Goal: Task Accomplishment & Management: Use online tool/utility

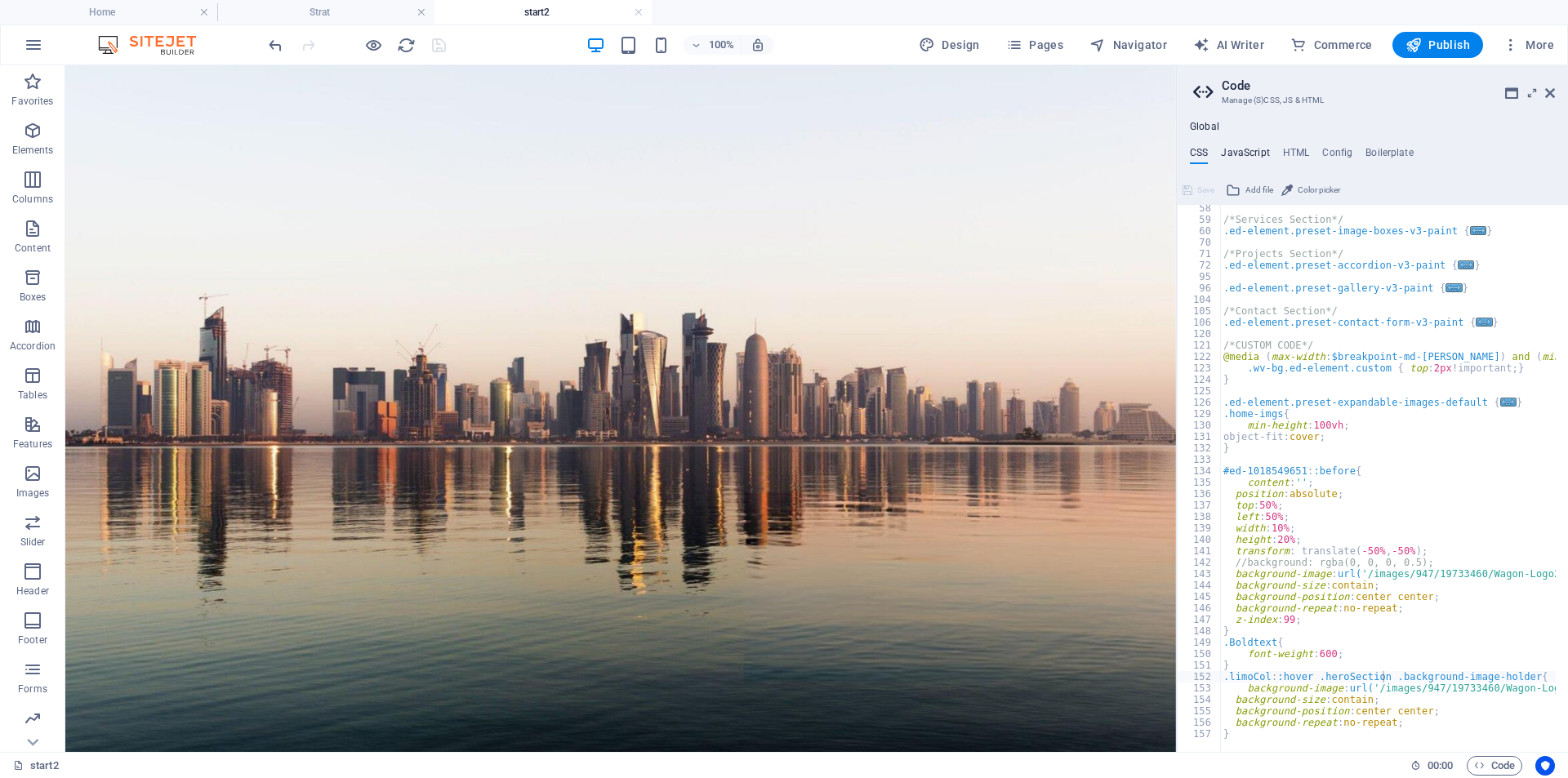
click at [1249, 159] on h4 "JavaScript" at bounding box center [1245, 156] width 48 height 18
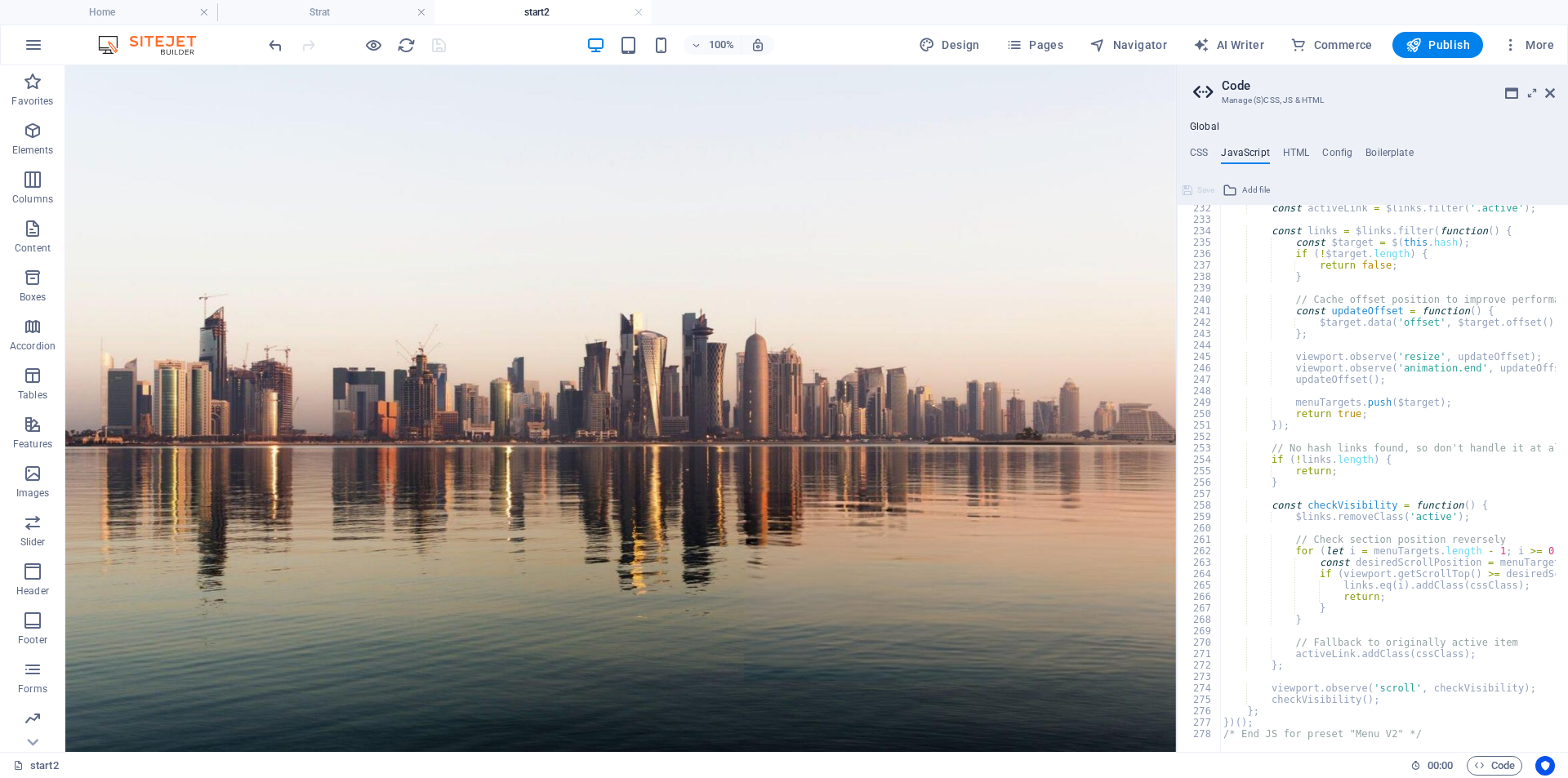
scroll to position [2642, 0]
click at [1423, 736] on div at bounding box center [1595, 744] width 750 height 16
type textarea "/* End JS for preset "Menu V2" */"
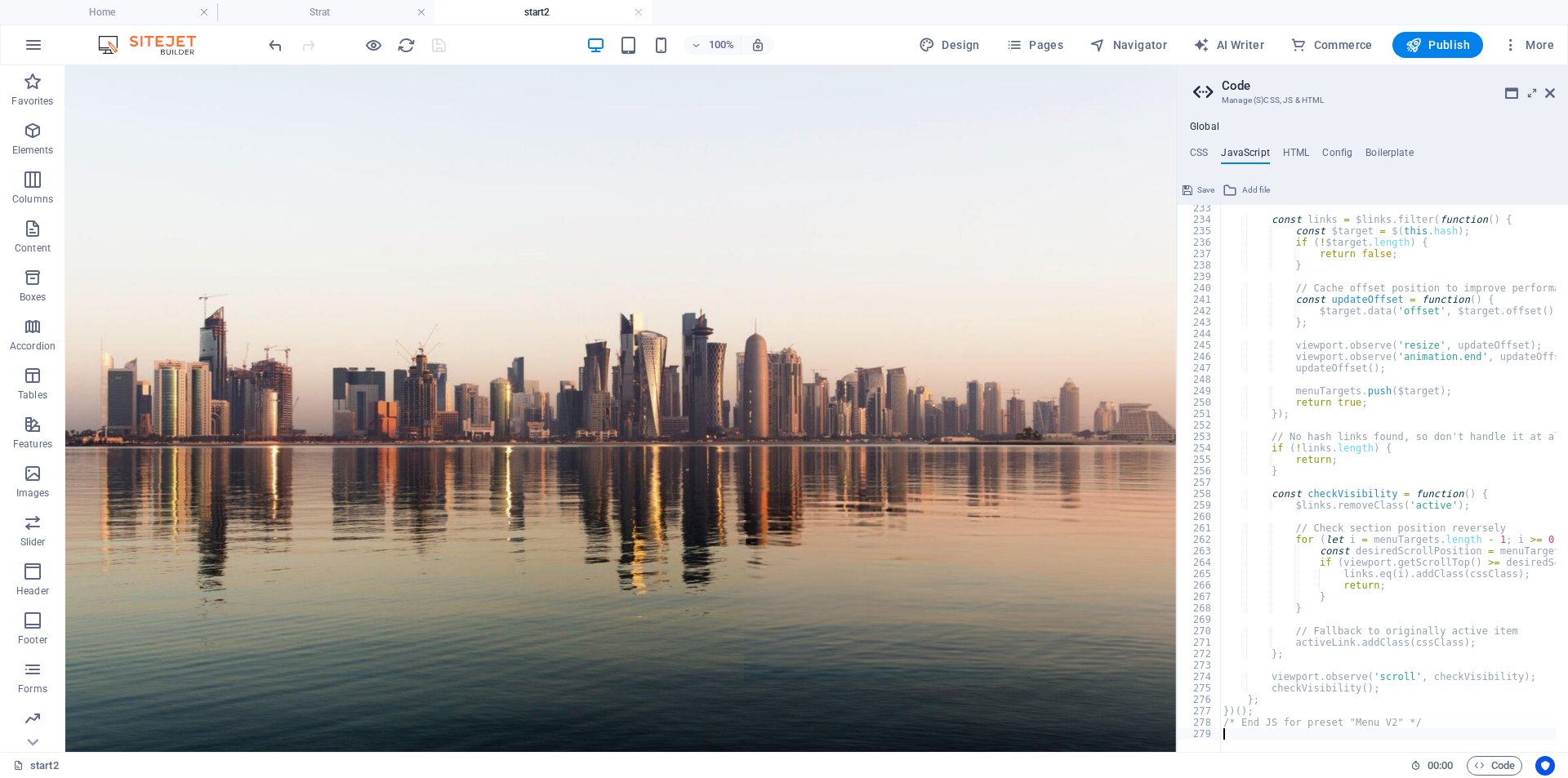
paste textarea "});"
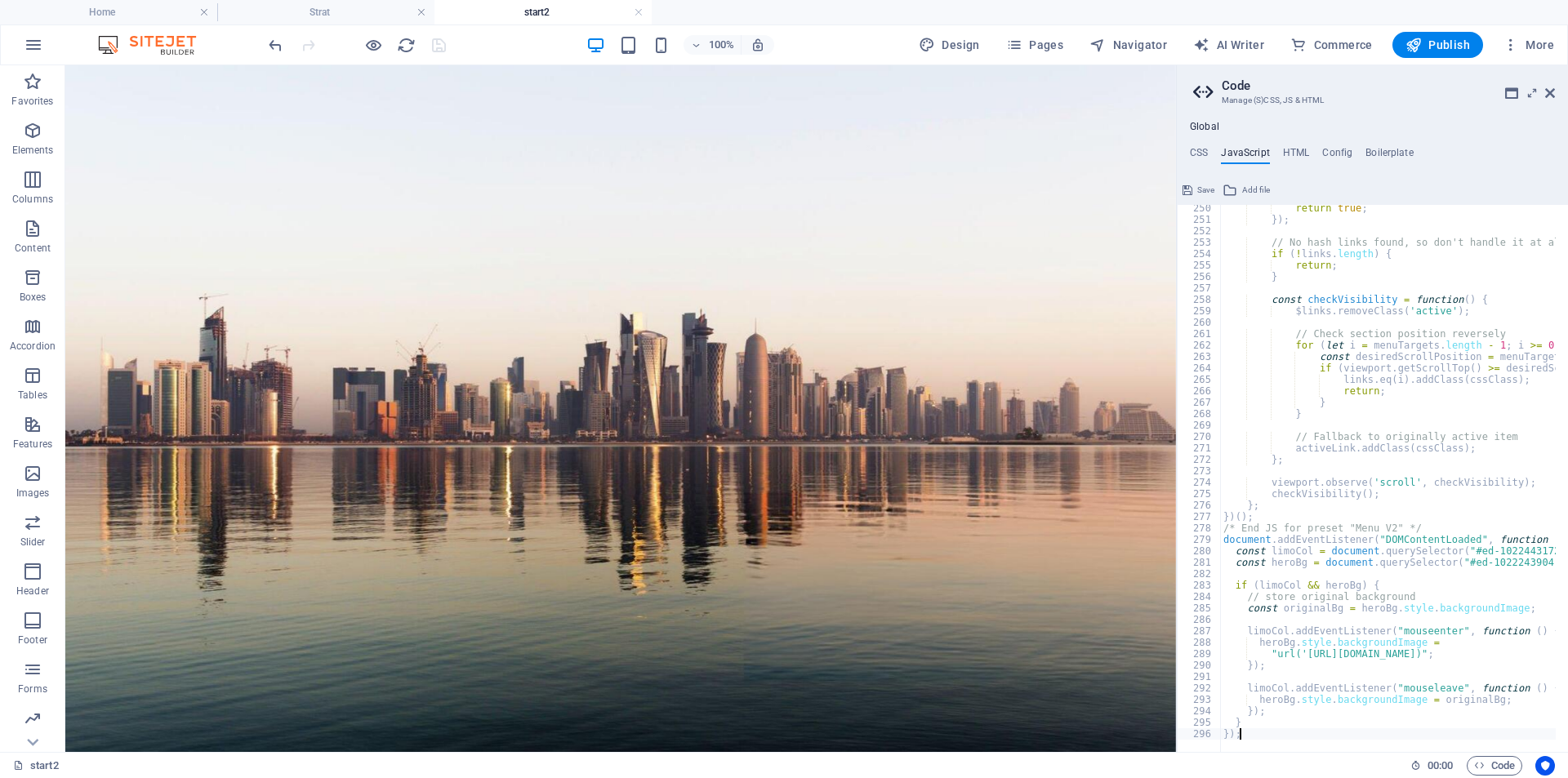
type textarea "});"
click at [471, 43] on div "100% Design Pages Navigator AI Writer Commerce Publish More" at bounding box center [913, 45] width 1295 height 26
click at [443, 45] on icon "save" at bounding box center [439, 45] width 19 height 19
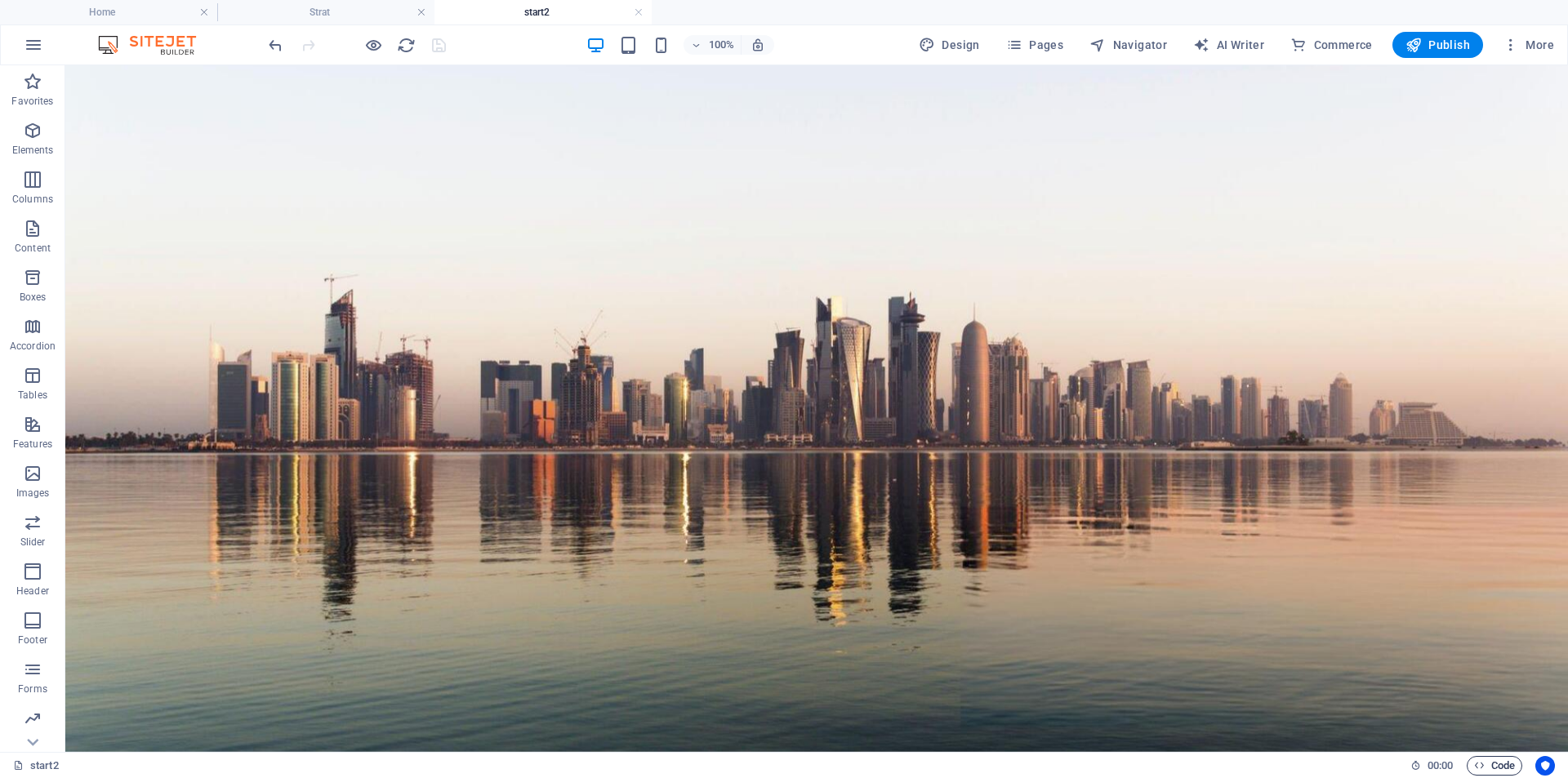
click at [1497, 765] on span "Code" at bounding box center [1494, 766] width 41 height 20
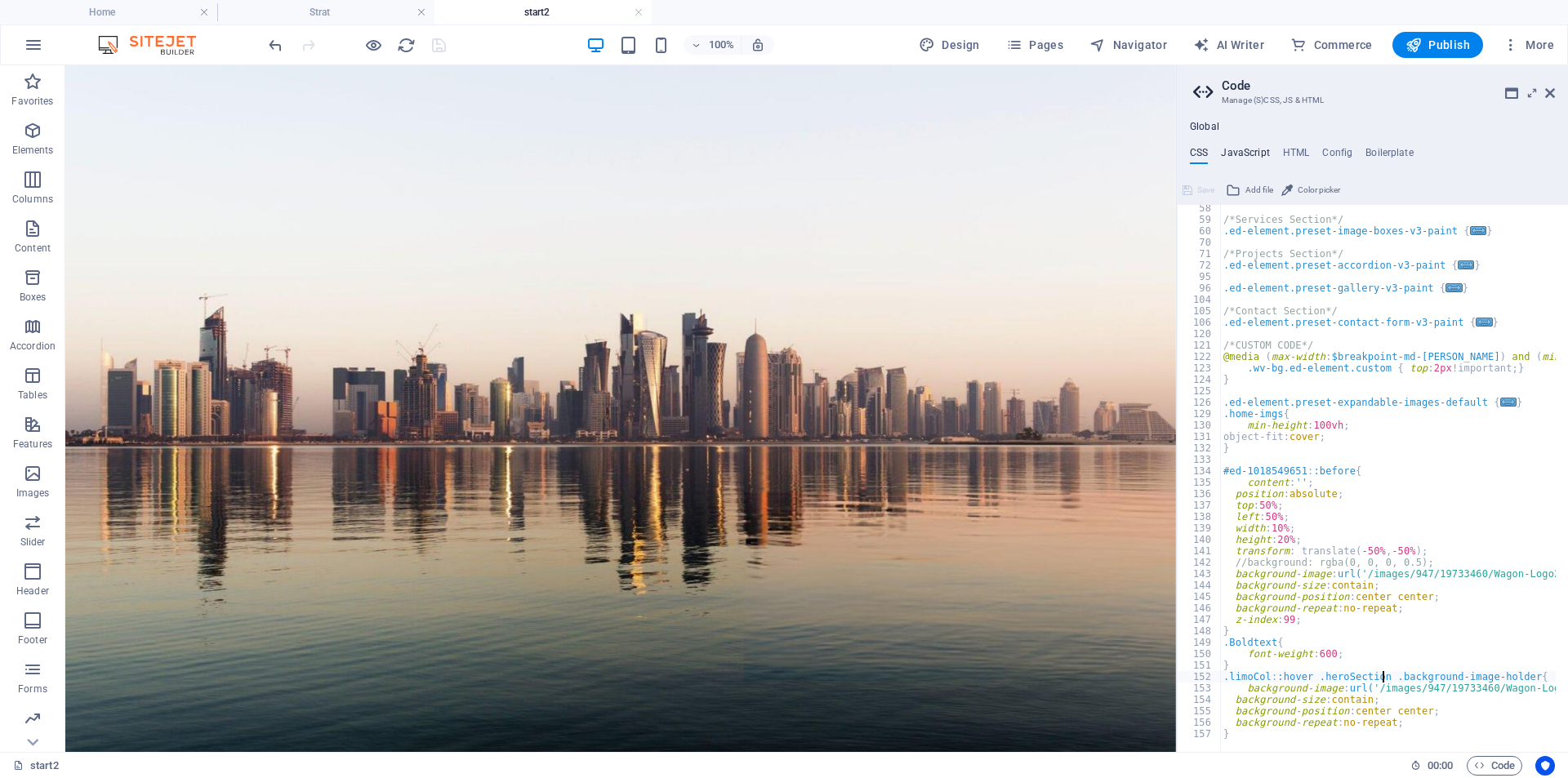
click at [1252, 152] on h4 "JavaScript" at bounding box center [1245, 156] width 48 height 18
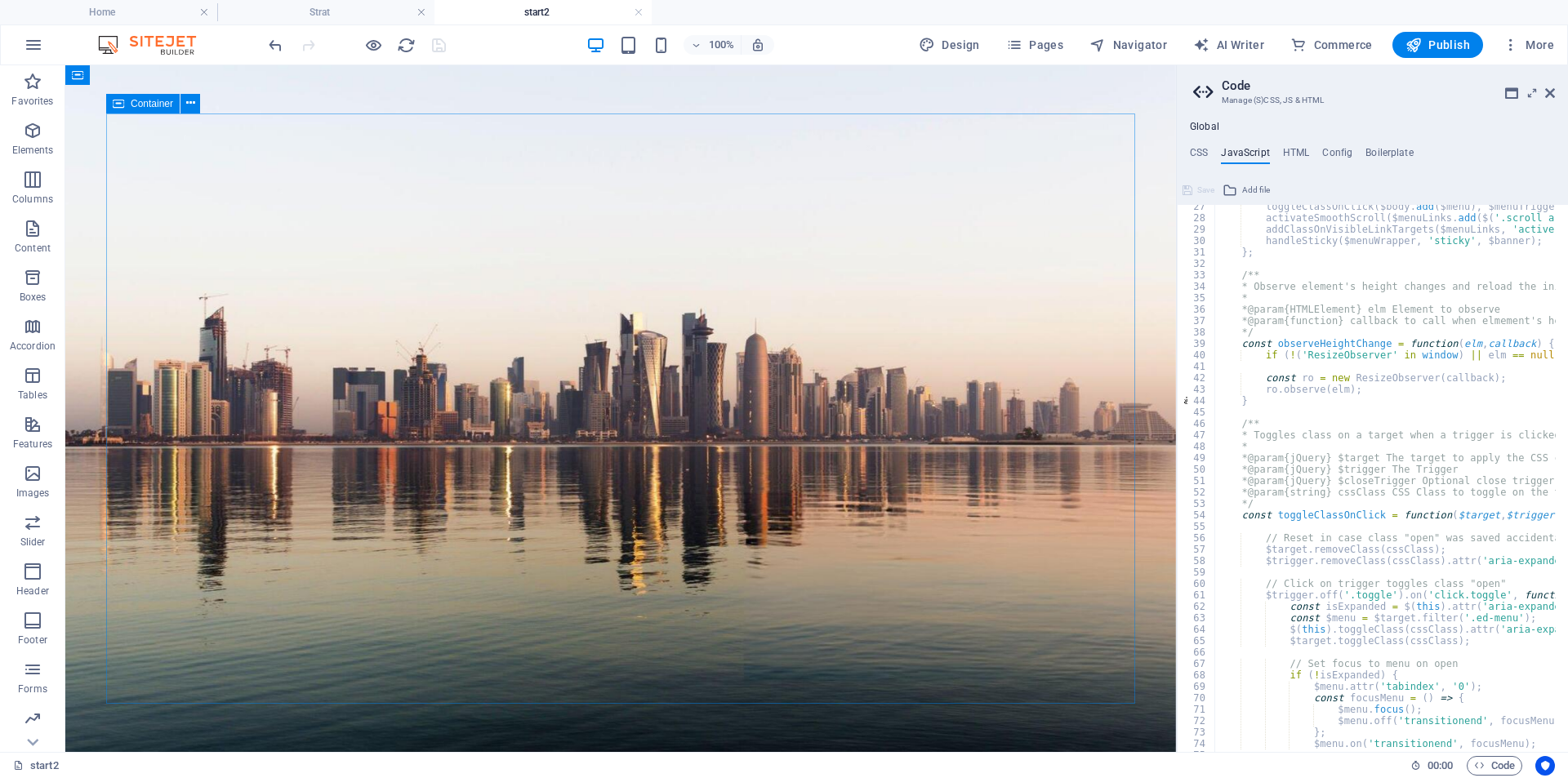
scroll to position [0, 0]
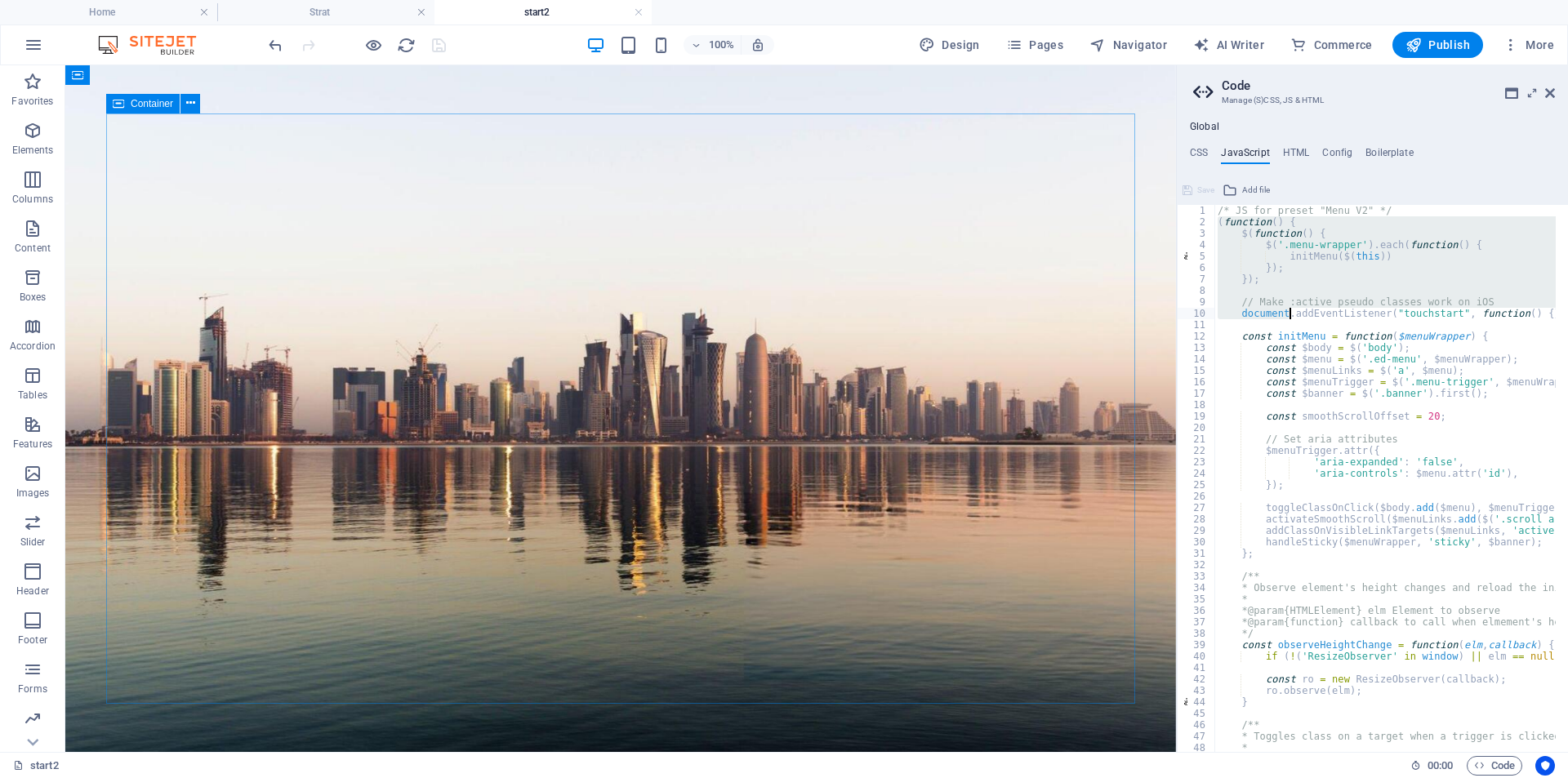
drag, startPoint x: 1216, startPoint y: 222, endPoint x: 1290, endPoint y: 315, distance: 118.8
click at [1290, 315] on div "/* JS for preset "Menu V2" */ ( function ( ) { $ ( function ( ) { $ ( '.menu-wr…" at bounding box center [1589, 483] width 750 height 558
click at [1217, 208] on div "/* JS for preset "Menu V2" */ ( function ( ) { $ ( function ( ) { $ ( '.menu-wr…" at bounding box center [1589, 483] width 750 height 558
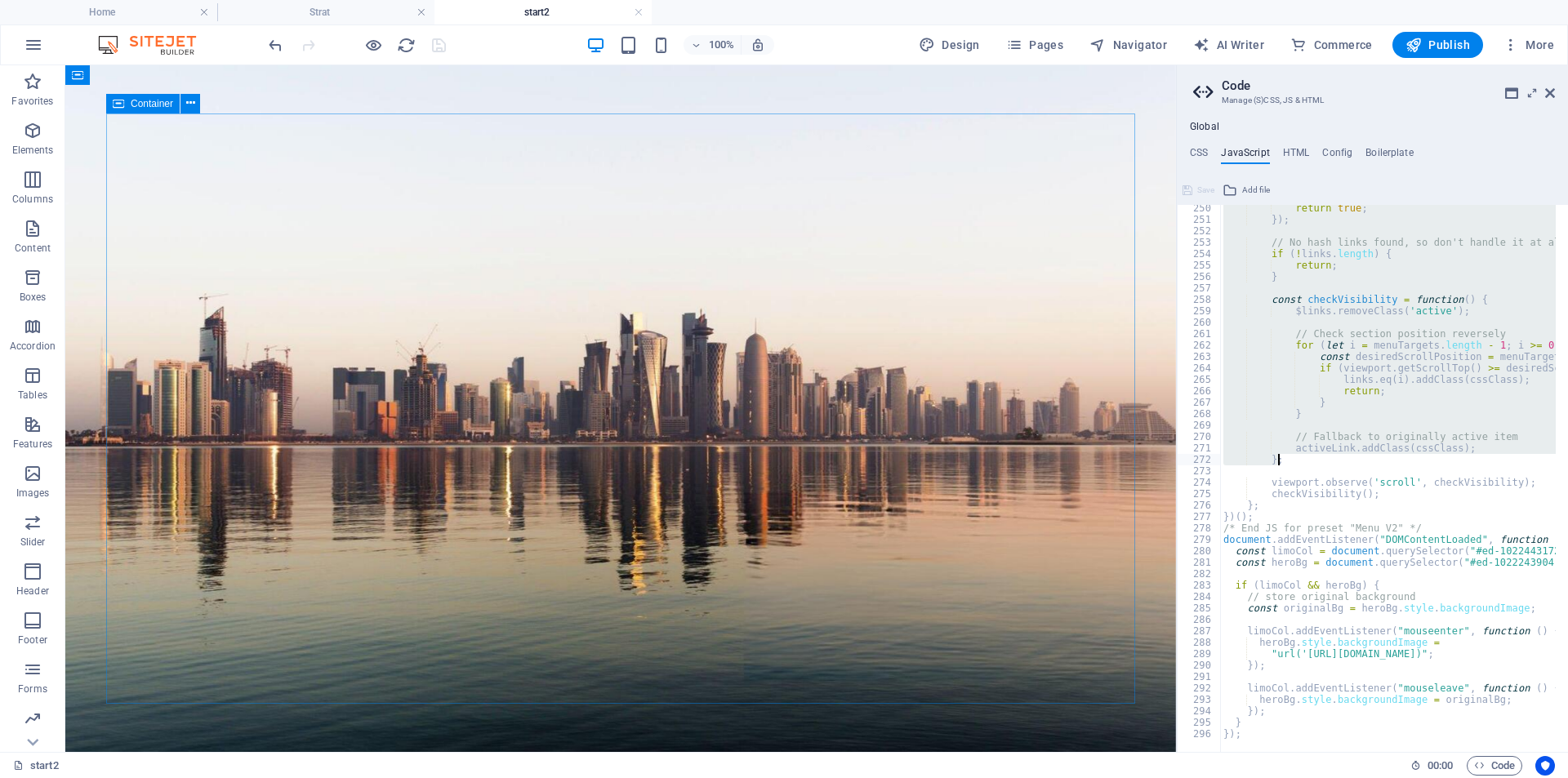
scroll to position [2847, 0]
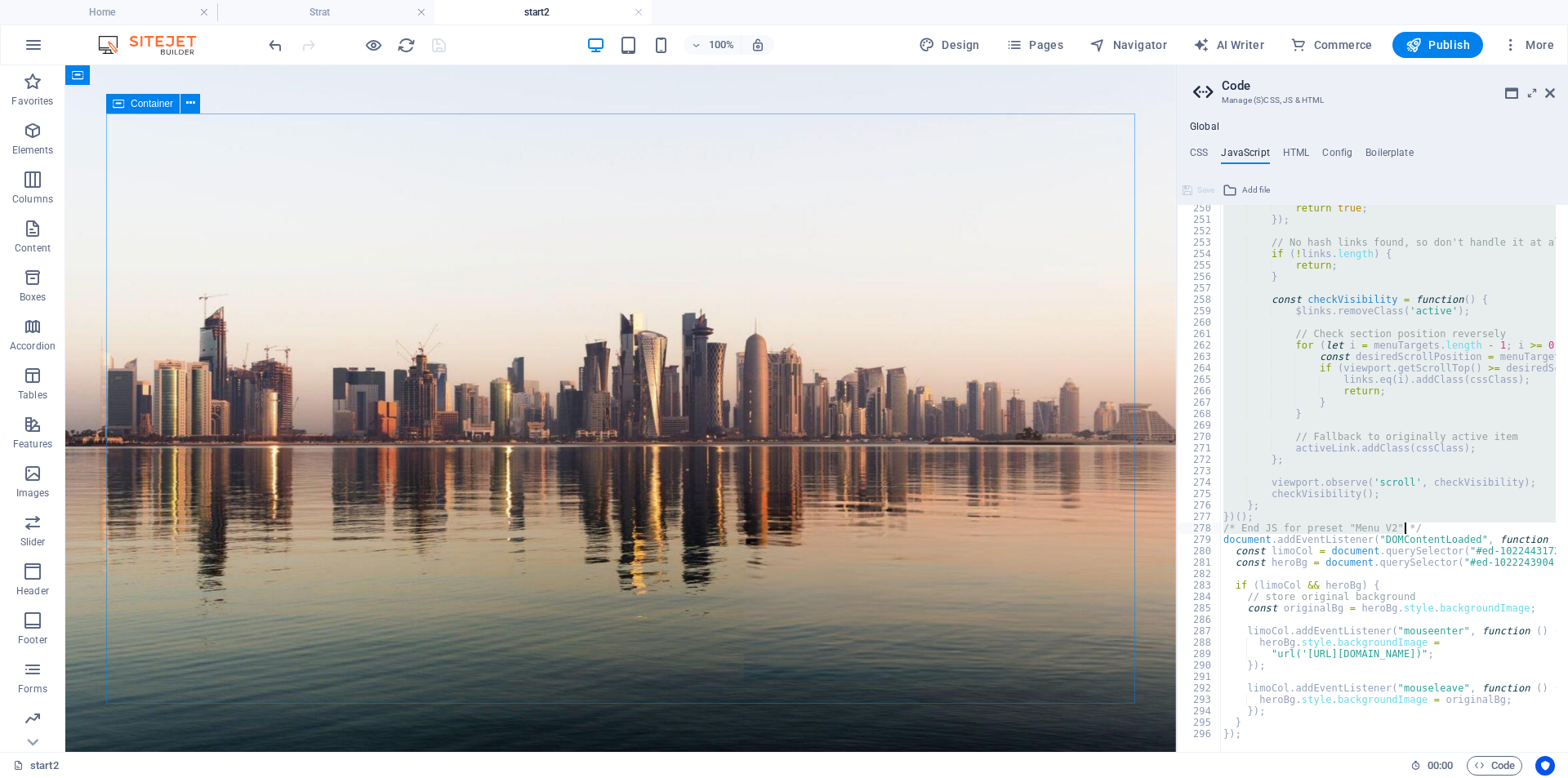
drag, startPoint x: 1217, startPoint y: 208, endPoint x: 1416, endPoint y: 531, distance: 379.4
click at [1416, 531] on div "return true ; }) ; // No hash links found, so don't handle it at all if ( ! lin…" at bounding box center [1595, 481] width 750 height 558
click at [1263, 506] on div "return true ; }) ; // No hash links found, so don't handle it at all if ( ! lin…" at bounding box center [1388, 478] width 336 height 547
type textarea "};"
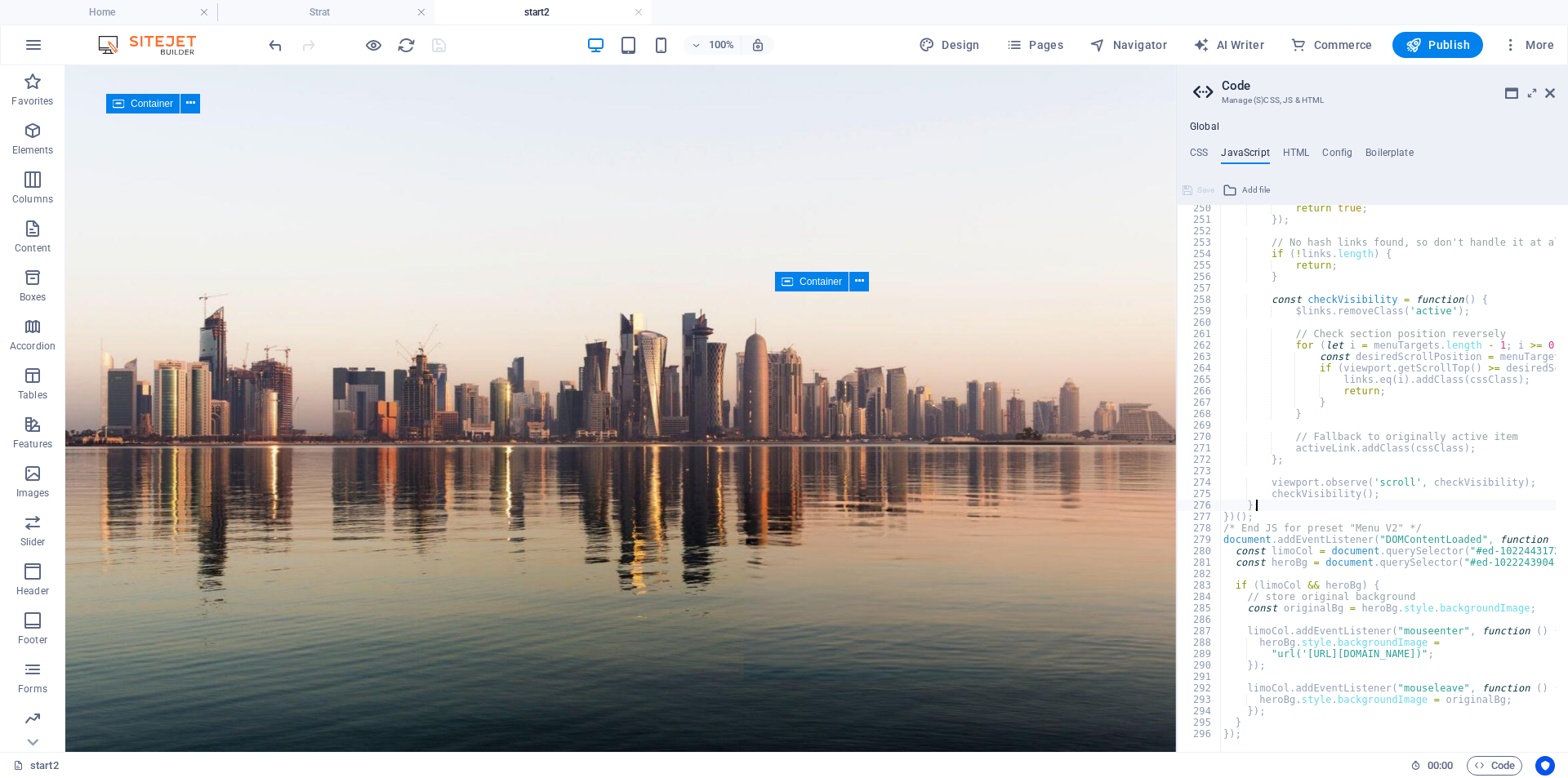
scroll to position [0, 2]
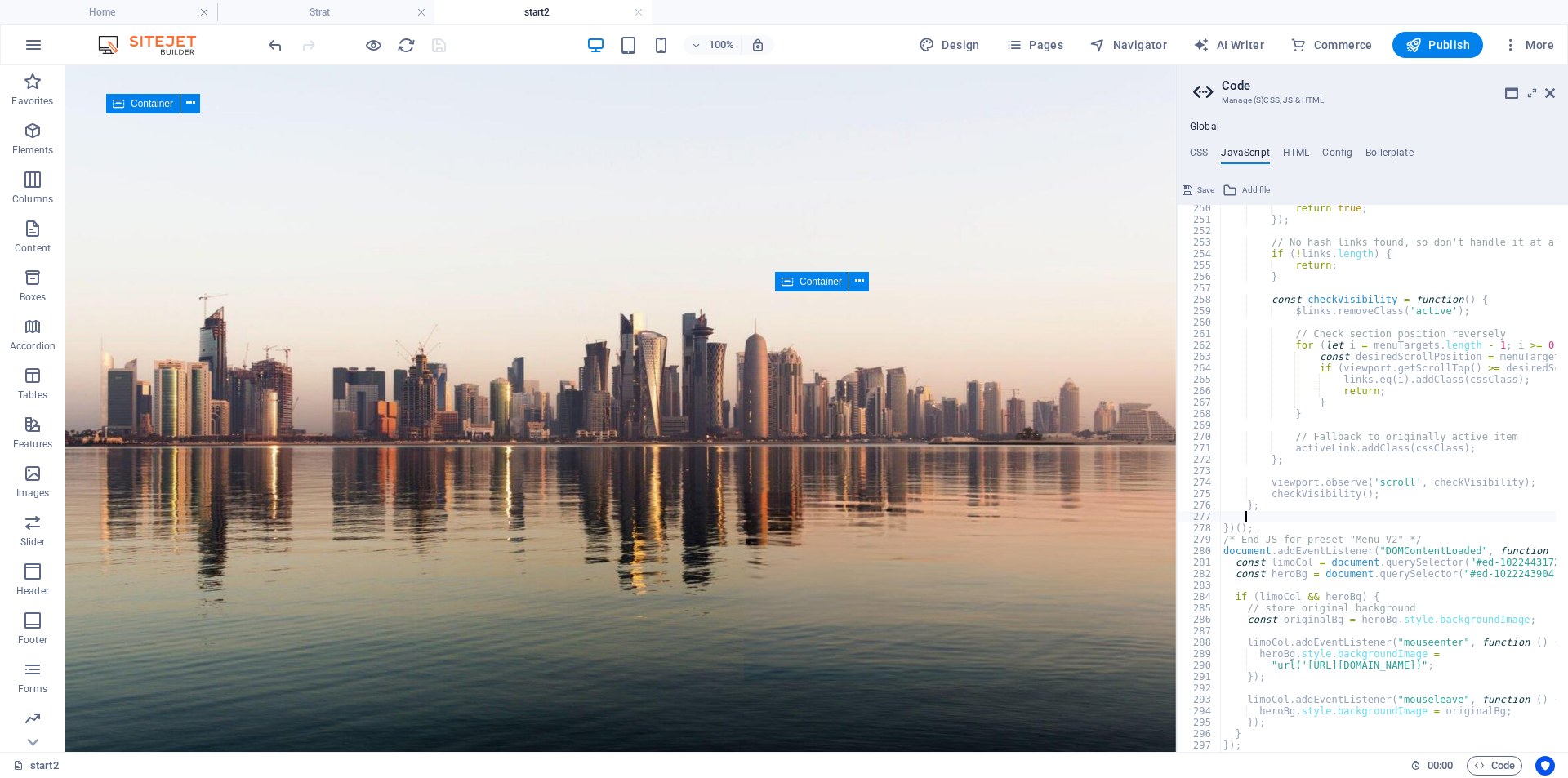
paste textarea "// --- End Custom hover background swap ---"
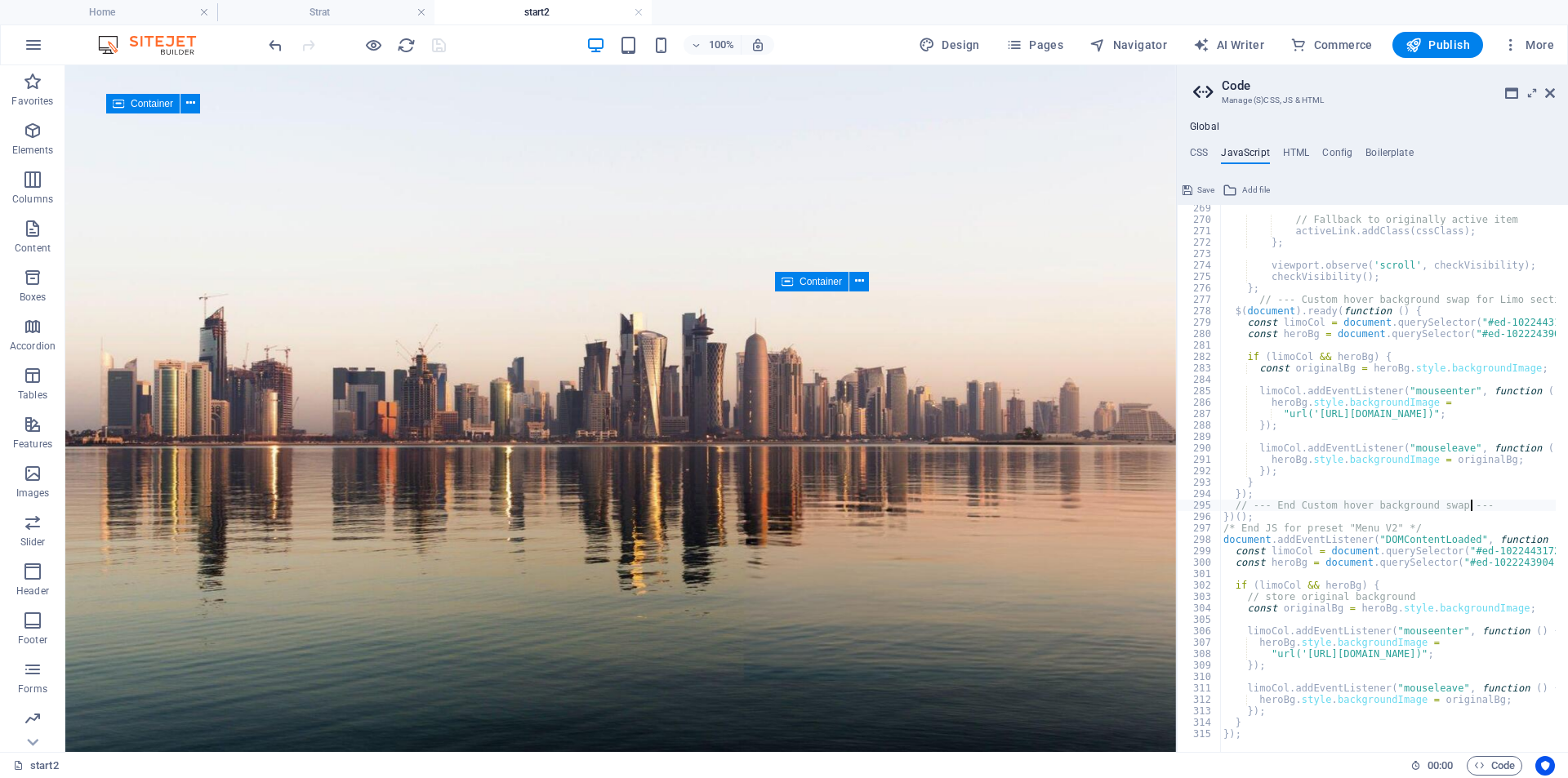
scroll to position [3065, 0]
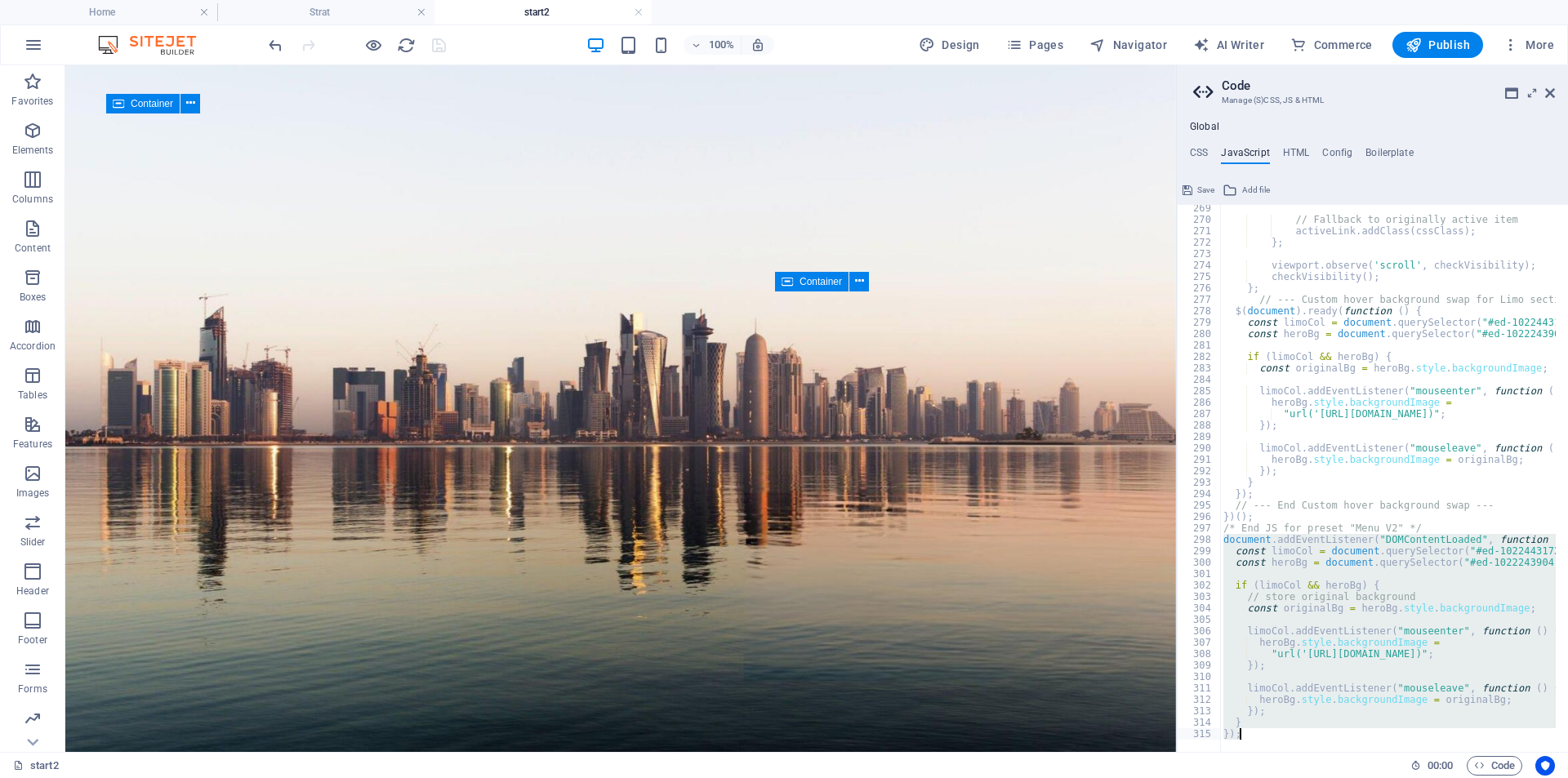
drag, startPoint x: 1223, startPoint y: 541, endPoint x: 1268, endPoint y: 739, distance: 203.0
click at [1268, 739] on div "// --- End Custom hover background swap --- 269 270 271 272 273 274 275 276 277…" at bounding box center [1372, 478] width 391 height 547
type textarea "} });"
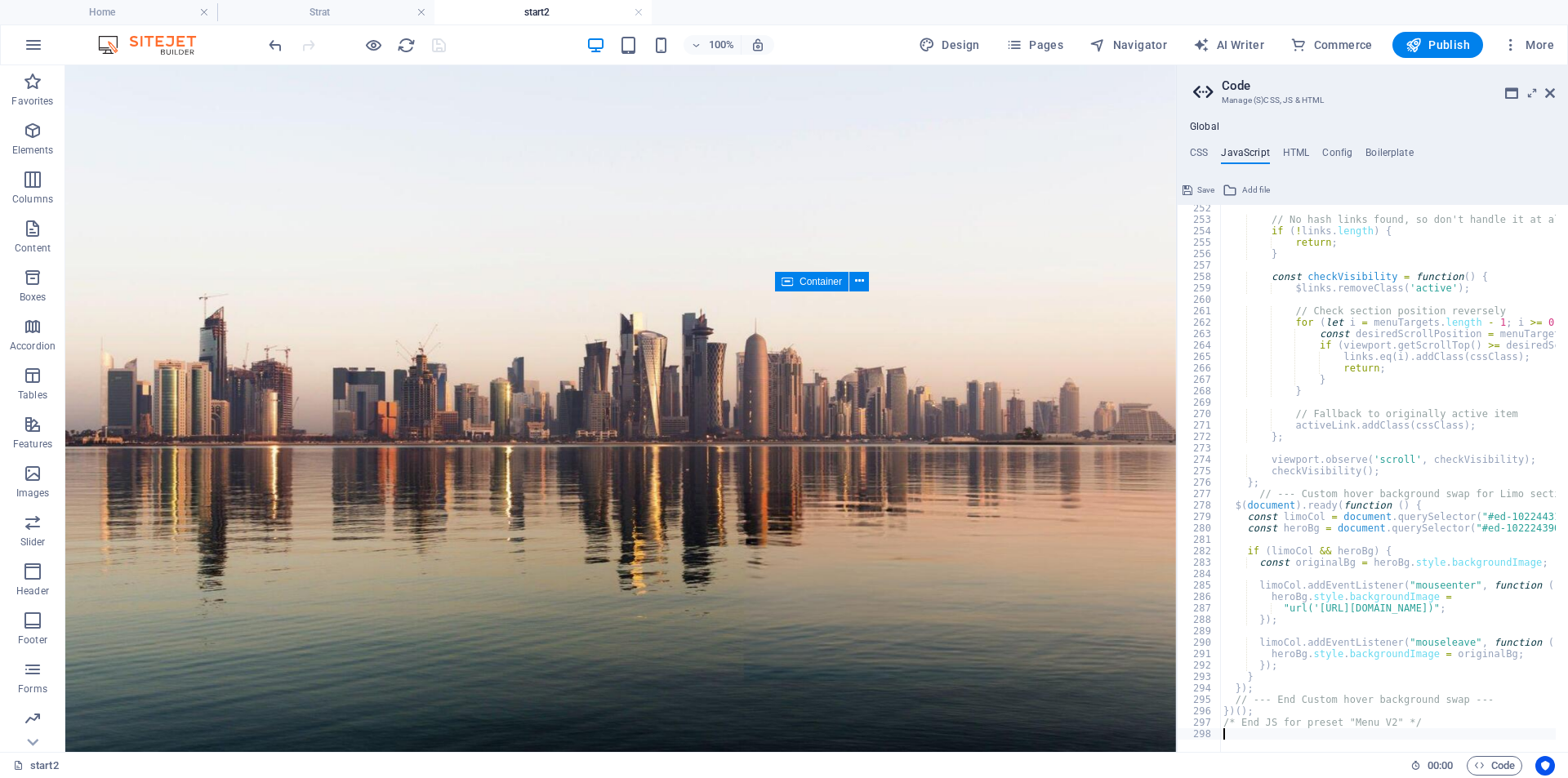
click at [483, 46] on div "100% Design Pages Navigator AI Writer Commerce Publish More" at bounding box center [913, 45] width 1295 height 26
click at [439, 39] on icon "save" at bounding box center [439, 45] width 19 height 19
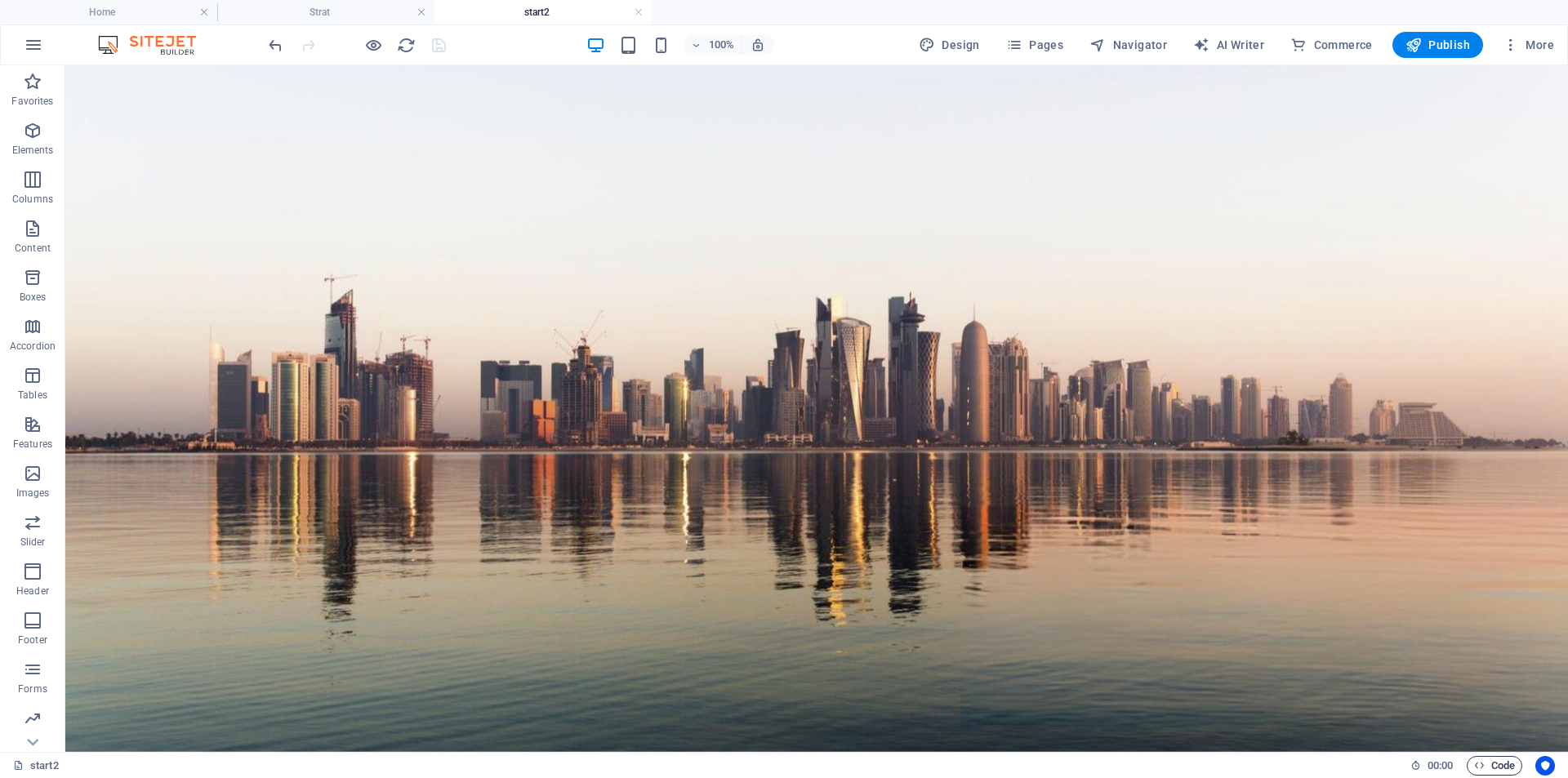
click at [1488, 766] on span "Code" at bounding box center [1494, 766] width 41 height 20
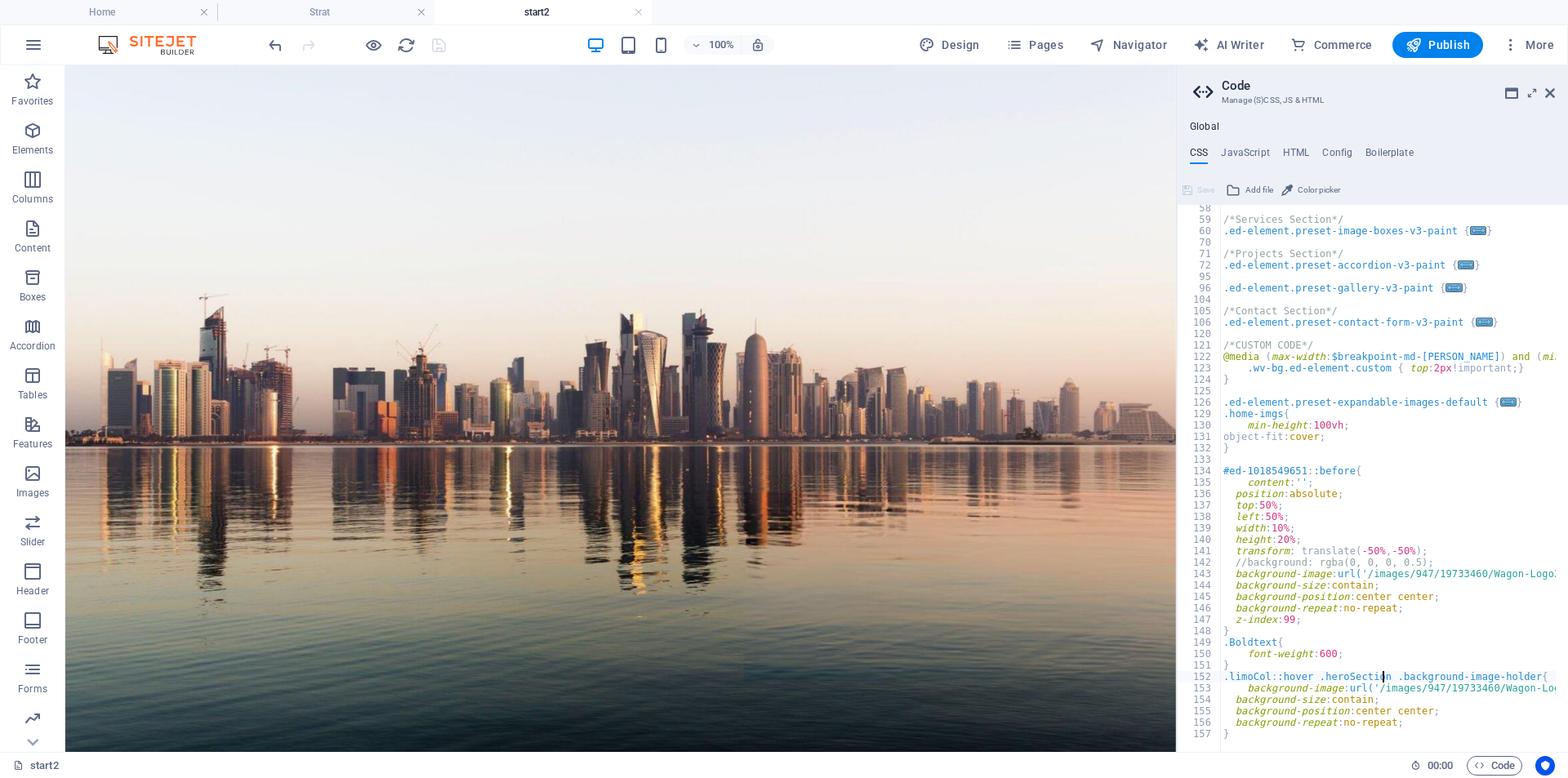
click at [1223, 684] on div "/*Services Section*/ .ed-element.preset-image-boxes-v3-paint { ... } /*Projects…" at bounding box center [1468, 481] width 497 height 558
click at [1223, 680] on div "/*Services Section*/ .ed-element.preset-image-boxes-v3-paint { ... } /*Projects…" at bounding box center [1468, 481] width 497 height 558
click at [1263, 733] on div "/*Services Section*/ .ed-element.preset-image-boxes-v3-paint { ... } /*Projects…" at bounding box center [1468, 481] width 497 height 558
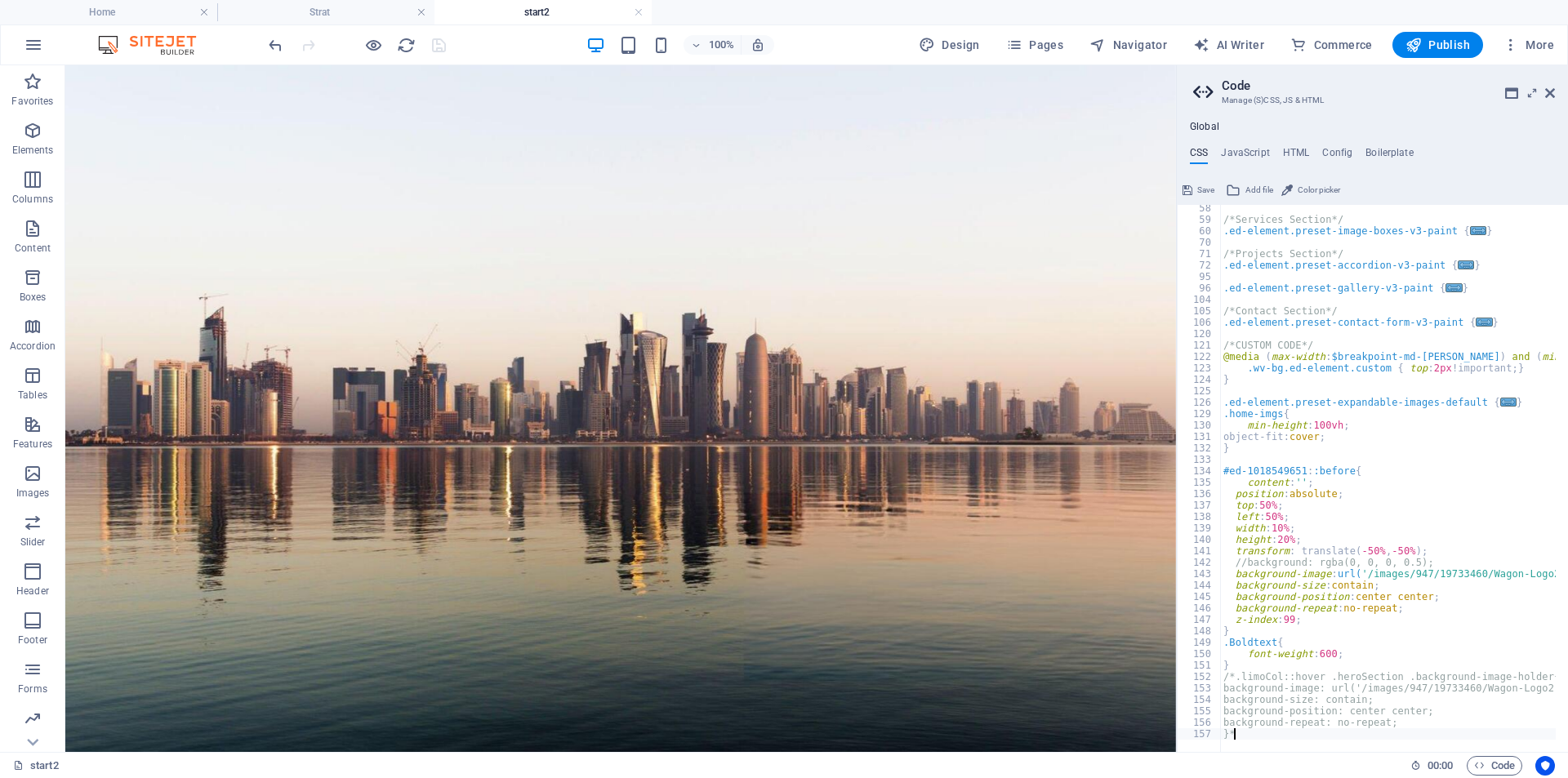
type textarea "}*/"
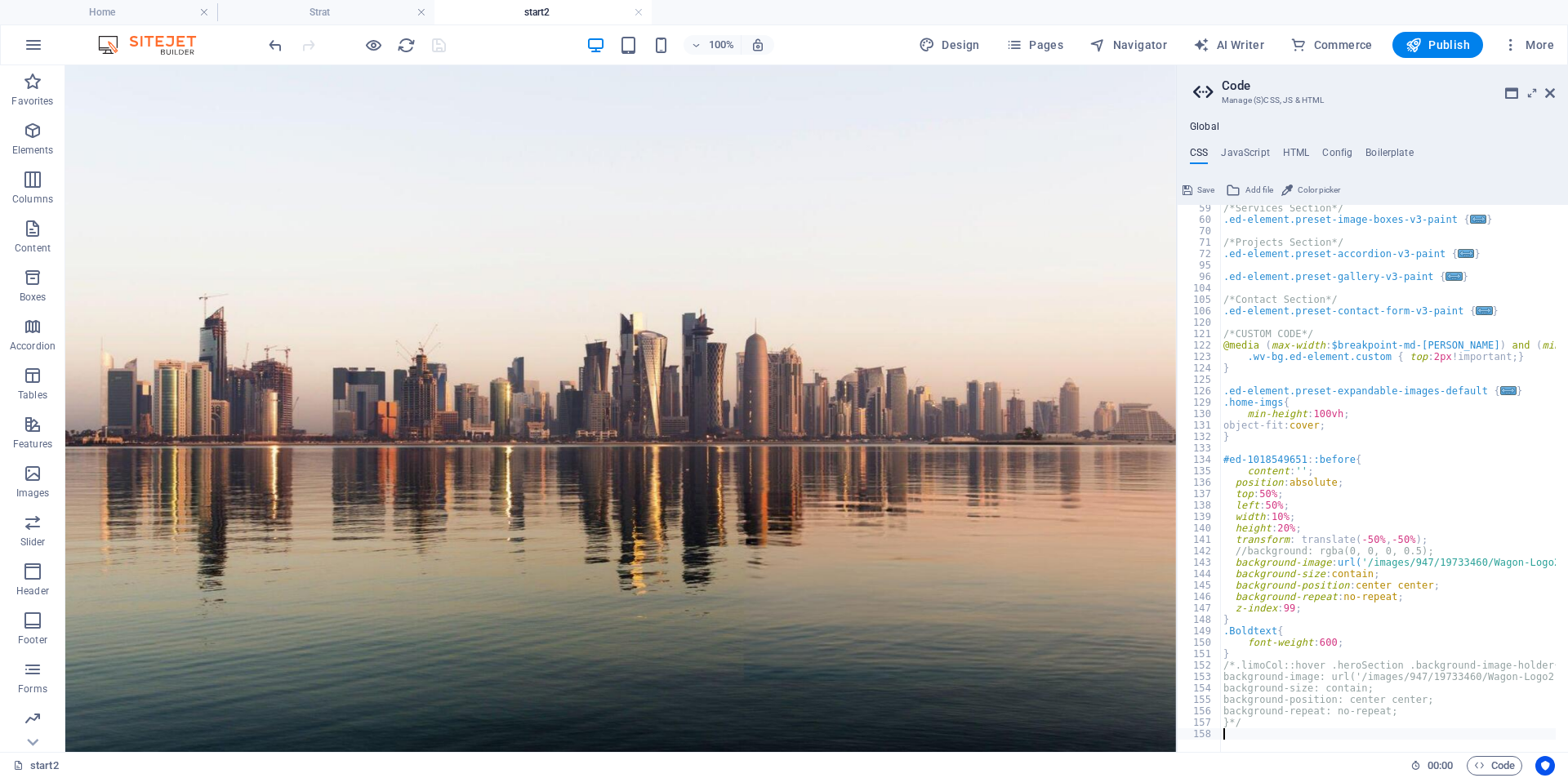
scroll to position [151, 0]
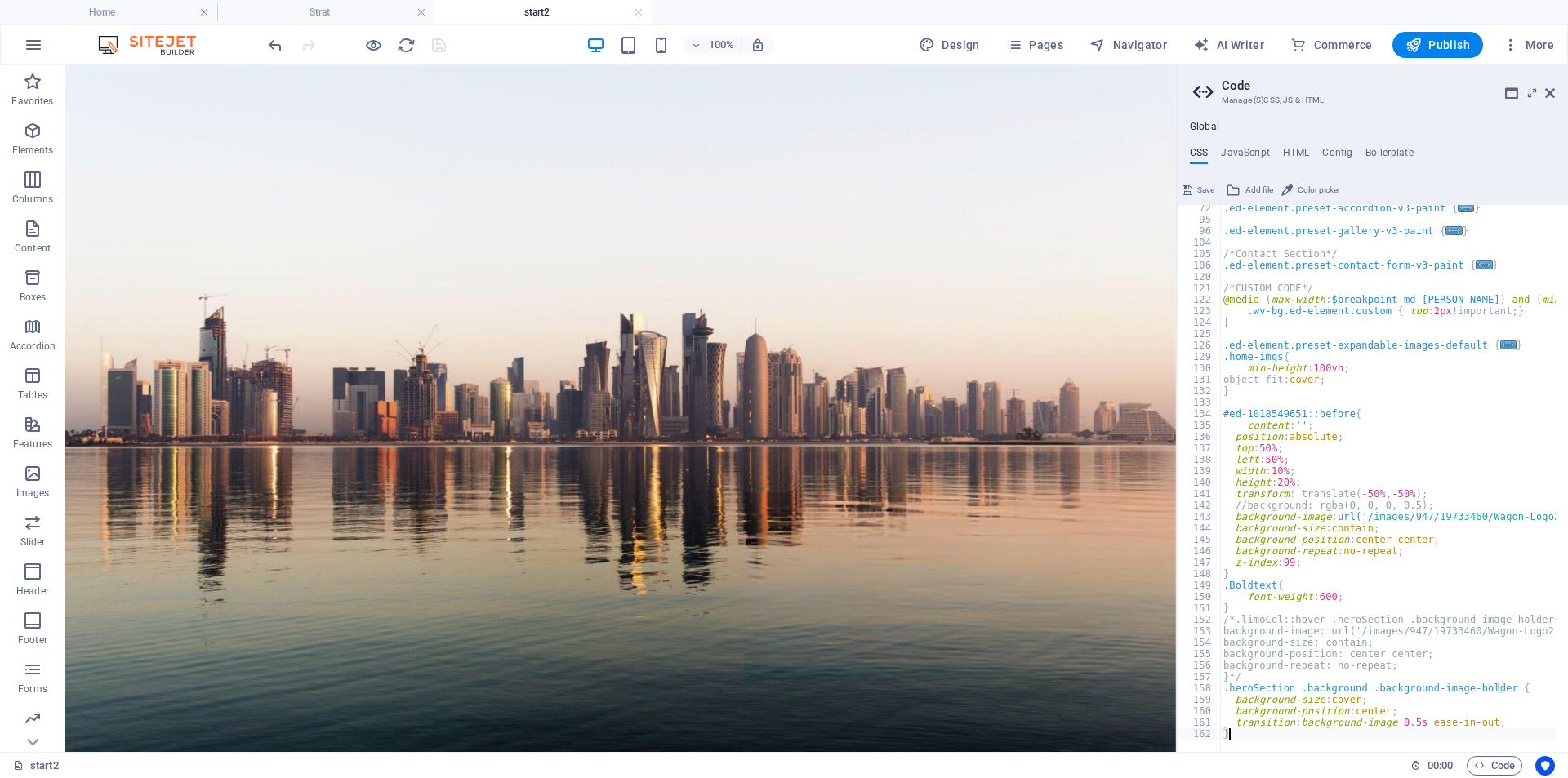
type textarea "}"
click at [452, 44] on div "100% Design Pages Navigator AI Writer Commerce Publish More" at bounding box center [913, 45] width 1295 height 26
click at [441, 44] on icon "save" at bounding box center [439, 45] width 19 height 19
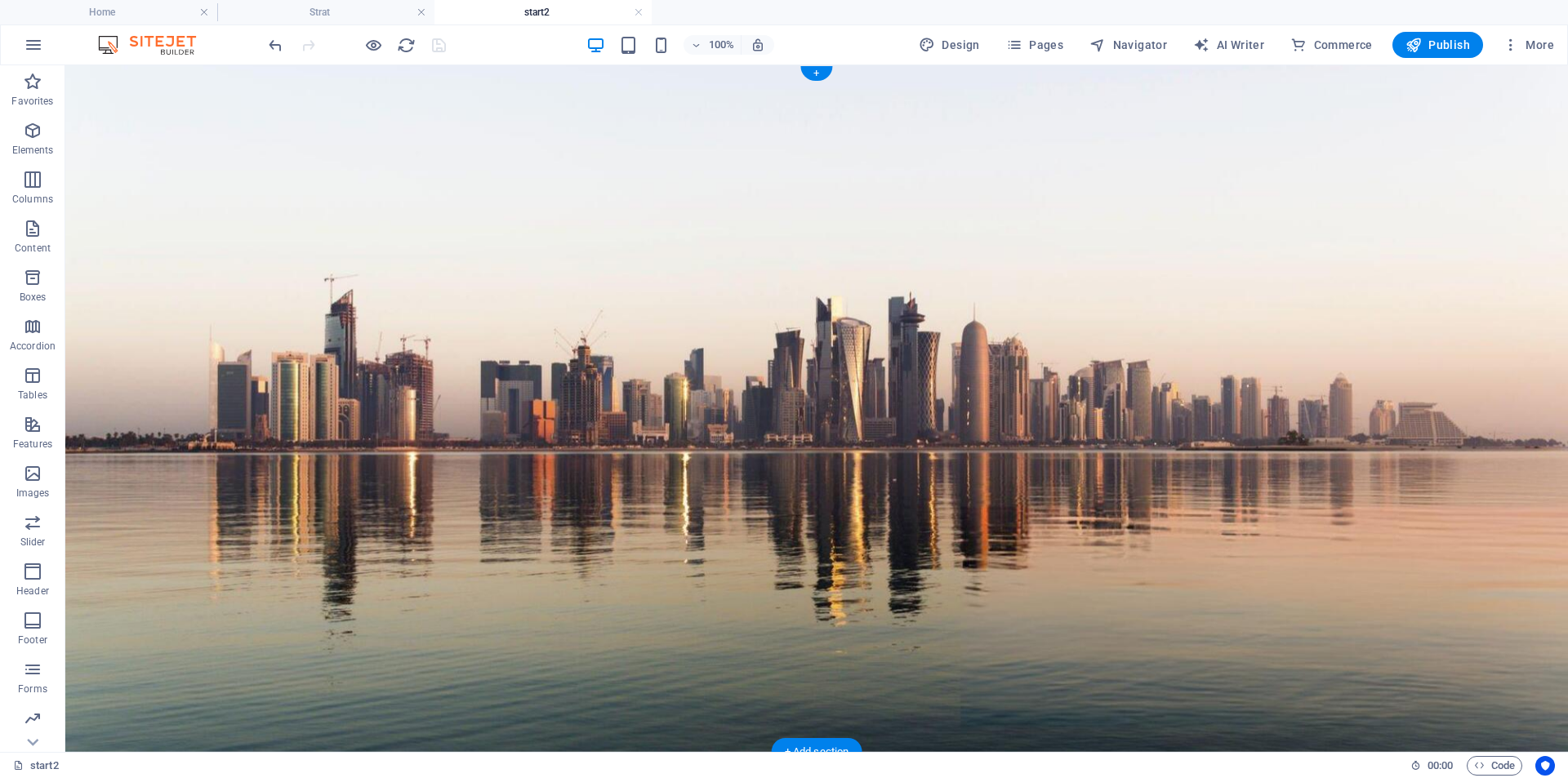
click at [87, 179] on figure at bounding box center [817, 408] width 1503 height 687
select select "px"
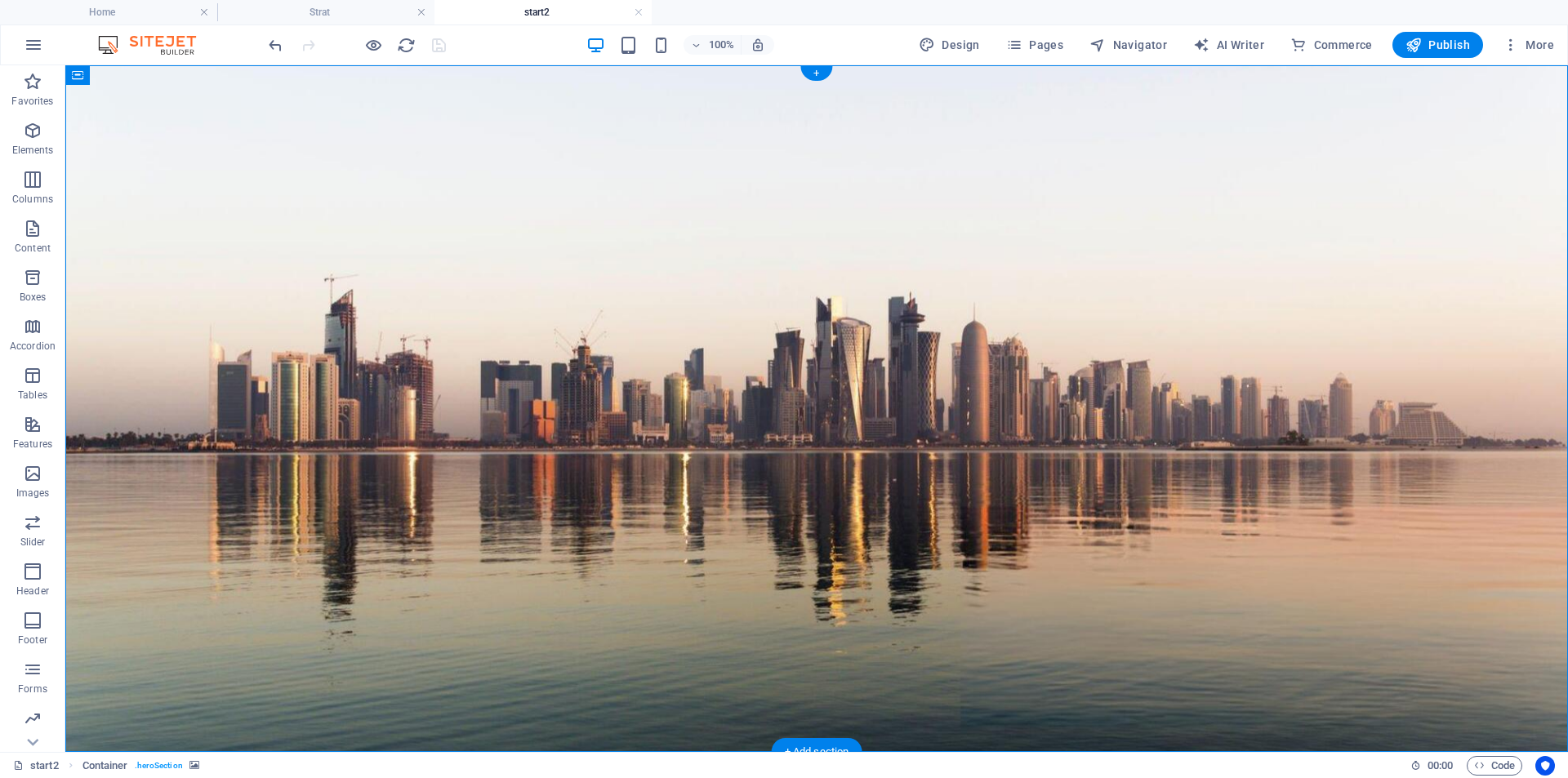
select select "px"
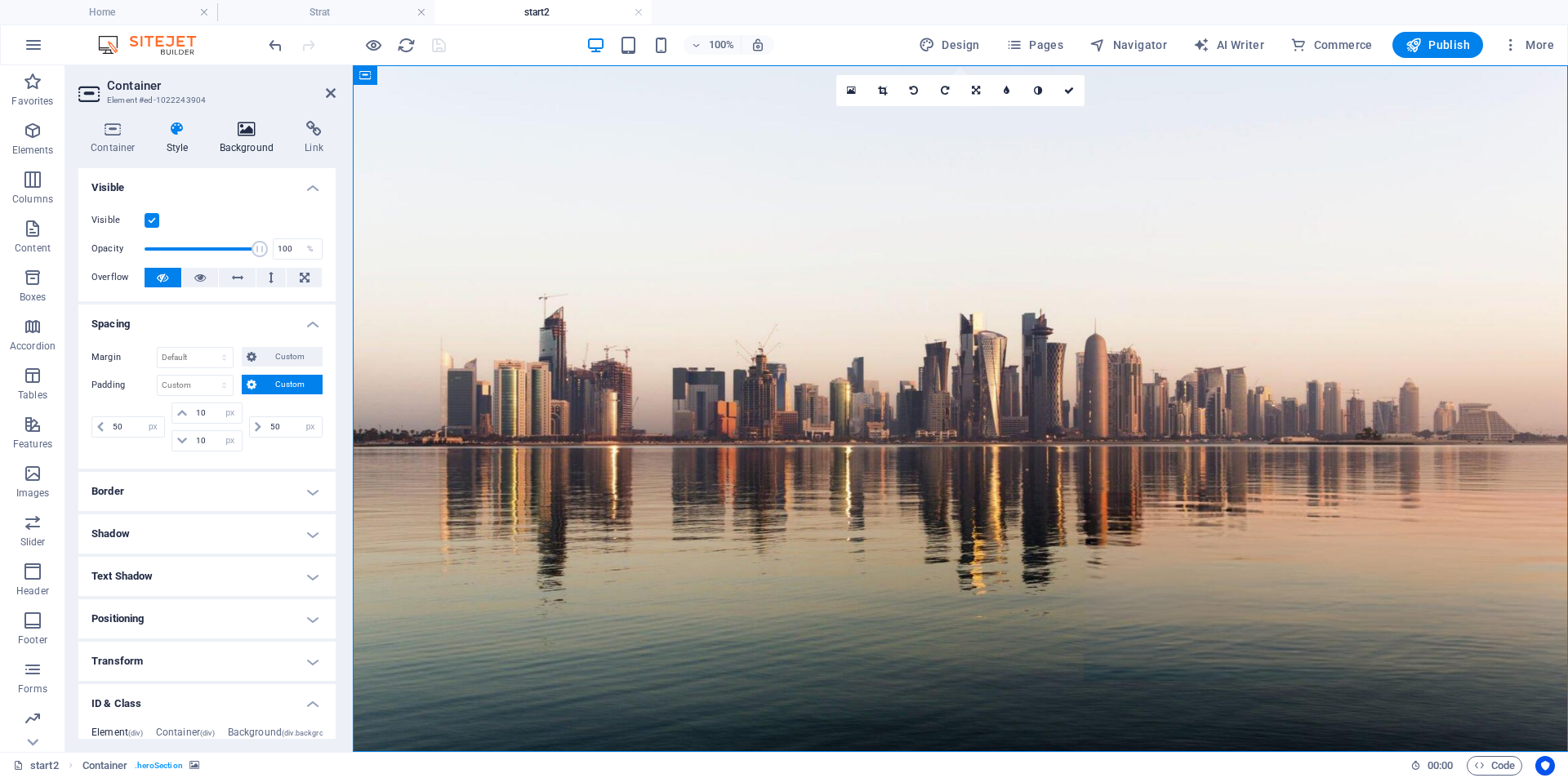
click at [240, 122] on icon at bounding box center [247, 129] width 79 height 16
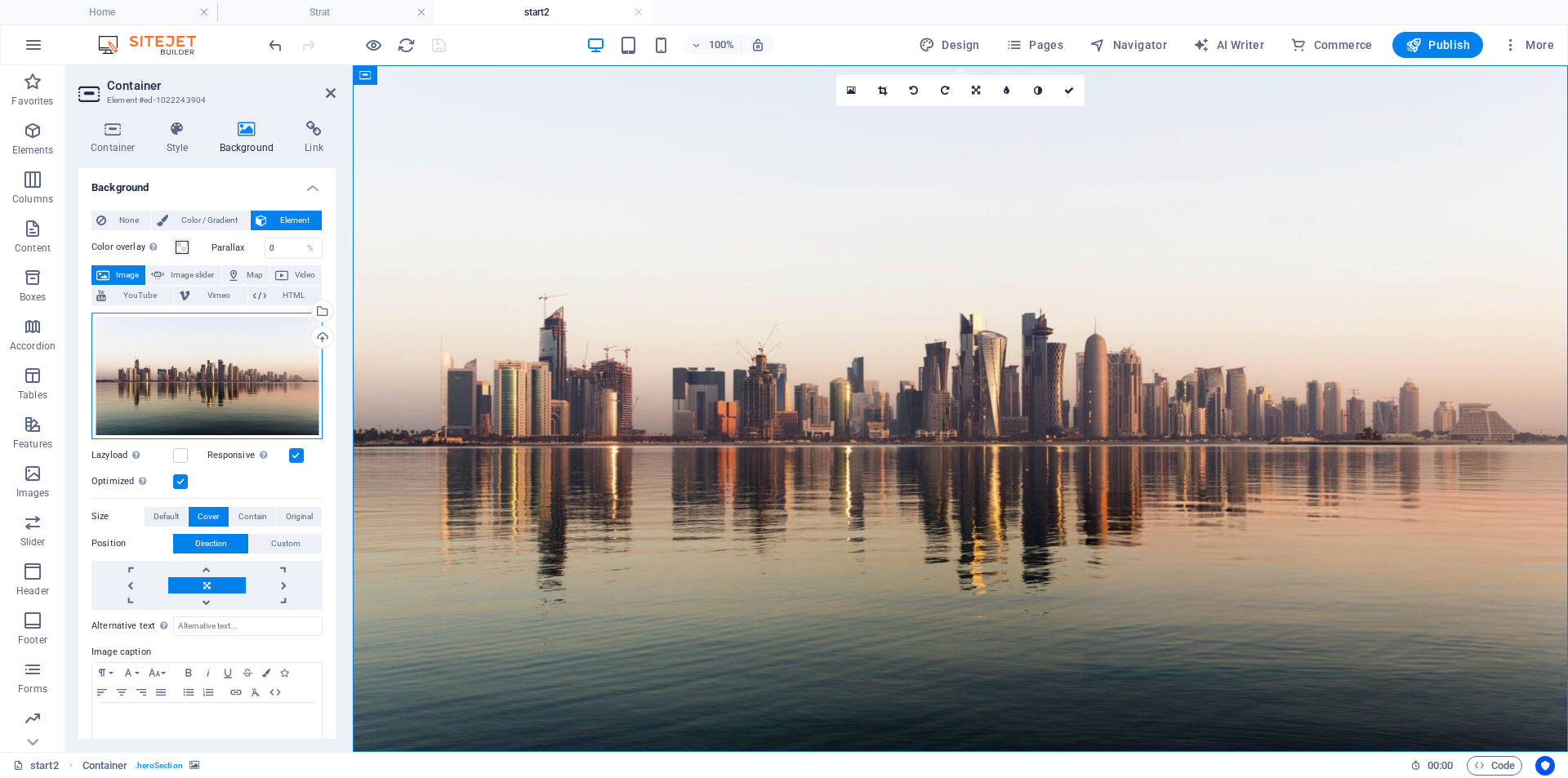
click at [248, 407] on div "Drag files here, click to choose files or select files from Files or our free s…" at bounding box center [207, 376] width 231 height 127
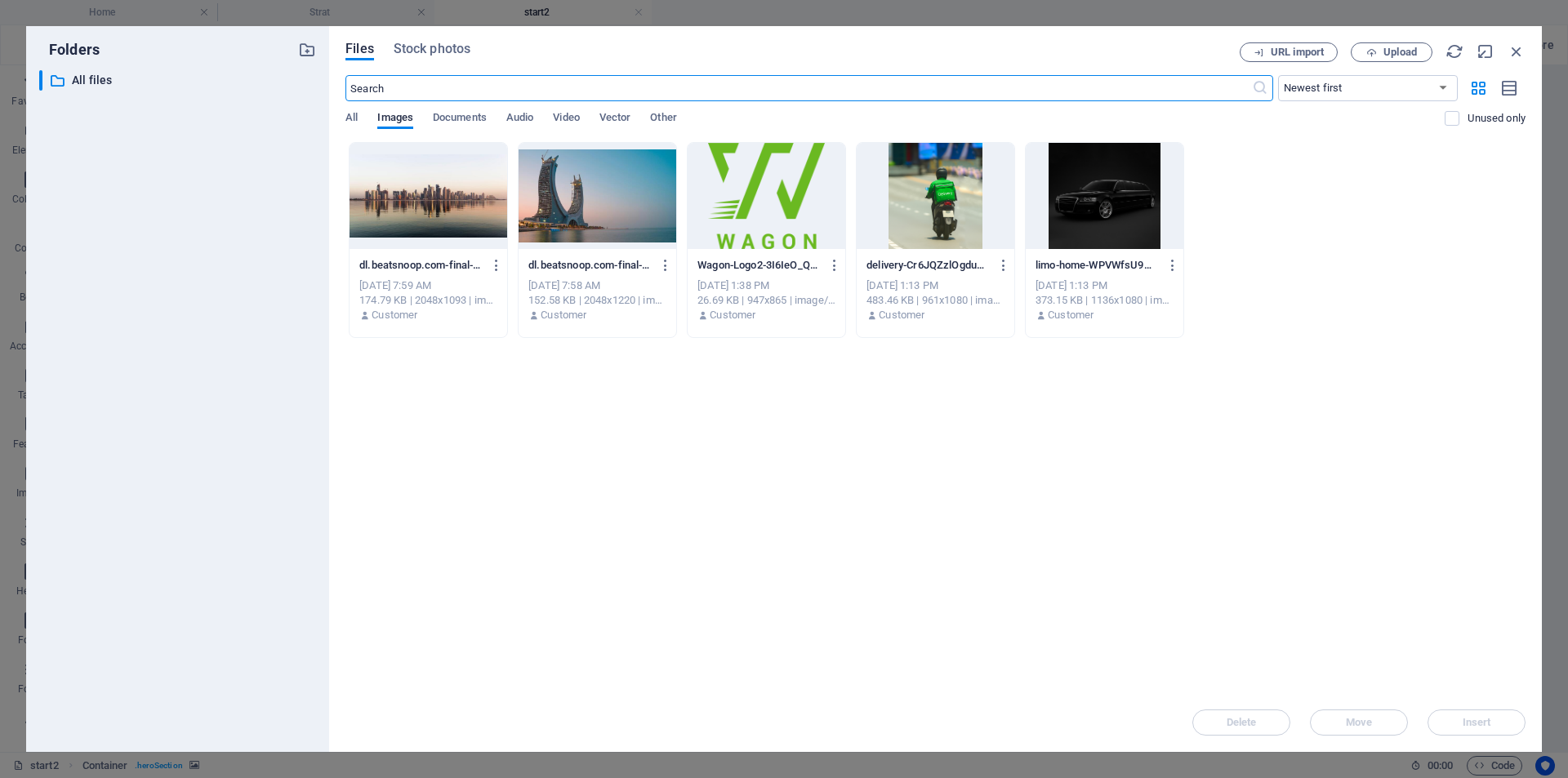
click at [567, 224] on div at bounding box center [597, 196] width 158 height 106
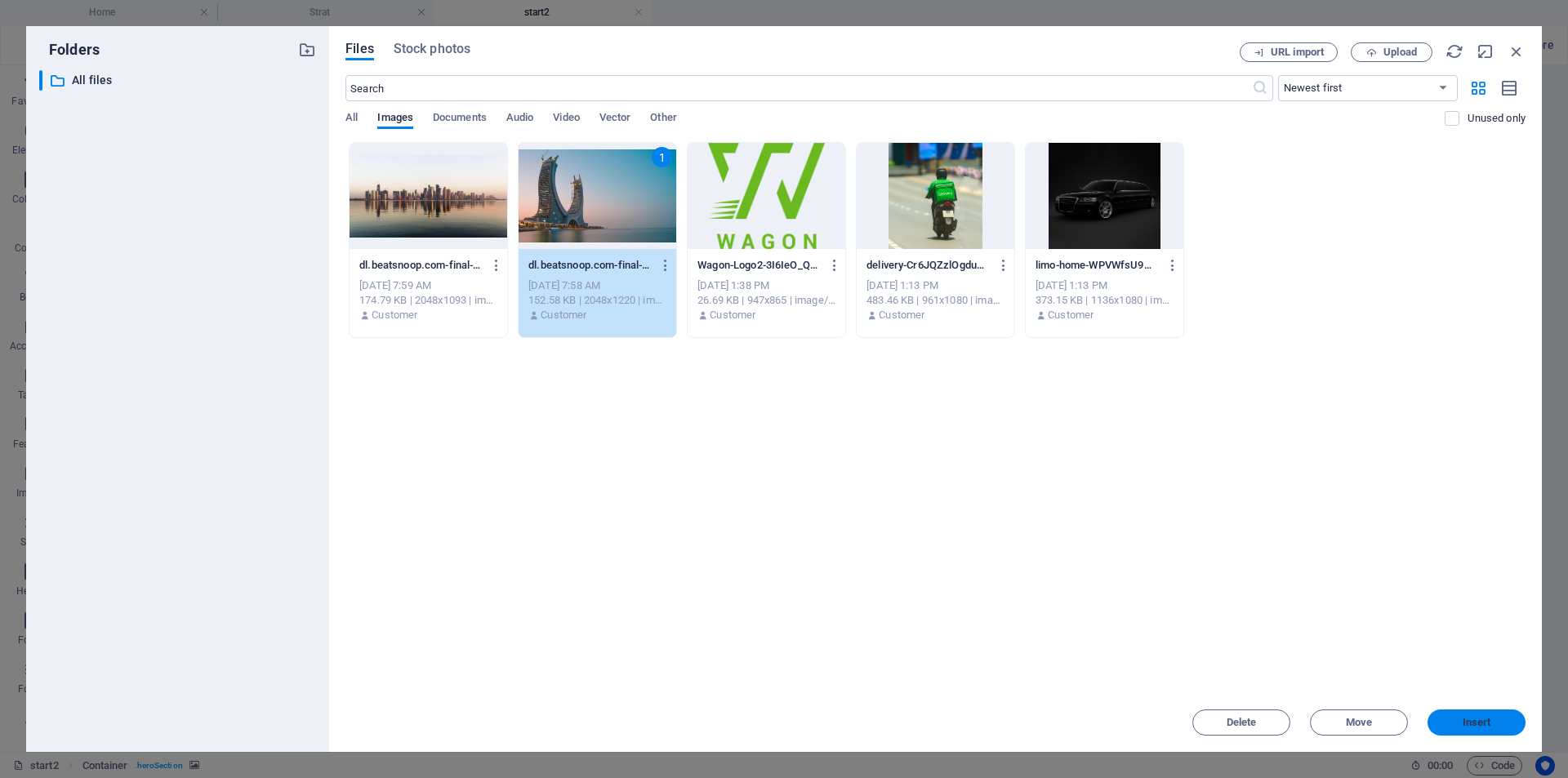
click at [1479, 728] on button "Insert" at bounding box center [1477, 722] width 98 height 26
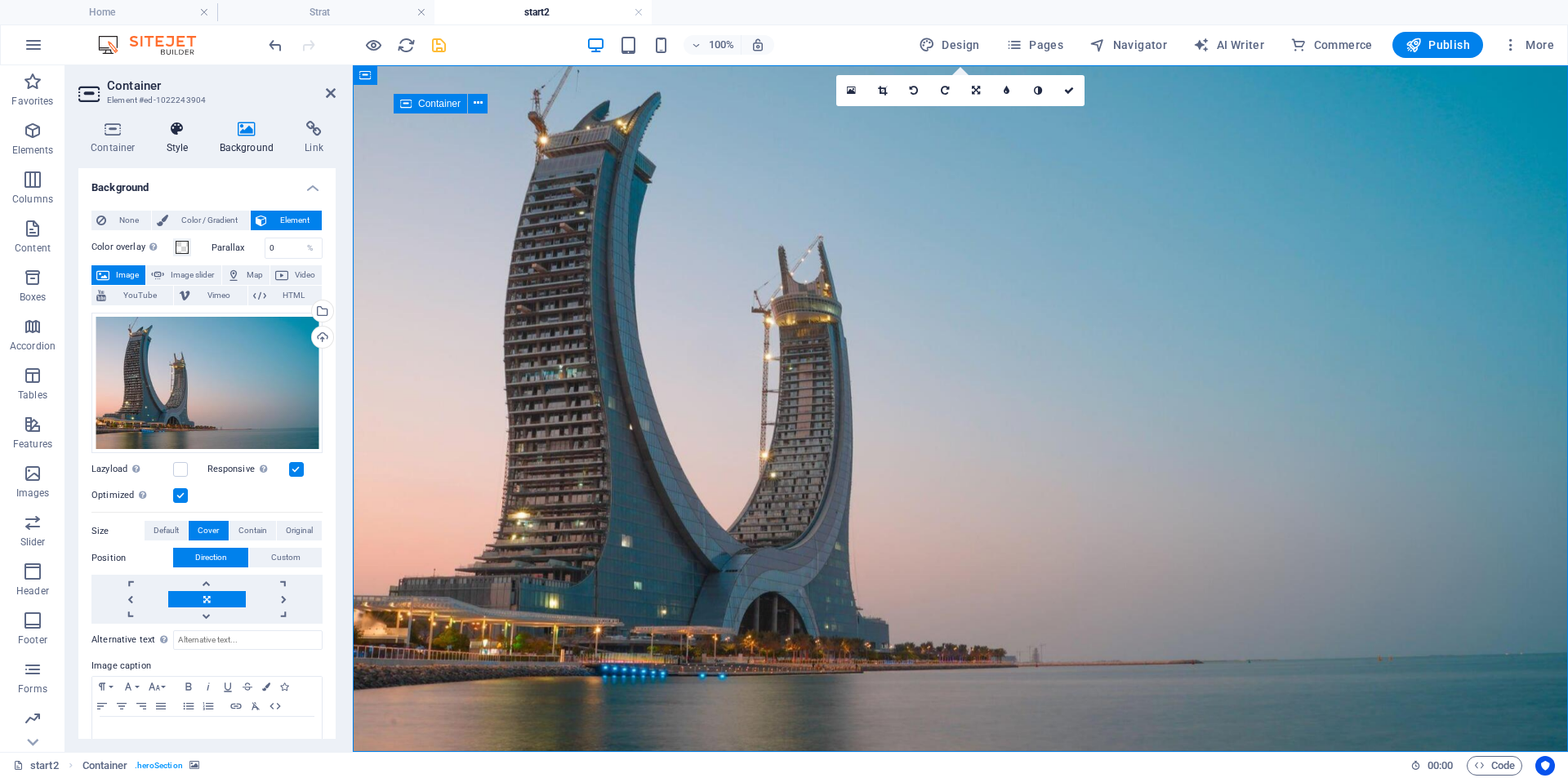
click at [171, 126] on icon at bounding box center [177, 129] width 47 height 16
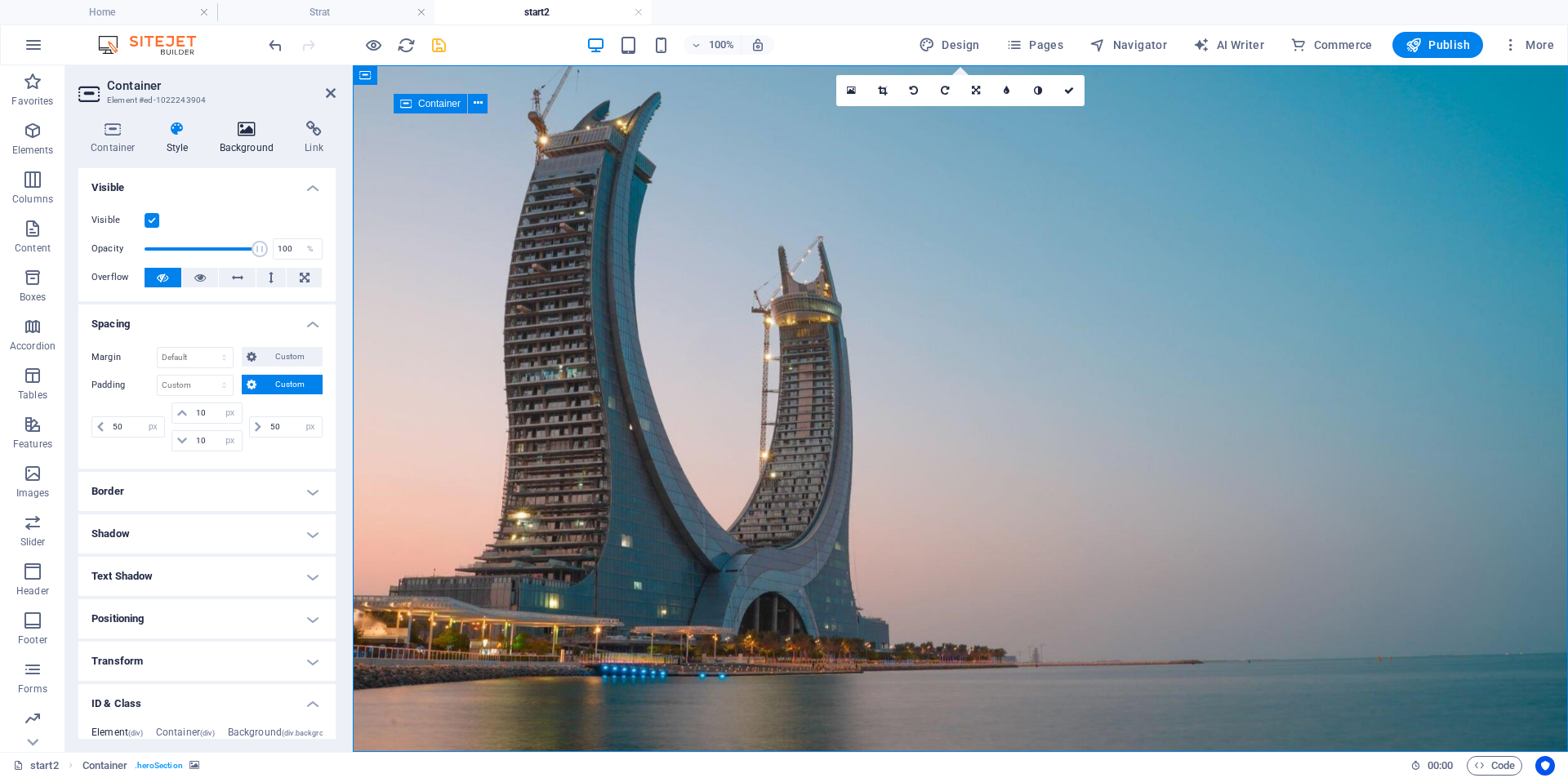
click at [238, 138] on h4 "Background" at bounding box center [250, 138] width 86 height 34
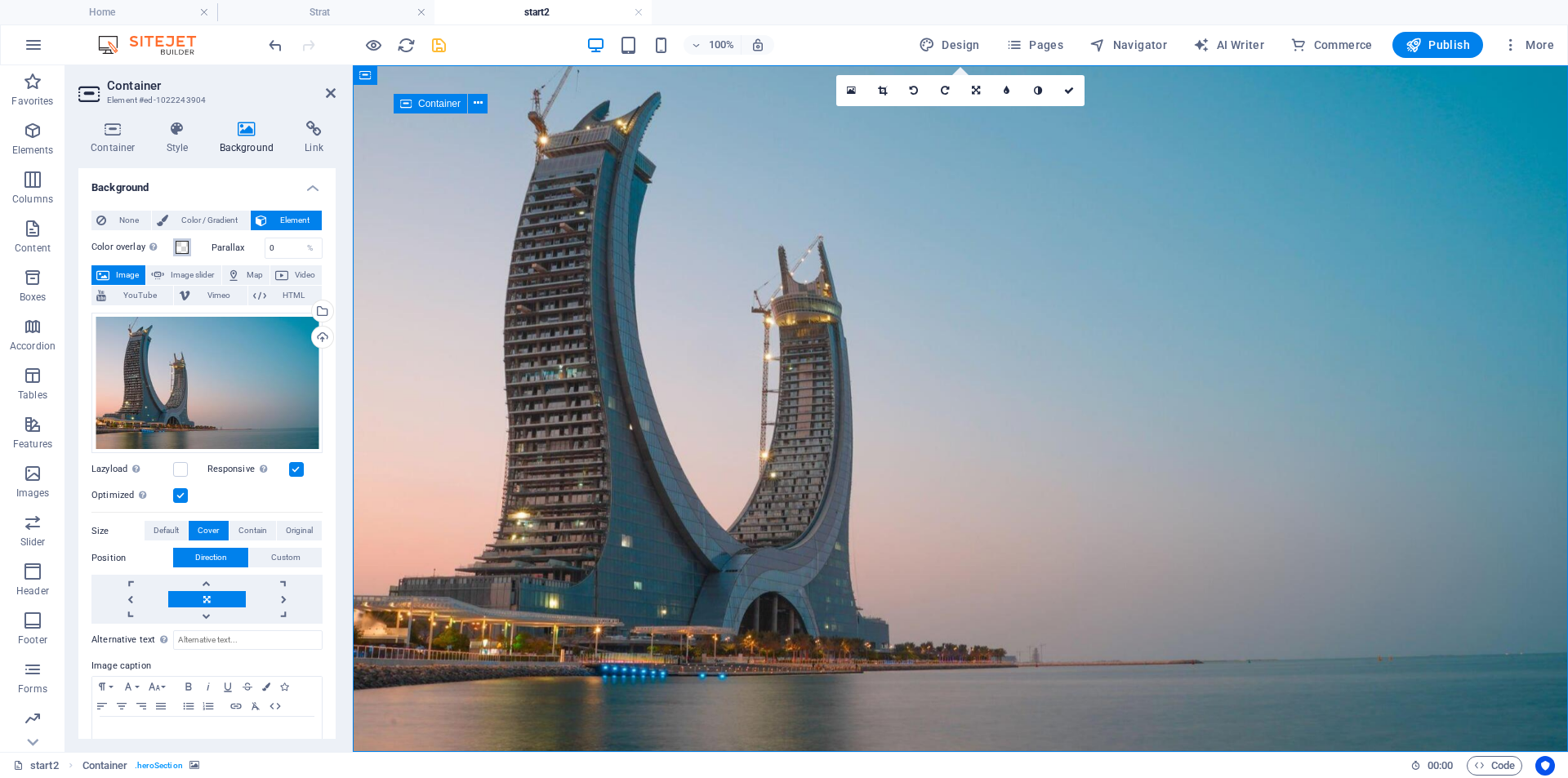
click at [182, 252] on span at bounding box center [182, 247] width 13 height 13
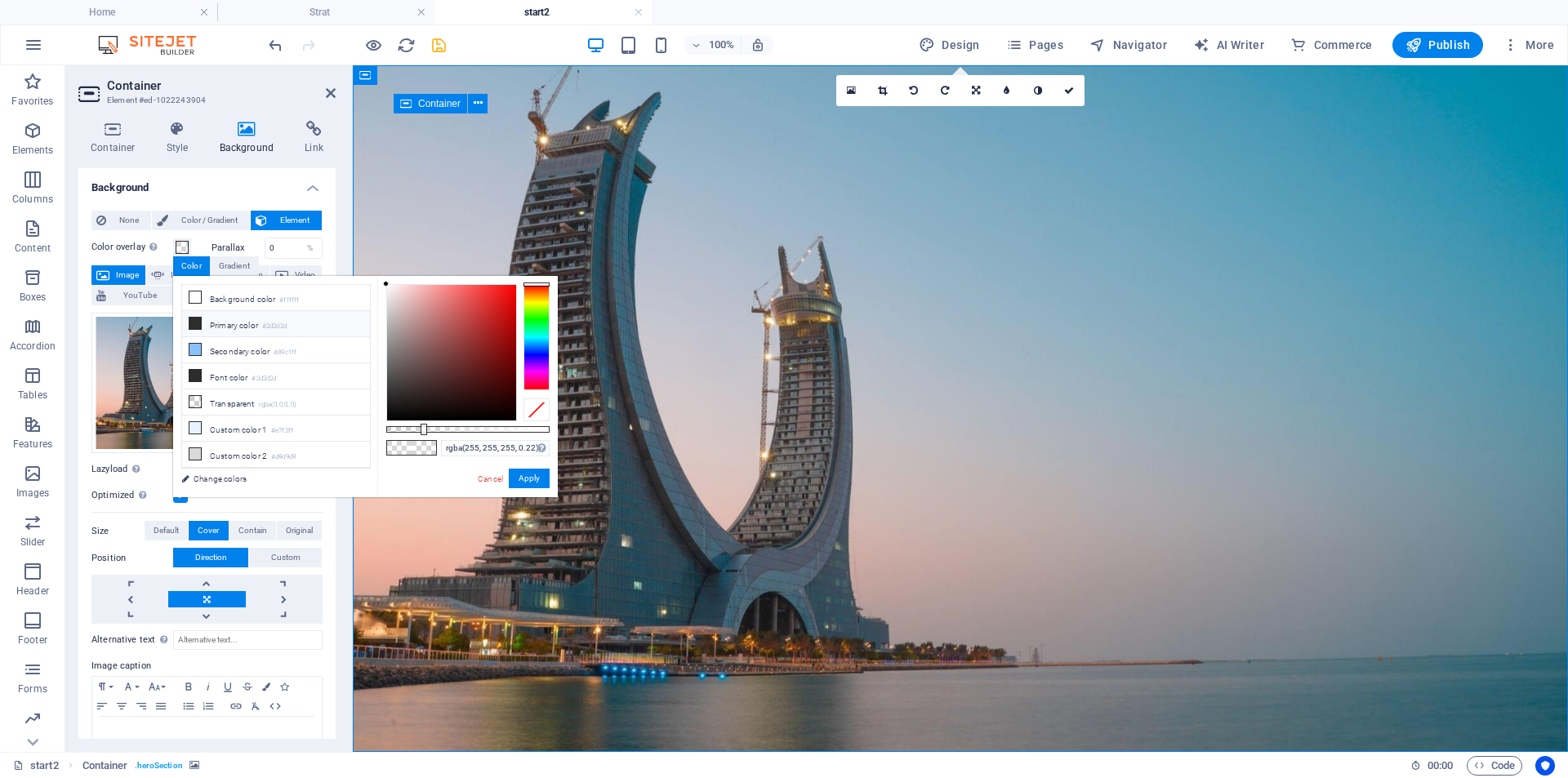
click at [260, 332] on li "Primary color #2d2d2d" at bounding box center [276, 324] width 188 height 26
drag, startPoint x: 422, startPoint y: 429, endPoint x: 493, endPoint y: 440, distance: 71.8
click at [493, 440] on div "rgba(45, 45, 45, 0.655) Supported formats #0852ed rgb(8, 82, 237) rgba(8, 82, 2…" at bounding box center [467, 505] width 180 height 458
type input "rgba(45, 45, 45, 0.52)"
drag, startPoint x: 492, startPoint y: 431, endPoint x: 471, endPoint y: 430, distance: 21.0
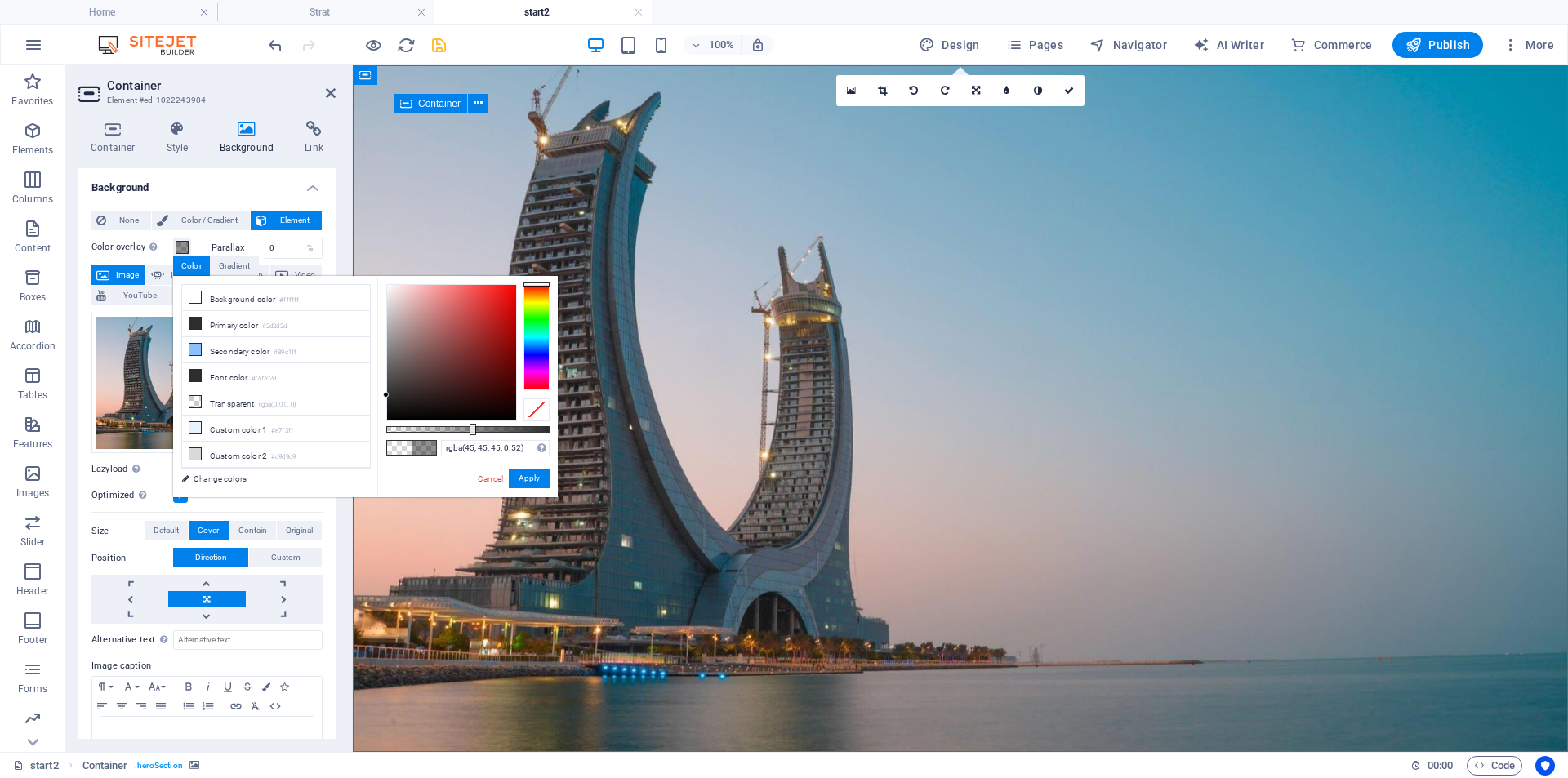
click at [471, 430] on div at bounding box center [473, 429] width 7 height 11
click at [527, 485] on button "Apply" at bounding box center [529, 478] width 41 height 20
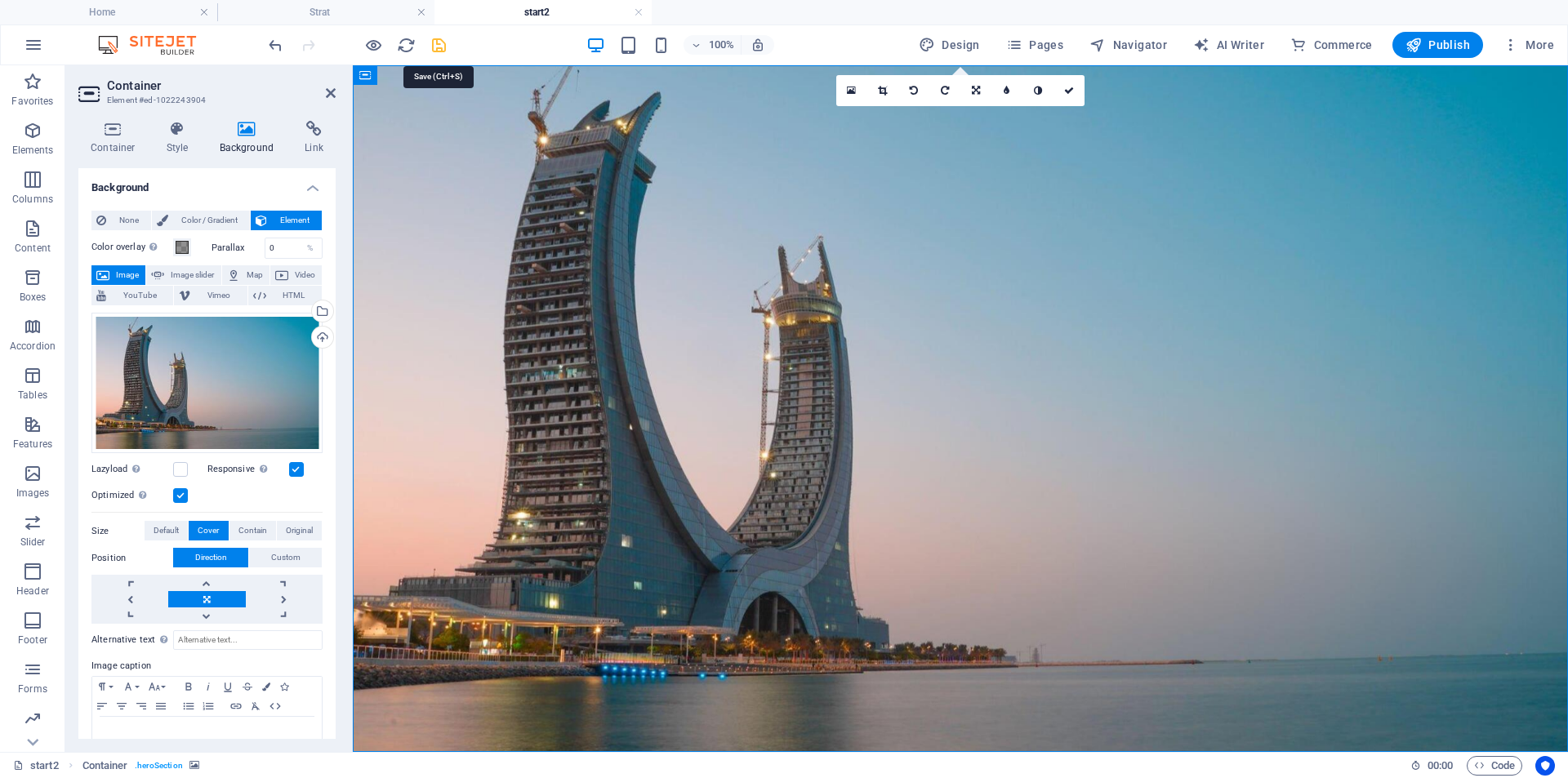
click at [439, 41] on icon "save" at bounding box center [439, 45] width 19 height 19
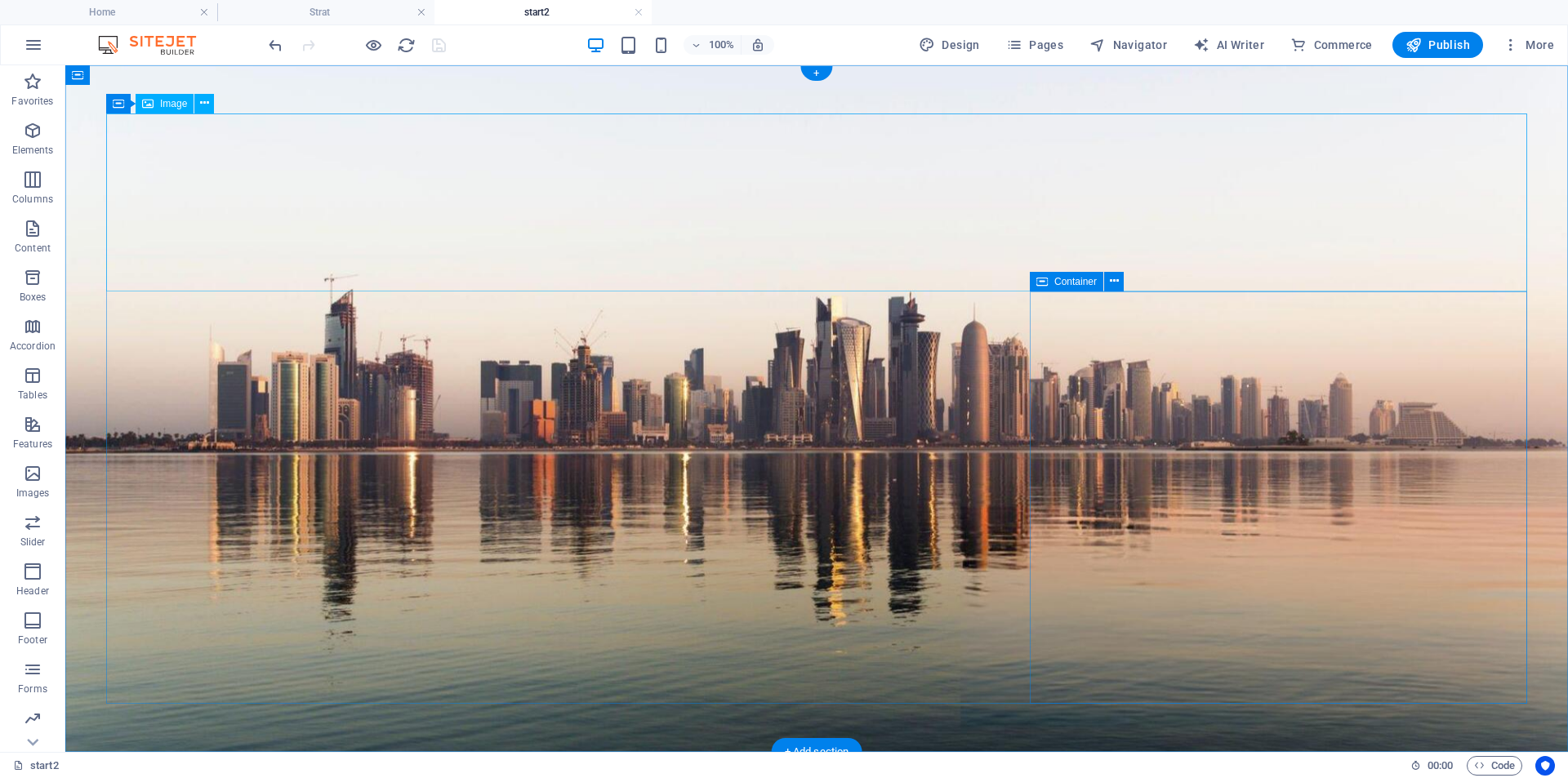
click at [89, 206] on figure at bounding box center [817, 408] width 1503 height 687
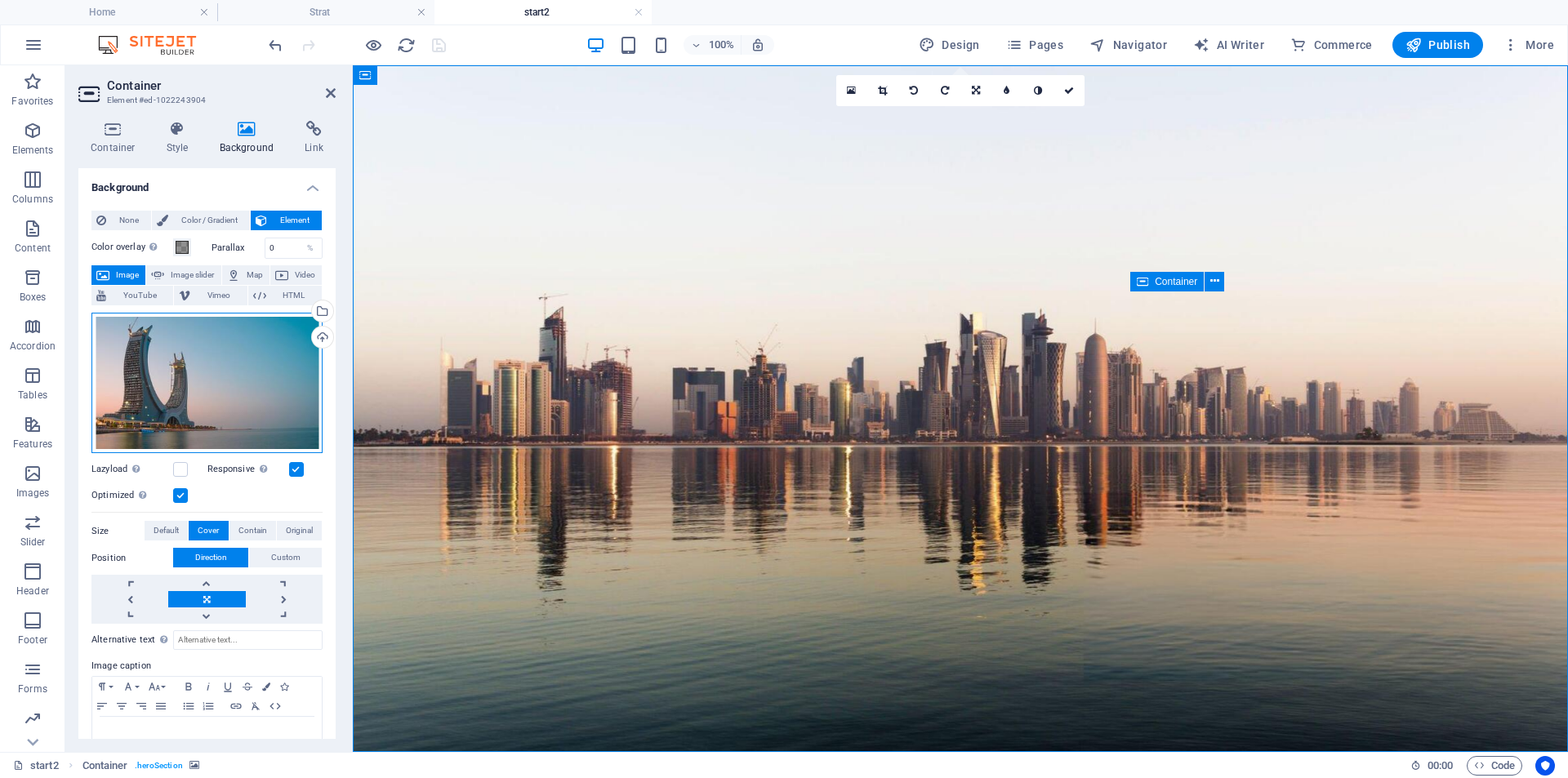
click at [216, 353] on div "Drag files here, click to choose files or select files from Files or our free s…" at bounding box center [207, 383] width 231 height 140
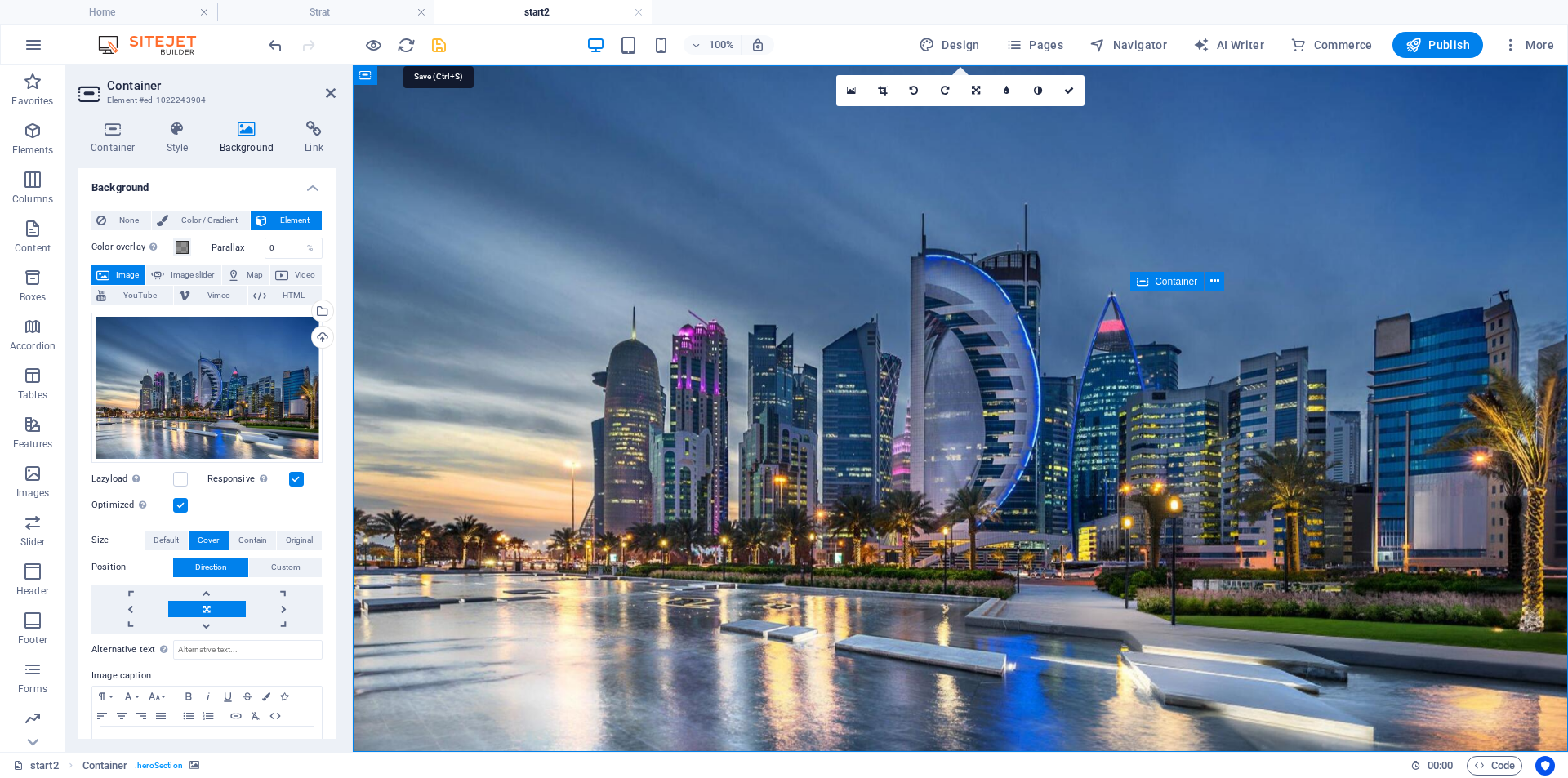
click at [439, 47] on icon "save" at bounding box center [439, 45] width 19 height 19
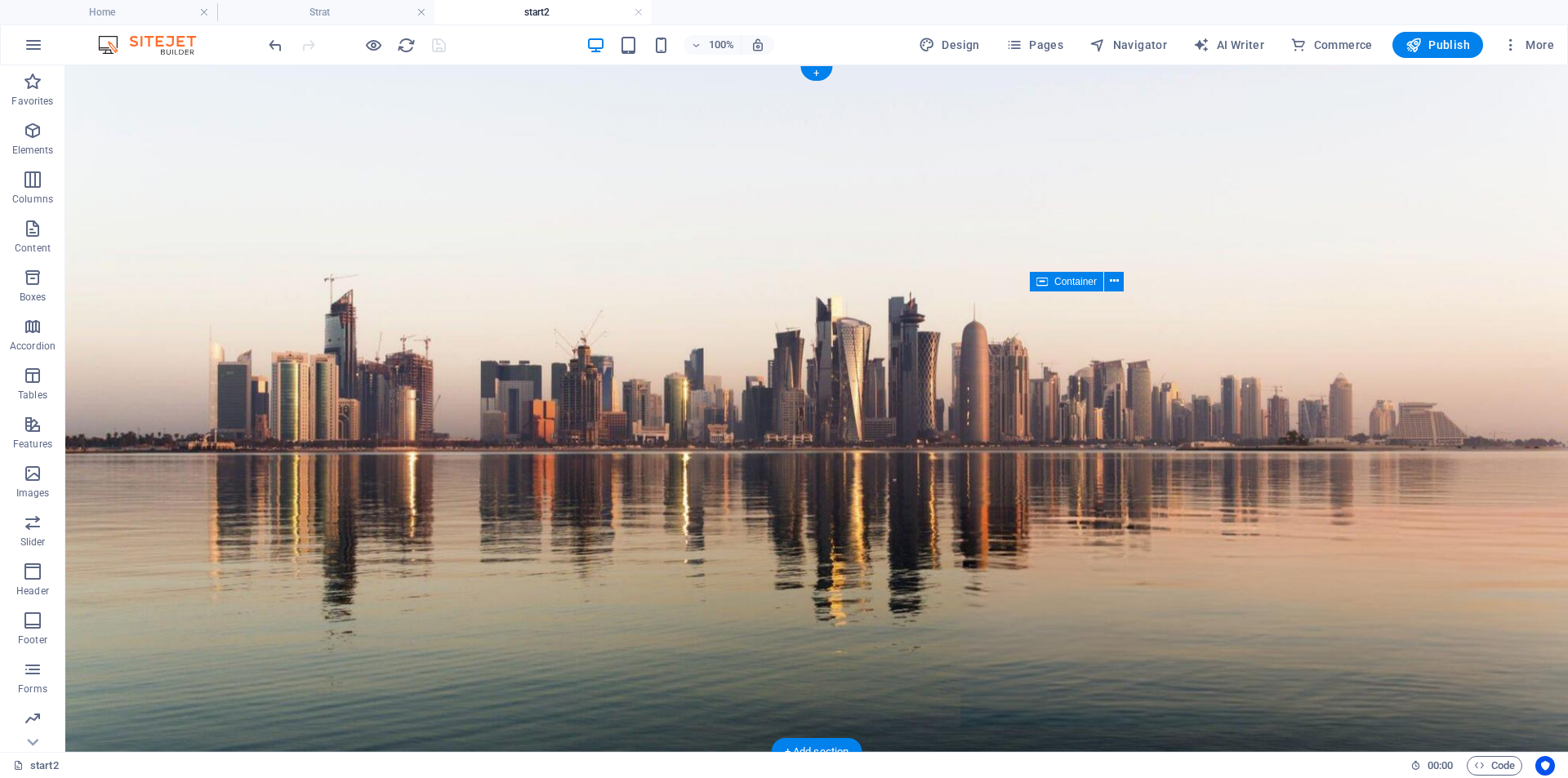
click at [78, 173] on figure at bounding box center [817, 408] width 1503 height 687
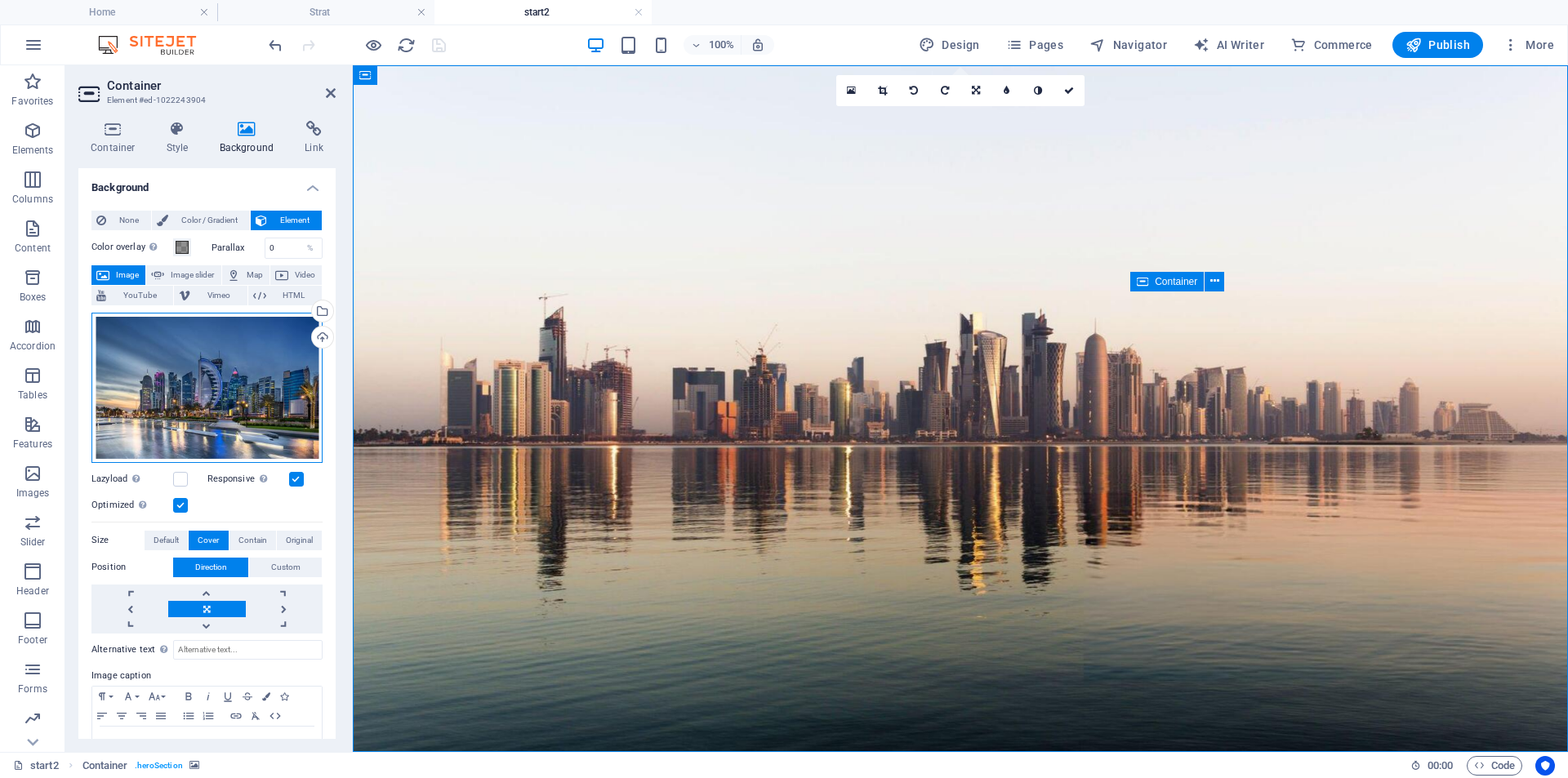
click at [233, 376] on div "Drag files here, click to choose files or select files from Files or our free s…" at bounding box center [207, 388] width 231 height 150
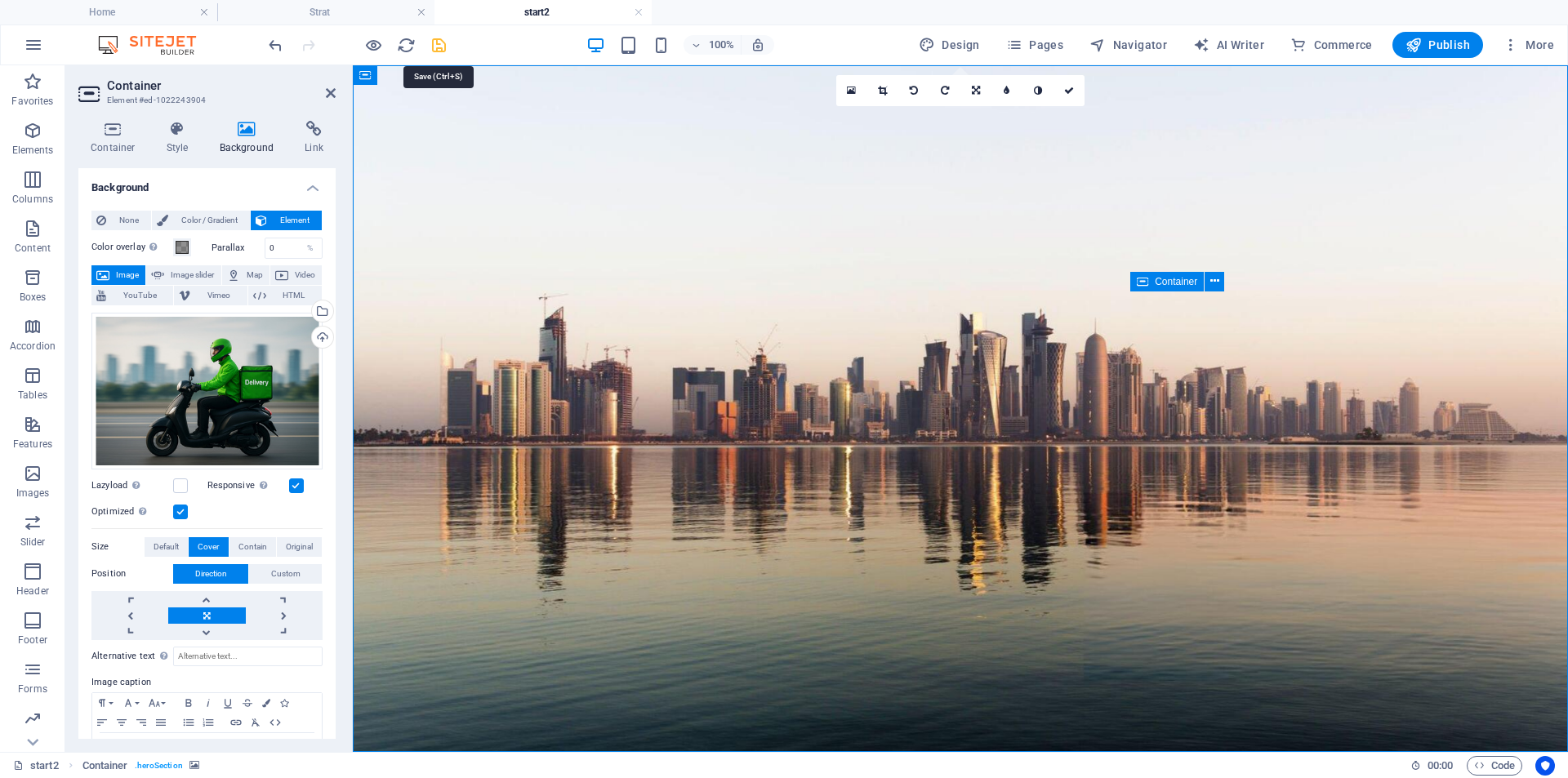
click at [432, 44] on icon "save" at bounding box center [439, 45] width 19 height 19
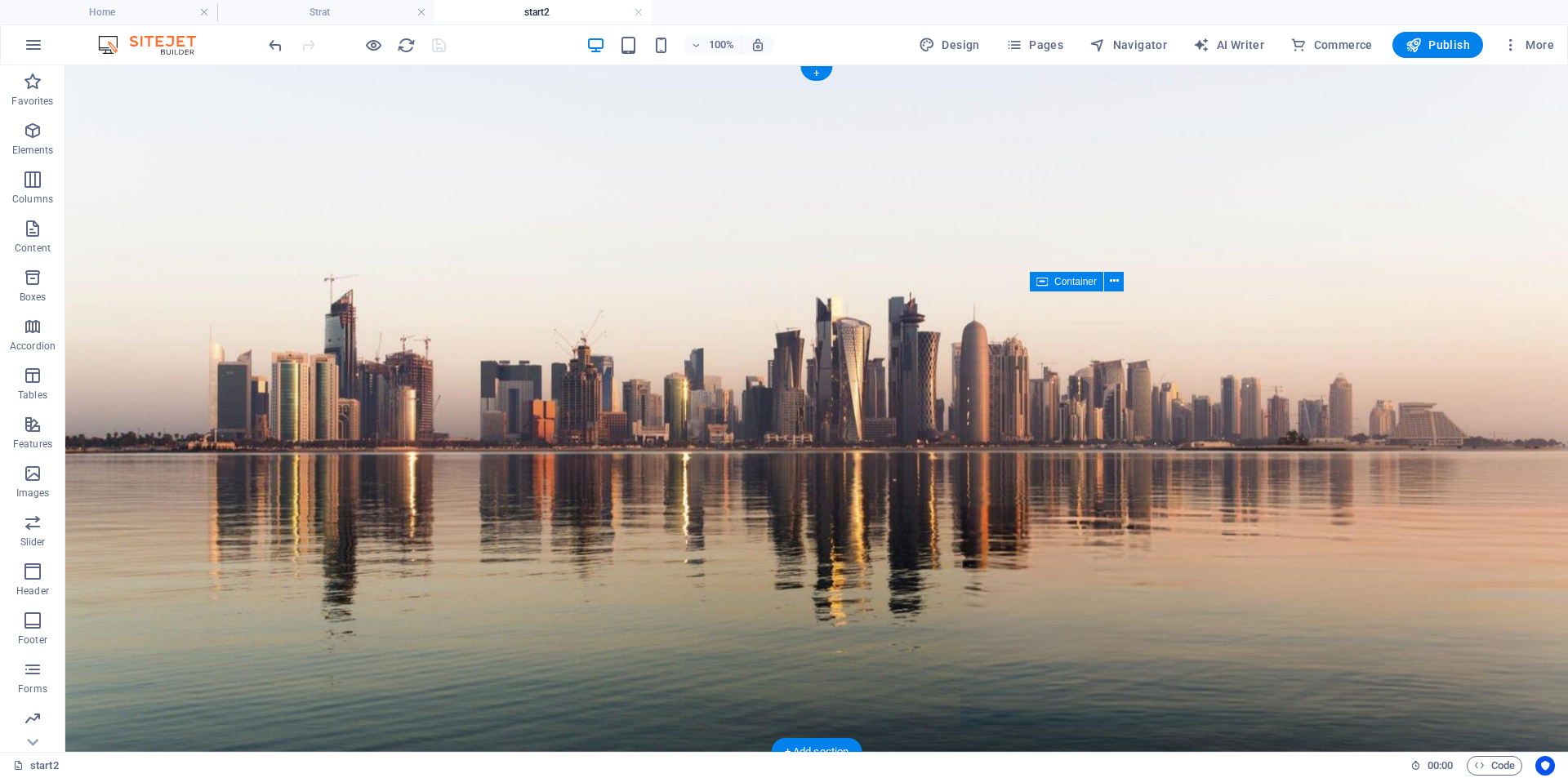
click at [83, 126] on figure at bounding box center [817, 408] width 1503 height 687
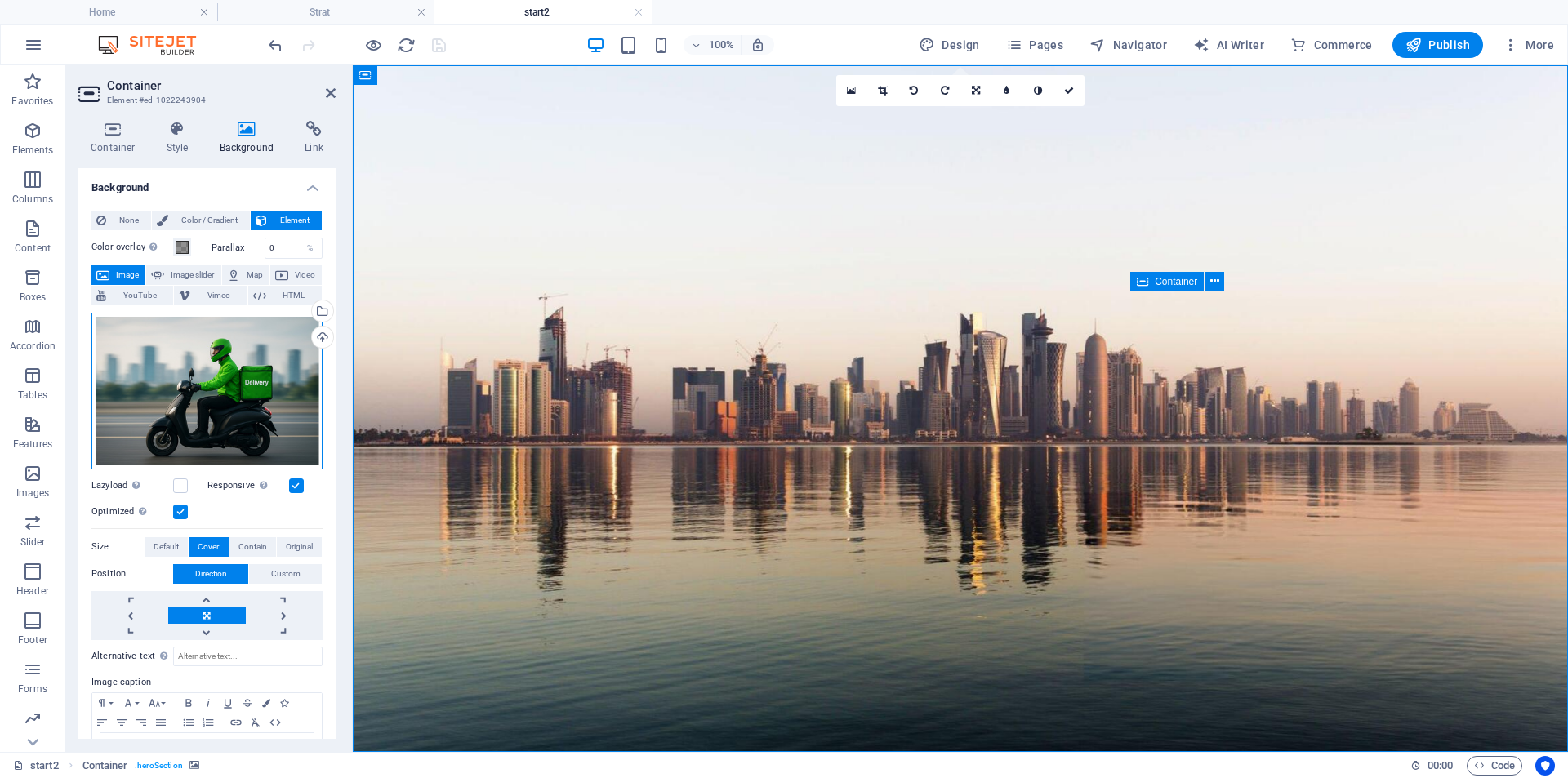
click at [212, 431] on div "Drag files here, click to choose files or select files from Files or our free s…" at bounding box center [207, 391] width 231 height 157
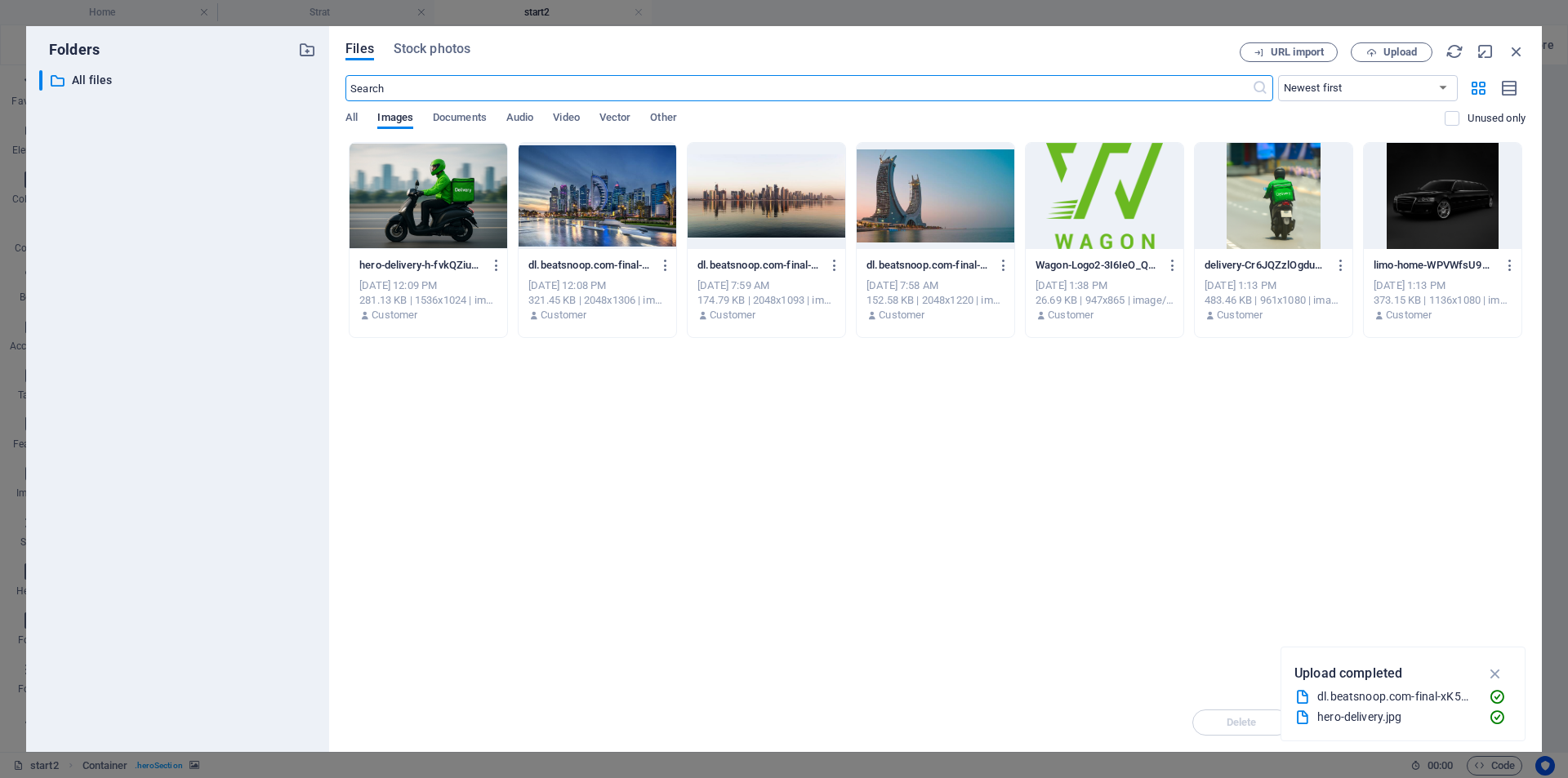
click at [439, 221] on div at bounding box center [428, 196] width 158 height 106
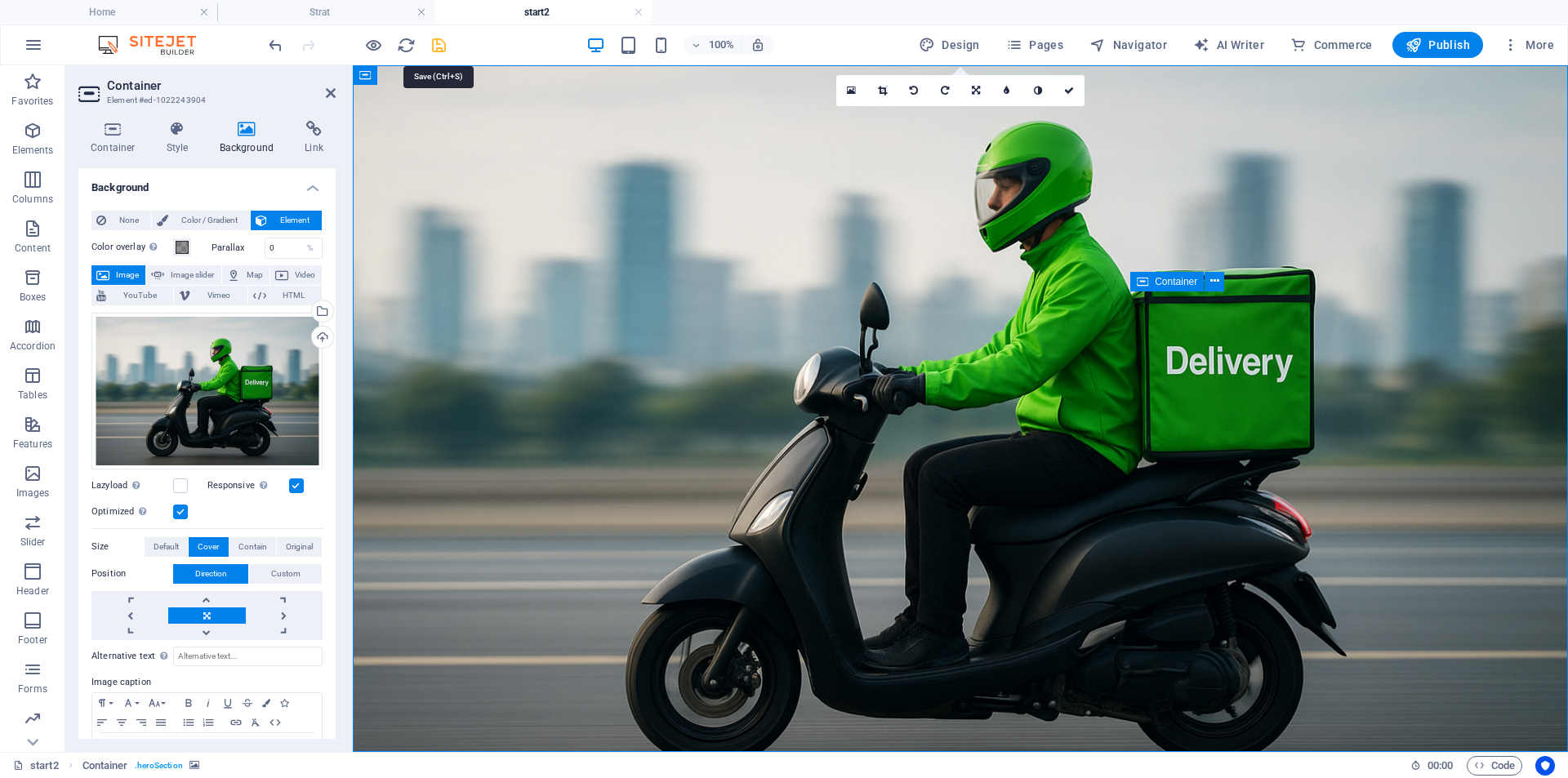
click at [435, 47] on icon "save" at bounding box center [439, 45] width 19 height 19
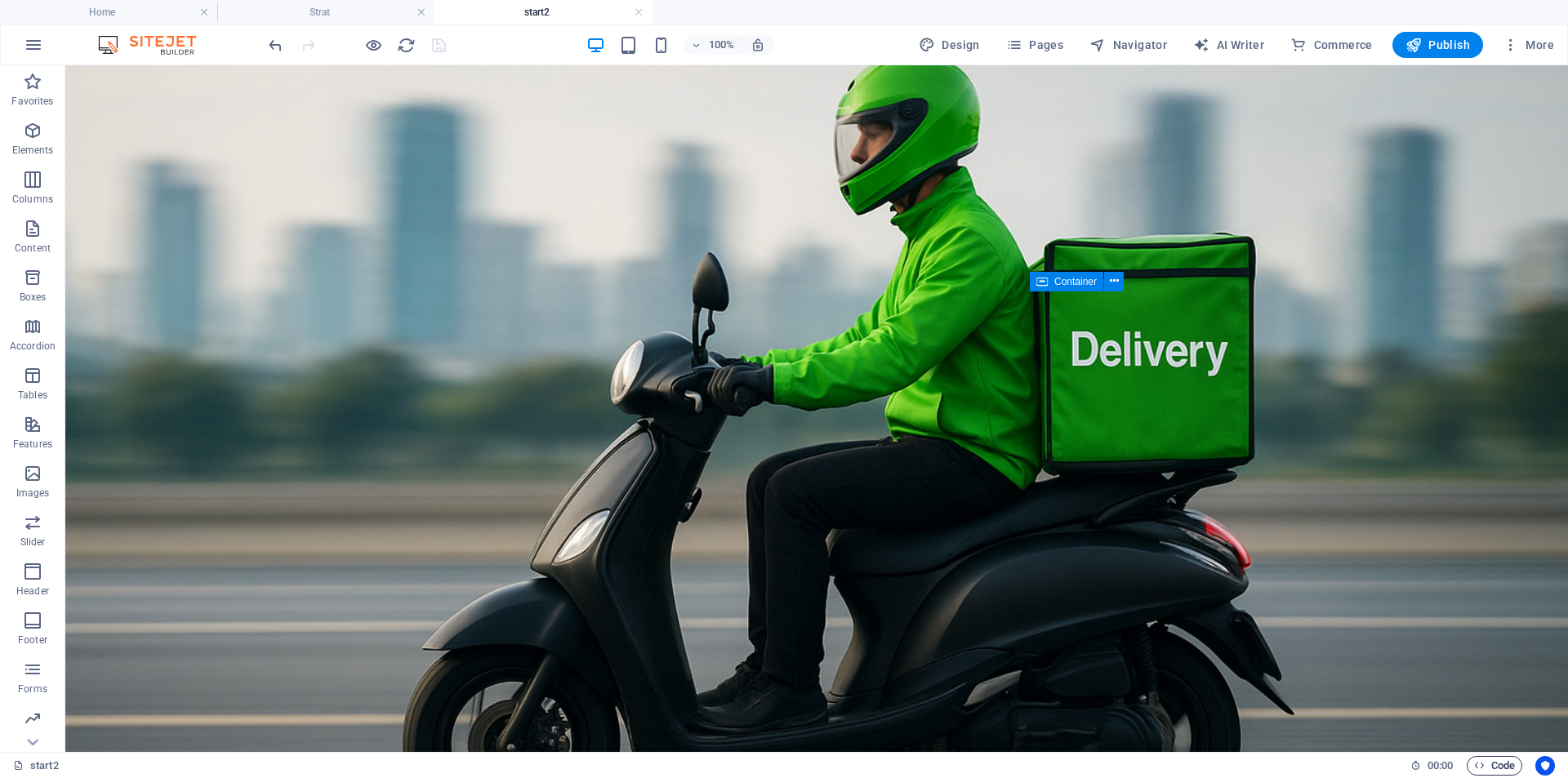
click at [1491, 770] on span "Code" at bounding box center [1494, 766] width 41 height 20
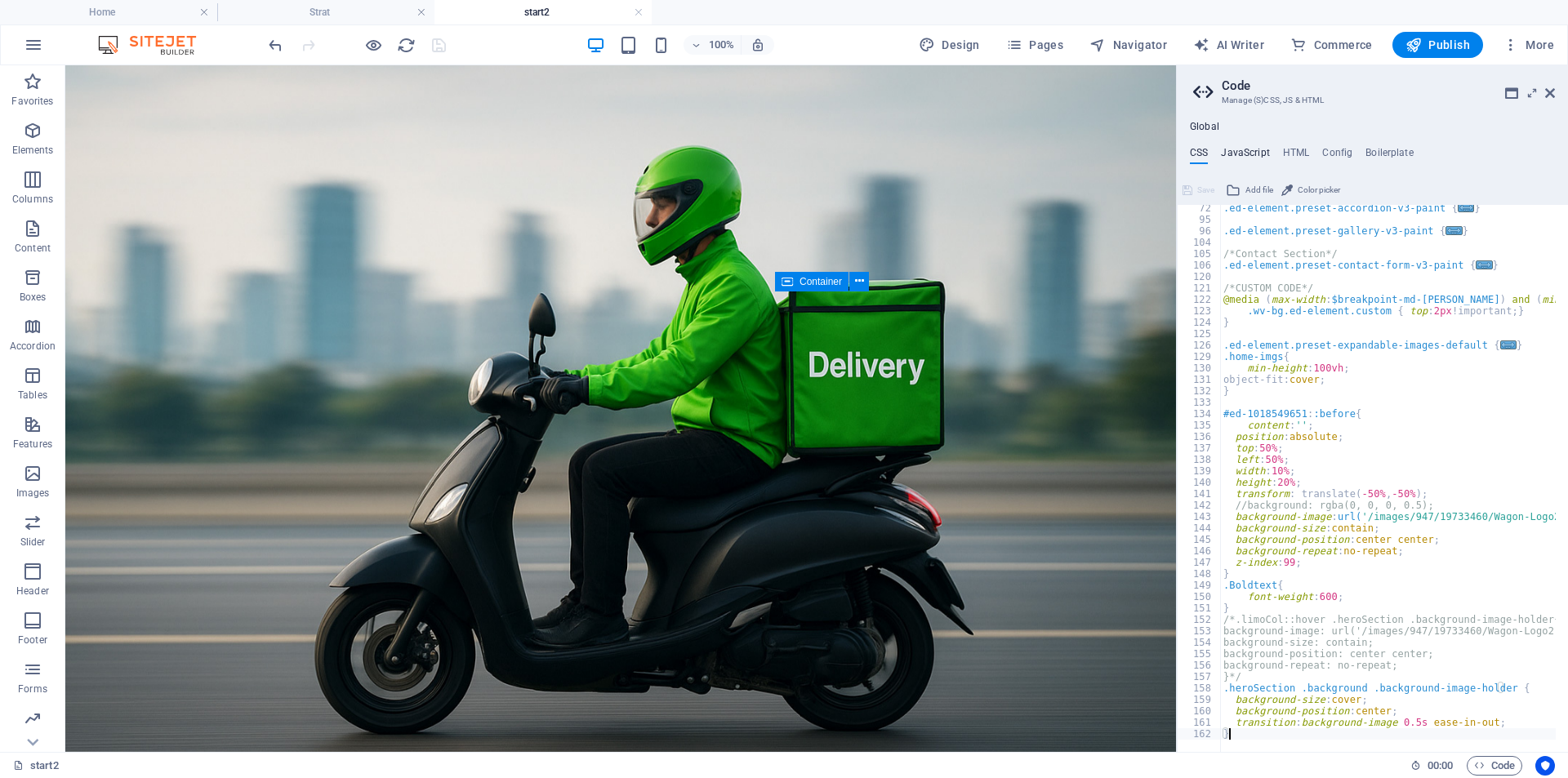
click at [1256, 149] on h4 "JavaScript" at bounding box center [1245, 156] width 48 height 18
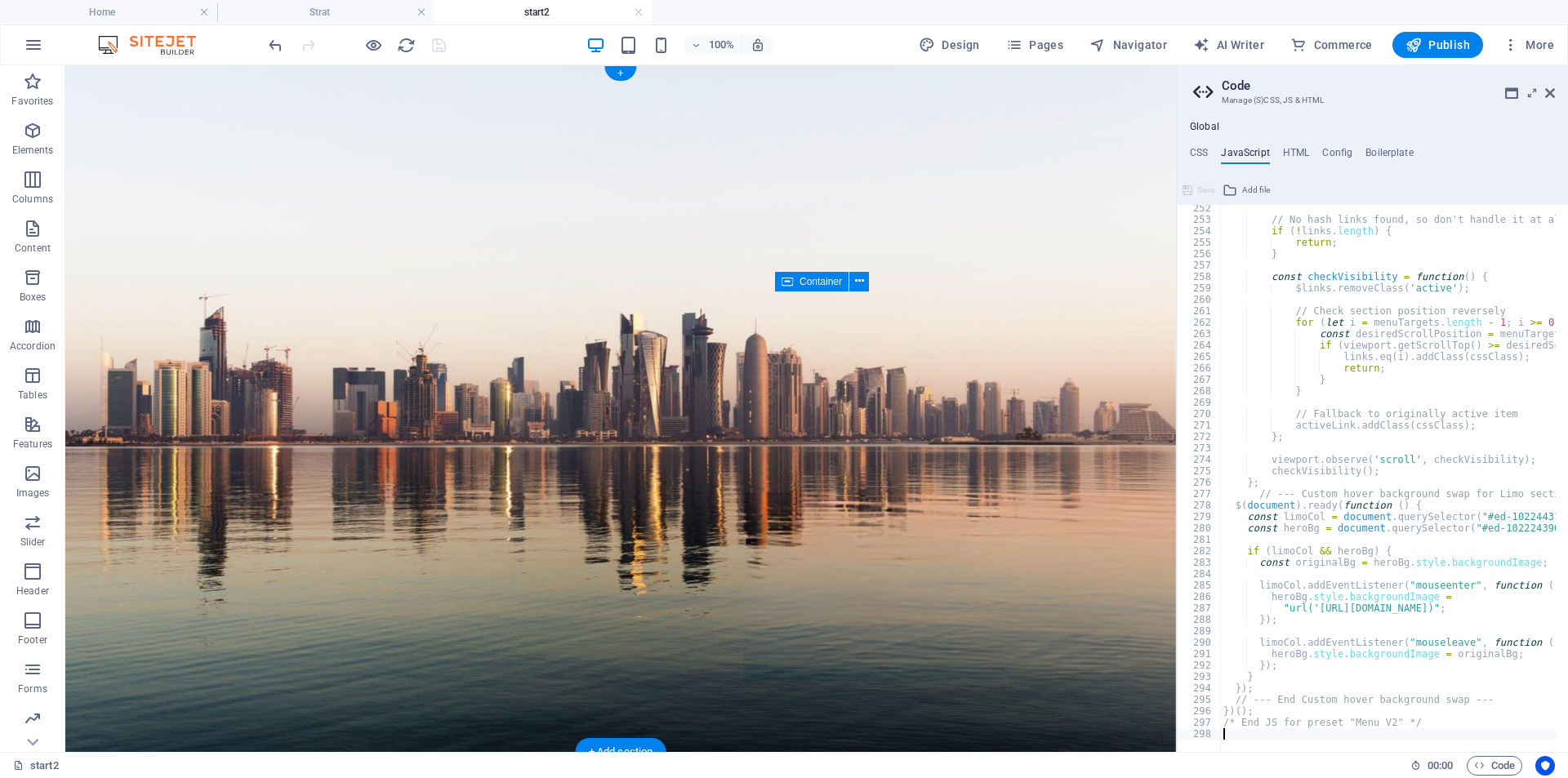
click at [84, 149] on figure at bounding box center [621, 408] width 1111 height 687
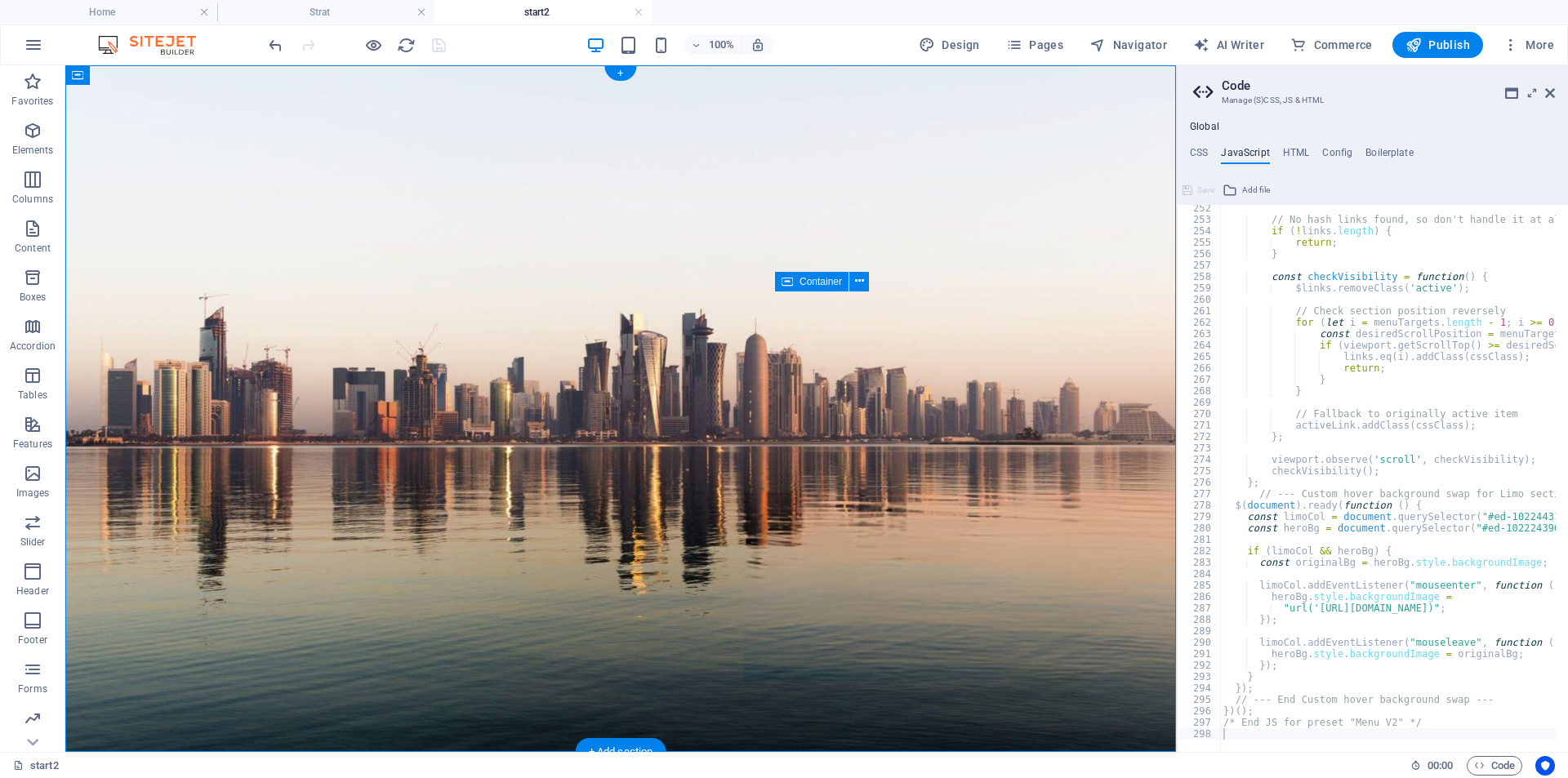
click at [84, 149] on figure at bounding box center [621, 408] width 1111 height 687
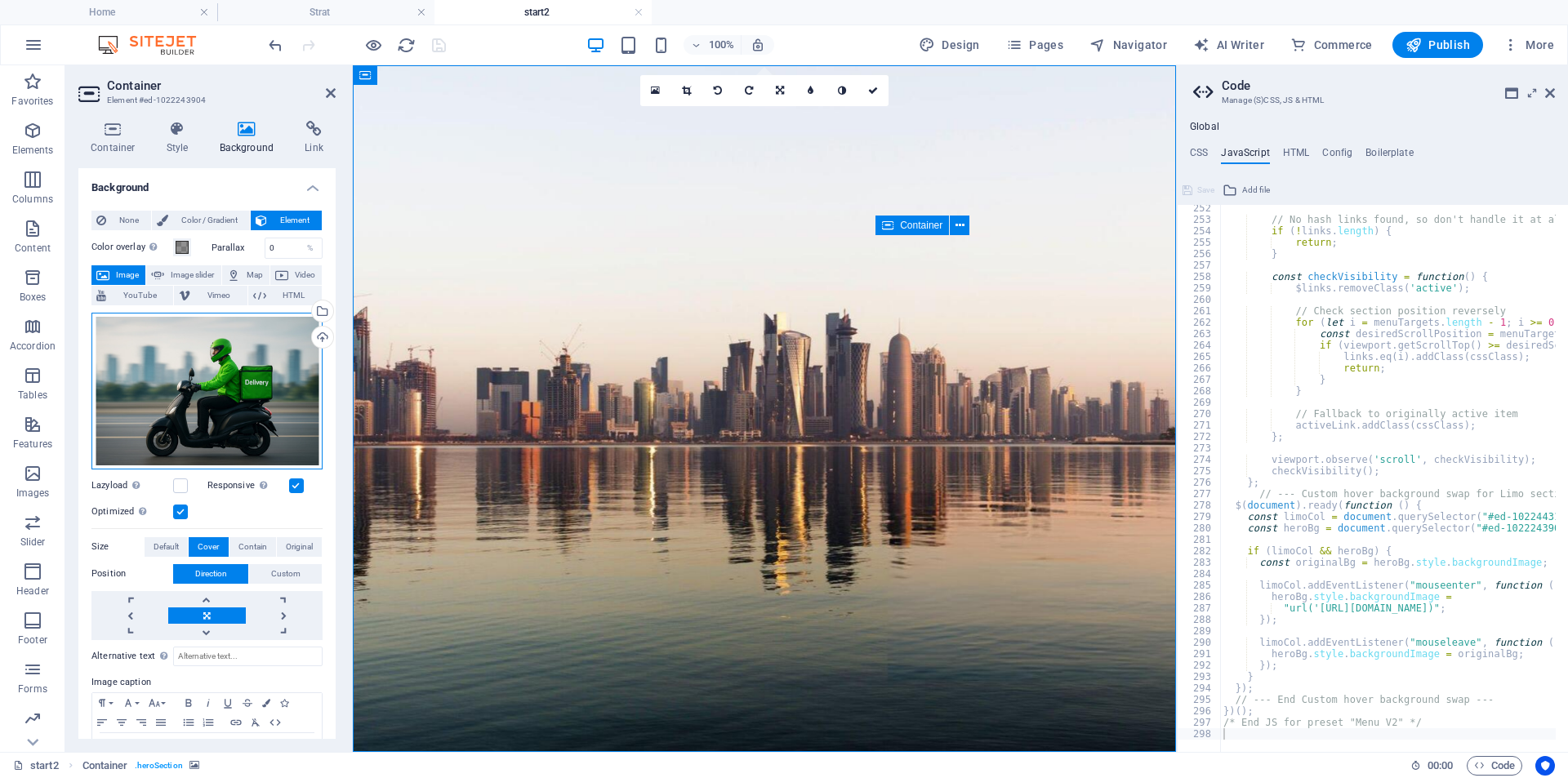
click at [207, 380] on div "Drag files here, click to choose files or select files from Files or our free s…" at bounding box center [207, 391] width 231 height 157
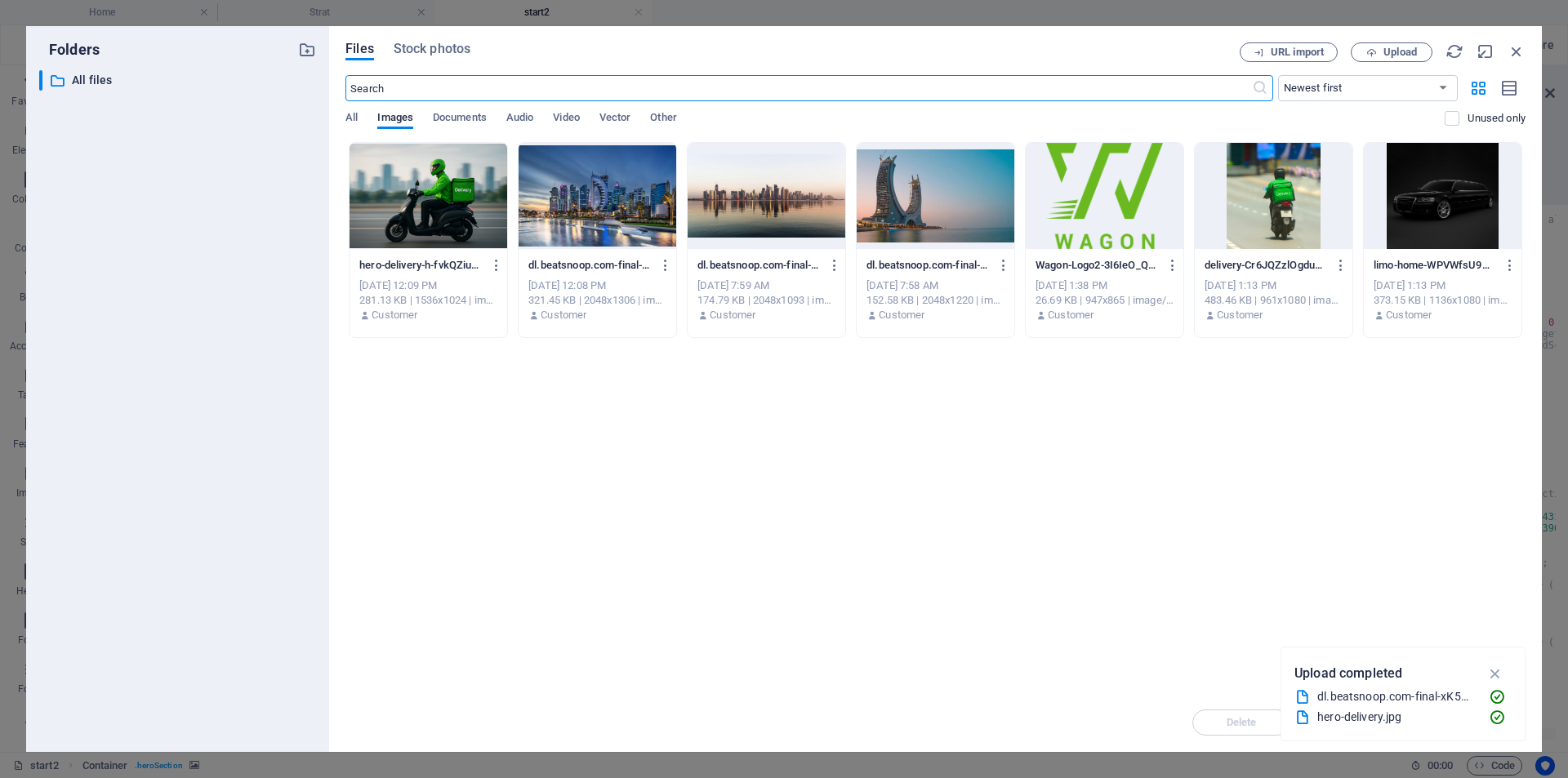
click at [548, 213] on div at bounding box center [597, 196] width 158 height 106
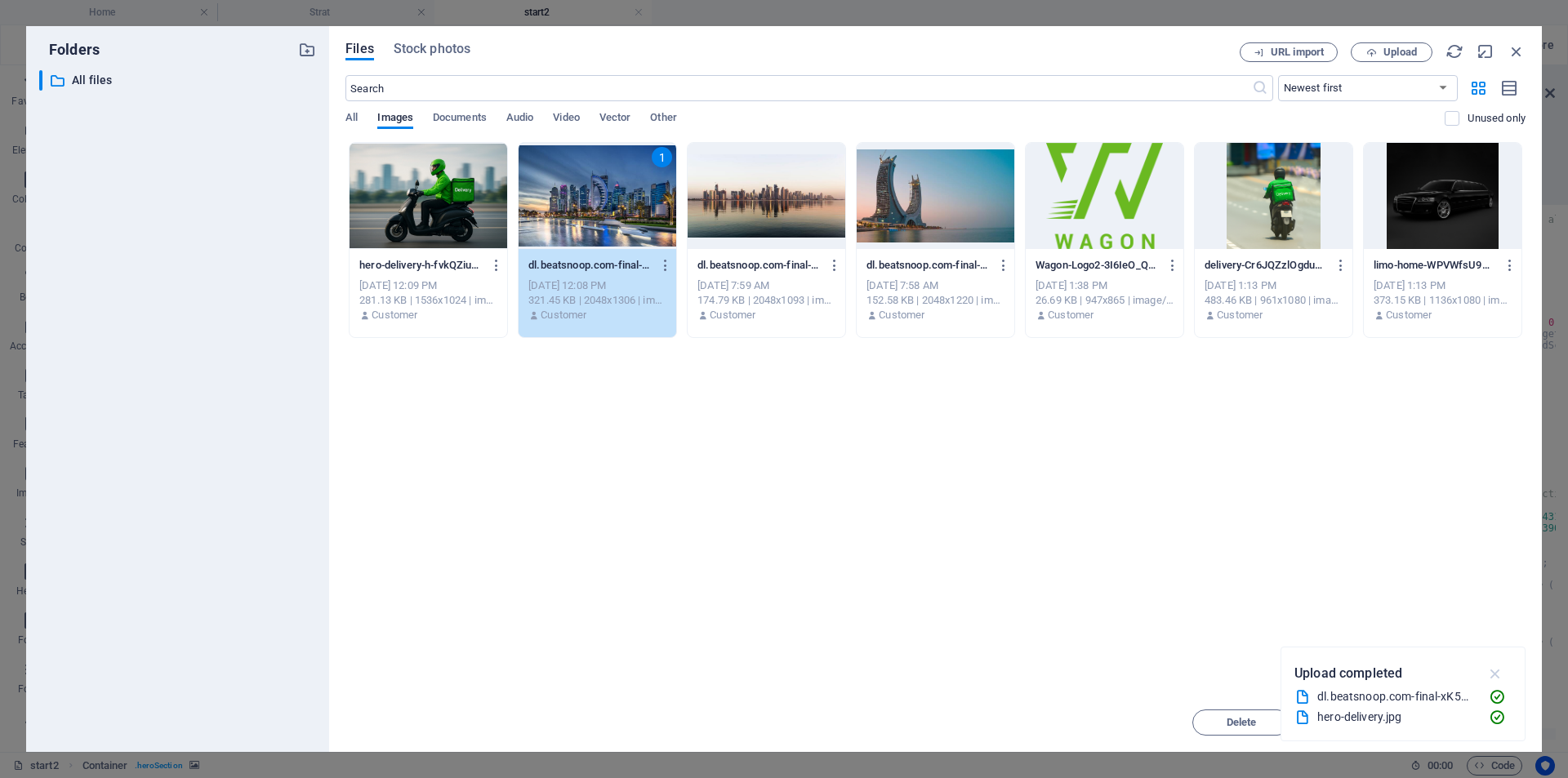
click at [1494, 674] on icon "button" at bounding box center [1495, 674] width 19 height 18
click at [1451, 724] on span "Insert" at bounding box center [1477, 722] width 85 height 10
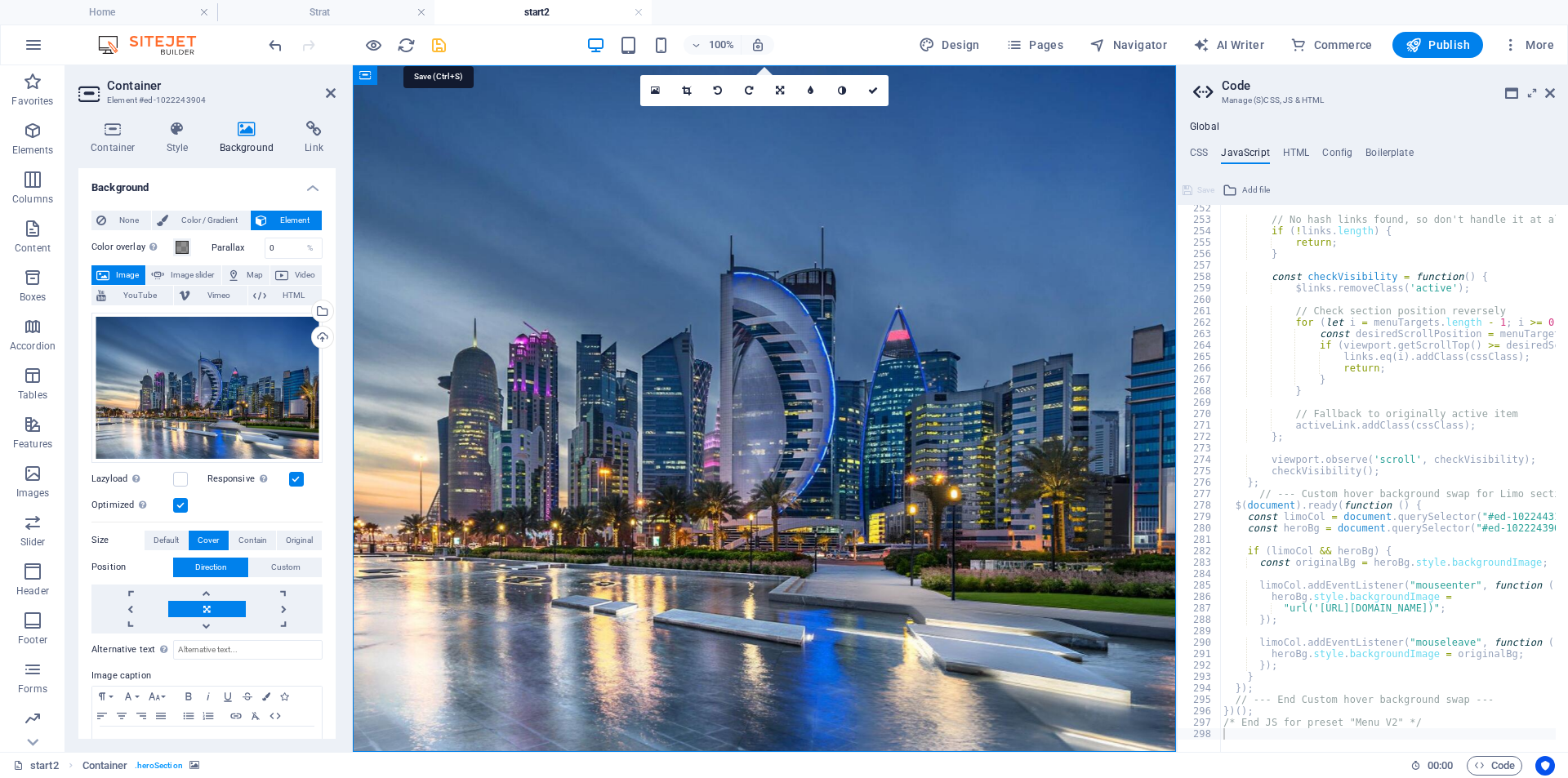
click at [432, 43] on icon "save" at bounding box center [439, 45] width 19 height 19
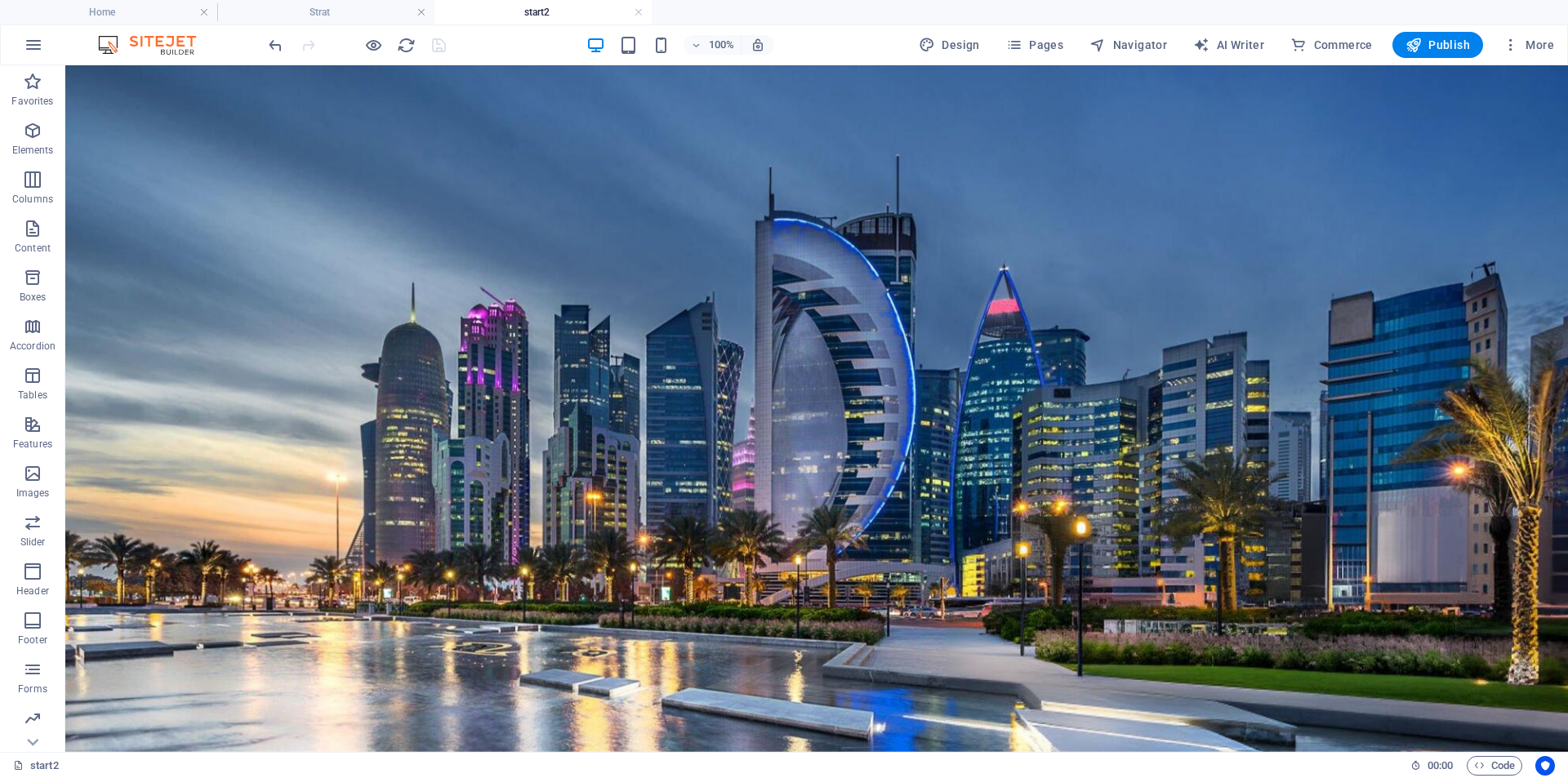
click at [1504, 776] on div "start2 00 : 00 Code" at bounding box center [784, 765] width 1568 height 26
click at [1503, 768] on span "Code" at bounding box center [1494, 766] width 41 height 20
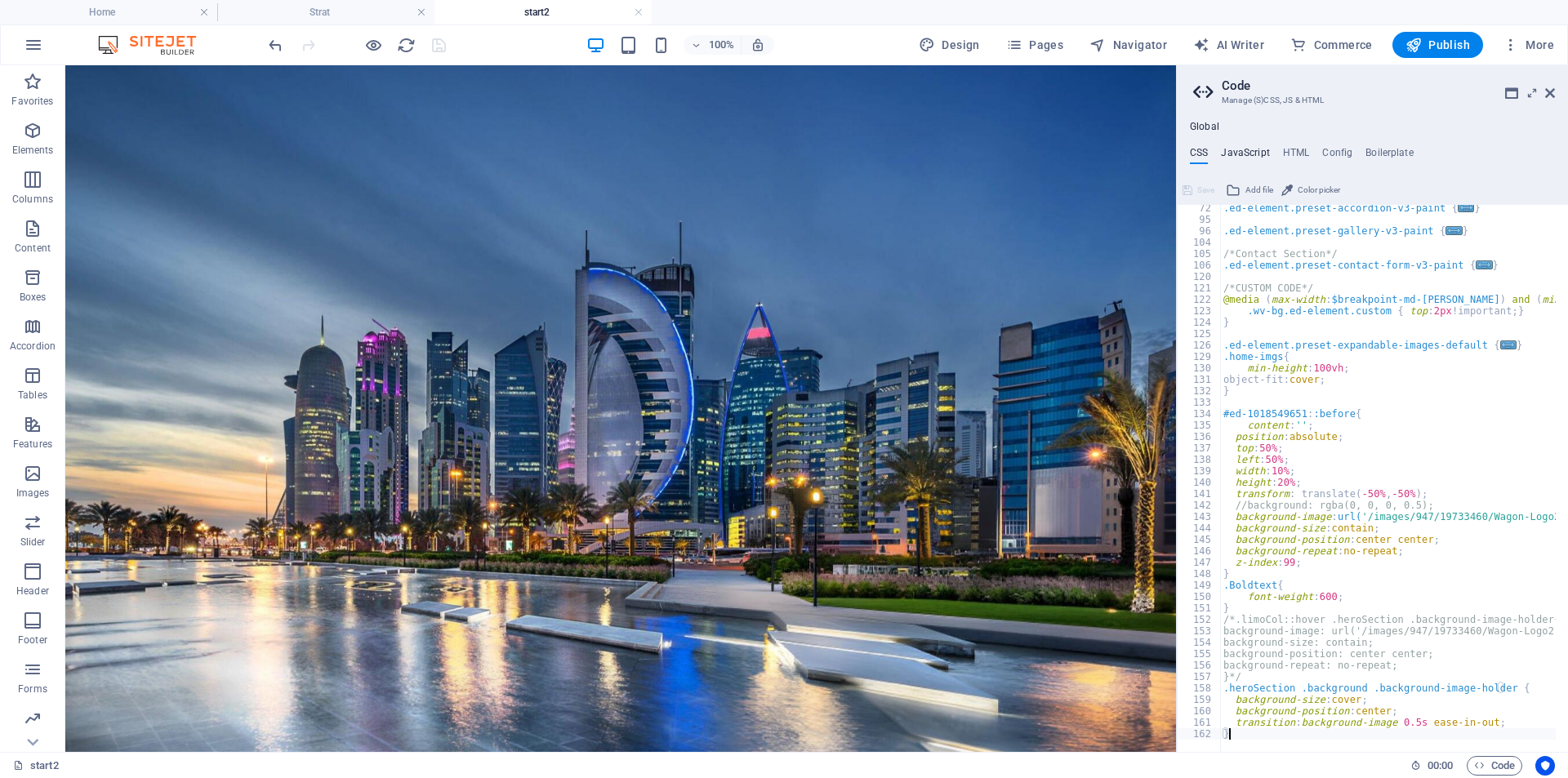
click at [1254, 151] on h4 "JavaScript" at bounding box center [1245, 156] width 48 height 18
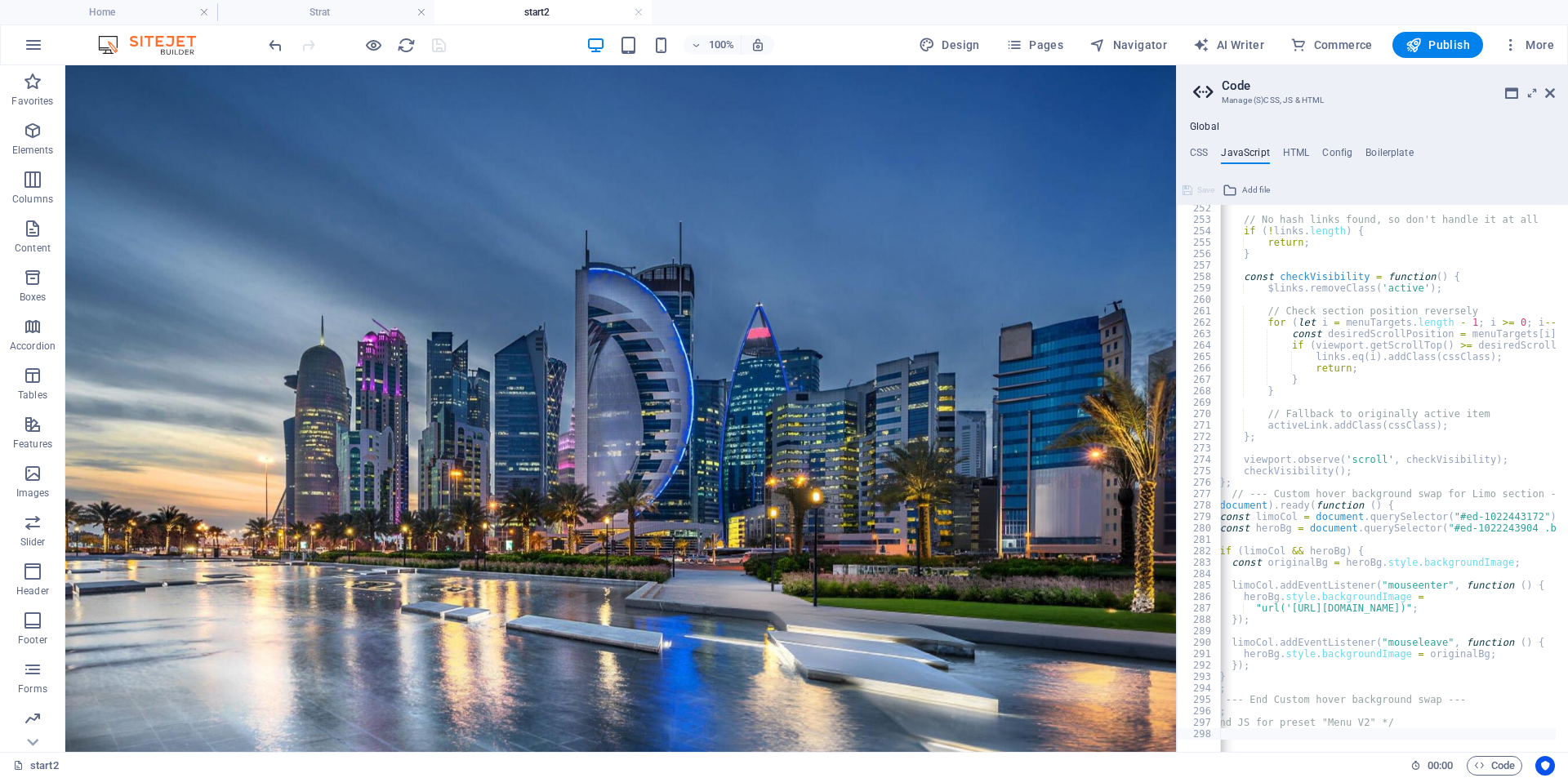
scroll to position [0, 0]
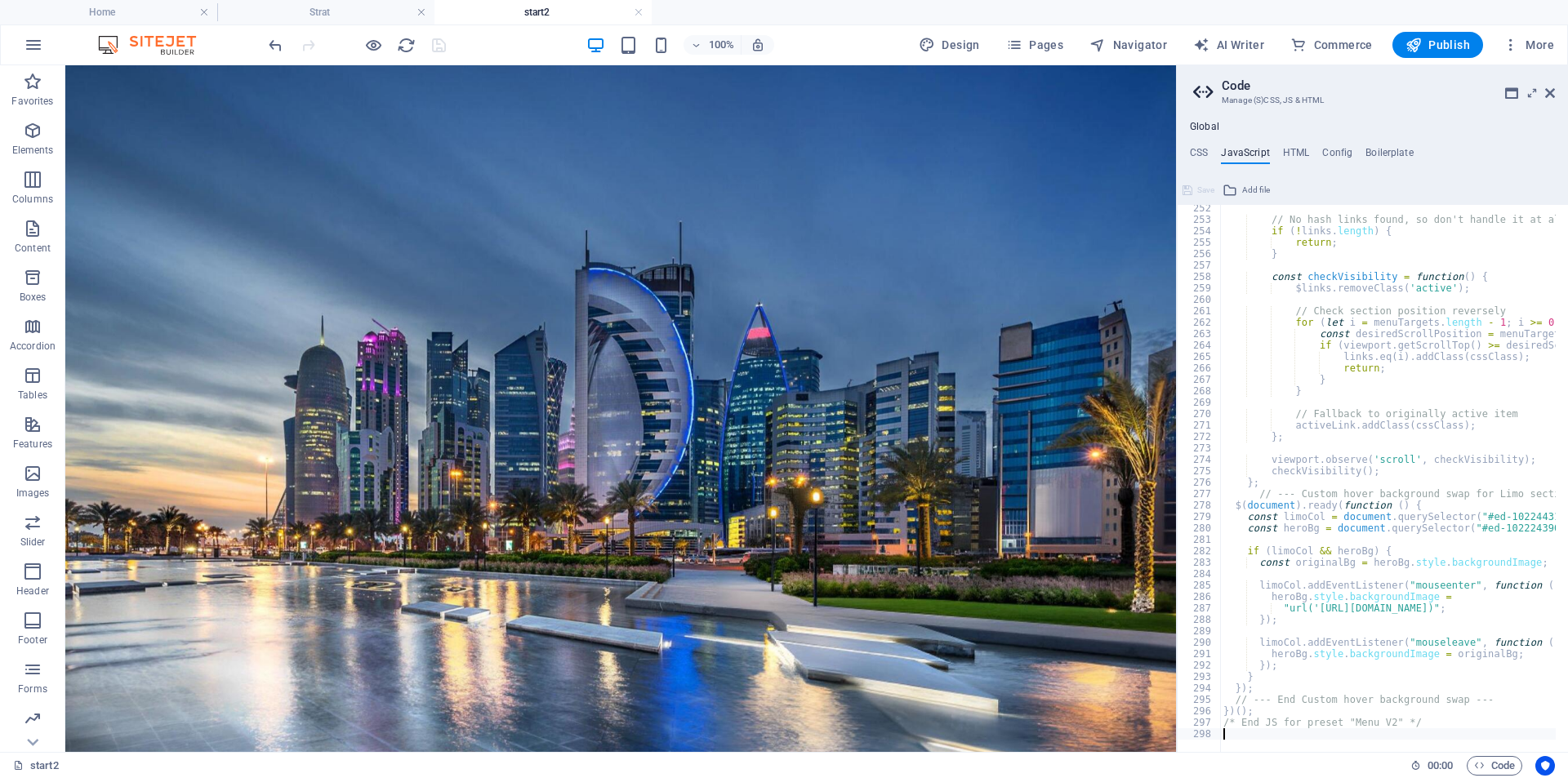
click at [405, 55] on div at bounding box center [357, 45] width 183 height 26
click at [406, 53] on icon "reload" at bounding box center [406, 45] width 19 height 19
click at [406, 42] on icon "reload" at bounding box center [406, 45] width 19 height 19
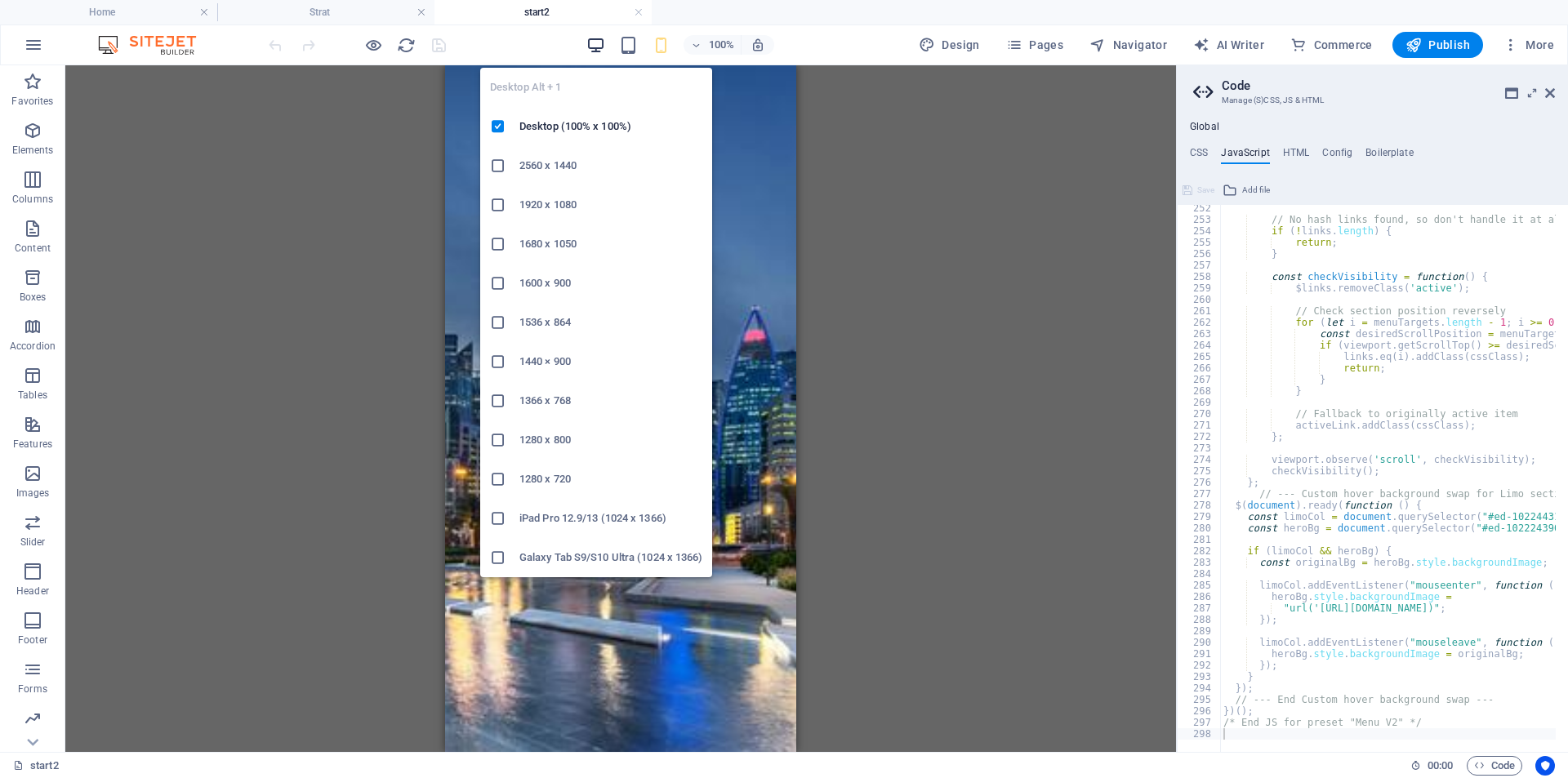
click at [599, 42] on icon "button" at bounding box center [595, 45] width 19 height 19
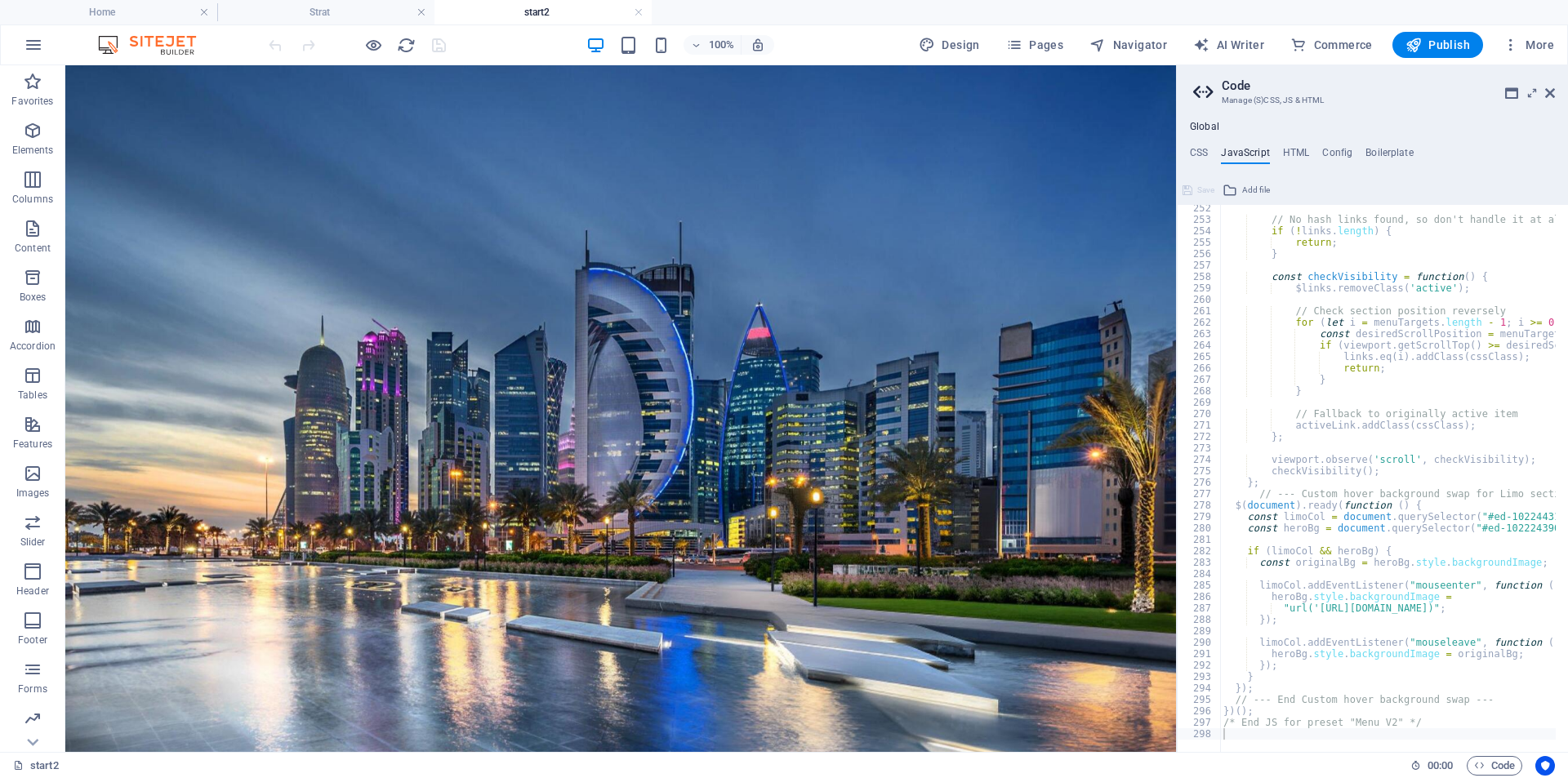
click at [1497, 659] on div "// No hash links found, so don't handle it at all if ( ! links . length ) { ret…" at bounding box center [1595, 481] width 750 height 558
click at [1515, 564] on div "// No hash links found, so don't handle it at all if ( ! links . length ) { ret…" at bounding box center [1595, 481] width 750 height 558
click at [1533, 683] on div "// No hash links found, so don't handle it at all if ( ! links . length ) { ret…" at bounding box center [1595, 481] width 750 height 558
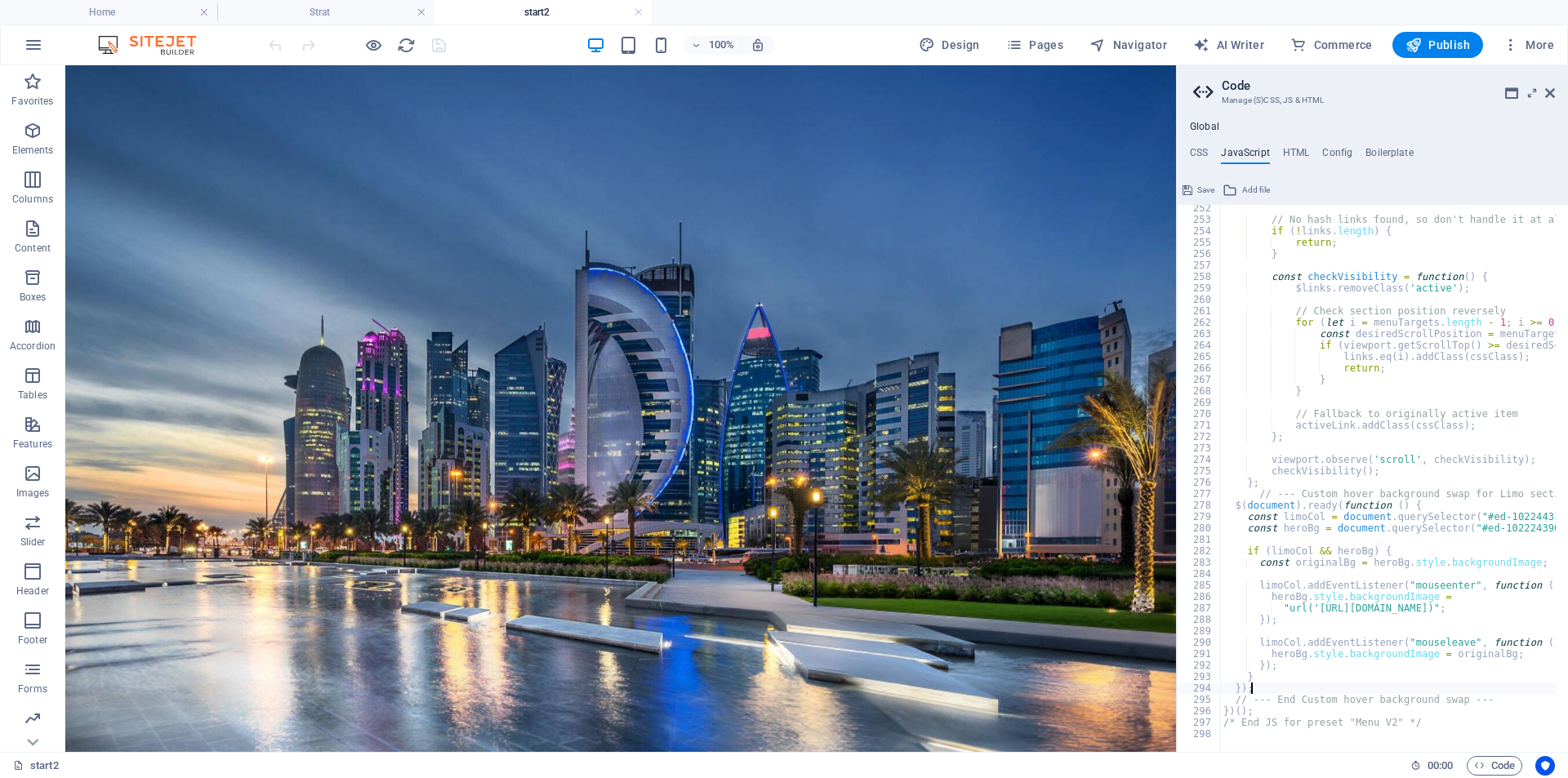
type textarea "});"
click at [470, 47] on div "100% Design Pages Navigator AI Writer Commerce Publish More" at bounding box center [913, 45] width 1295 height 26
click at [1550, 94] on icon at bounding box center [1550, 93] width 10 height 13
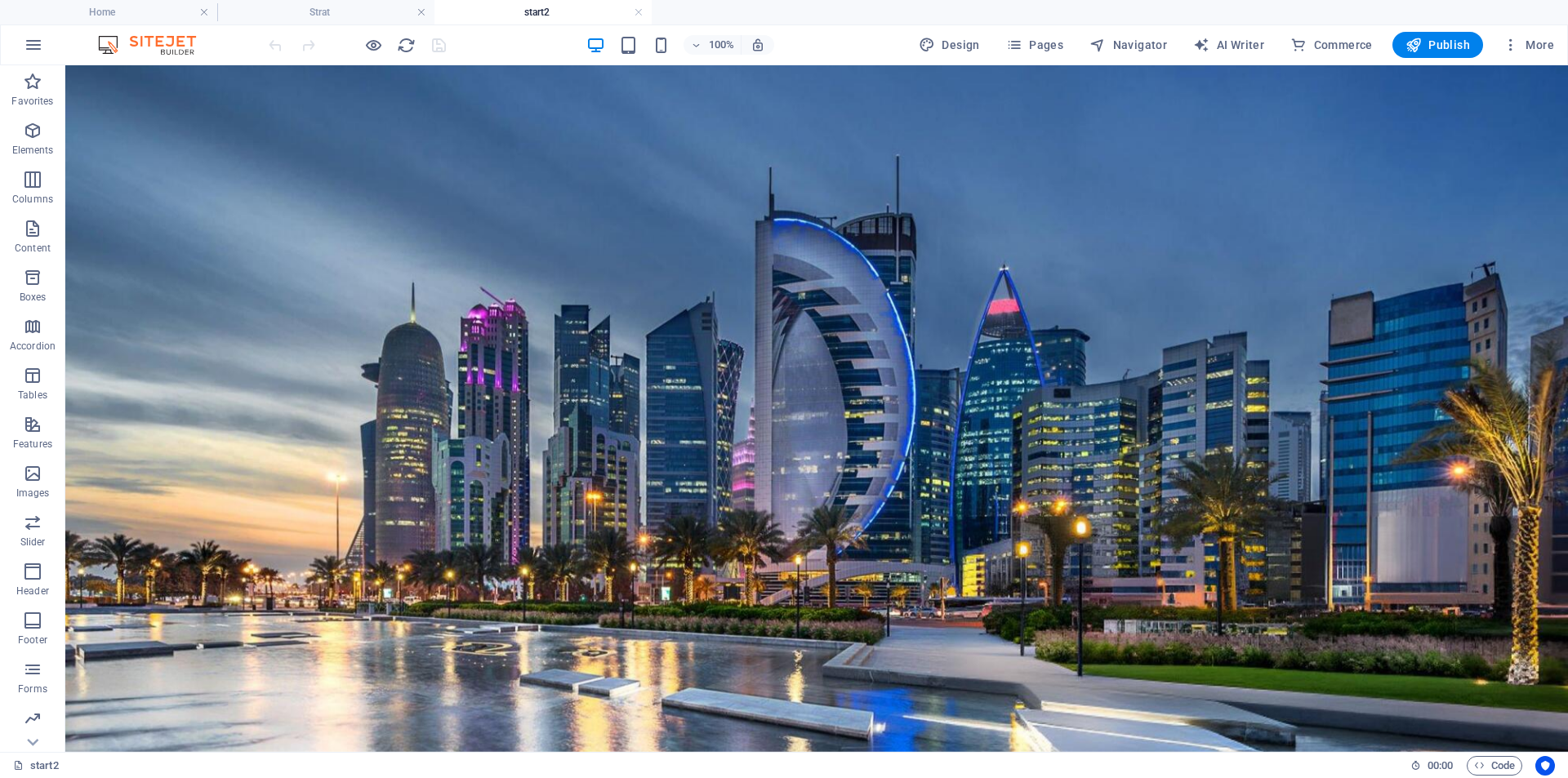
click at [466, 52] on div "100% Design Pages Navigator AI Writer Commerce Publish More" at bounding box center [913, 45] width 1295 height 26
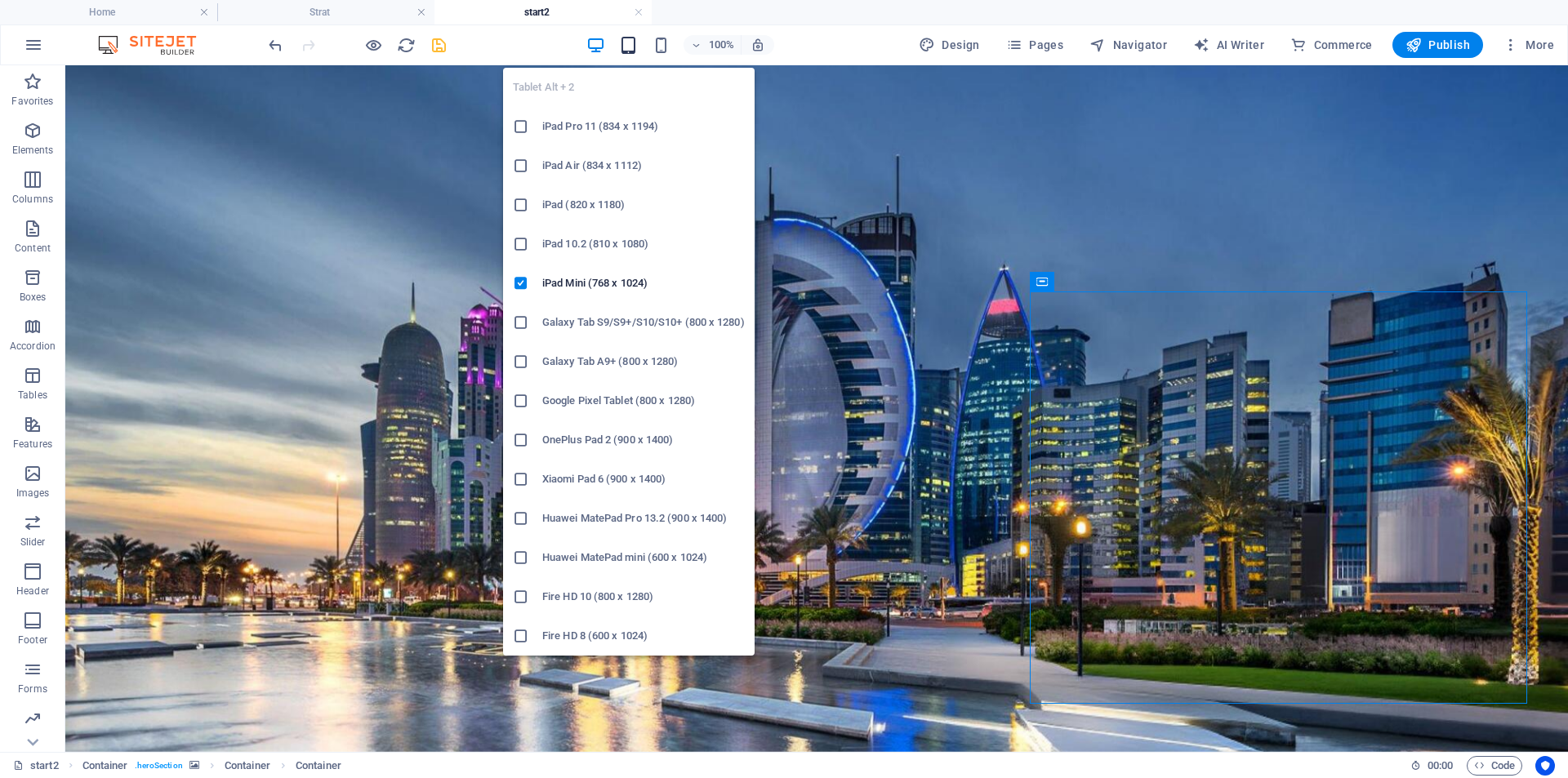
click at [621, 51] on icon "button" at bounding box center [628, 45] width 19 height 19
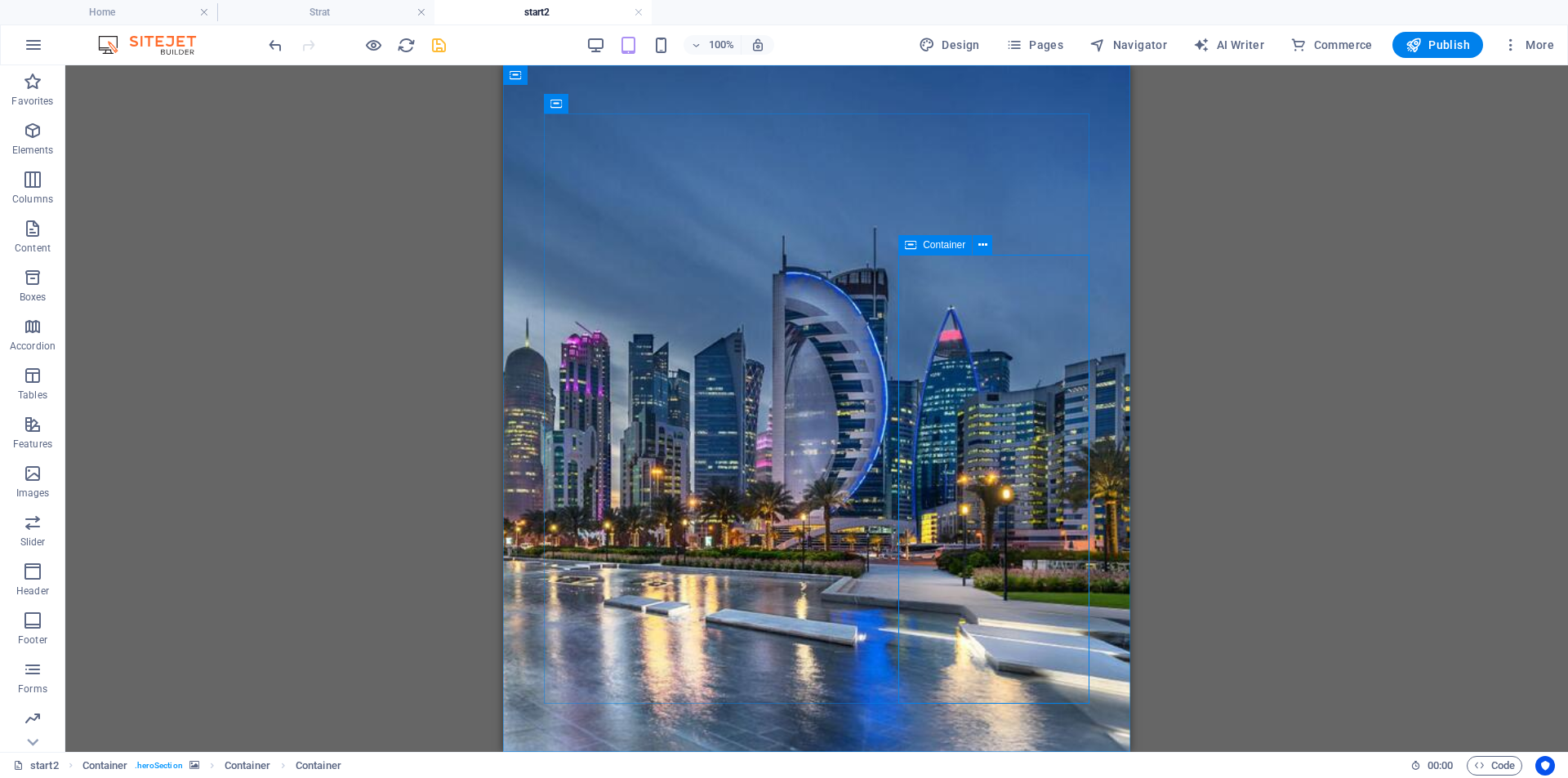
click at [923, 246] on span "Container" at bounding box center [944, 245] width 42 height 10
select select "%"
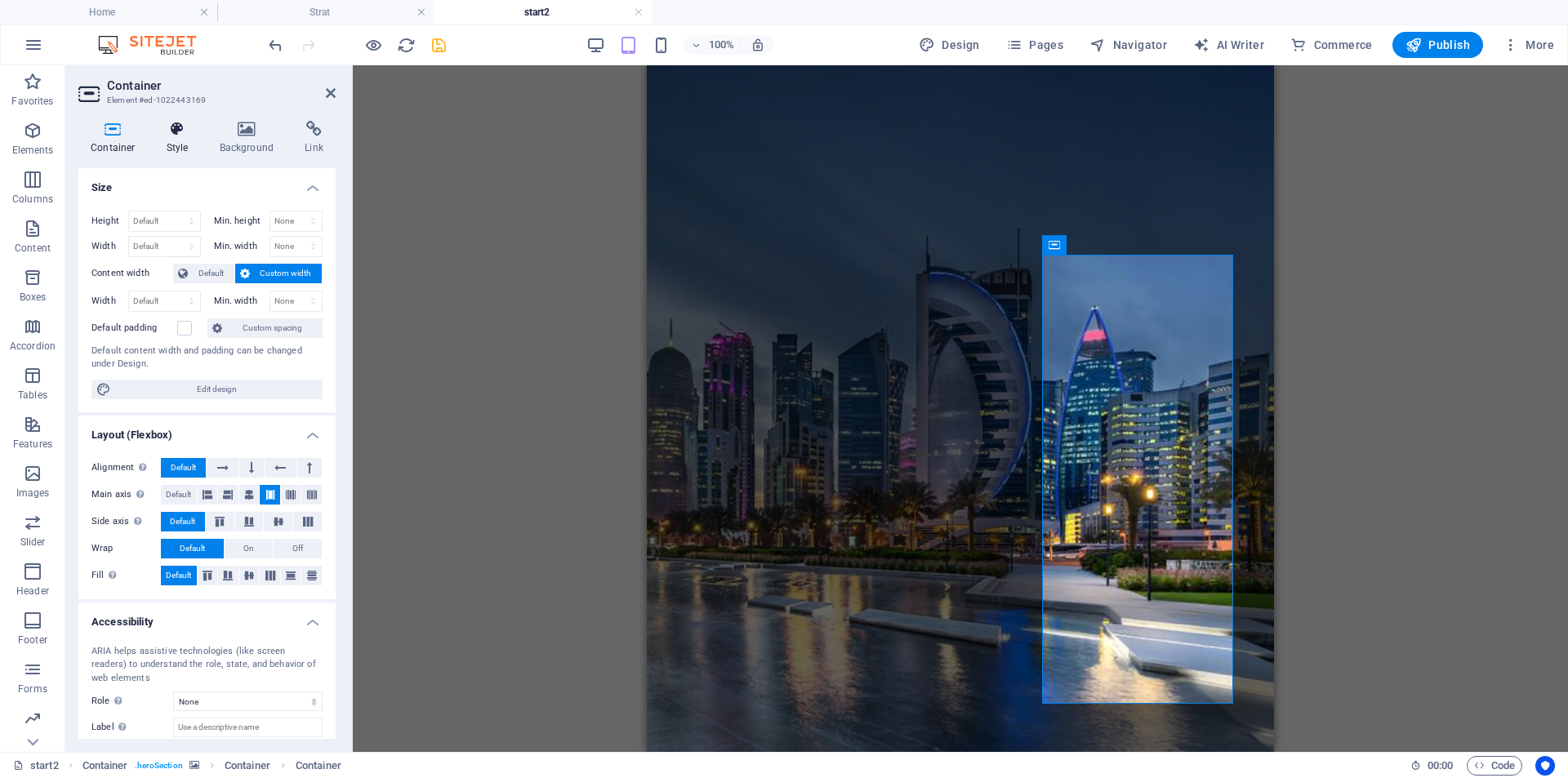
click at [178, 141] on h4 "Style" at bounding box center [180, 138] width 53 height 34
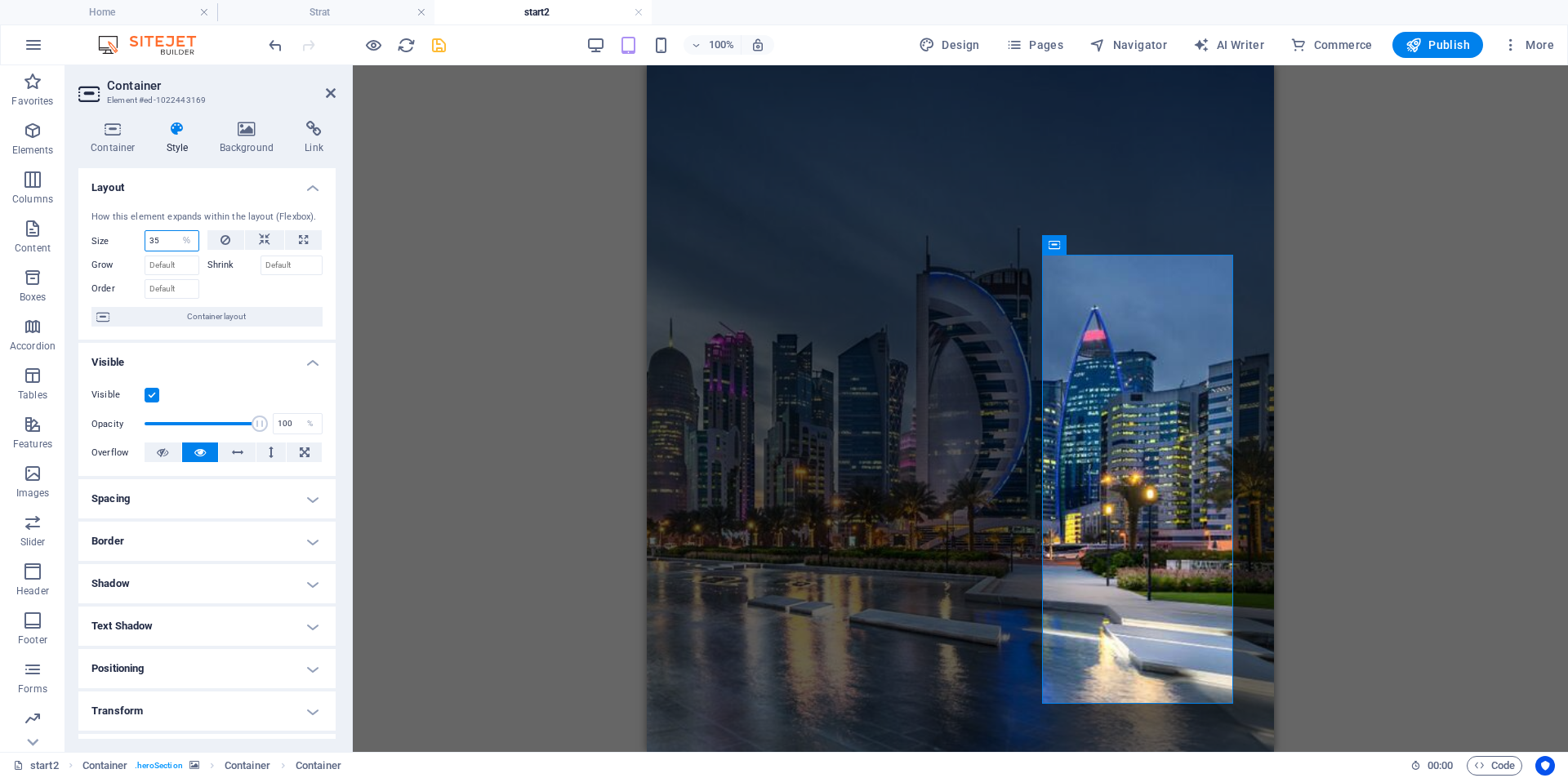
click at [153, 234] on input "35" at bounding box center [172, 241] width 53 height 20
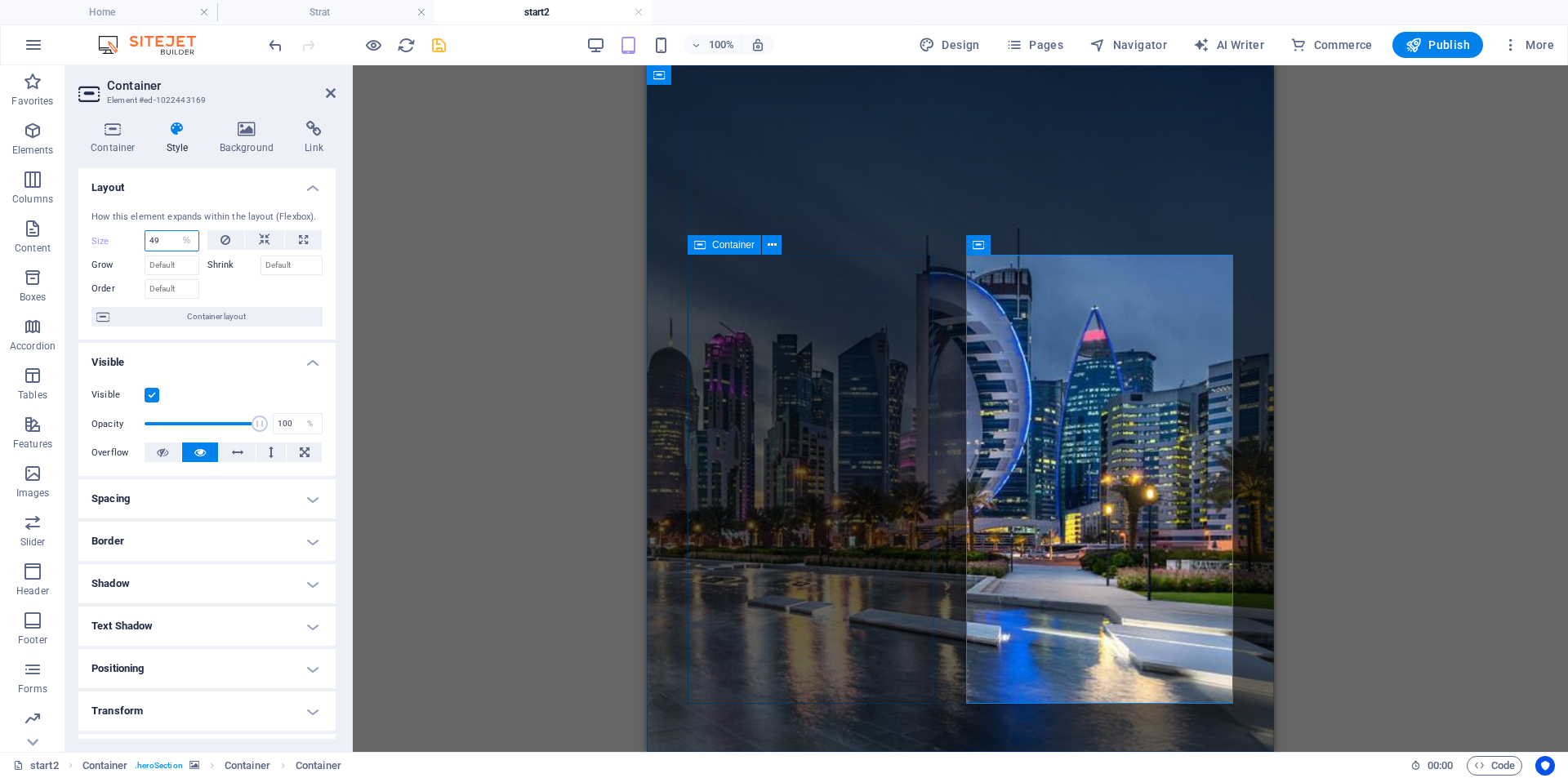
click at [697, 241] on icon at bounding box center [700, 245] width 11 height 20
type input "49"
click at [697, 241] on icon at bounding box center [700, 245] width 11 height 20
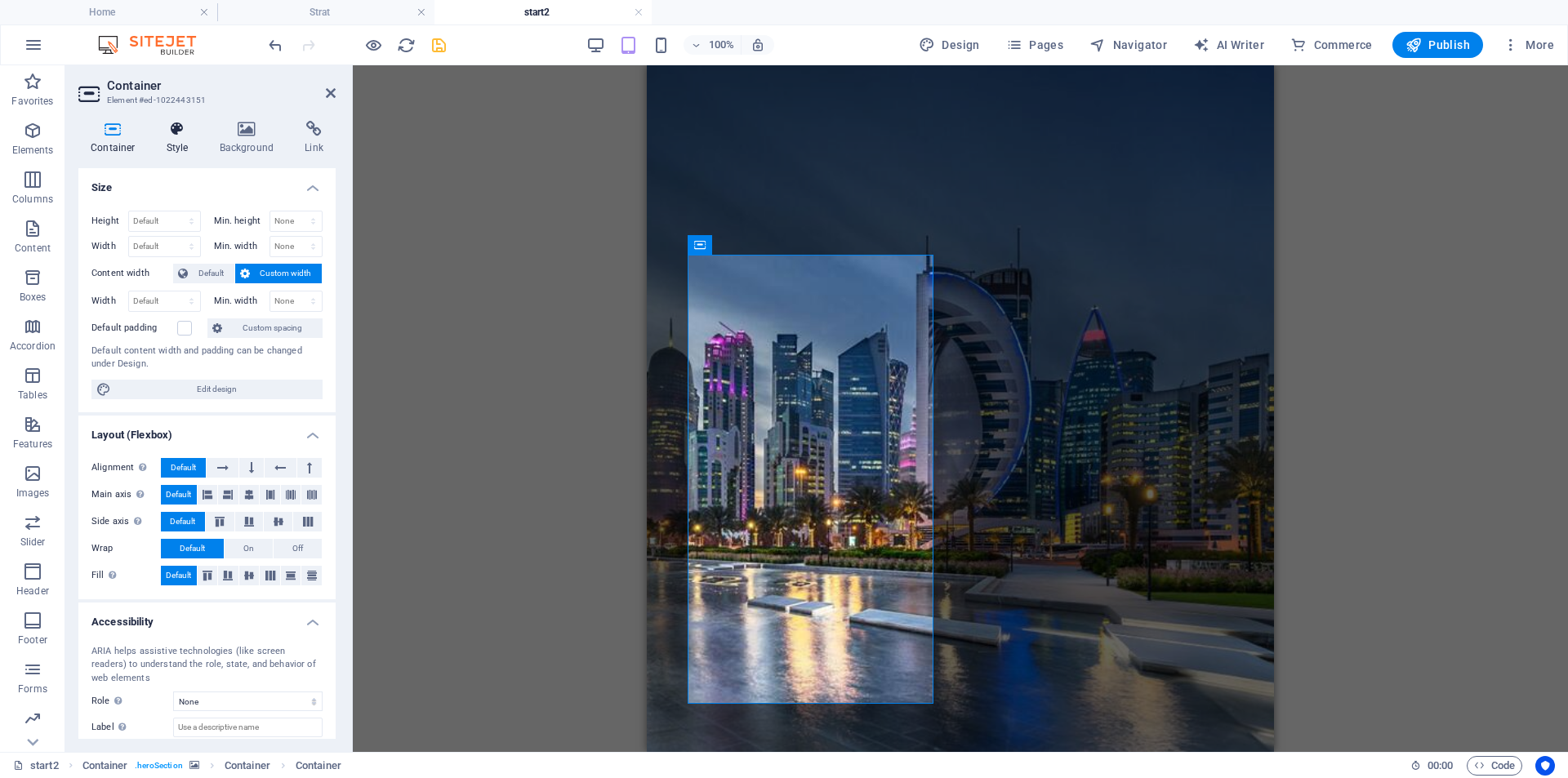
click at [186, 140] on h4 "Style" at bounding box center [180, 138] width 53 height 34
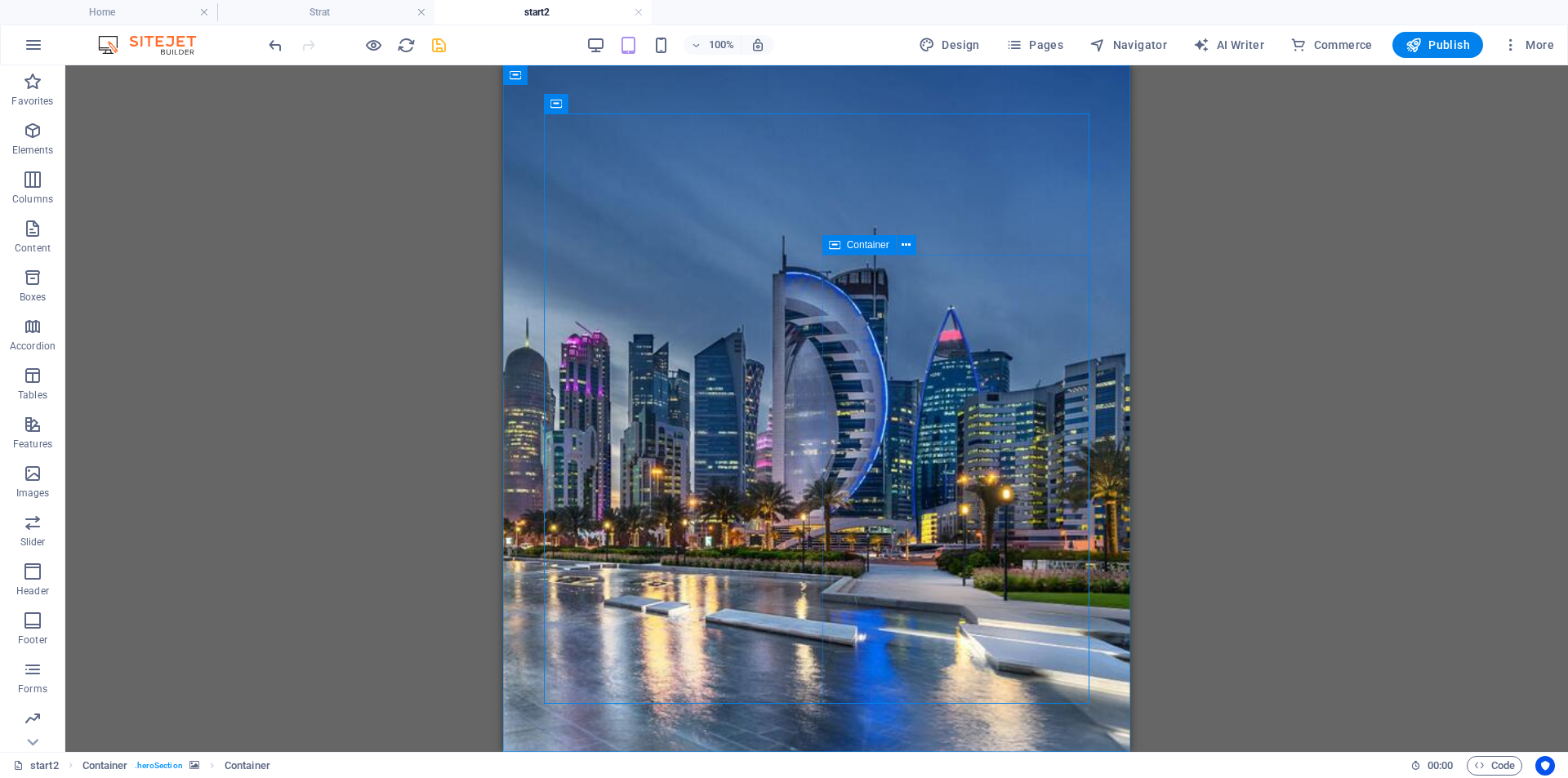
click at [861, 241] on span "Container" at bounding box center [868, 245] width 42 height 10
select select "%"
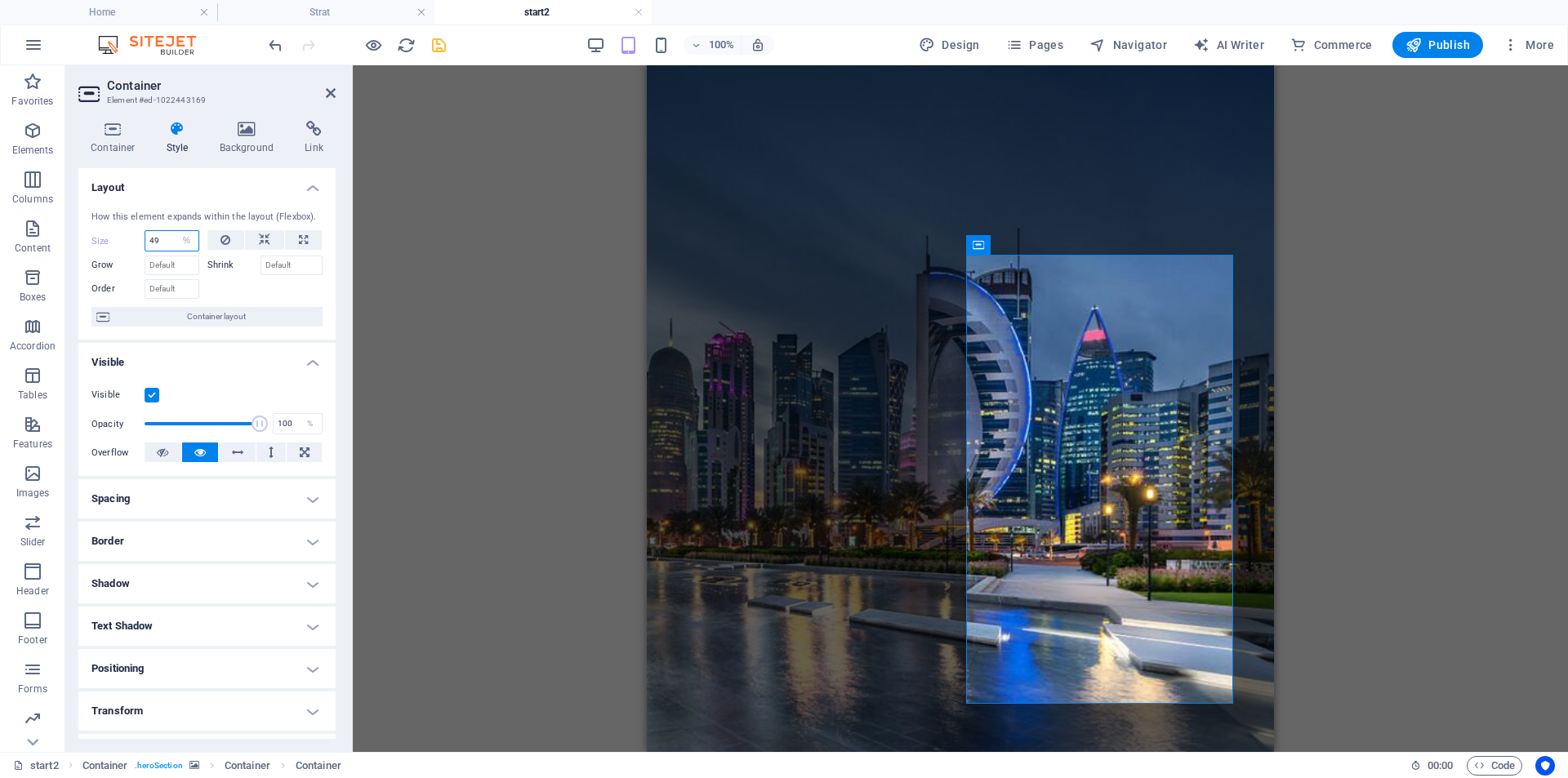
click at [158, 242] on input "49" at bounding box center [172, 241] width 53 height 20
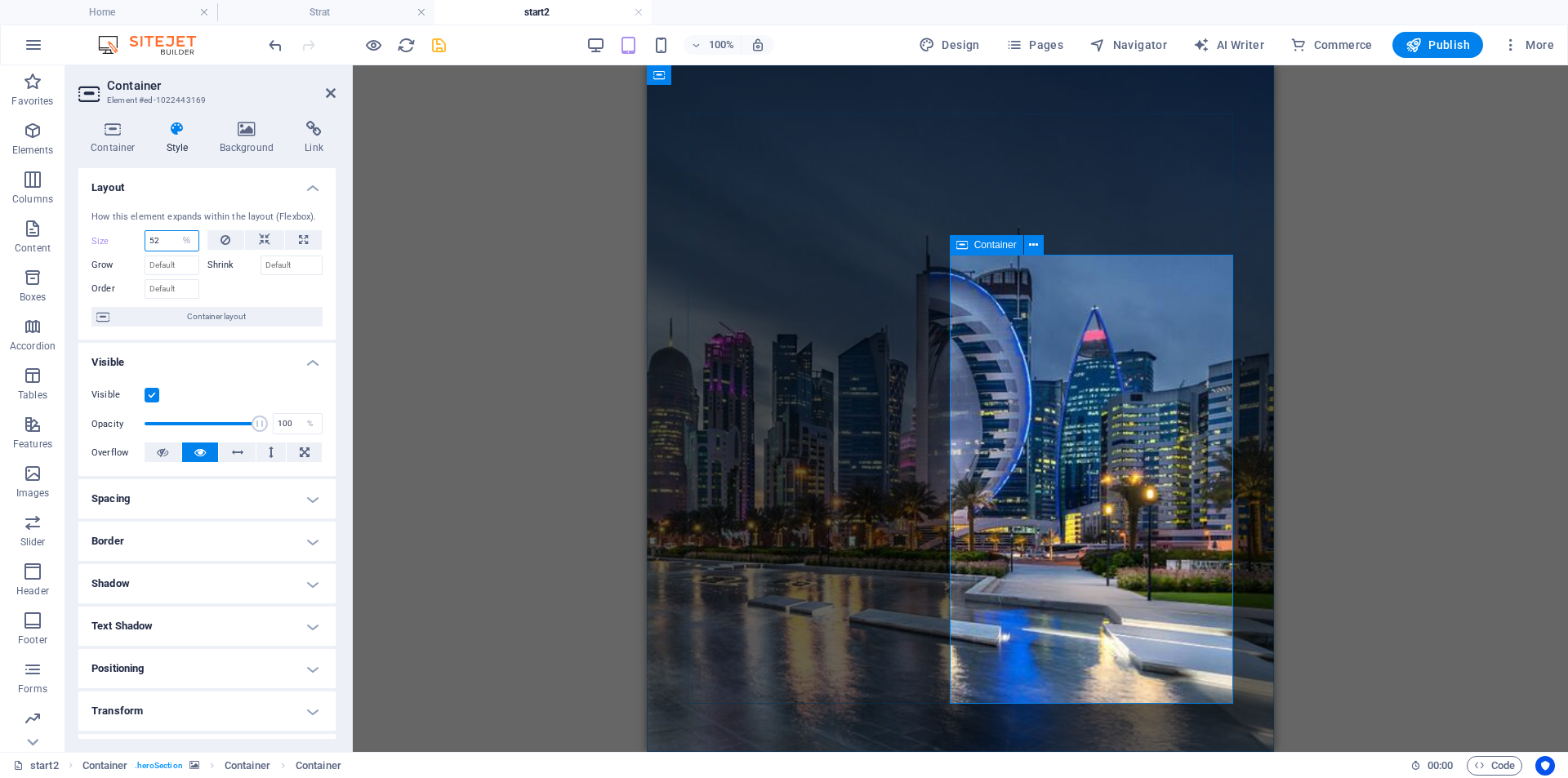
type input "52"
select select "vh"
select select "%"
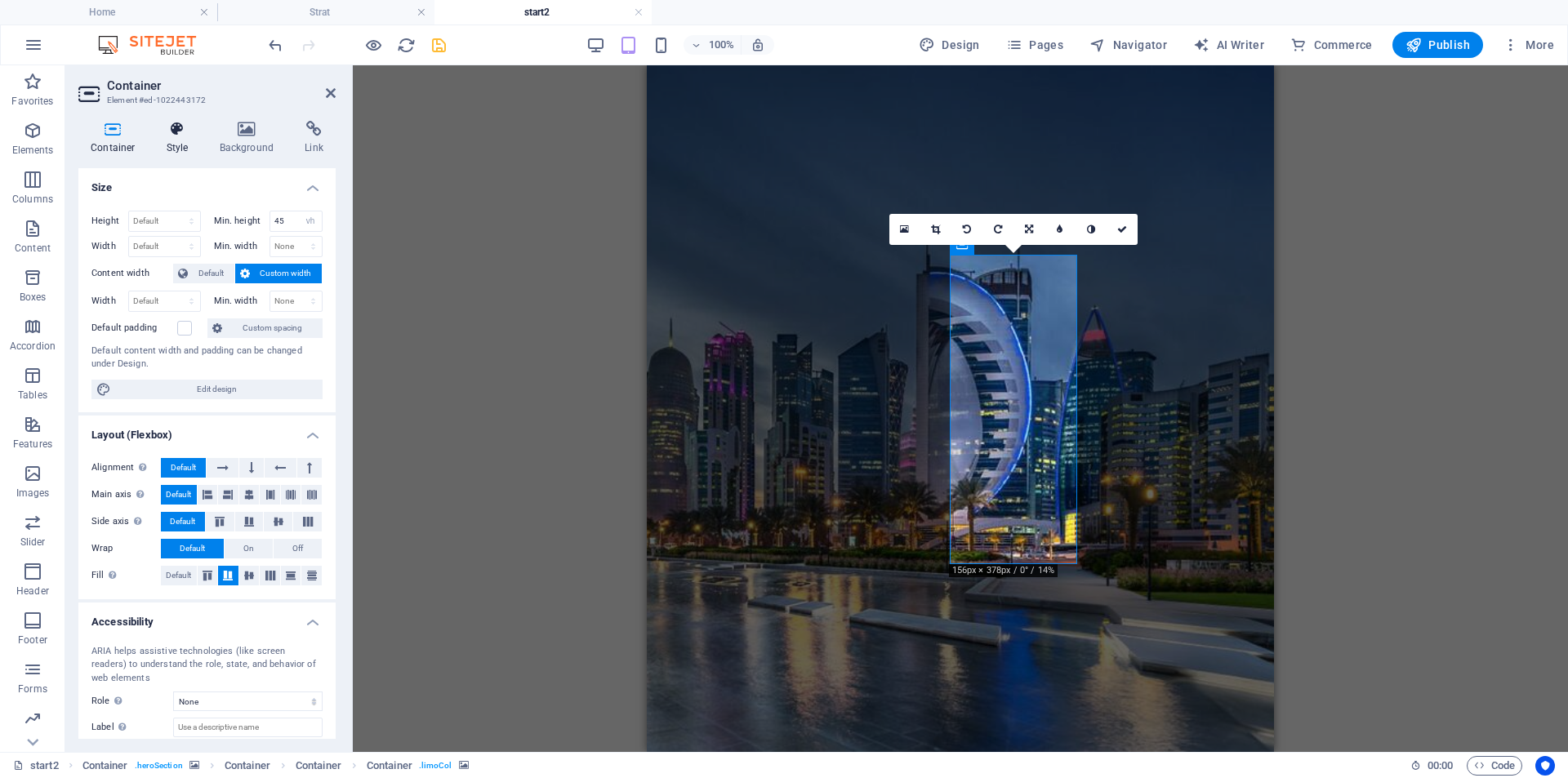
click at [183, 137] on h4 "Style" at bounding box center [180, 138] width 53 height 34
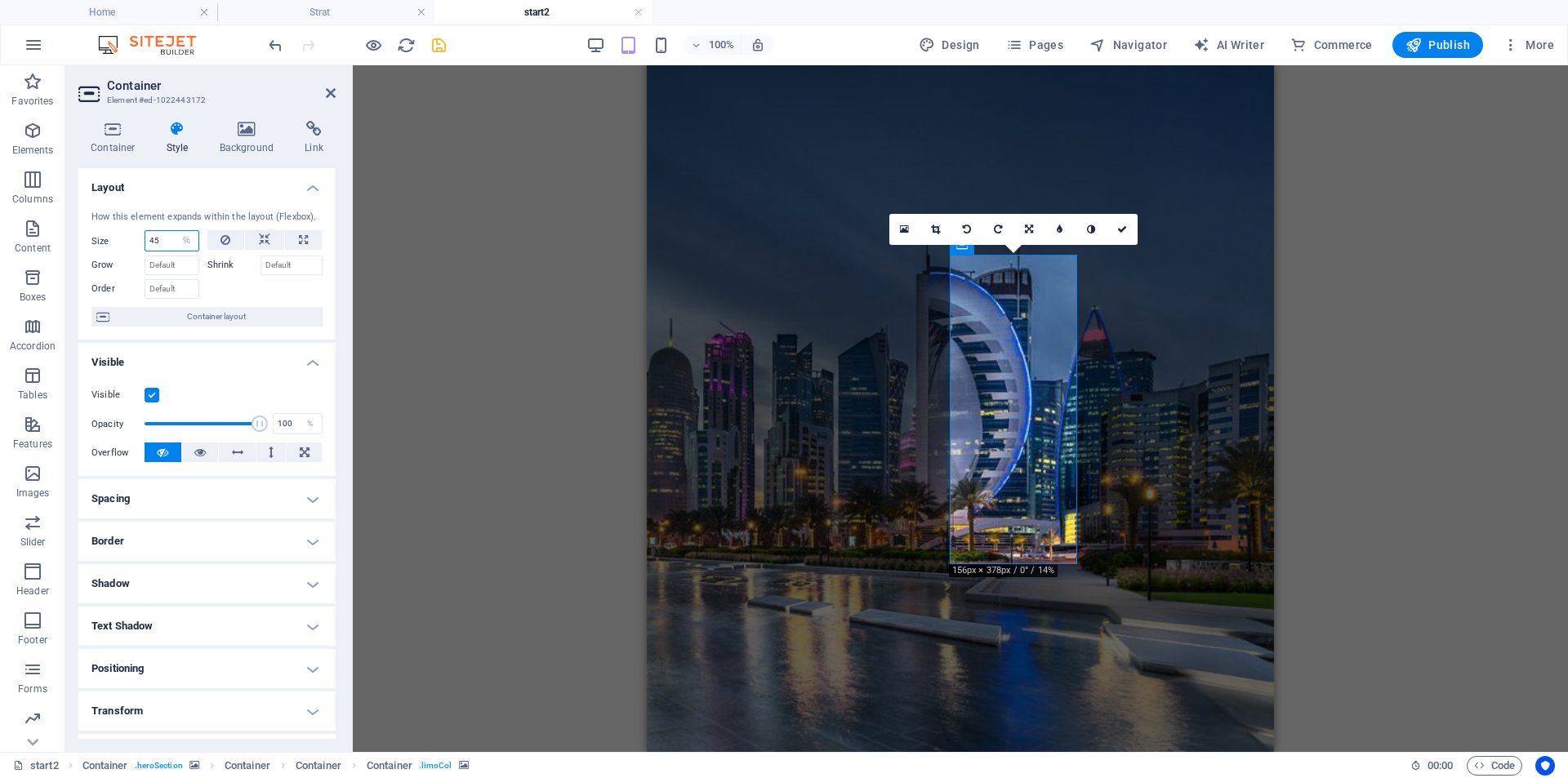
click at [155, 243] on input "45" at bounding box center [172, 241] width 53 height 20
type input "48"
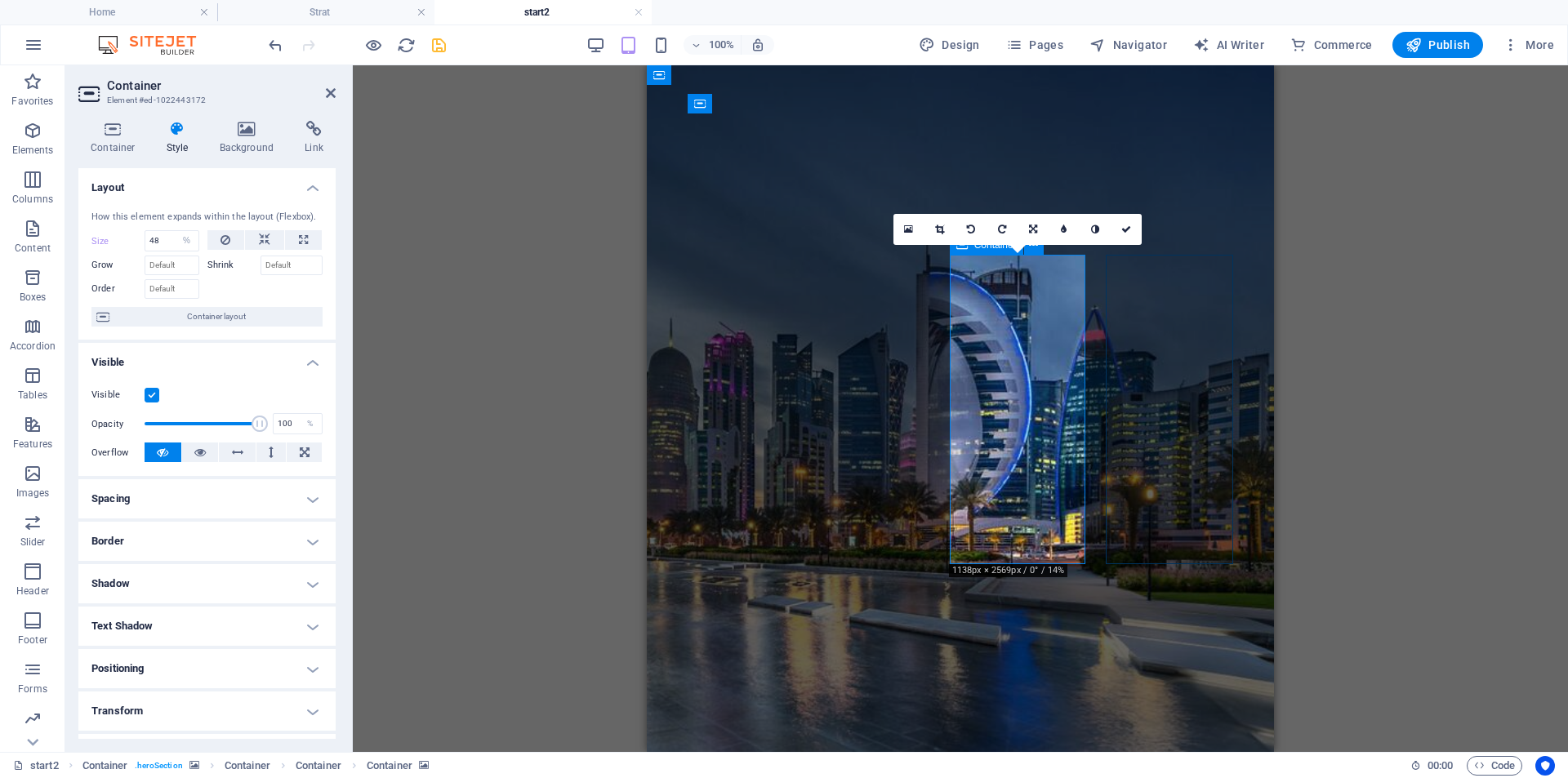
select select "vh"
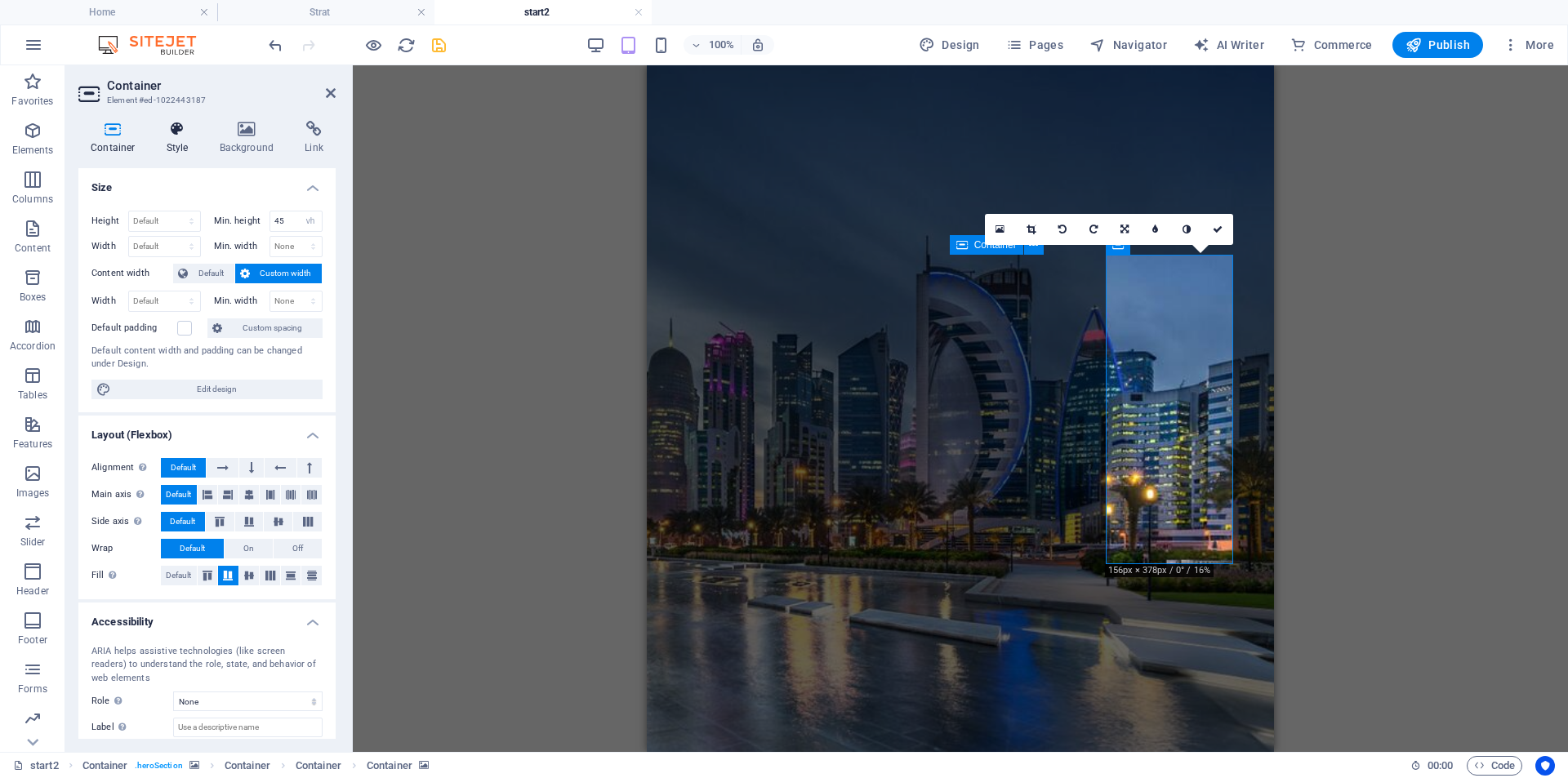
click at [176, 140] on h4 "Style" at bounding box center [180, 138] width 53 height 34
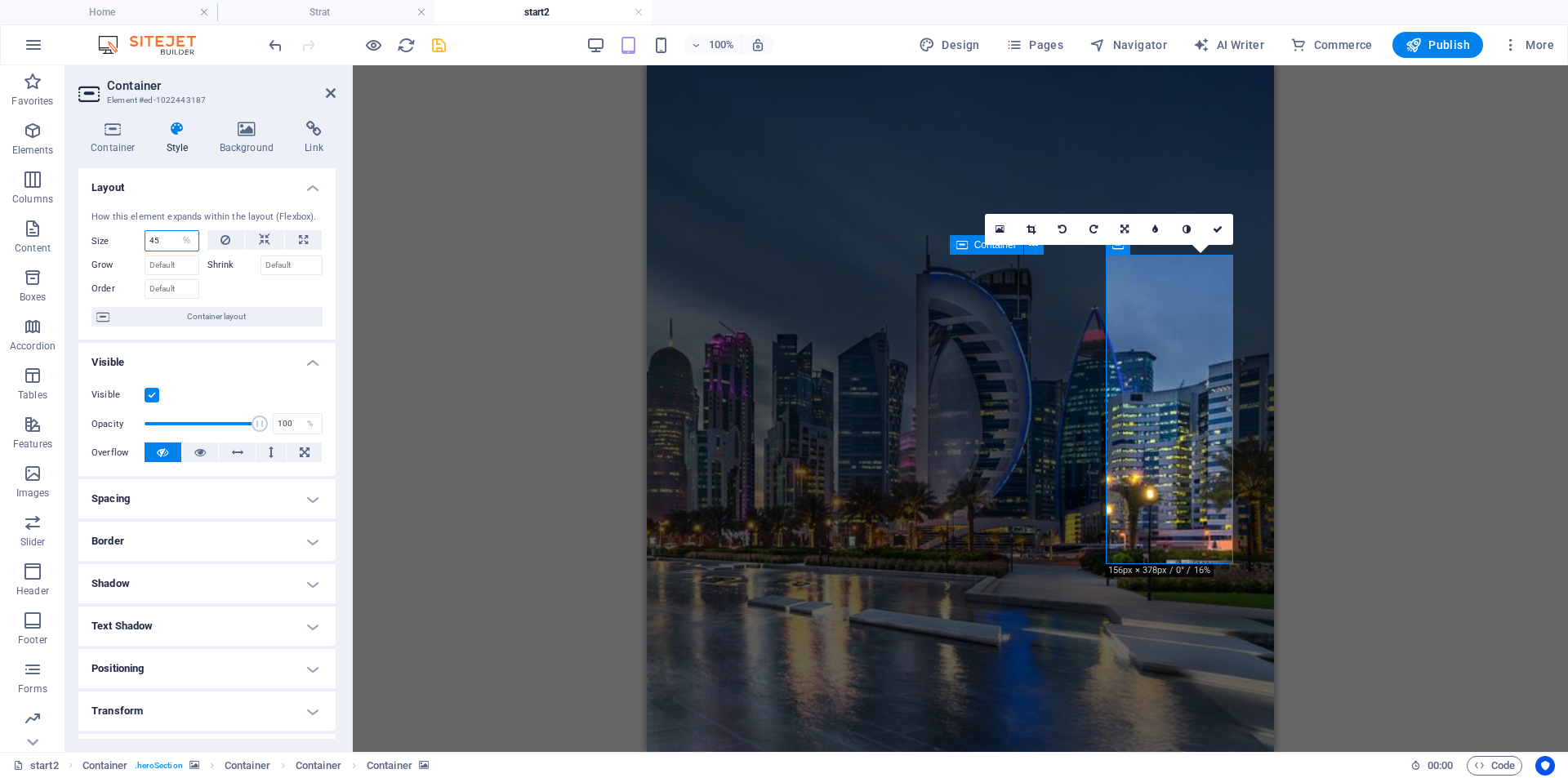
click at [155, 245] on input "45" at bounding box center [172, 241] width 53 height 20
type input "48"
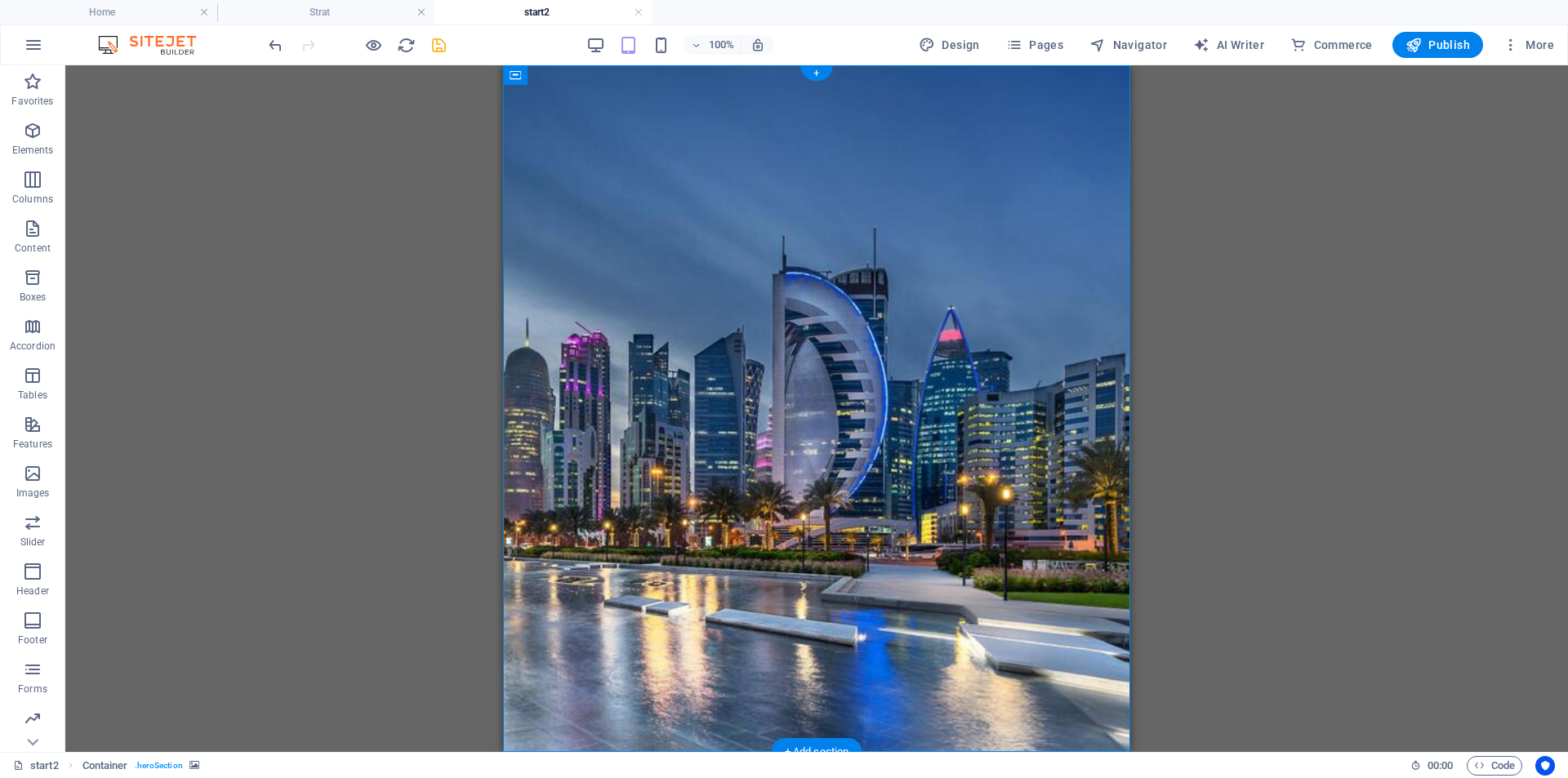
select select "vh"
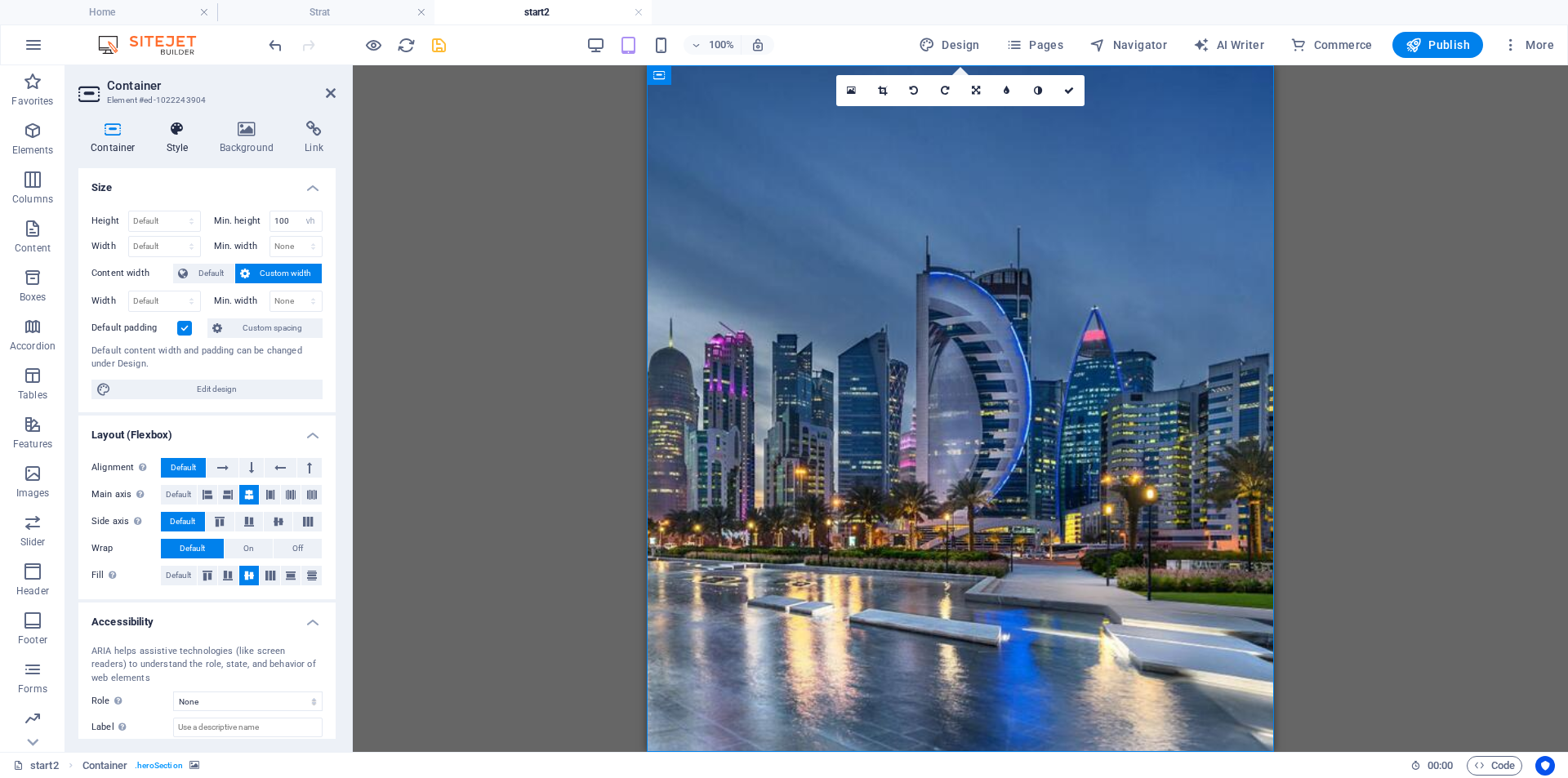
click at [187, 138] on h4 "Style" at bounding box center [180, 138] width 53 height 34
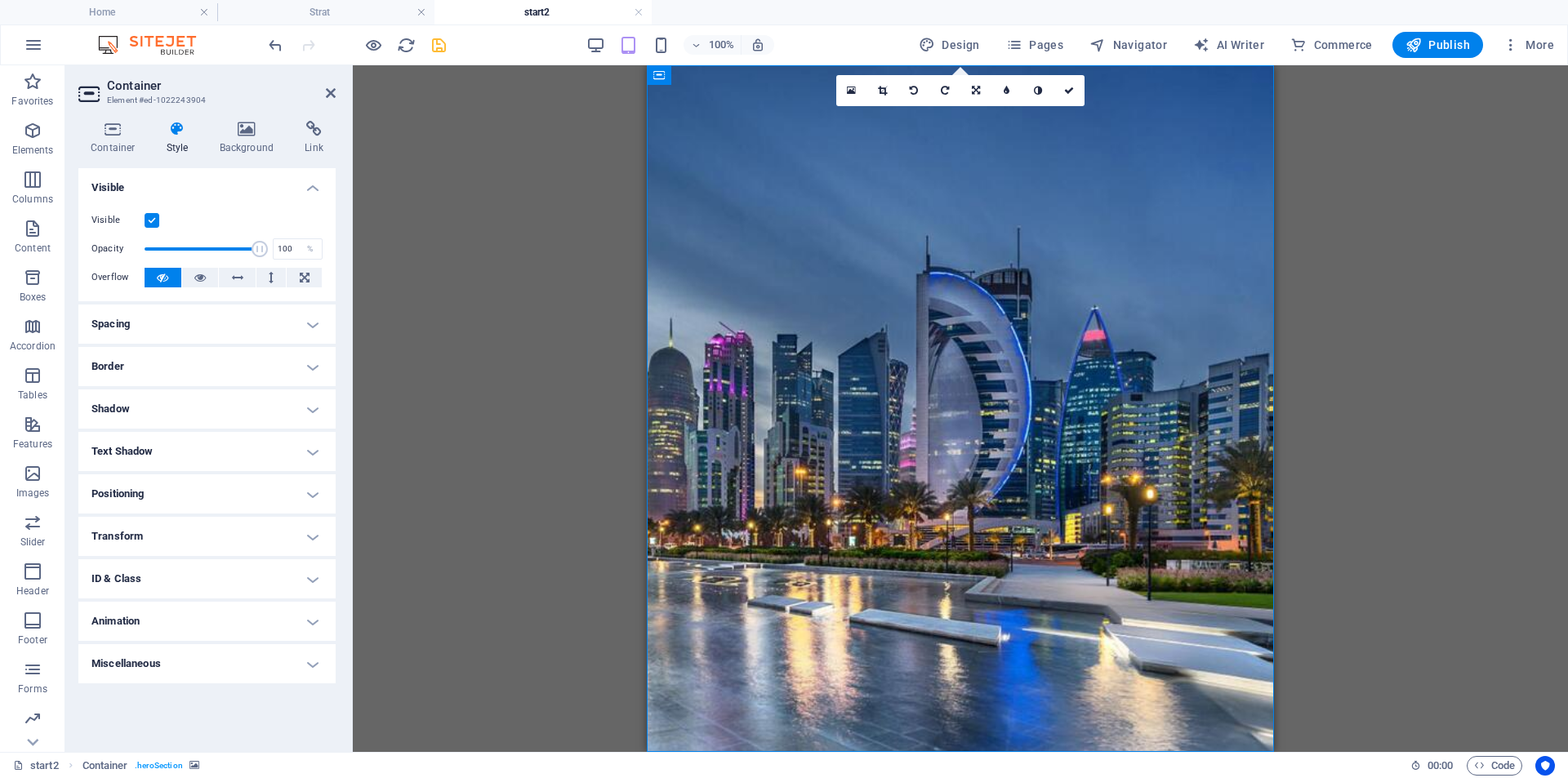
click at [160, 336] on h4 "Spacing" at bounding box center [207, 324] width 257 height 39
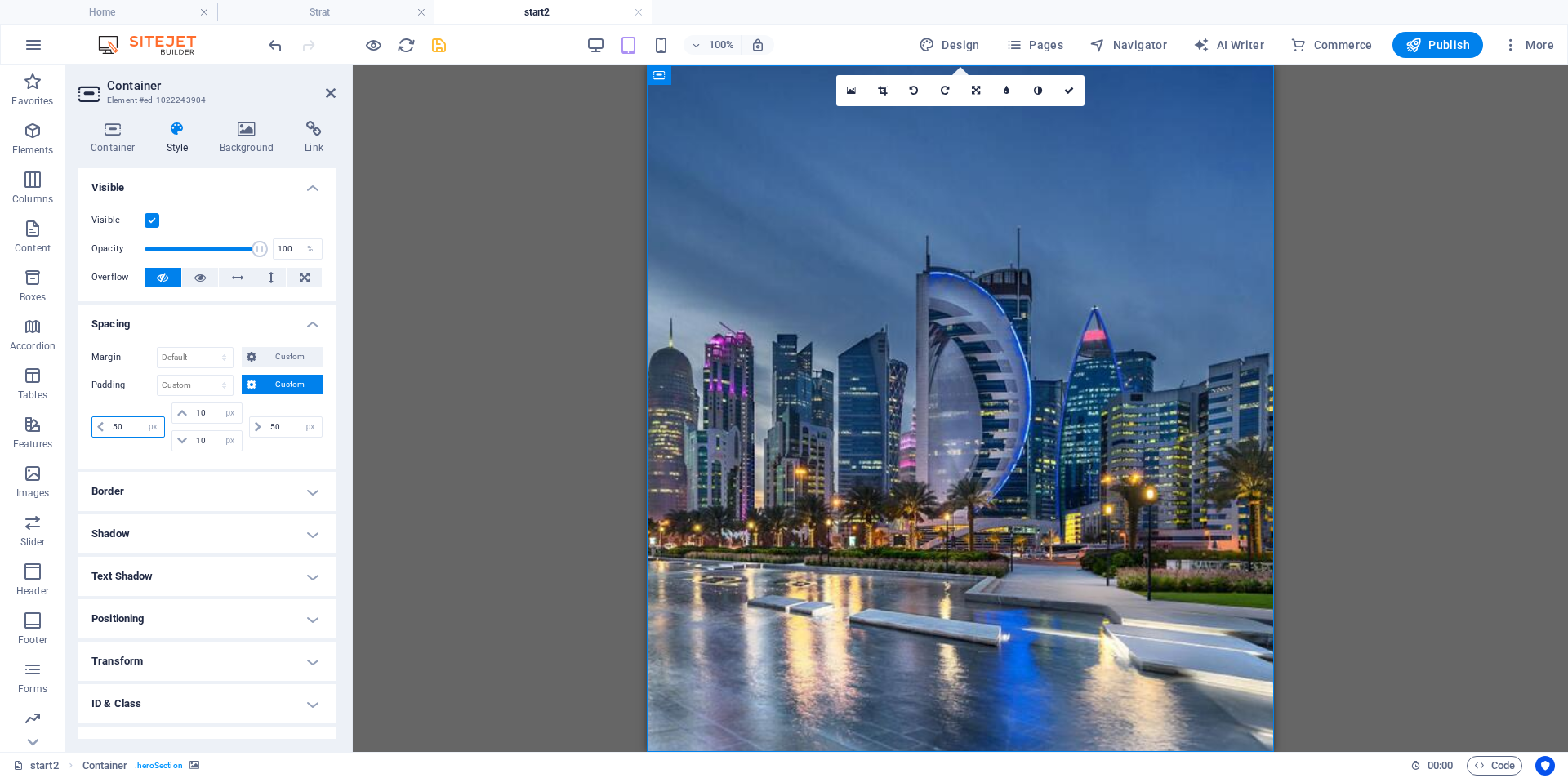
drag, startPoint x: 118, startPoint y: 429, endPoint x: 104, endPoint y: 427, distance: 14.1
click at [104, 427] on div "50 px rem % vh vw" at bounding box center [128, 427] width 74 height 21
type input "20"
drag, startPoint x: 271, startPoint y: 427, endPoint x: 263, endPoint y: 426, distance: 8.1
click at [266, 426] on input "50" at bounding box center [294, 427] width 56 height 20
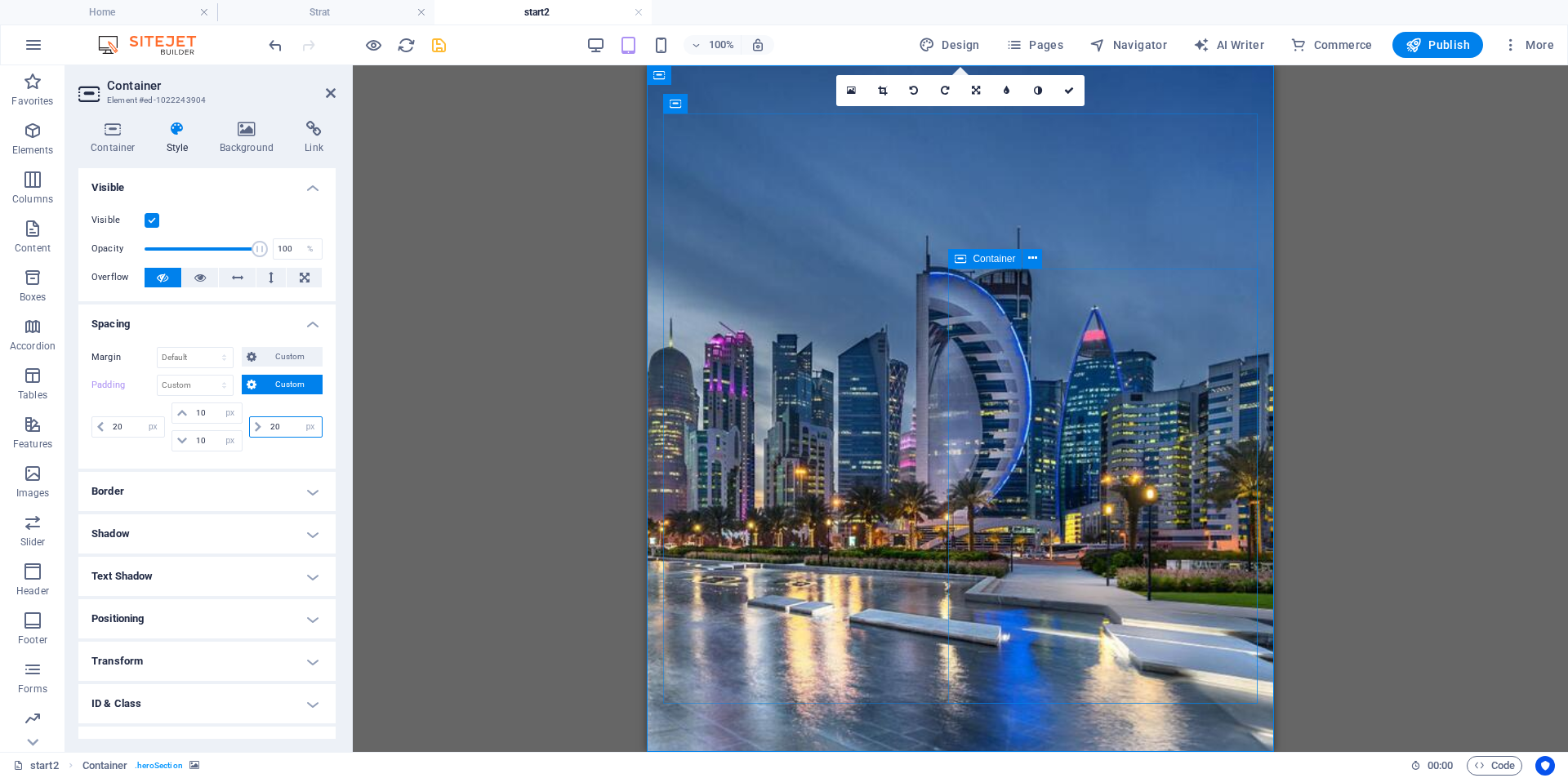
type input "20"
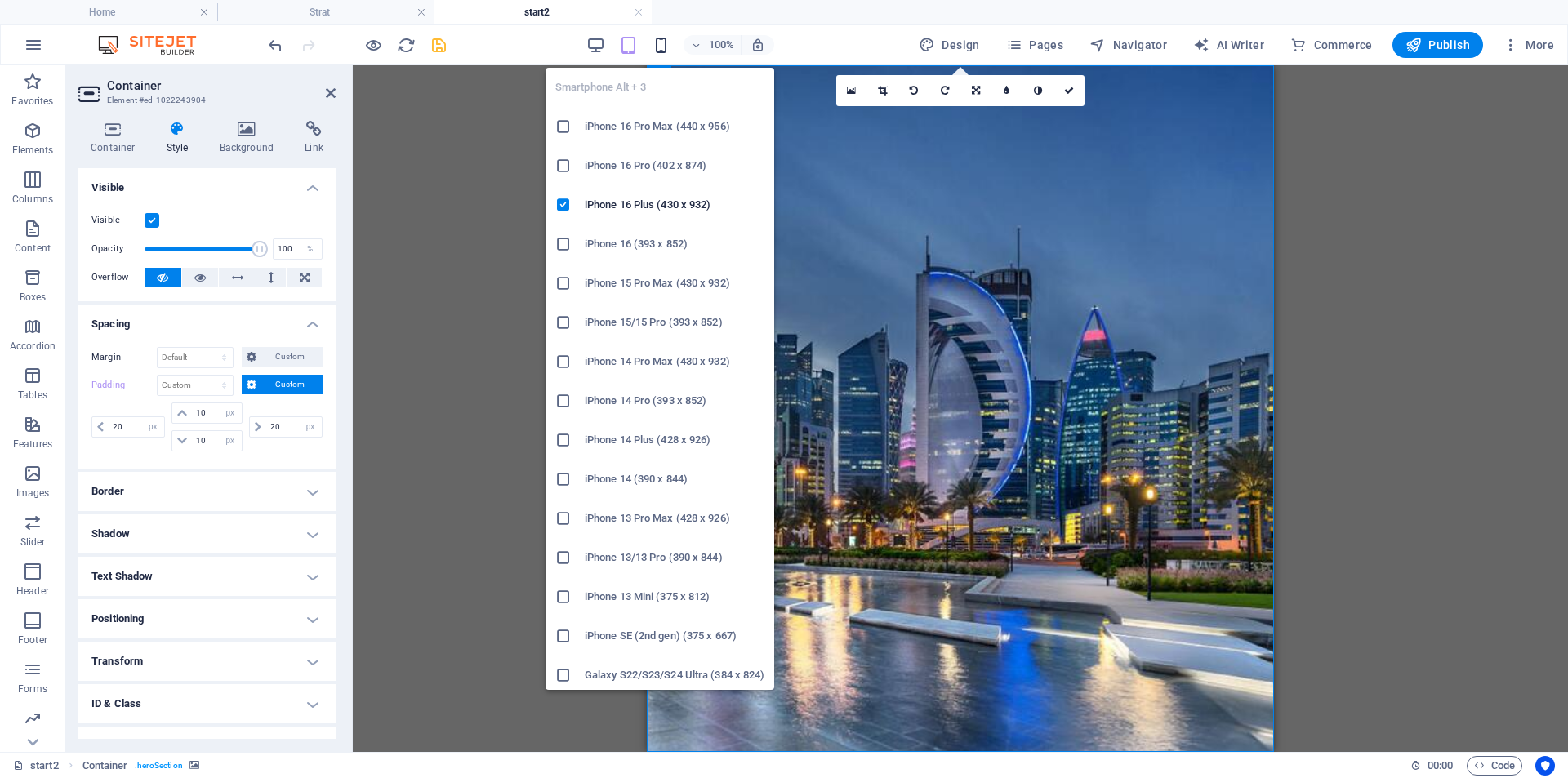
click at [657, 46] on icon "button" at bounding box center [661, 45] width 19 height 19
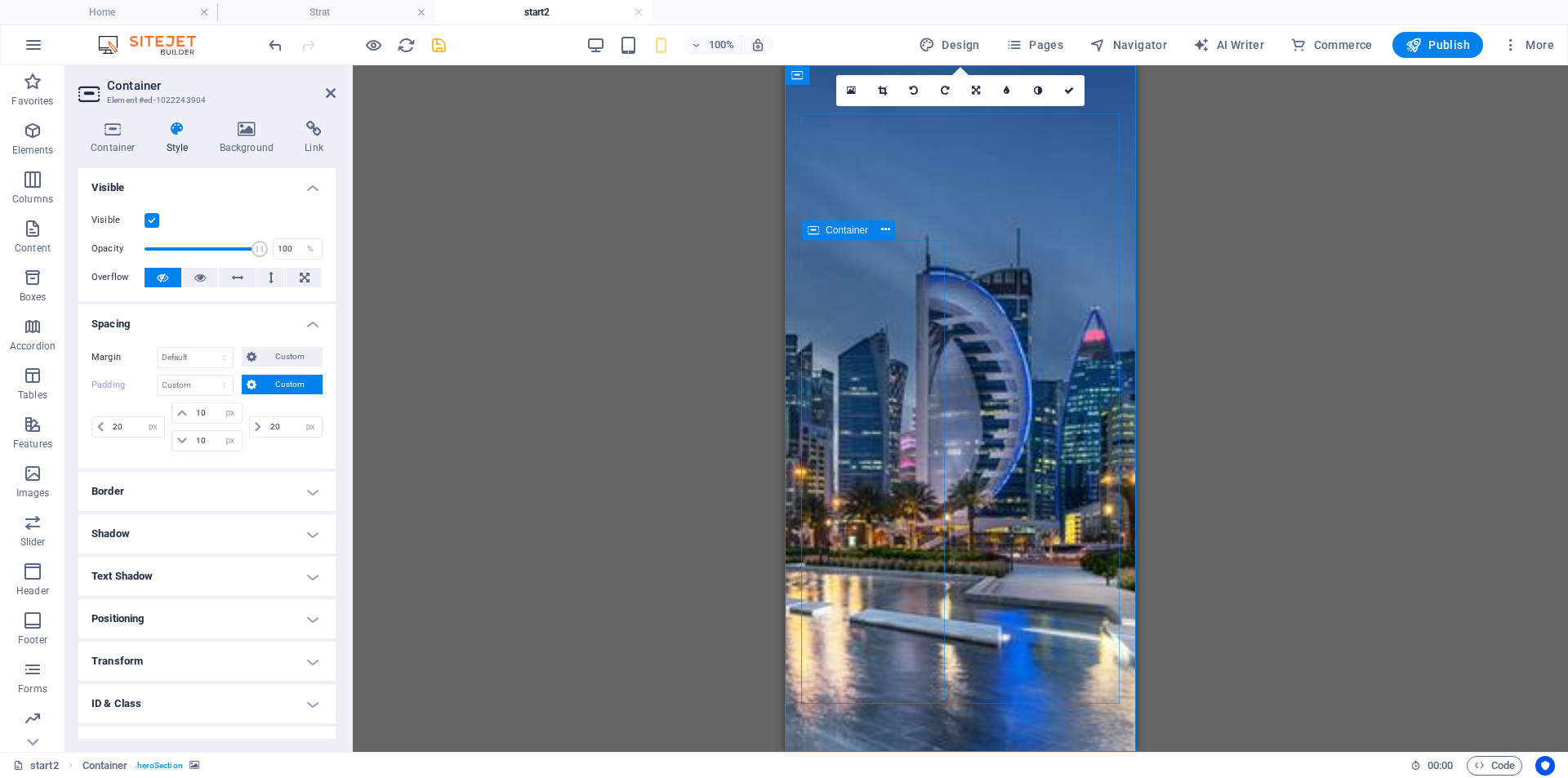
click at [810, 231] on icon at bounding box center [813, 230] width 11 height 20
select select "%"
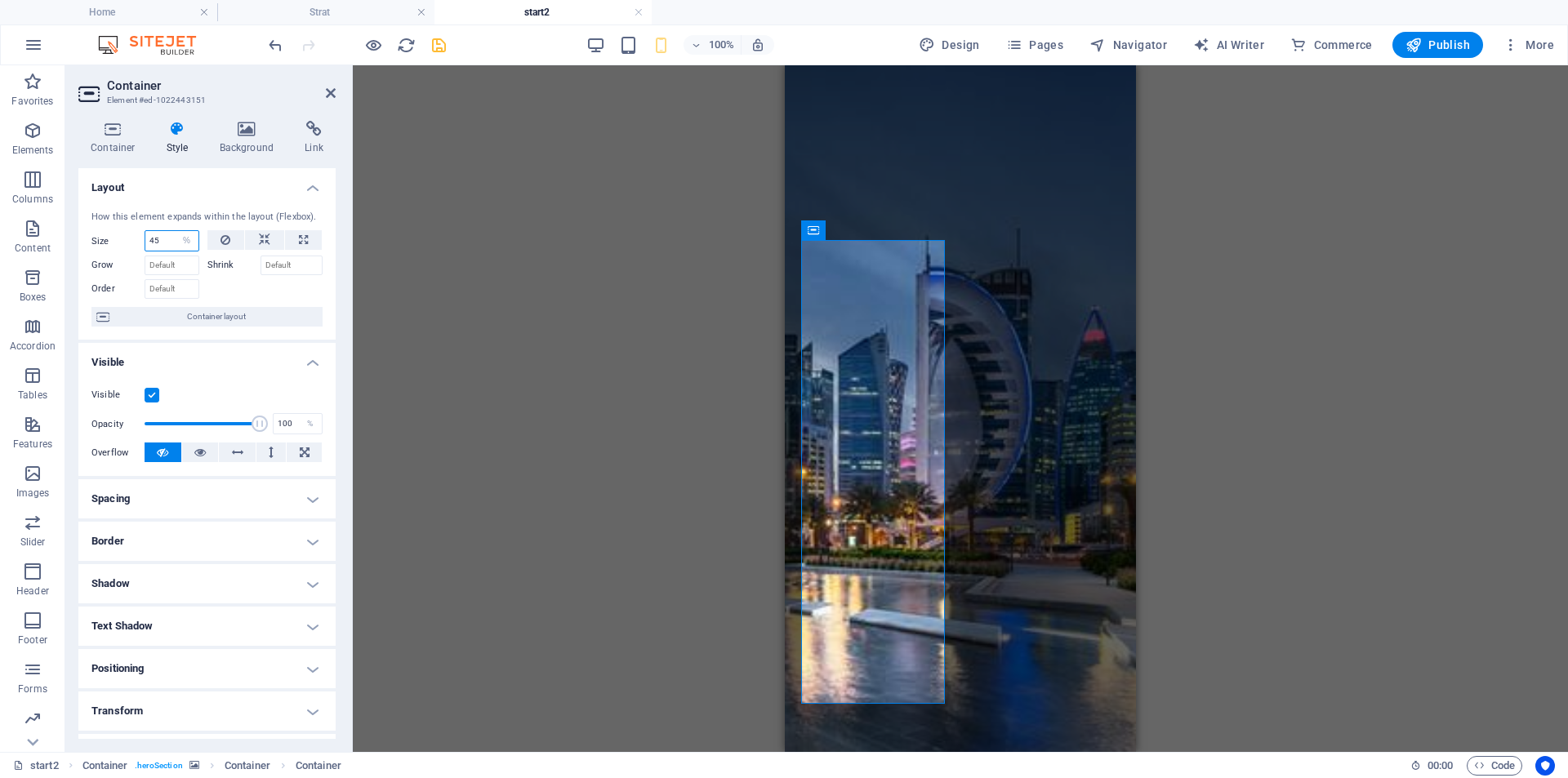
click at [155, 238] on input "45" at bounding box center [172, 241] width 53 height 20
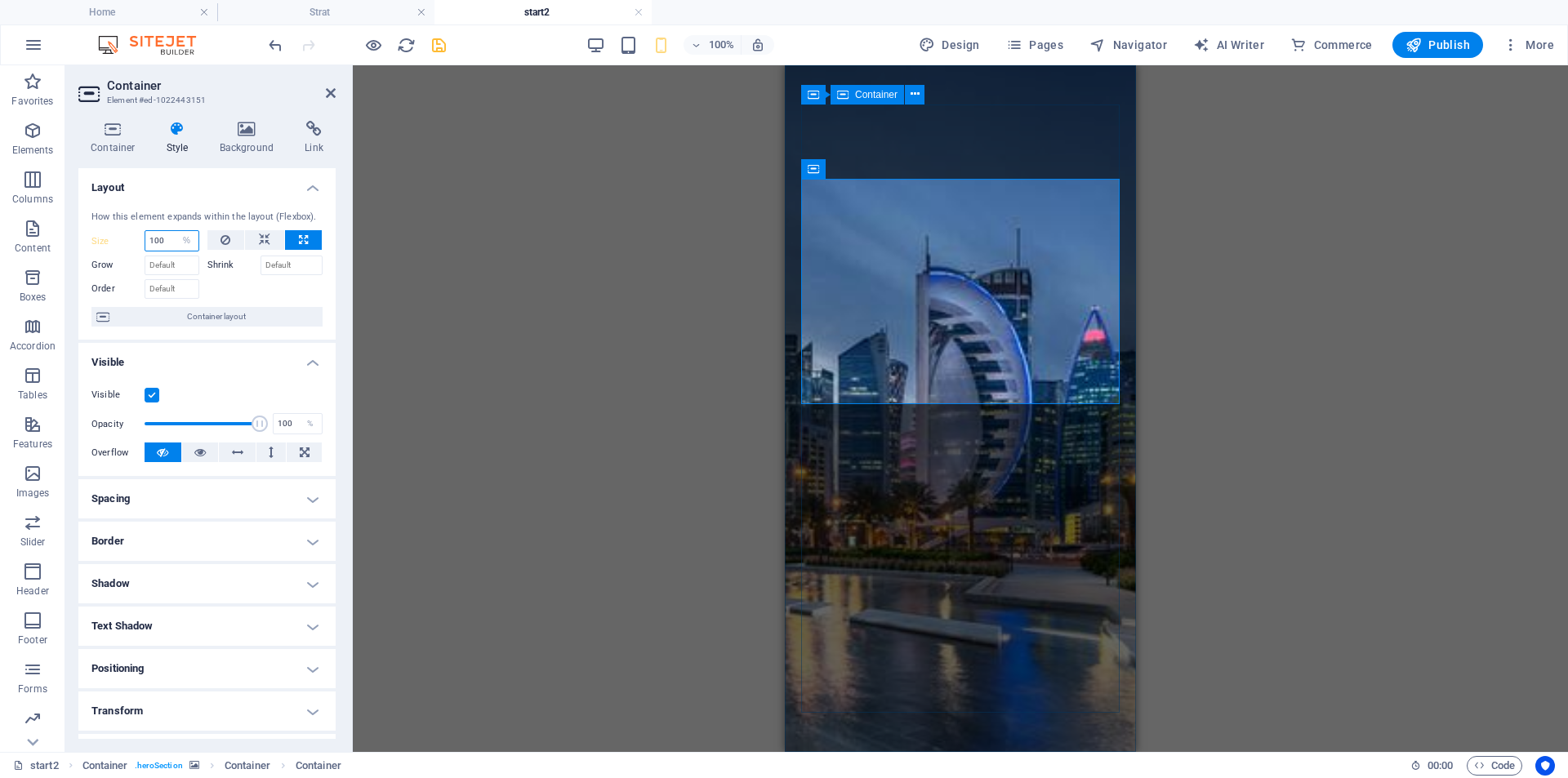
type input "100"
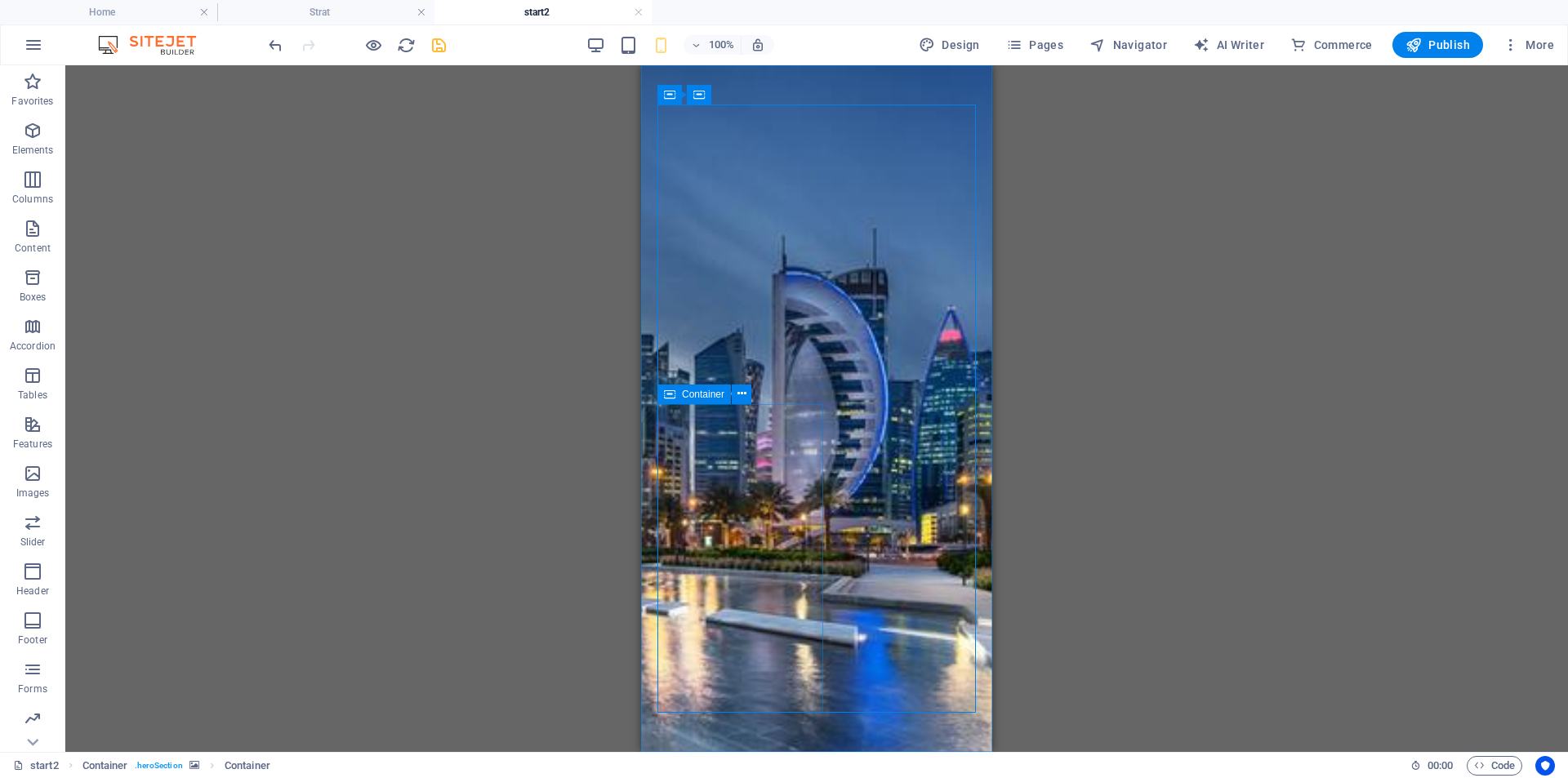
click at [719, 391] on span "Container" at bounding box center [703, 394] width 42 height 10
select select "%"
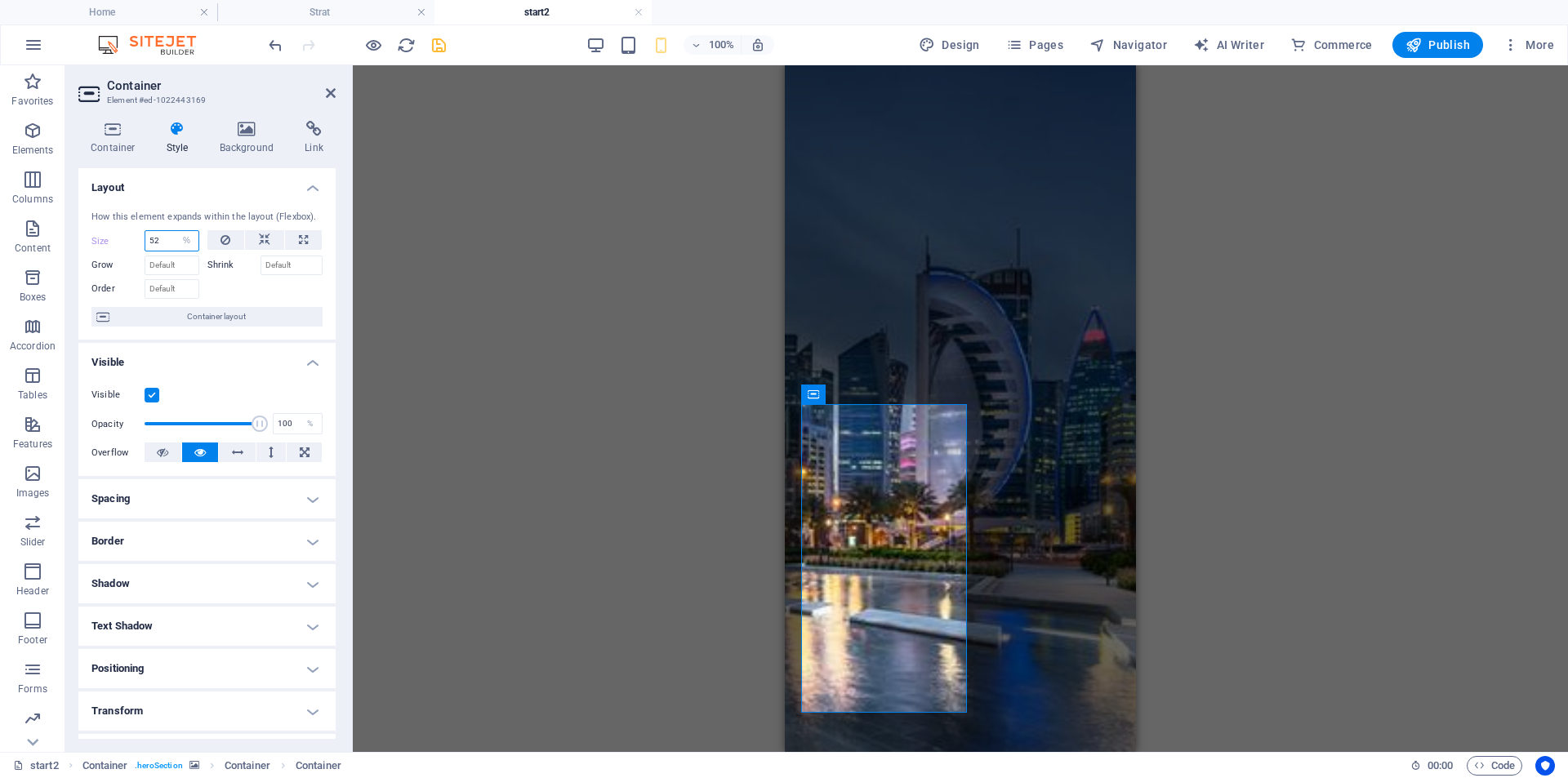
click at [153, 236] on input "52" at bounding box center [172, 241] width 53 height 20
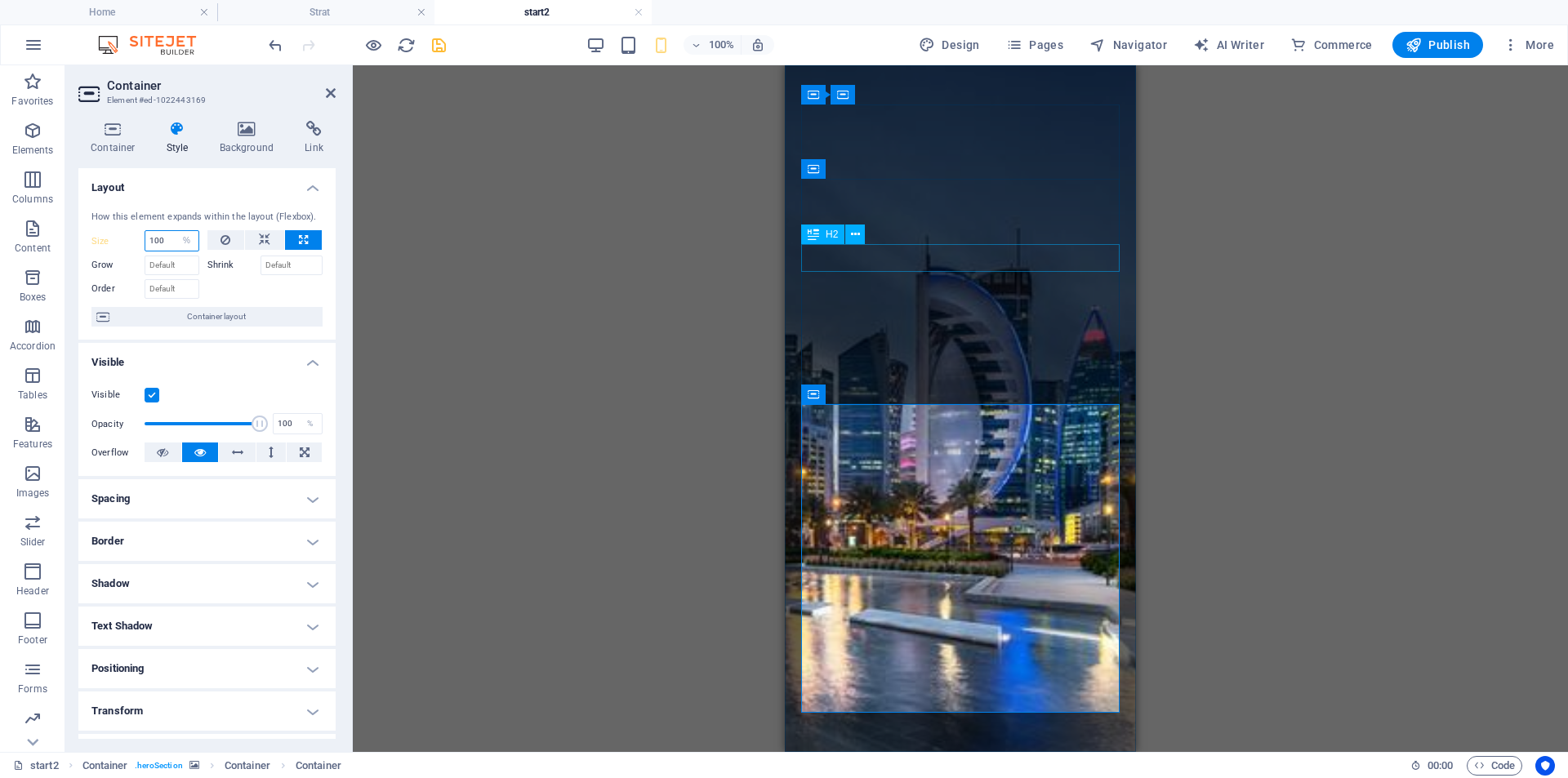
type input "100"
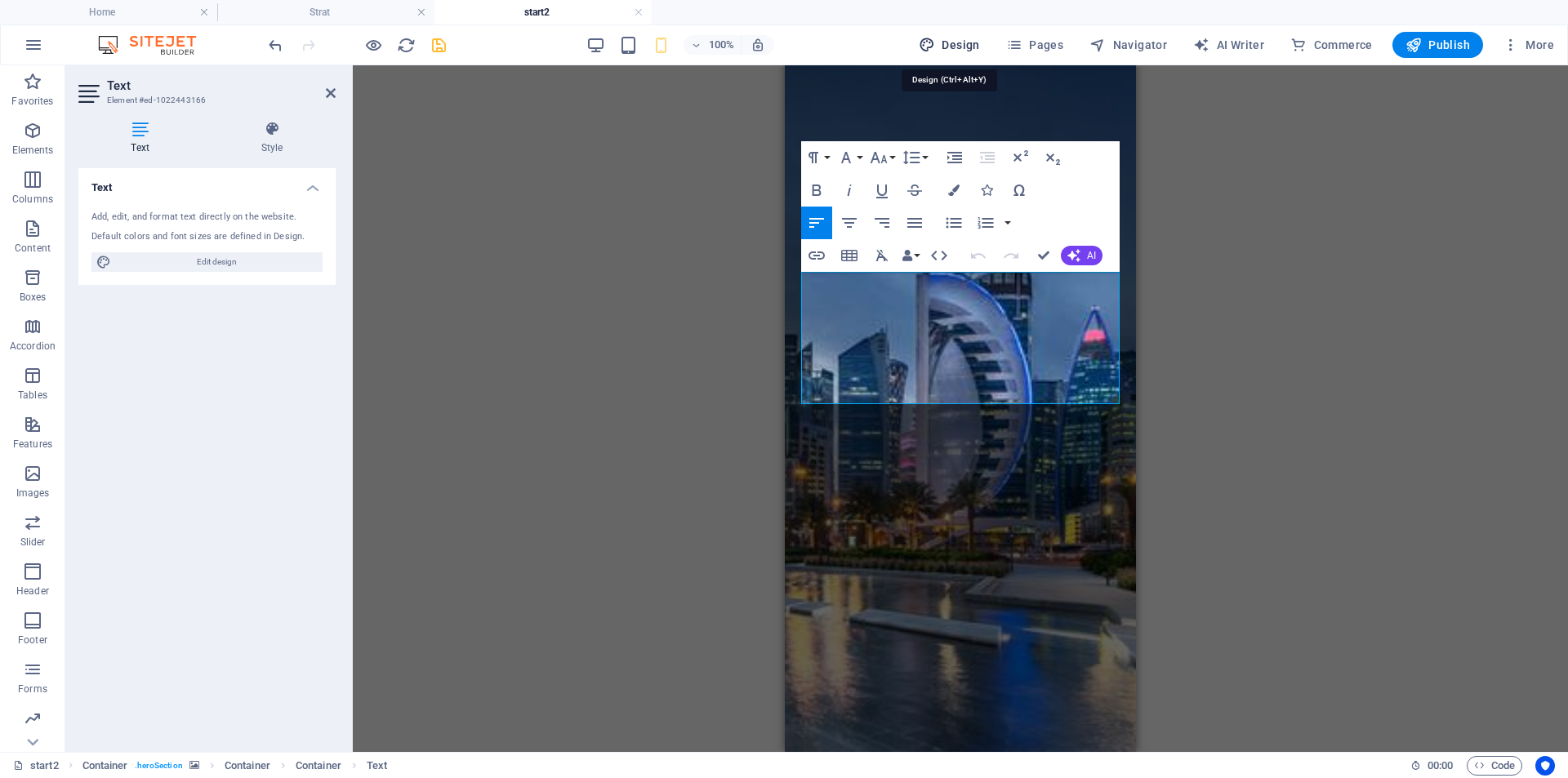
click at [961, 48] on span "Design" at bounding box center [949, 45] width 61 height 16
select select "px"
select select "500"
select select "px"
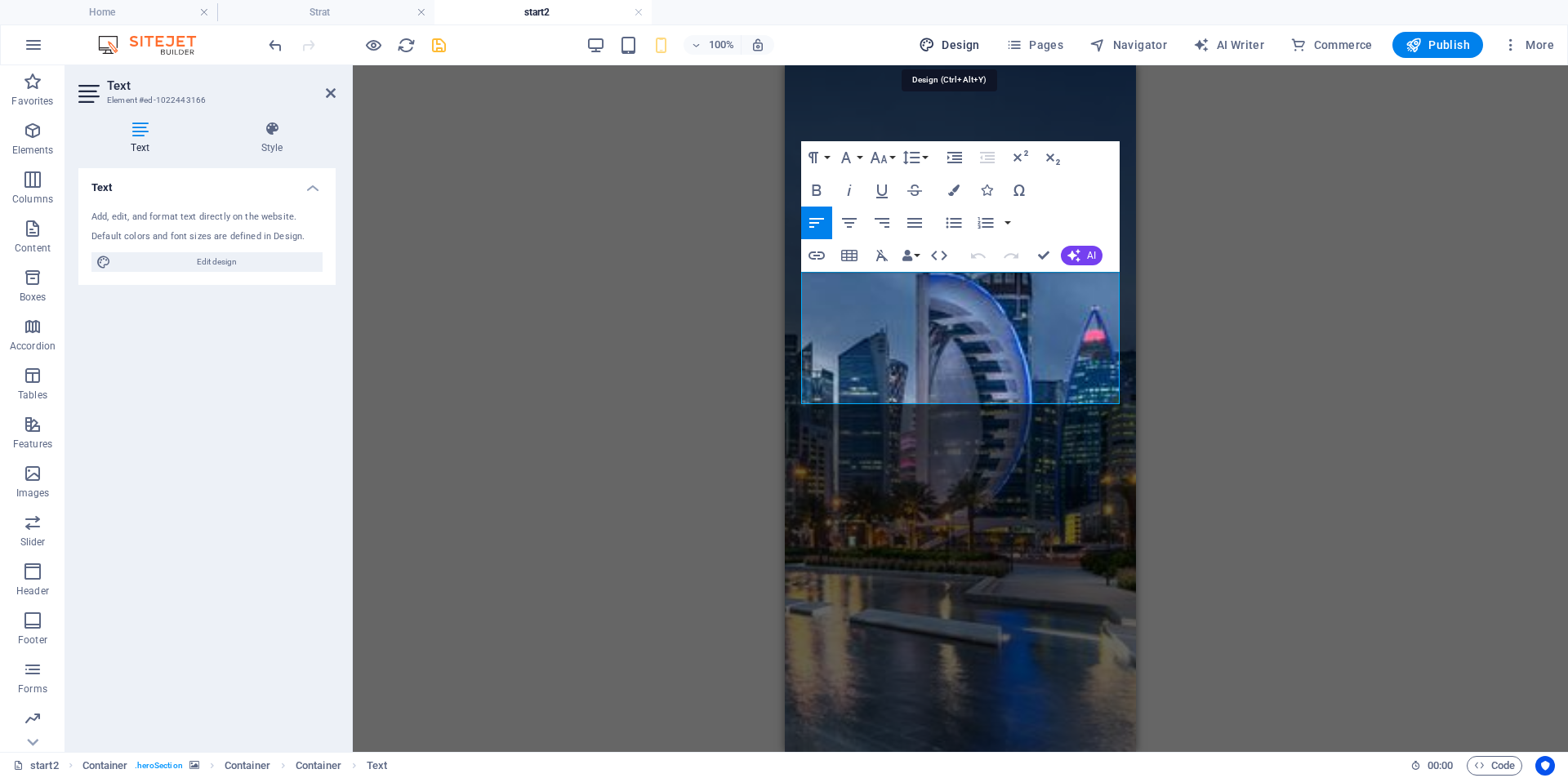
select select "500"
select select "px"
select select "rem"
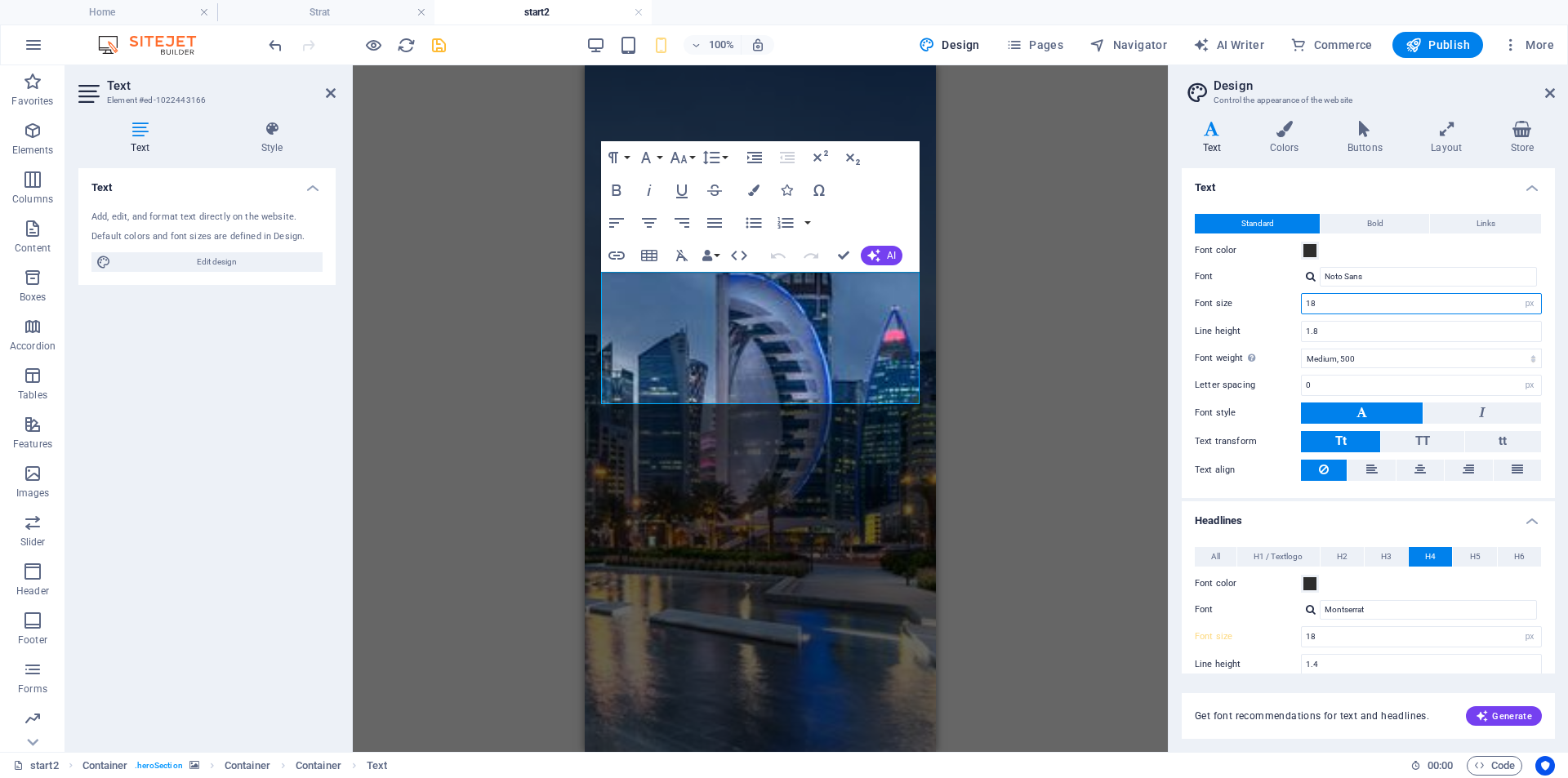
click at [1313, 302] on input "18" at bounding box center [1421, 304] width 239 height 20
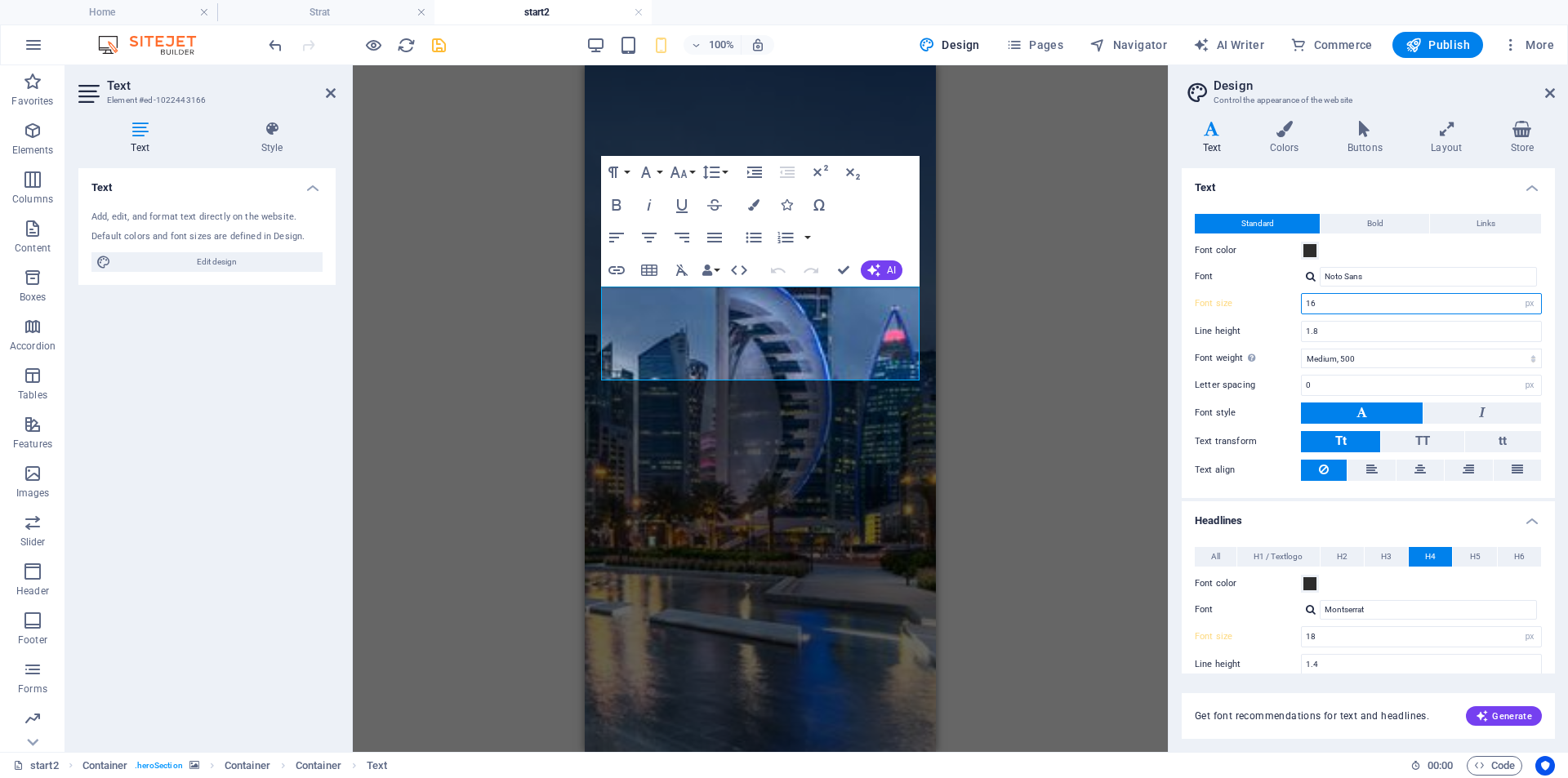
type input "16"
click at [1307, 273] on div at bounding box center [1311, 276] width 10 height 11
click at [1363, 333] on div "Poppins" at bounding box center [1432, 339] width 216 height 17
type input "Poppins"
click at [1313, 304] on input "16" at bounding box center [1421, 304] width 239 height 20
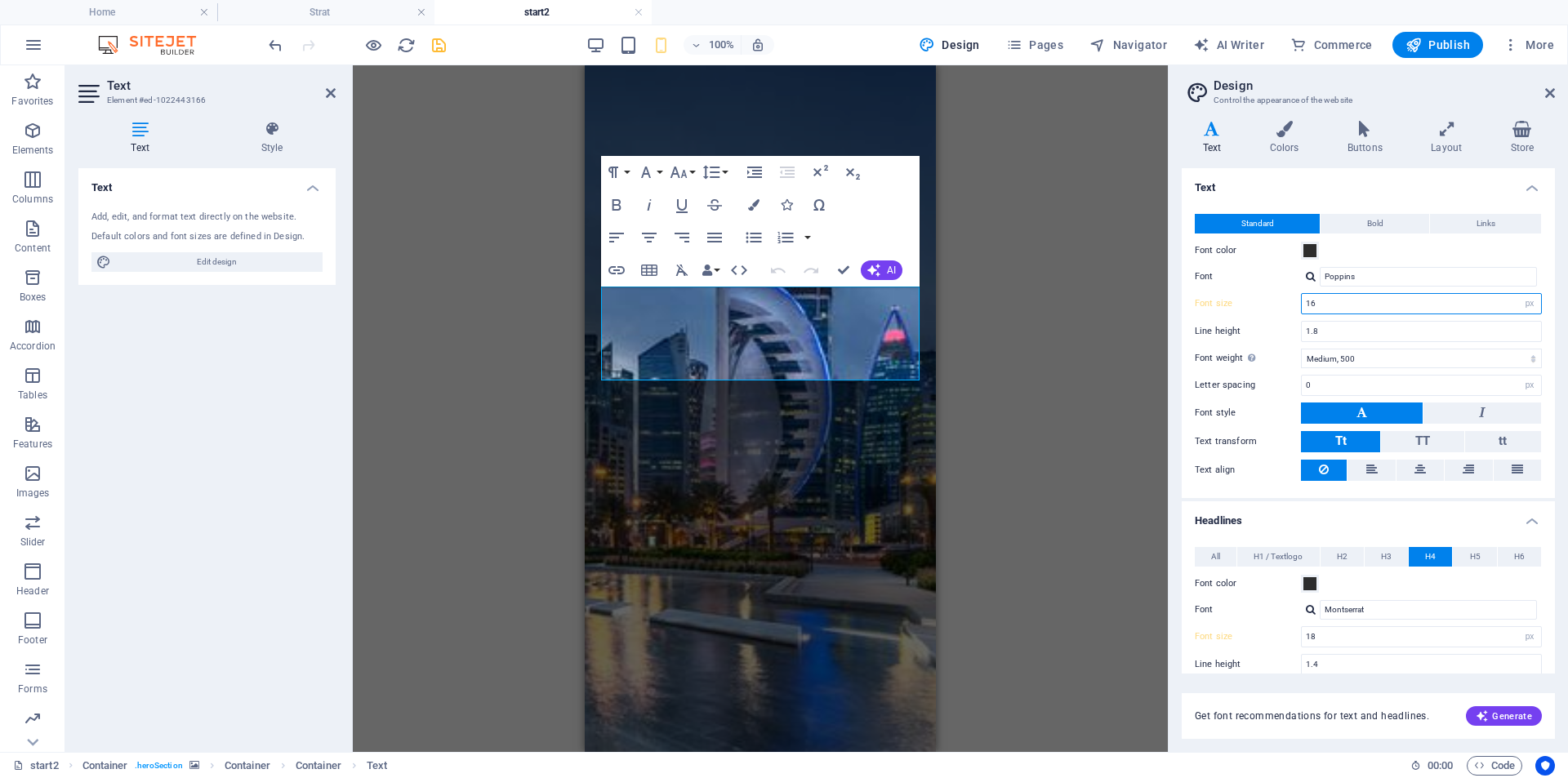
click at [1313, 304] on input "16" at bounding box center [1421, 304] width 239 height 20
click at [1347, 362] on select "Thin, 100 Extra-light, 200 Light, 300 Regular, 400 Medium, 500 Semi-bold, 600 B…" at bounding box center [1421, 358] width 241 height 20
select select "400"
click at [1301, 349] on select "Thin, 100 Extra-light, 200 Light, 300 Regular, 400 Medium, 500 Semi-bold, 600 B…" at bounding box center [1421, 358] width 241 height 20
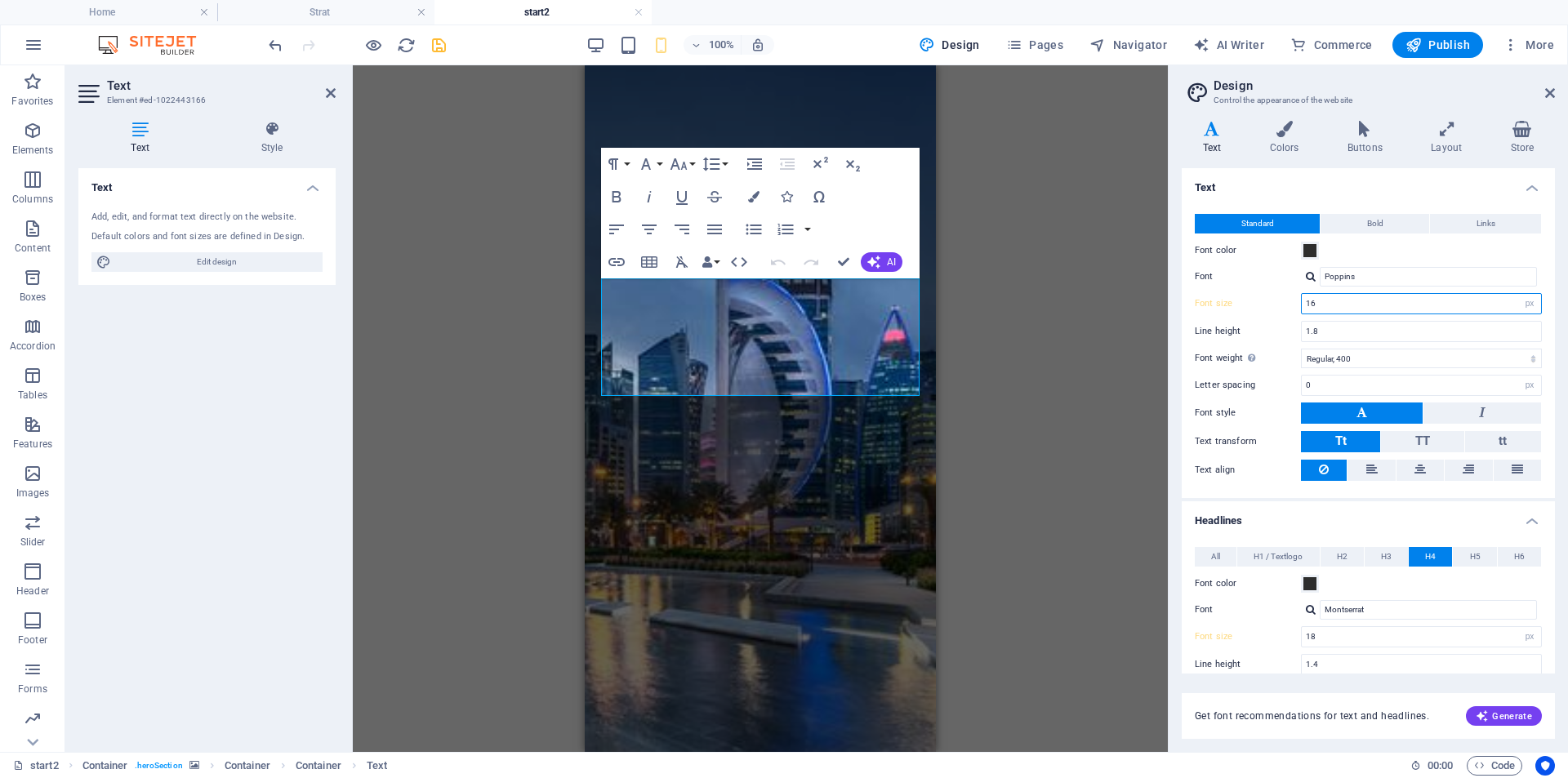
click at [1313, 301] on input "16" at bounding box center [1421, 304] width 239 height 20
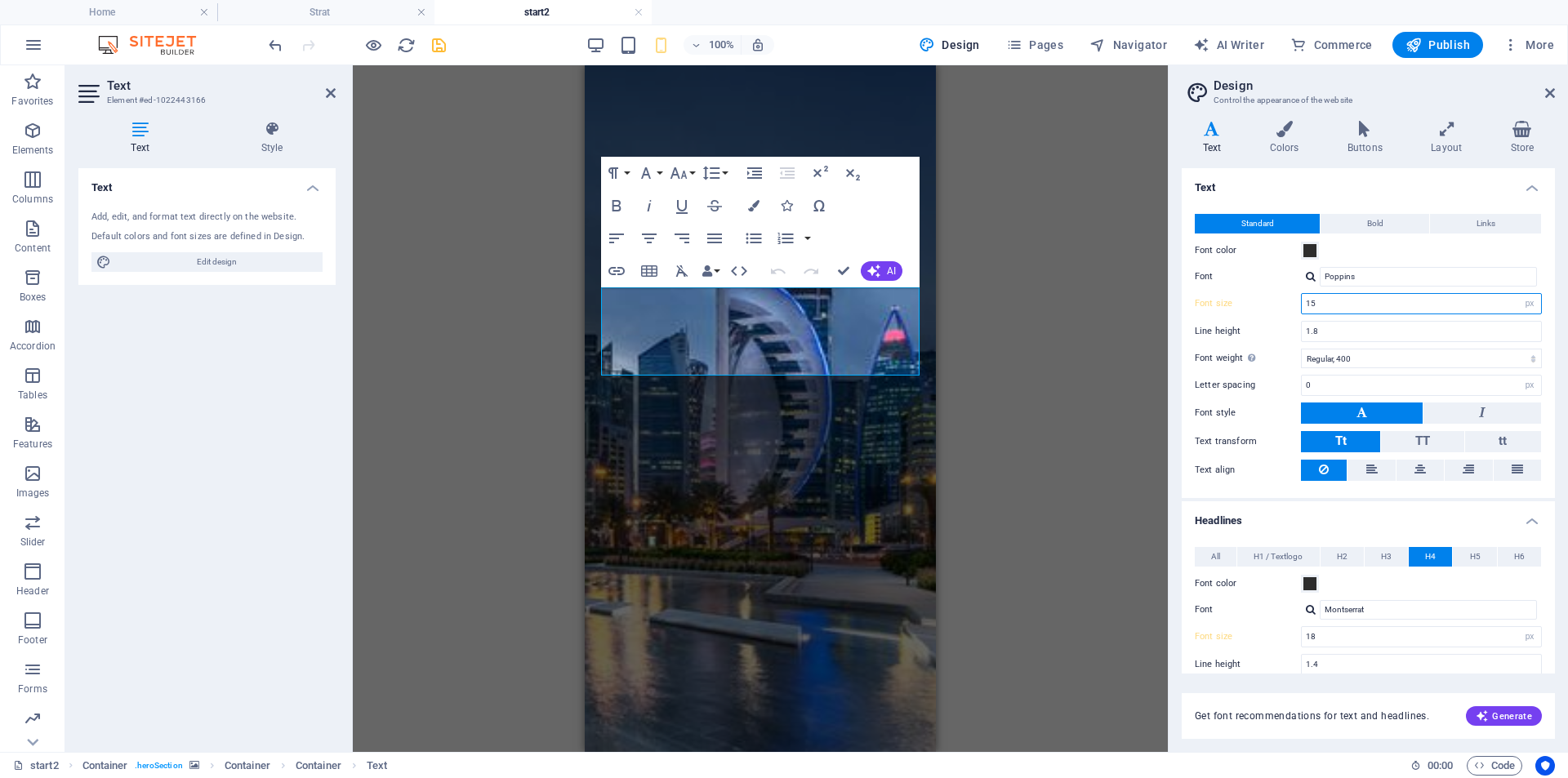
type input "15"
click at [1284, 321] on div "Line height 1.8" at bounding box center [1368, 331] width 347 height 21
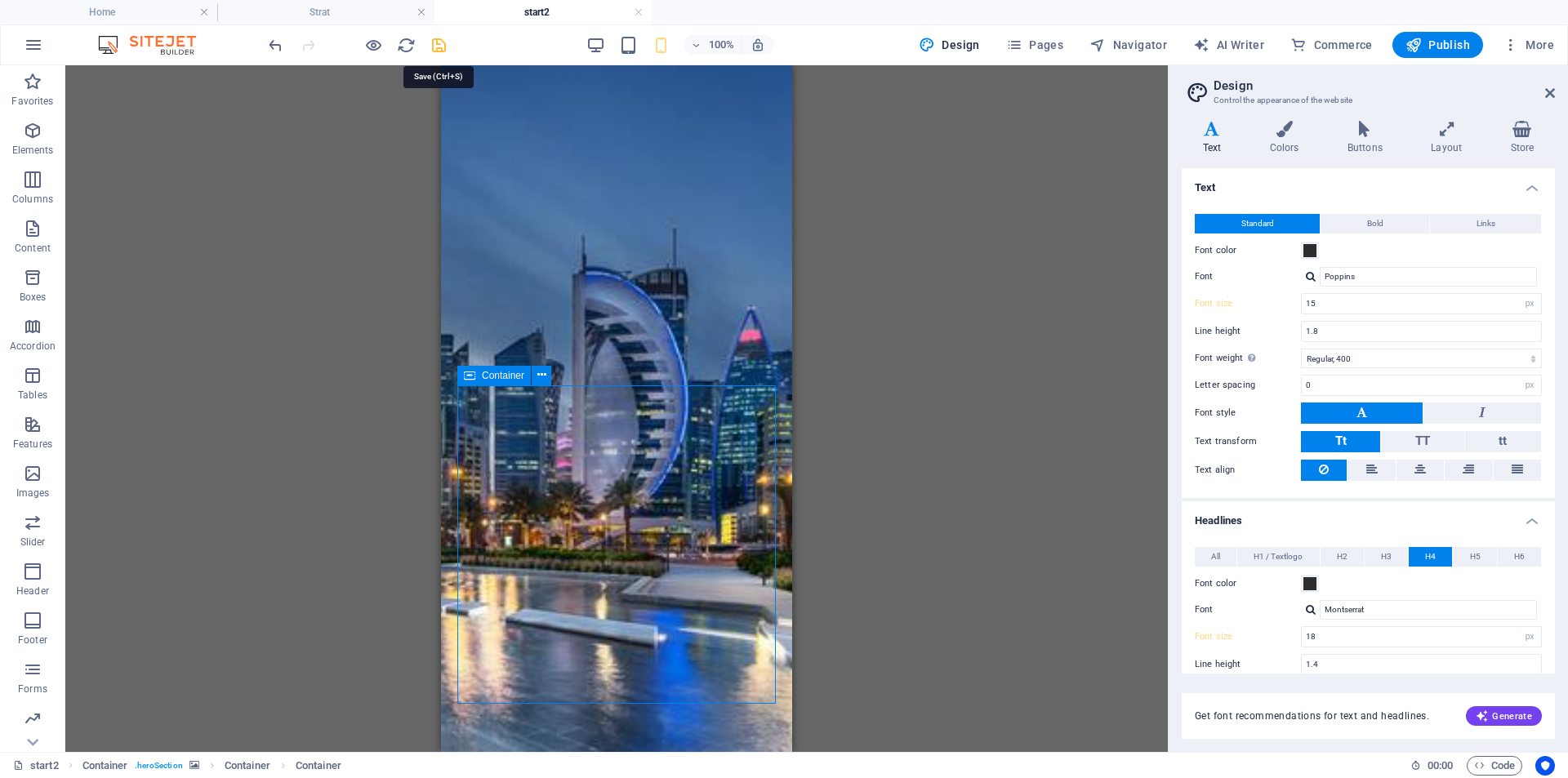
click at [435, 42] on icon "save" at bounding box center [439, 45] width 19 height 19
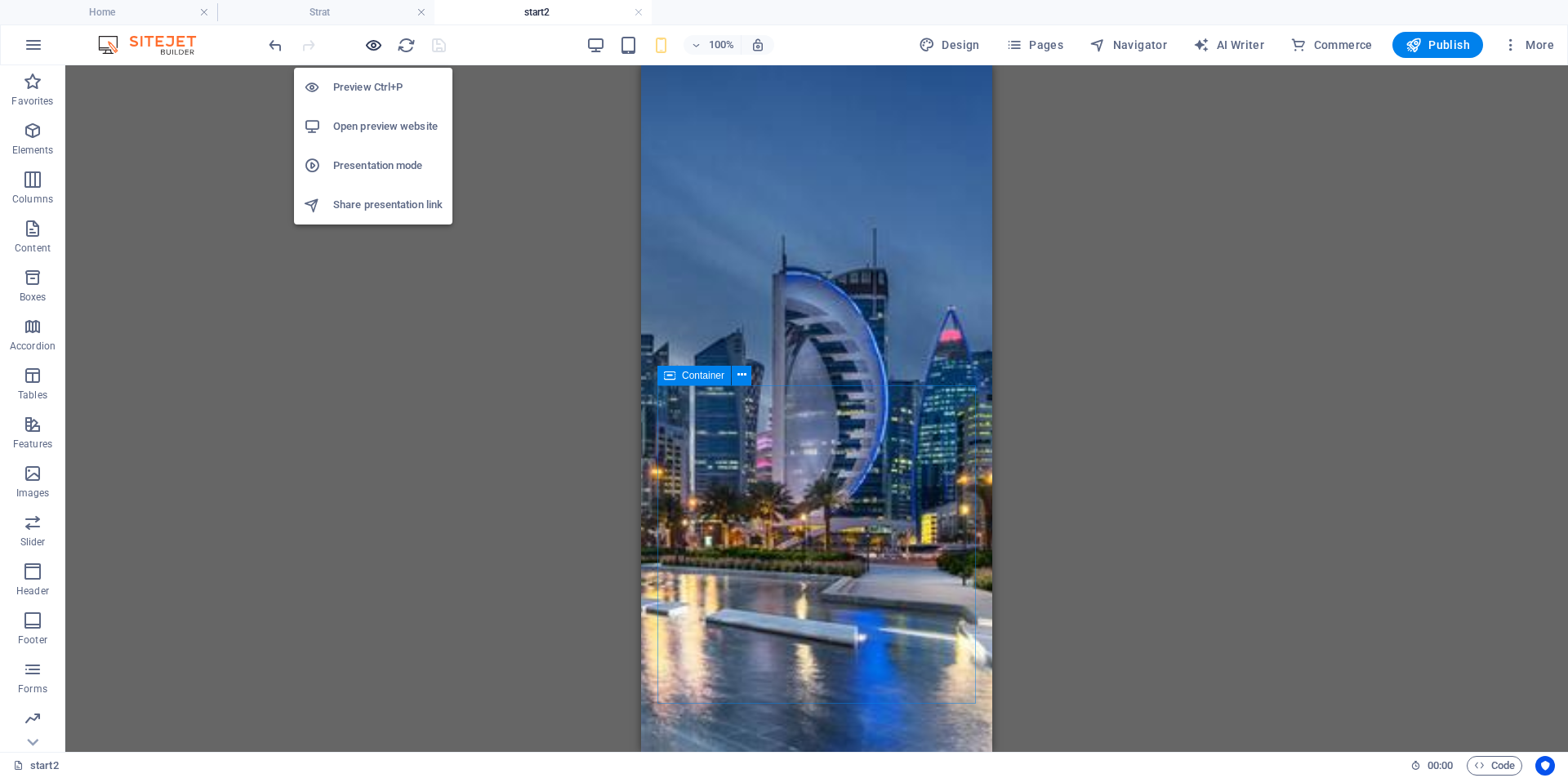
click at [375, 48] on icon "button" at bounding box center [373, 45] width 19 height 19
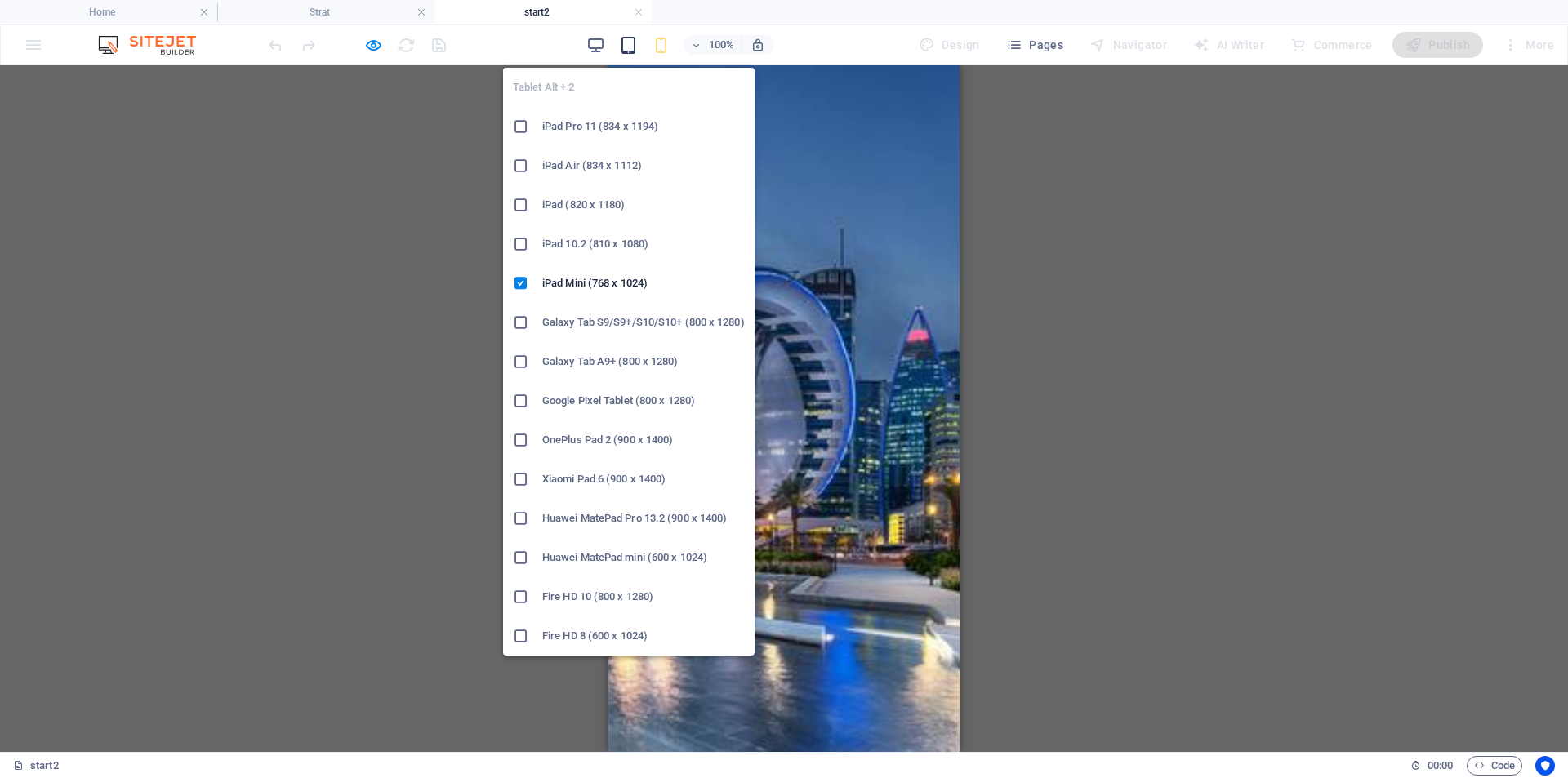
click at [626, 48] on icon "button" at bounding box center [628, 45] width 19 height 19
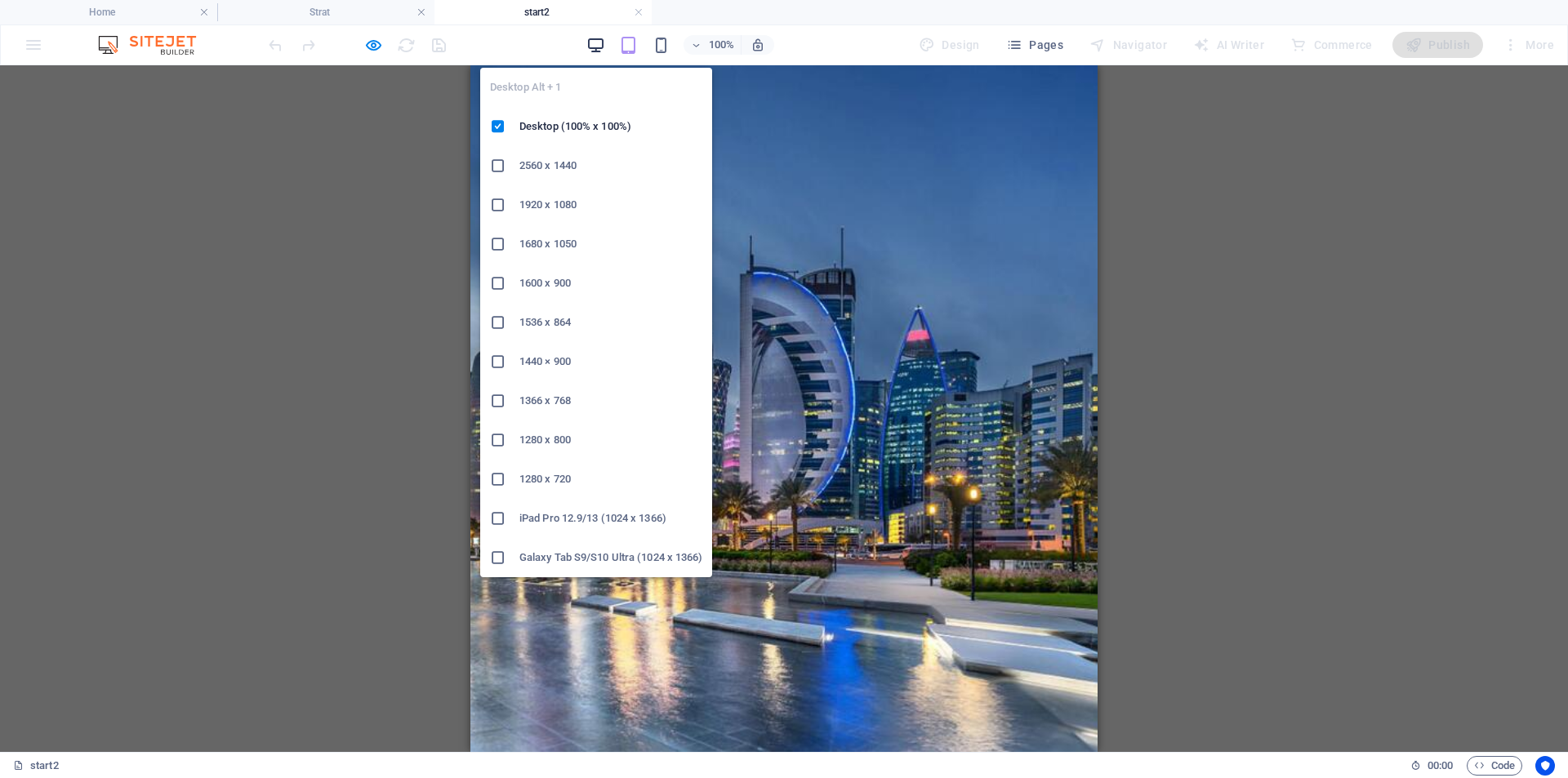
click at [597, 47] on icon "button" at bounding box center [595, 45] width 19 height 19
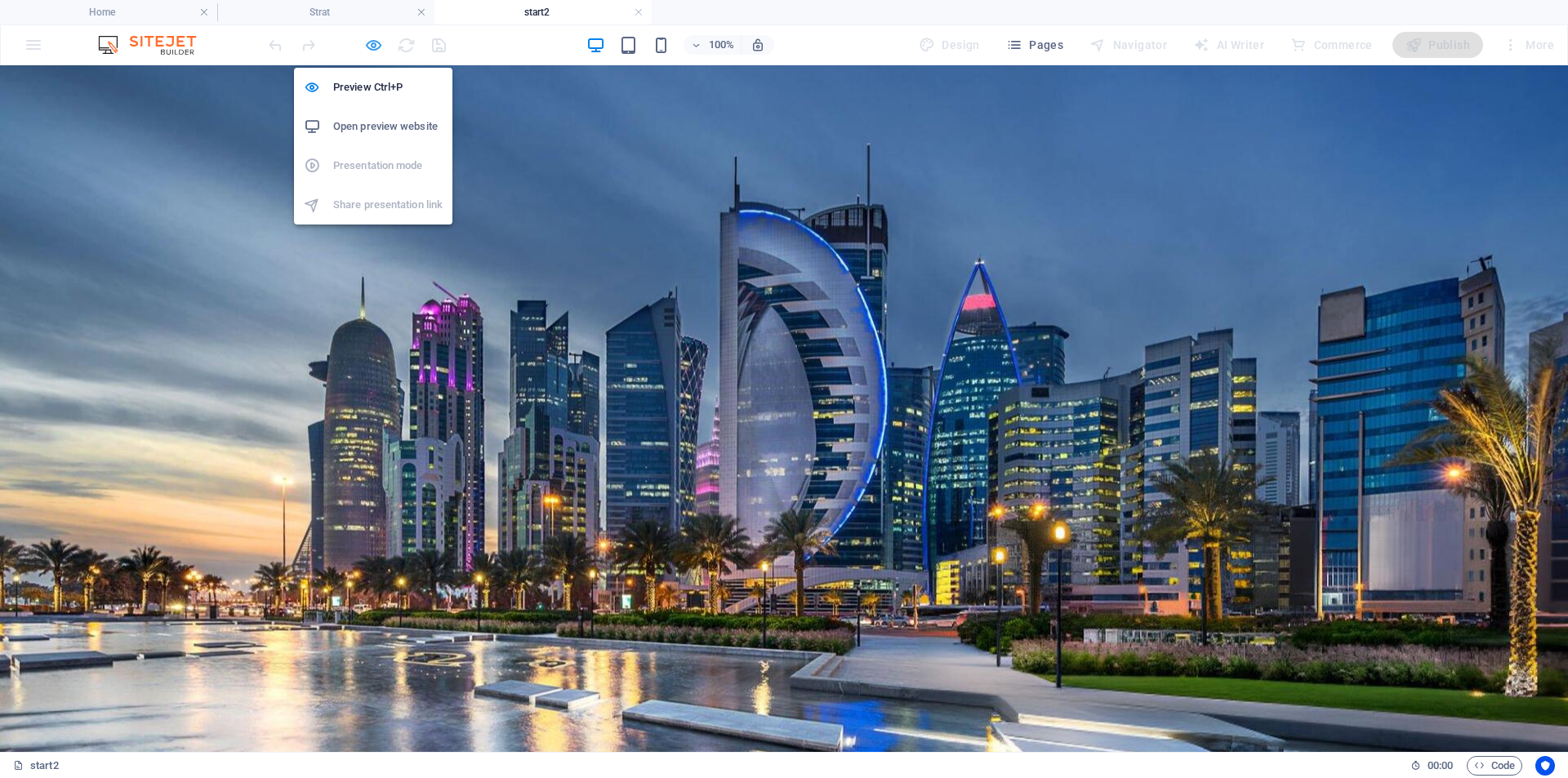
click at [370, 40] on icon "button" at bounding box center [373, 45] width 19 height 19
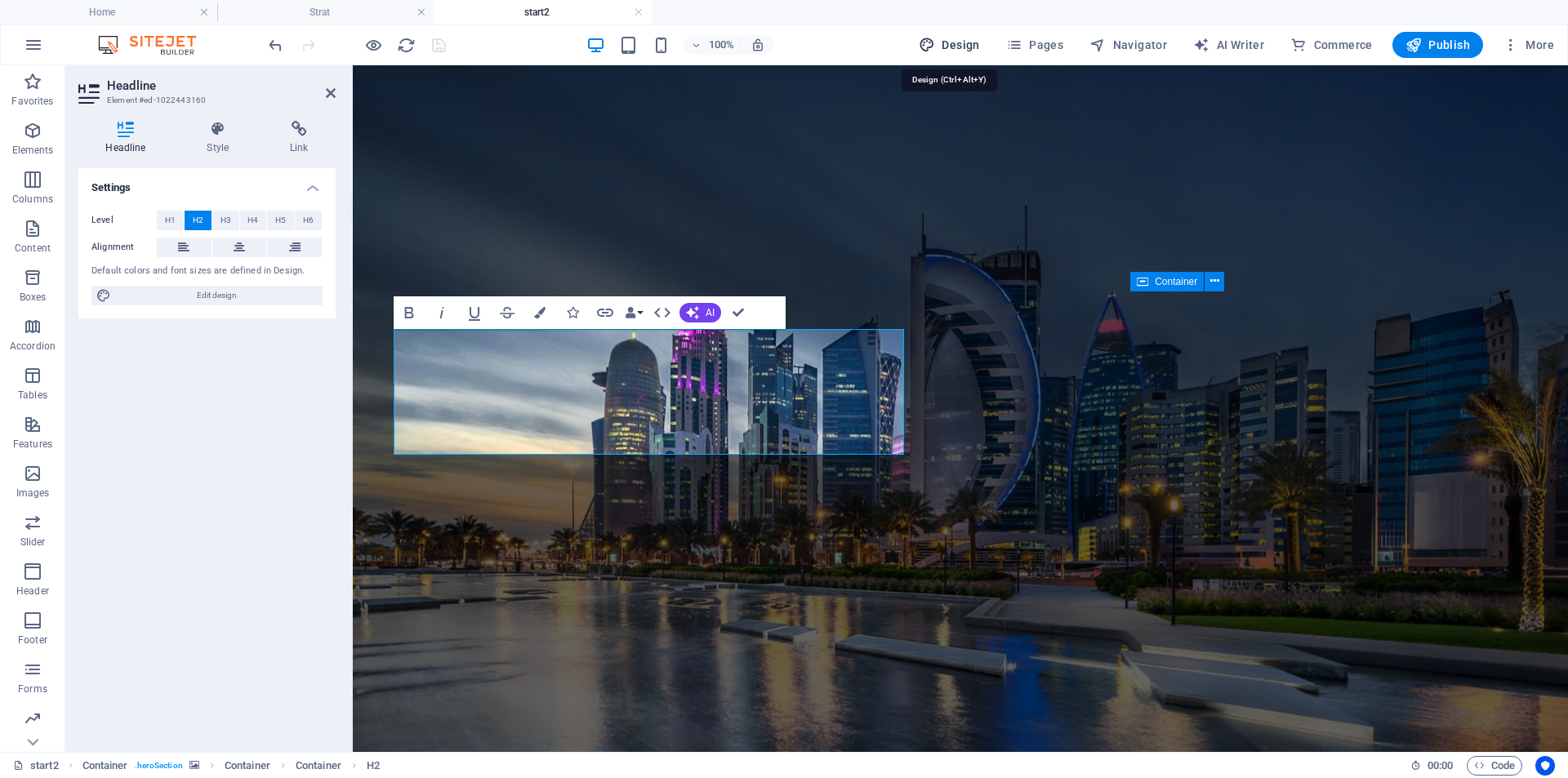
click at [935, 51] on icon "button" at bounding box center [927, 45] width 16 height 16
select select "px"
select select "400"
select select "px"
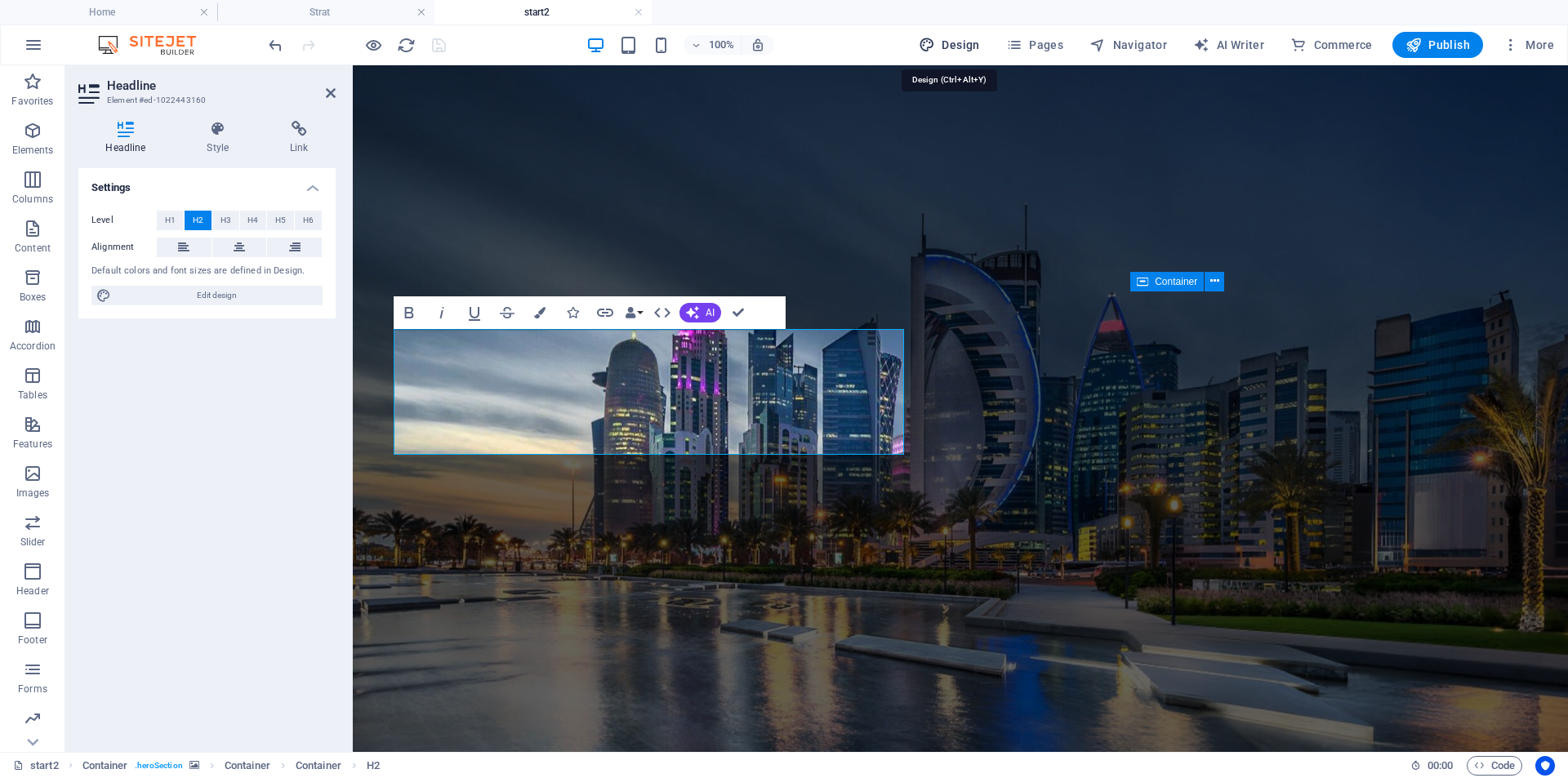
select select "500"
select select "px"
select select "rem"
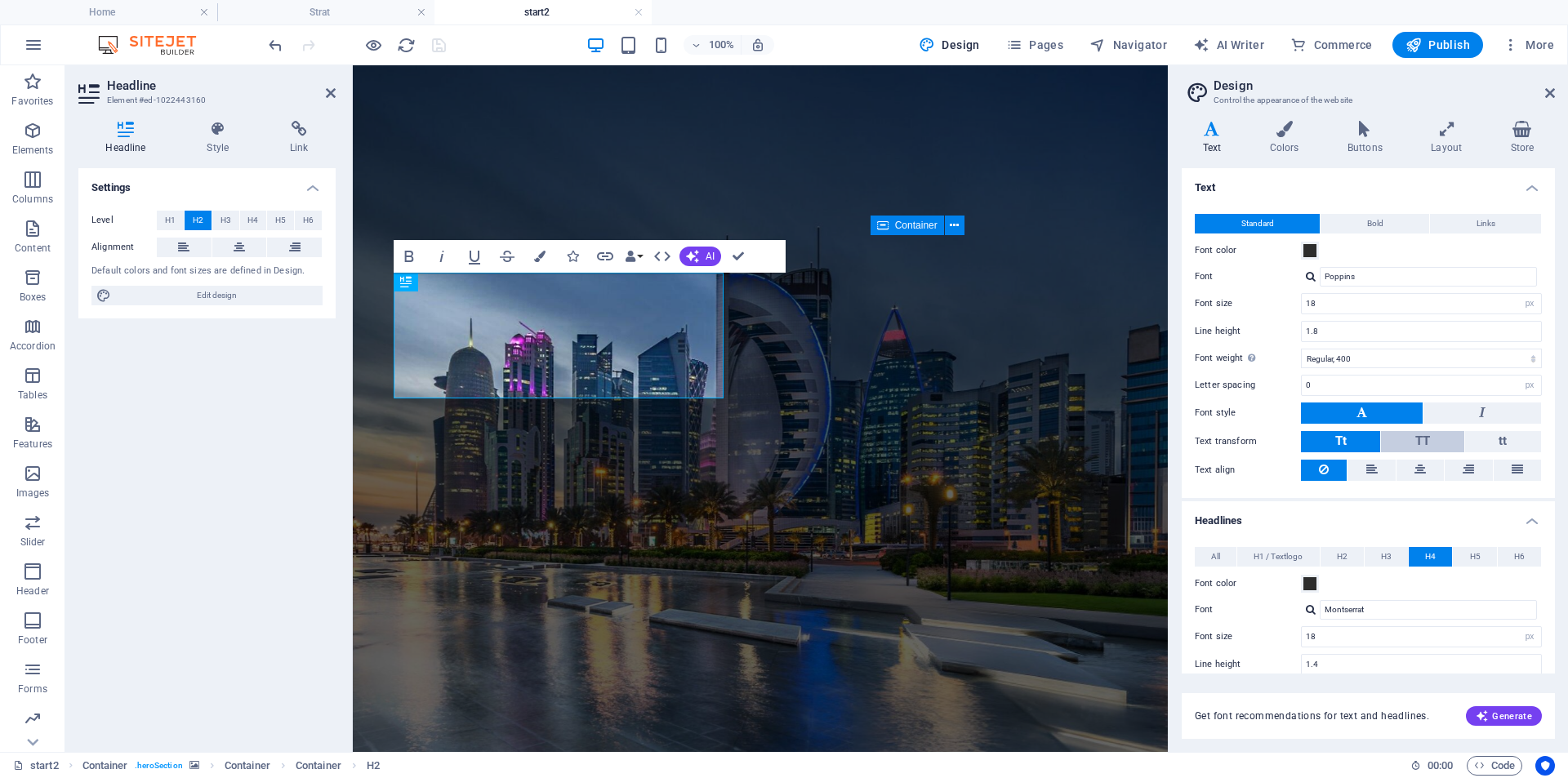
click at [1415, 447] on span "TT" at bounding box center [1423, 441] width 15 height 15
click at [1335, 442] on span "Tt" at bounding box center [1341, 441] width 11 height 15
click at [1352, 557] on button "H2" at bounding box center [1342, 557] width 43 height 20
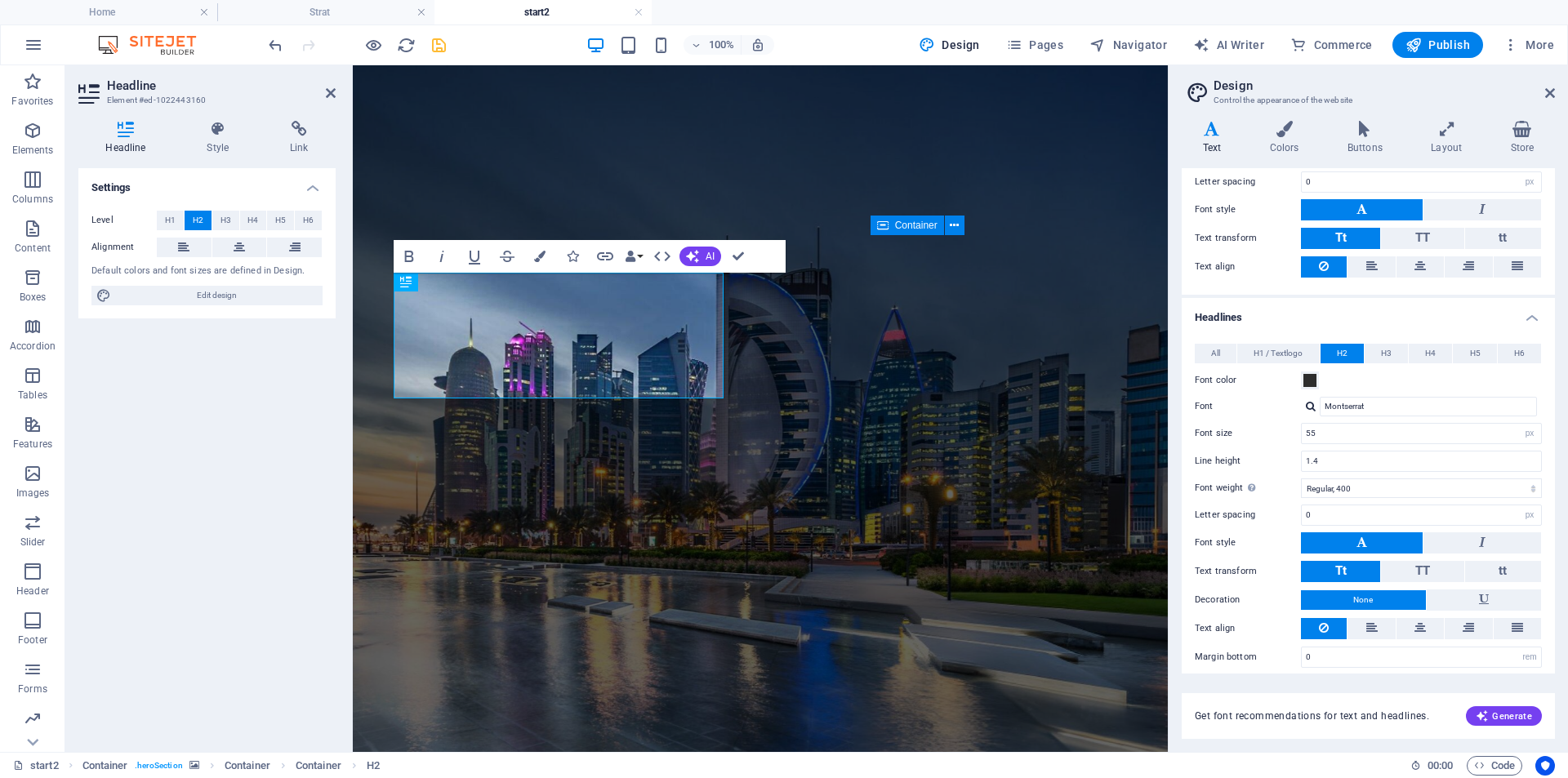
scroll to position [214, 0]
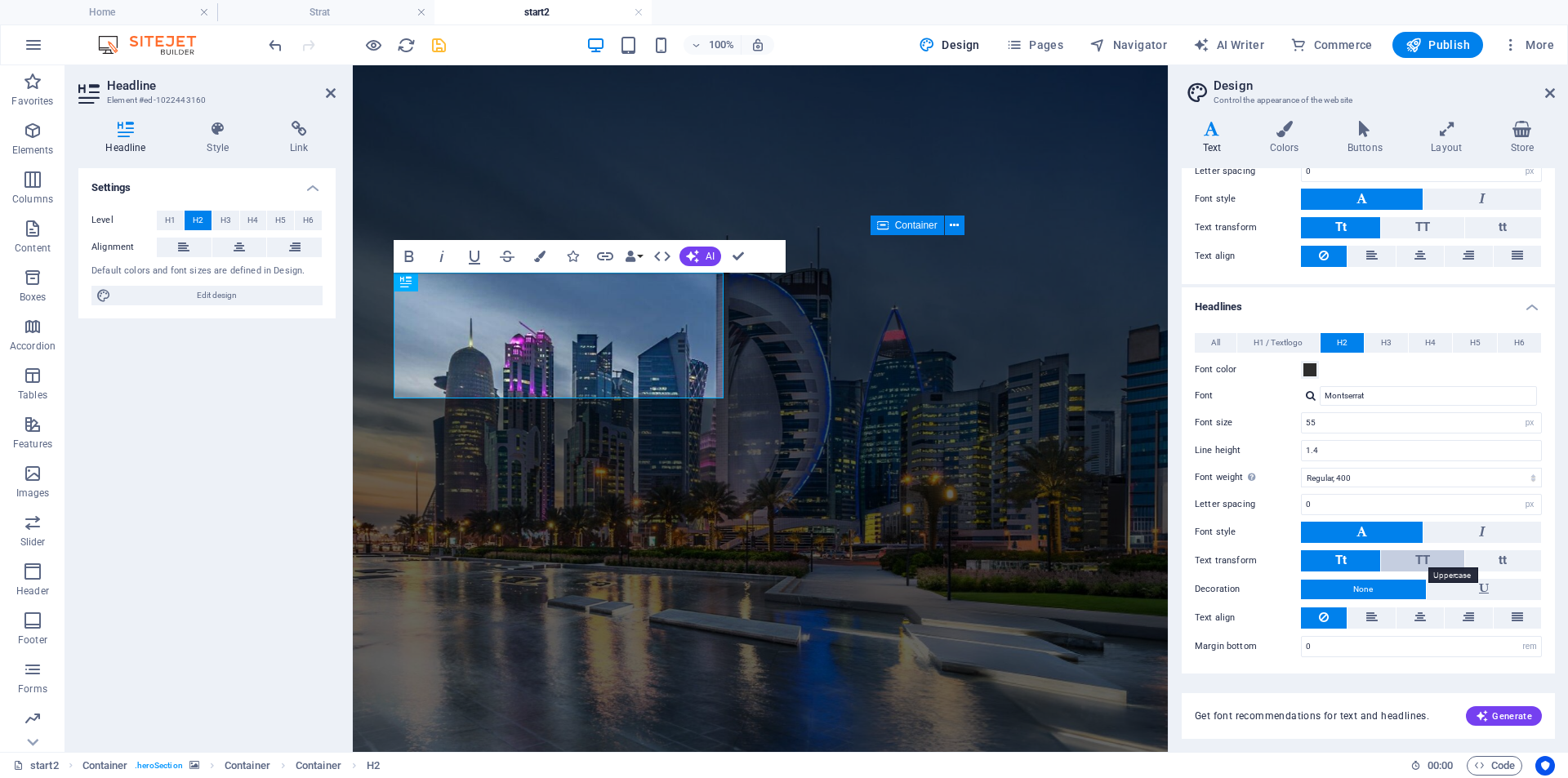
click at [1416, 558] on span "TT" at bounding box center [1423, 560] width 15 height 15
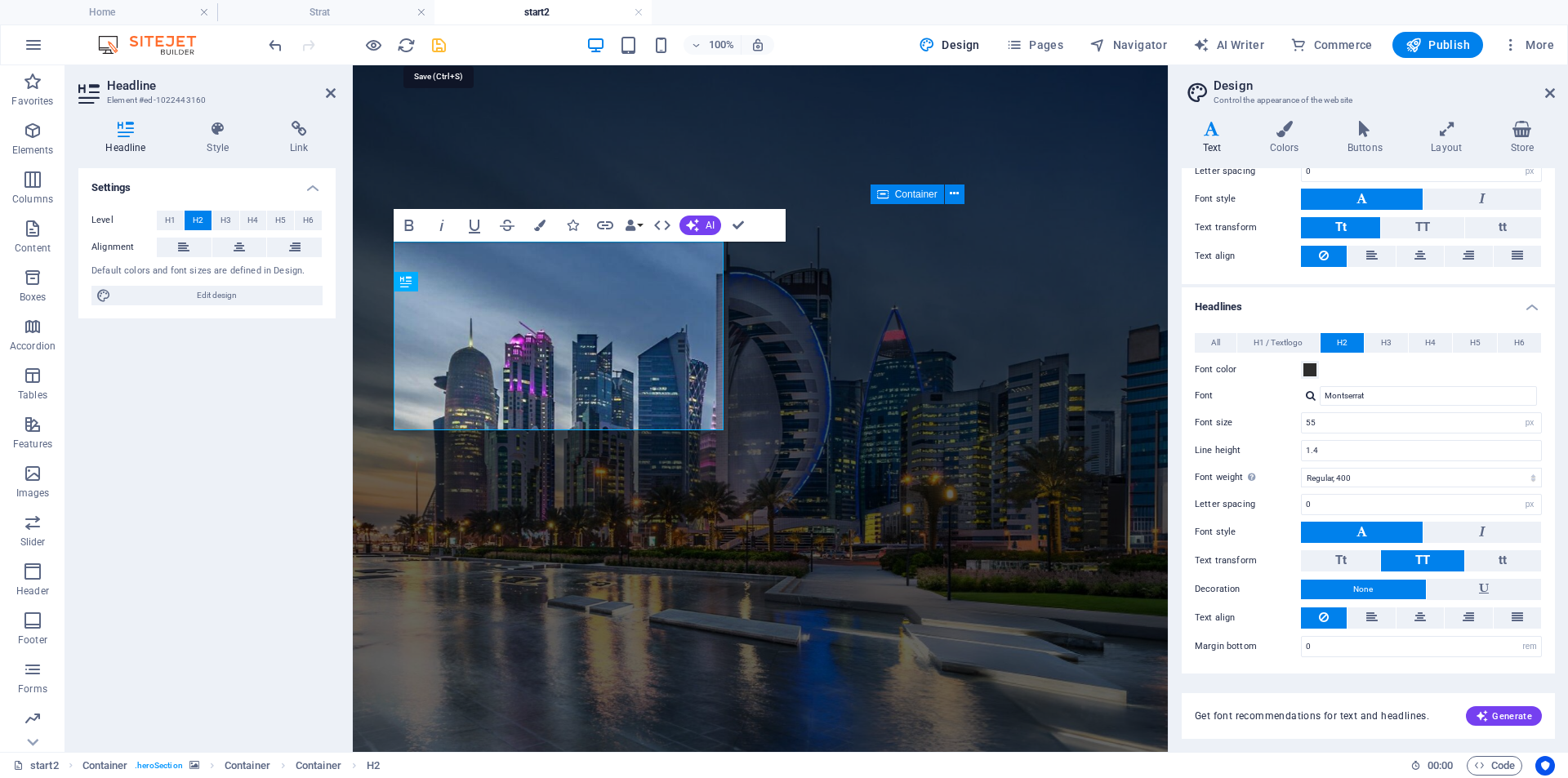
click at [438, 41] on icon "save" at bounding box center [439, 45] width 19 height 19
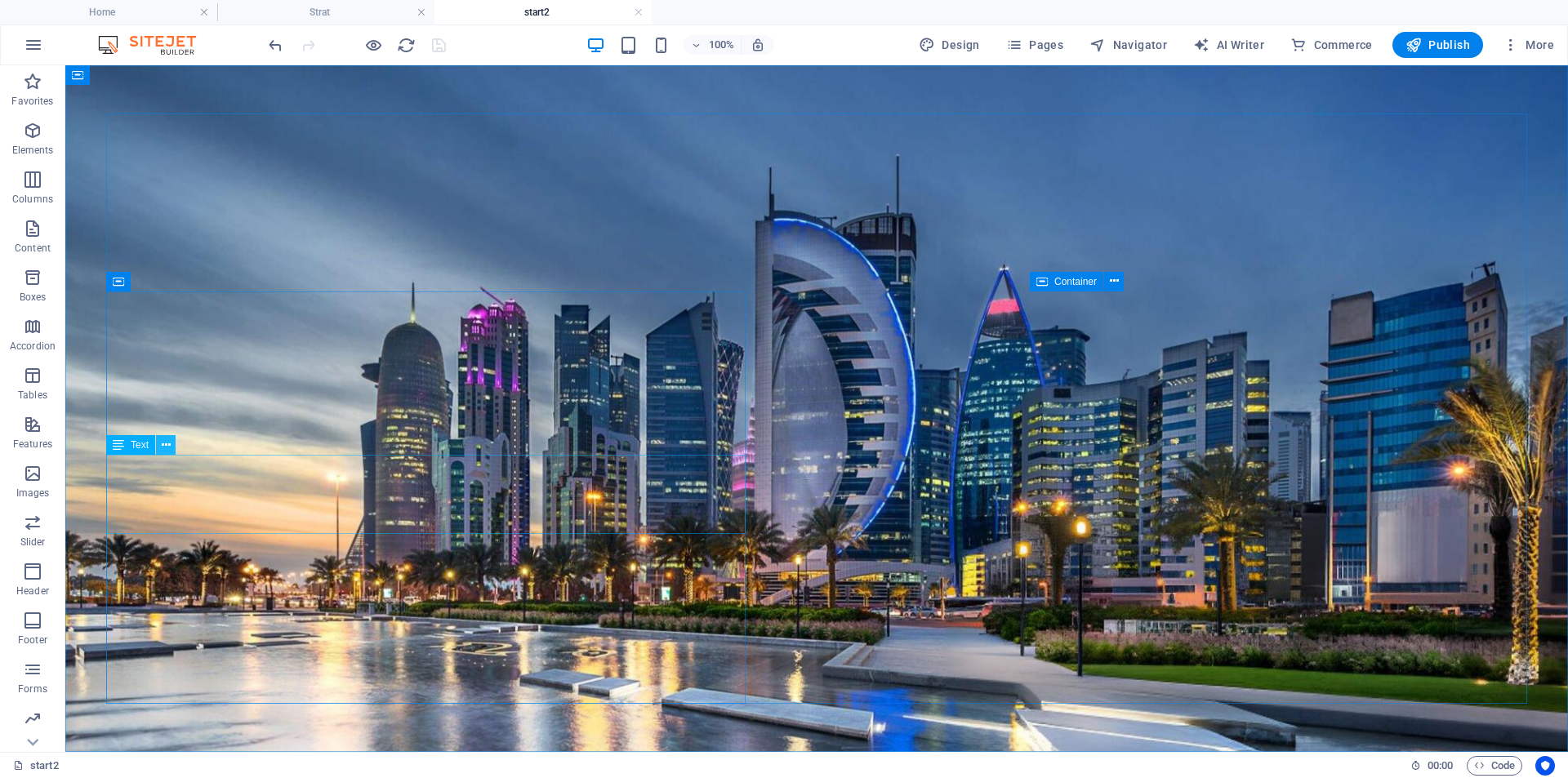
click at [158, 443] on button at bounding box center [166, 445] width 20 height 20
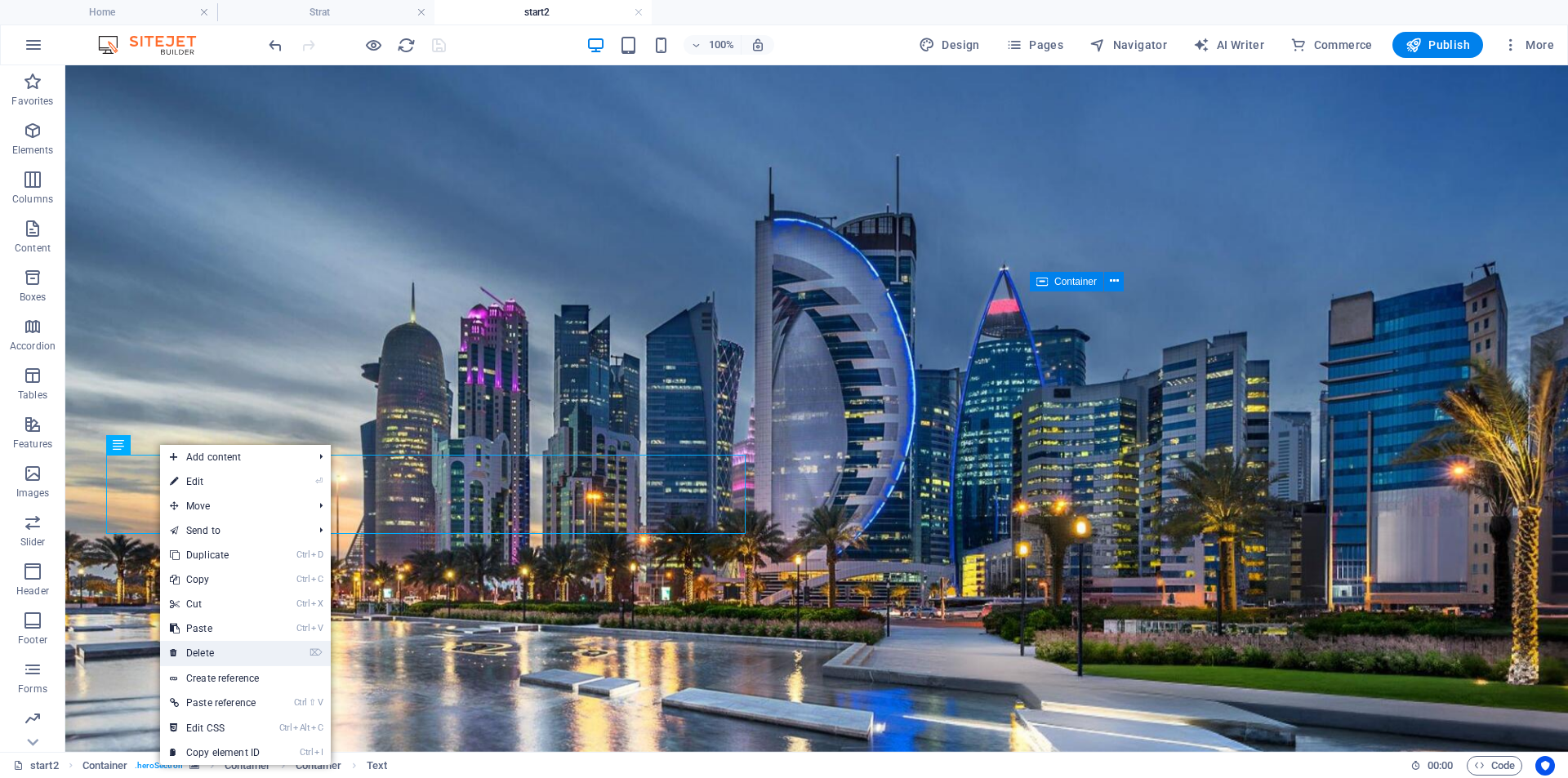
click at [213, 650] on link "⌦ Delete" at bounding box center [215, 653] width 109 height 24
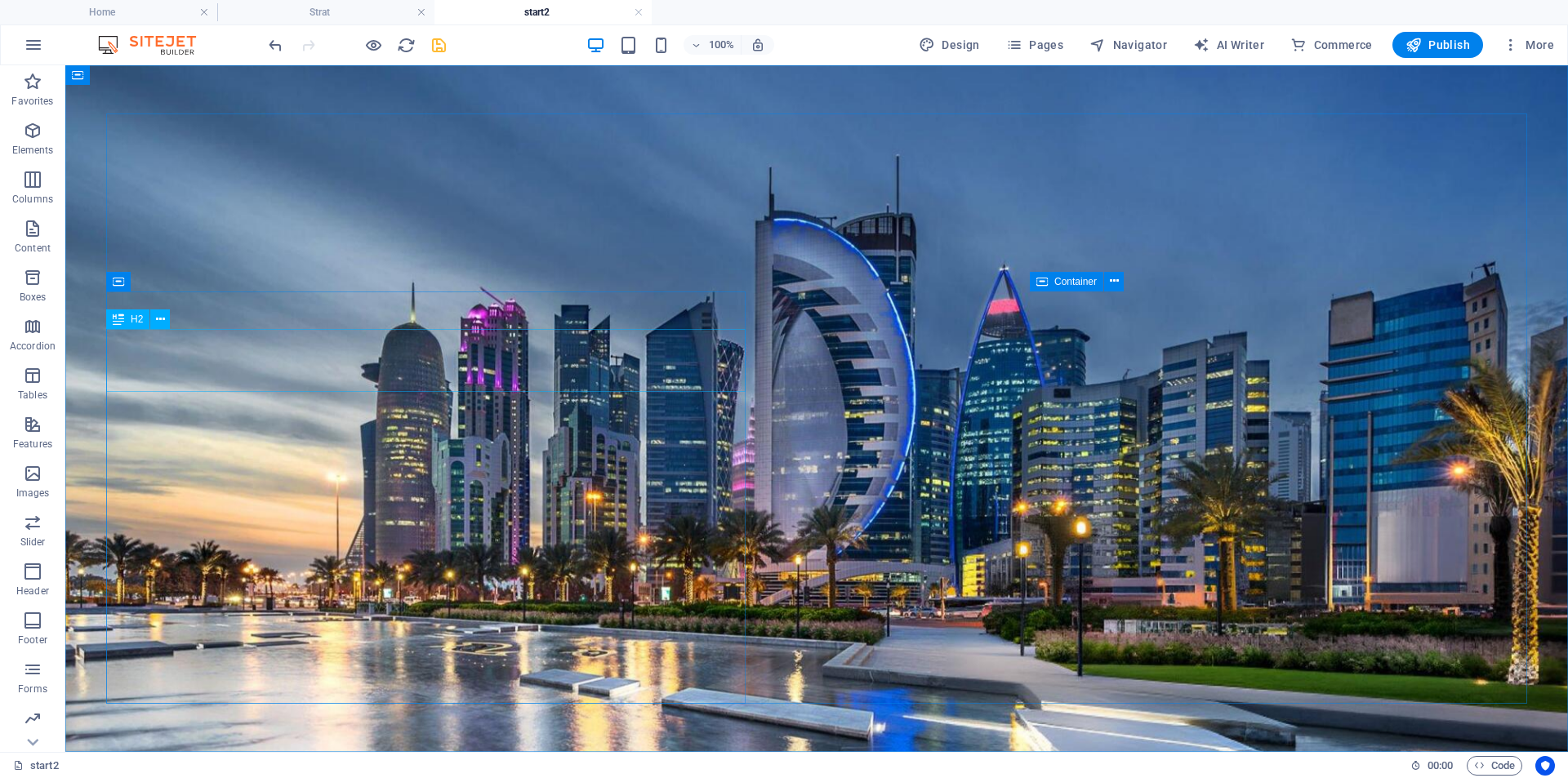
click at [138, 317] on span "H2" at bounding box center [136, 319] width 12 height 10
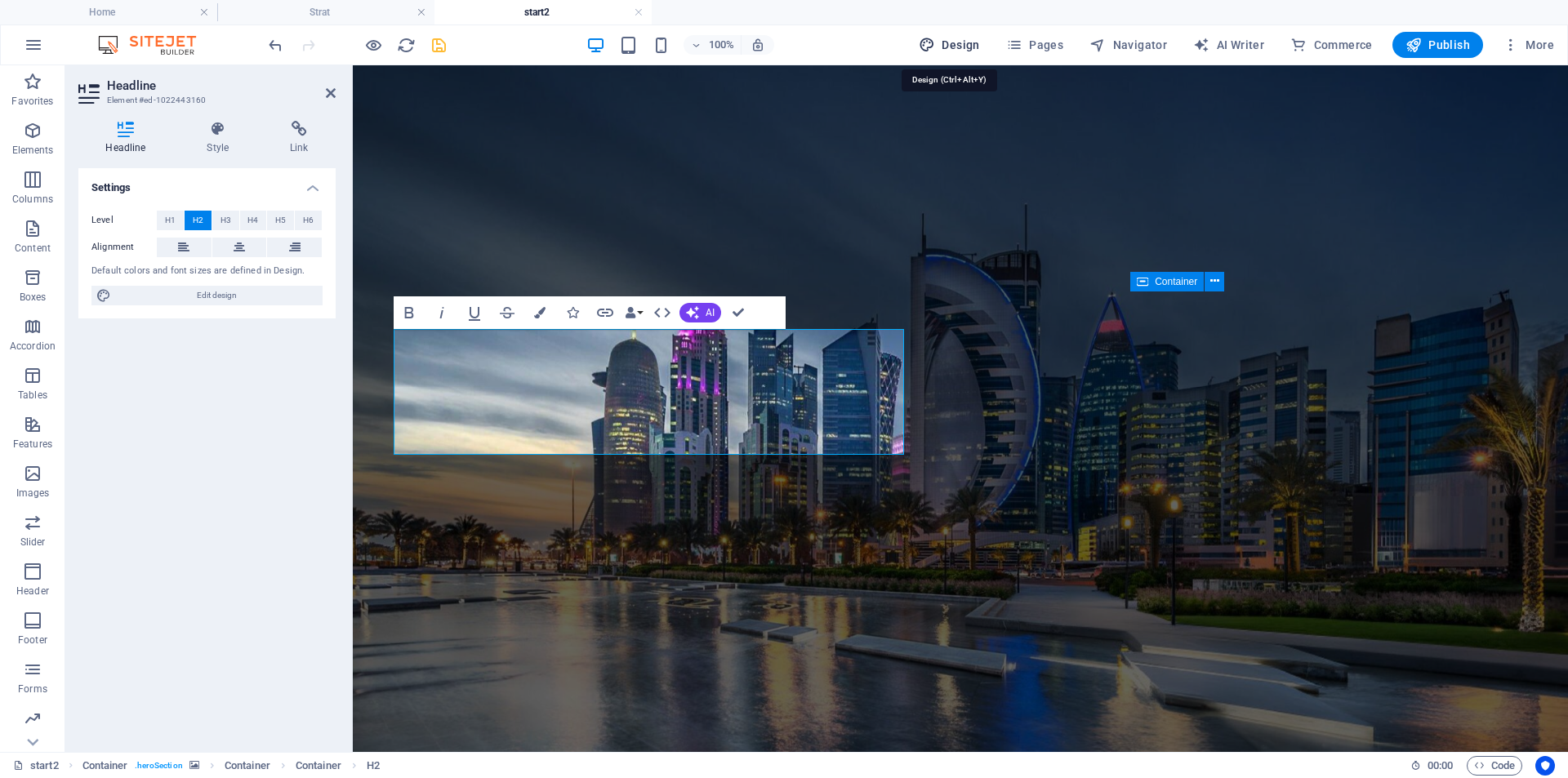
click at [964, 50] on span "Design" at bounding box center [949, 45] width 61 height 16
select select "px"
select select "400"
select select "px"
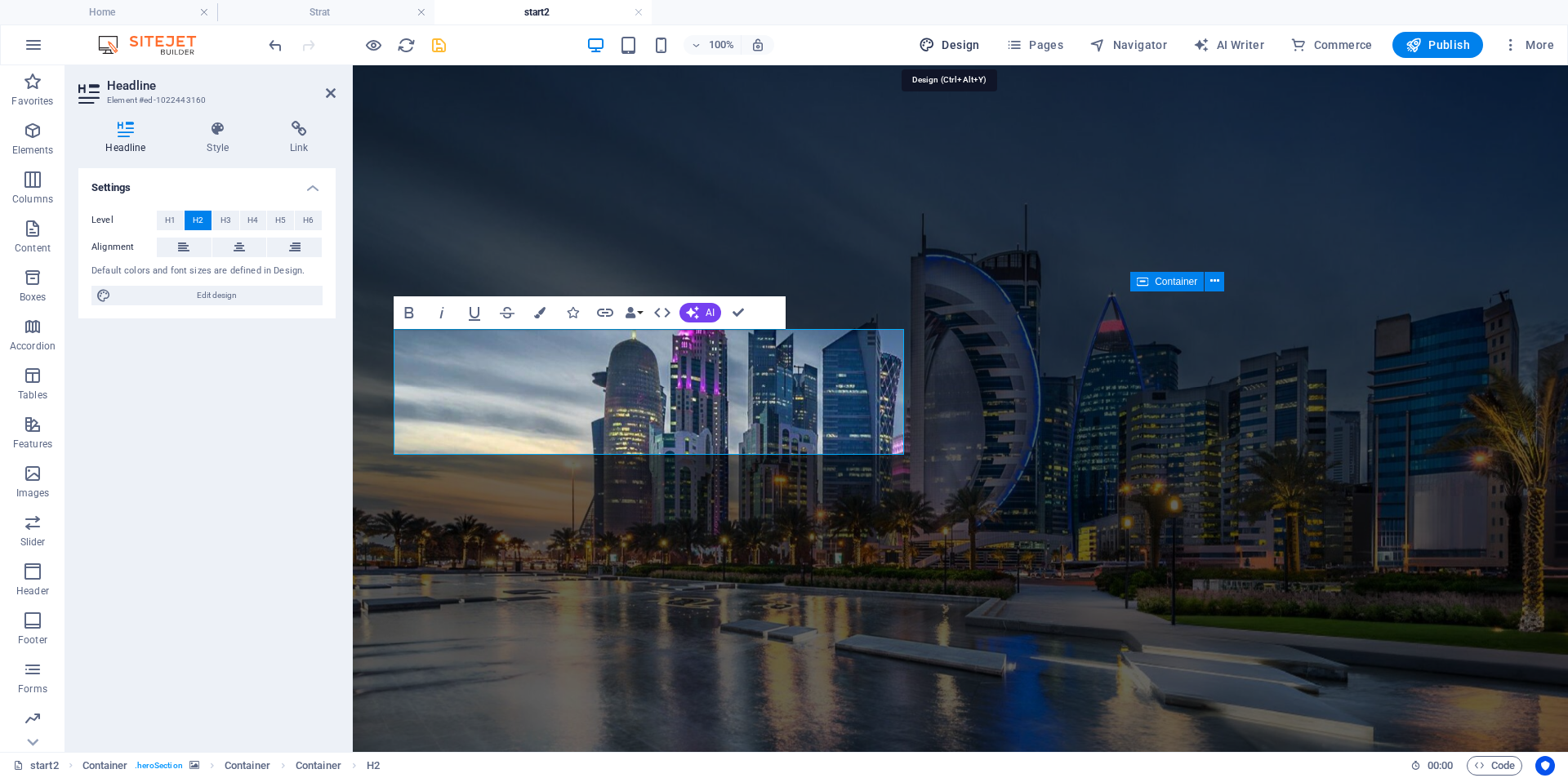
select select "400"
select select "px"
select select "rem"
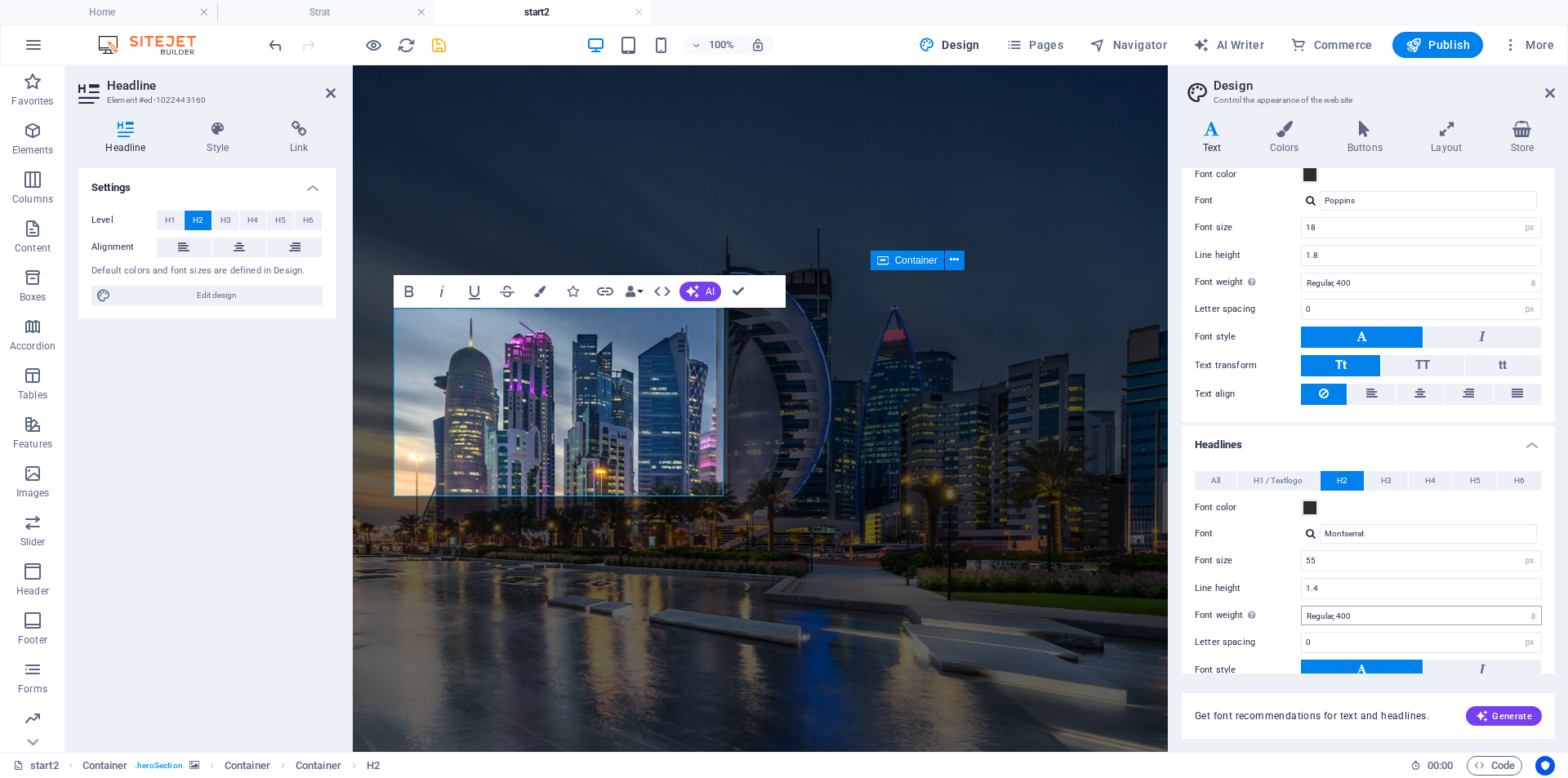
scroll to position [163, 0]
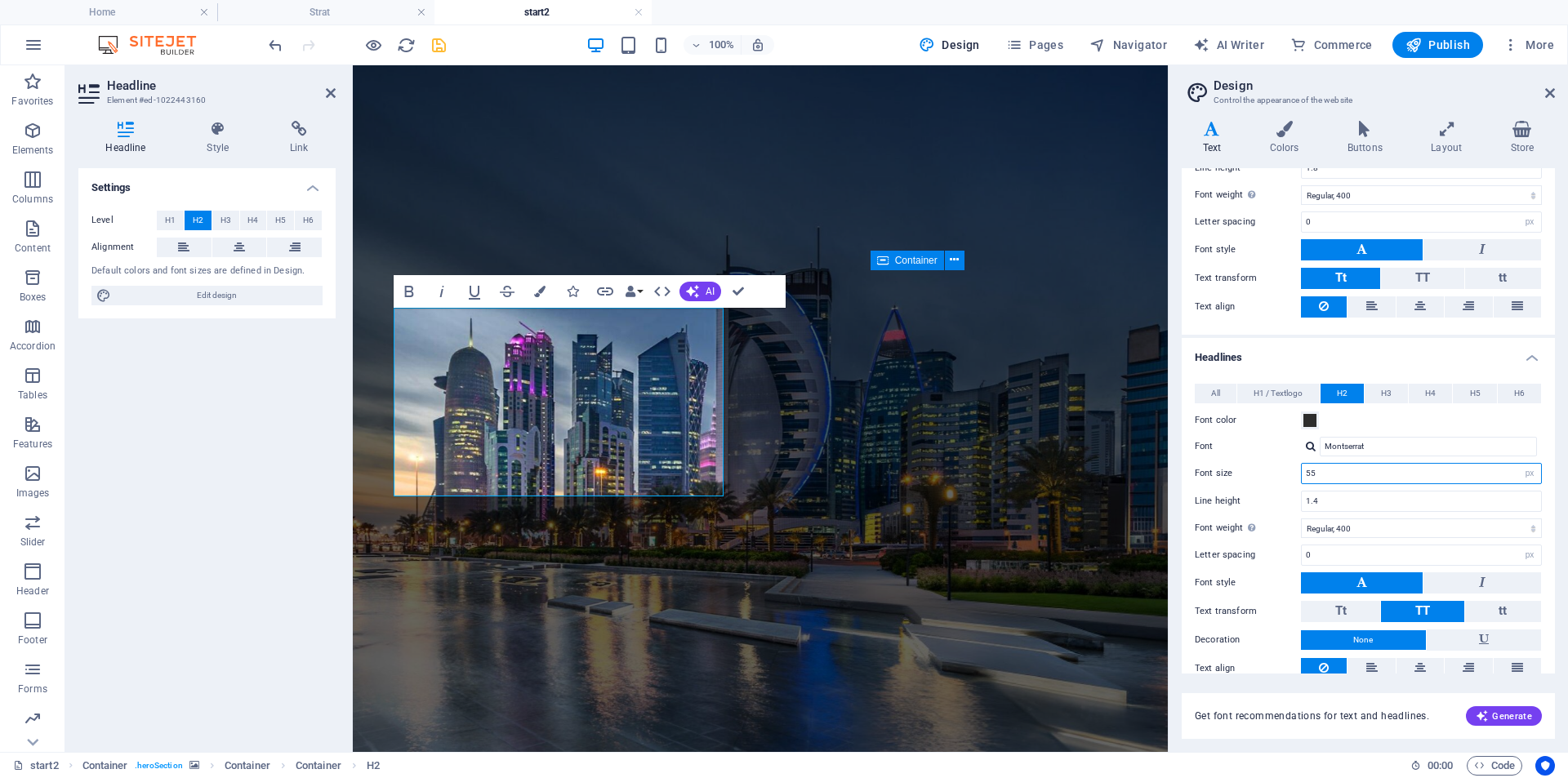
click at [1313, 471] on input "55" at bounding box center [1421, 473] width 239 height 20
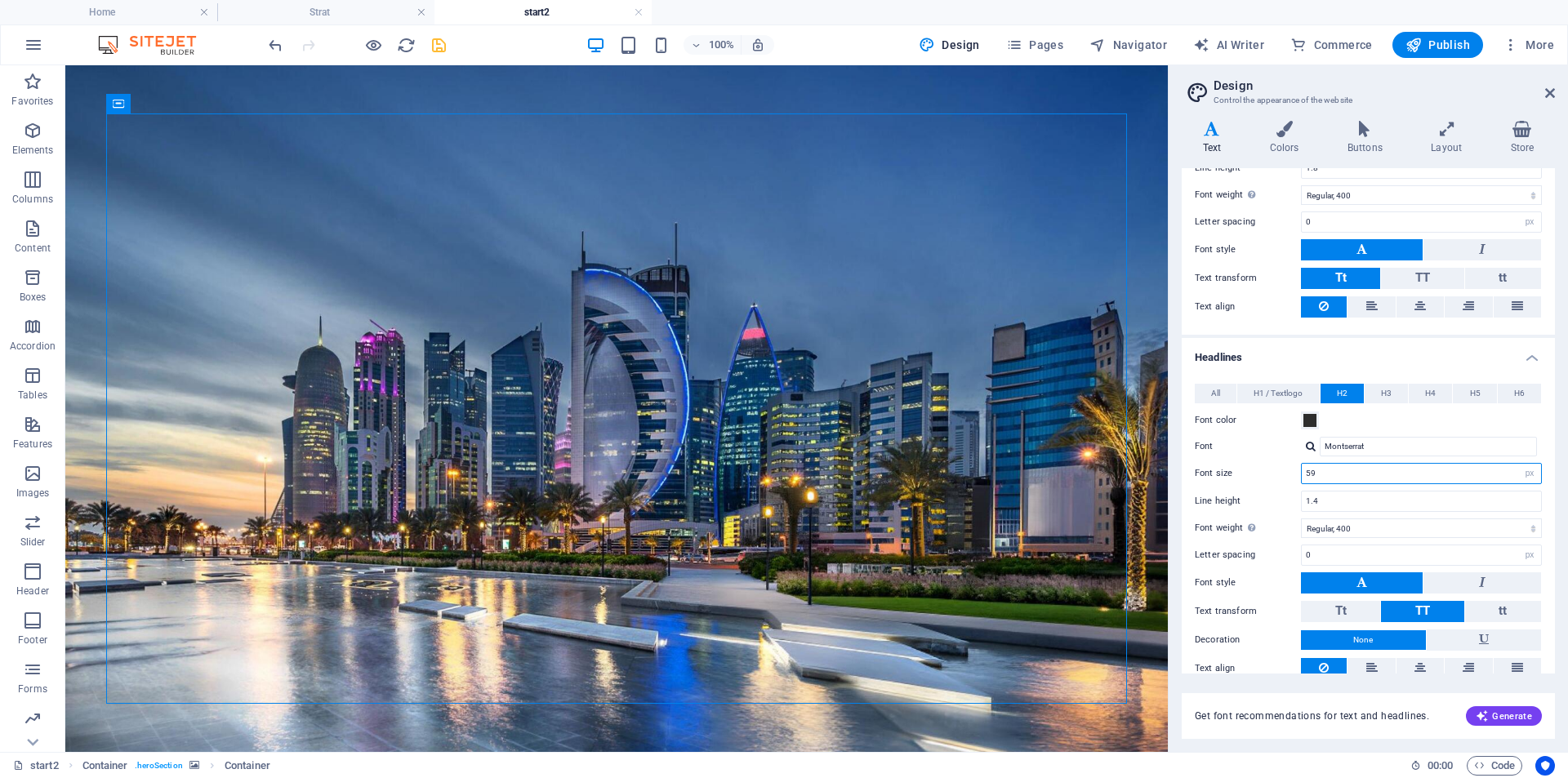
click at [1310, 475] on input "59" at bounding box center [1421, 473] width 239 height 20
click at [1312, 477] on input "63" at bounding box center [1421, 473] width 239 height 20
click at [1313, 474] on input "66" at bounding box center [1421, 473] width 239 height 20
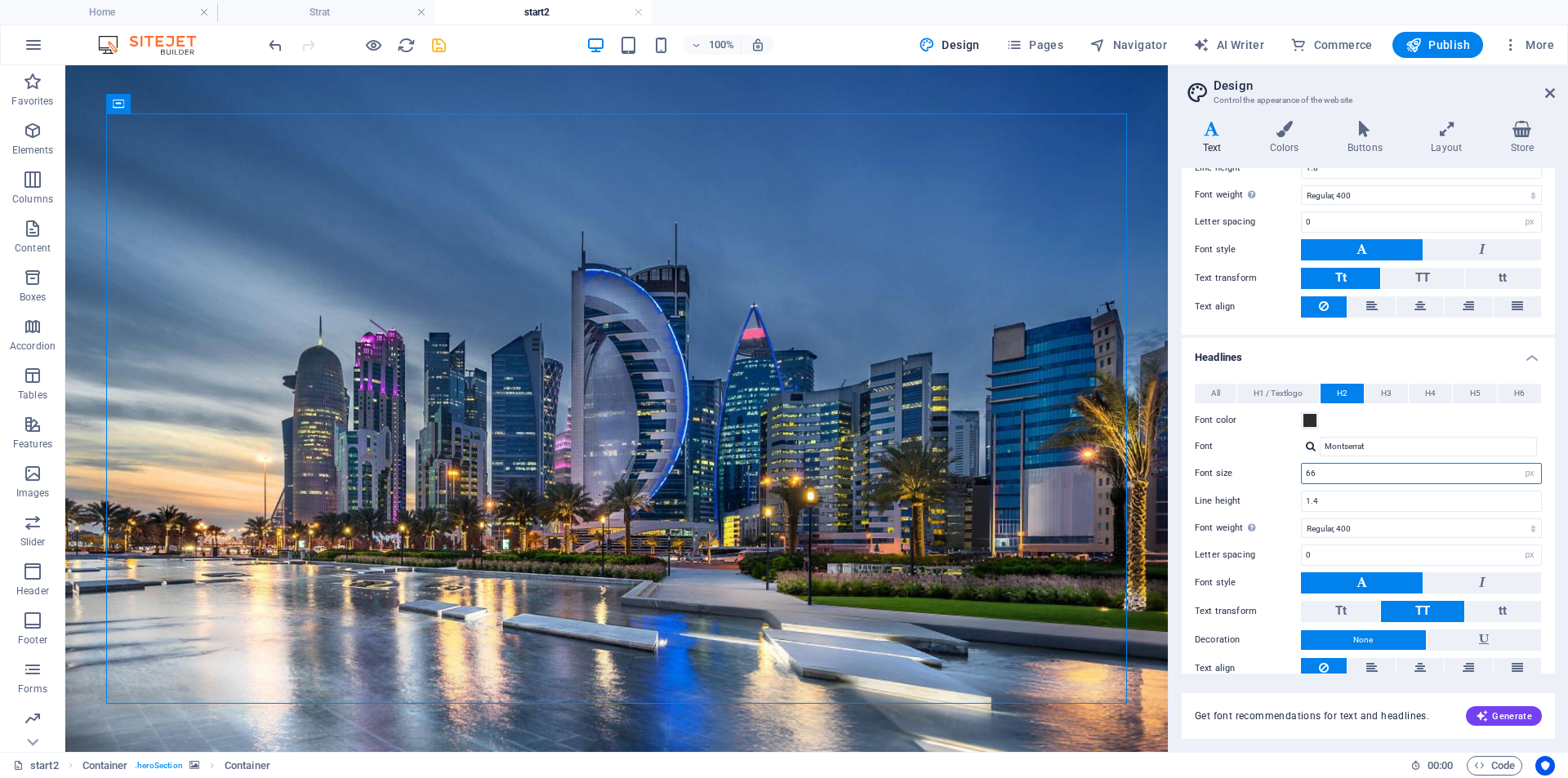
click at [1313, 474] on input "66" at bounding box center [1421, 473] width 239 height 20
type input "70"
click at [1548, 100] on link at bounding box center [1550, 93] width 10 height 14
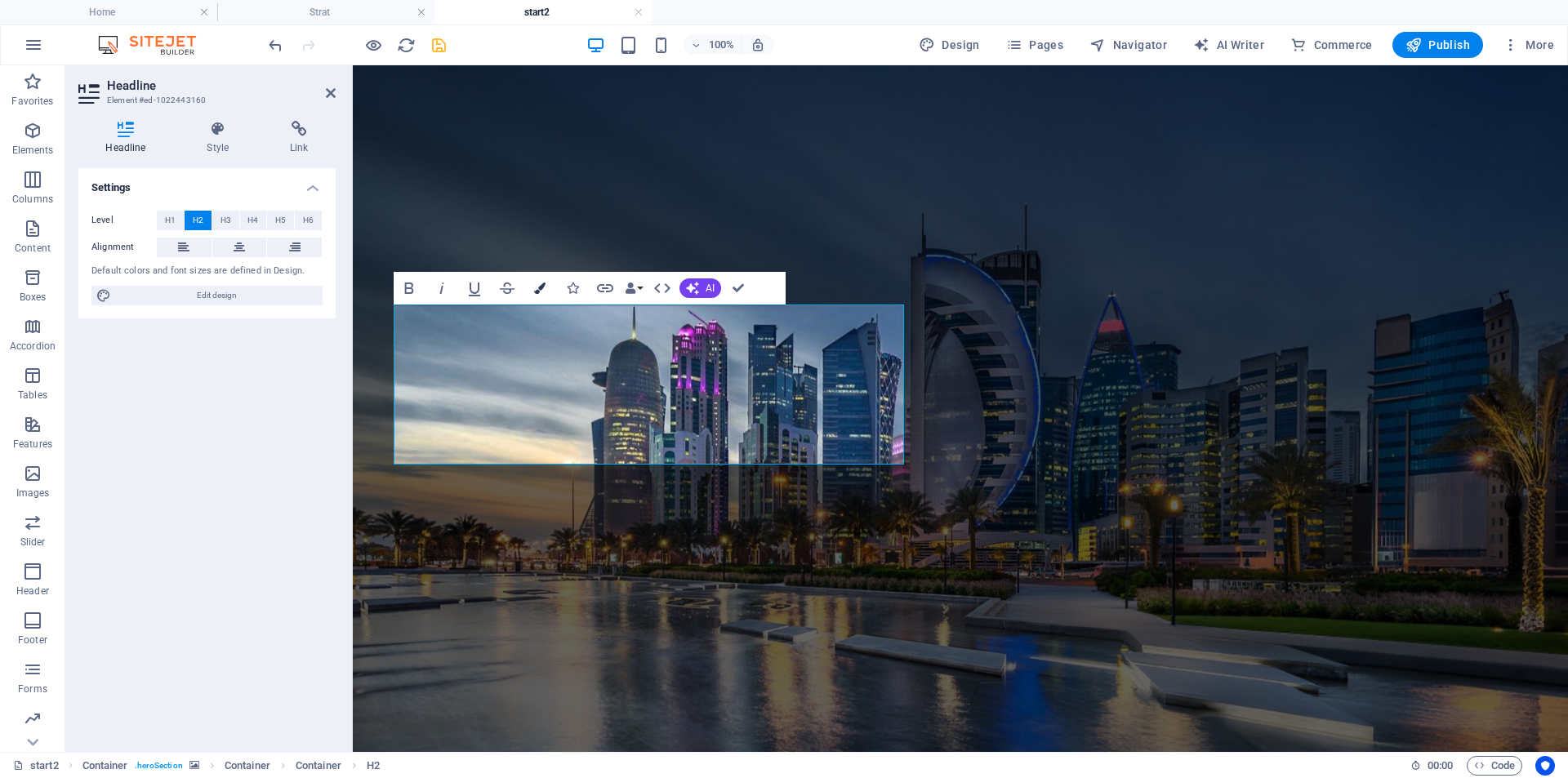
click at [534, 284] on icon "button" at bounding box center [540, 288] width 11 height 11
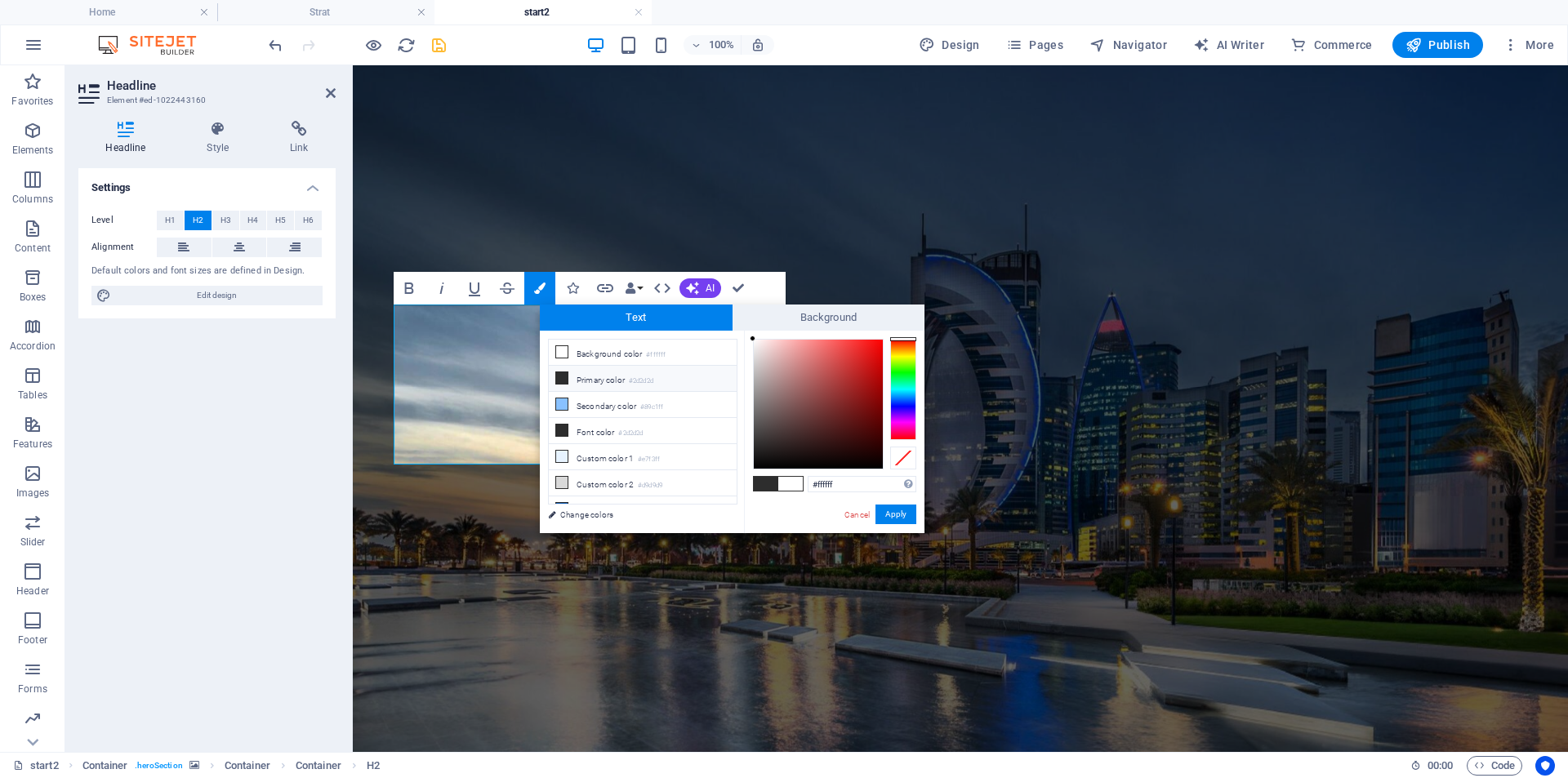
drag, startPoint x: 843, startPoint y: 489, endPoint x: 806, endPoint y: 488, distance: 37.0
click at [806, 488] on div "#ffffff Supported formats #0852ed rgb(8, 82, 237) rgba(8, 82, 237, 90%) hsv(221…" at bounding box center [834, 550] width 180 height 439
type input "#6ab921"
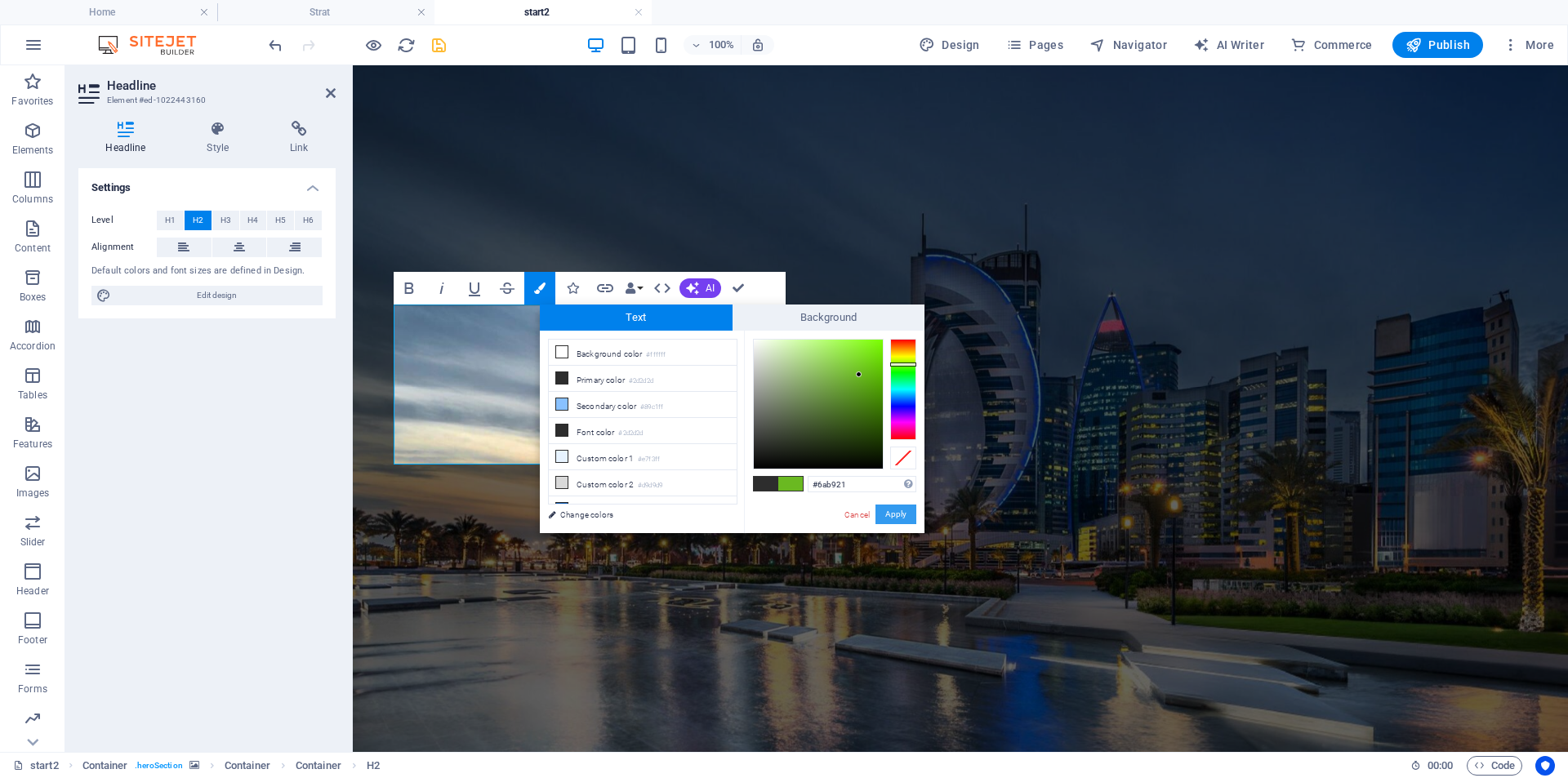
click at [908, 518] on button "Apply" at bounding box center [896, 514] width 41 height 20
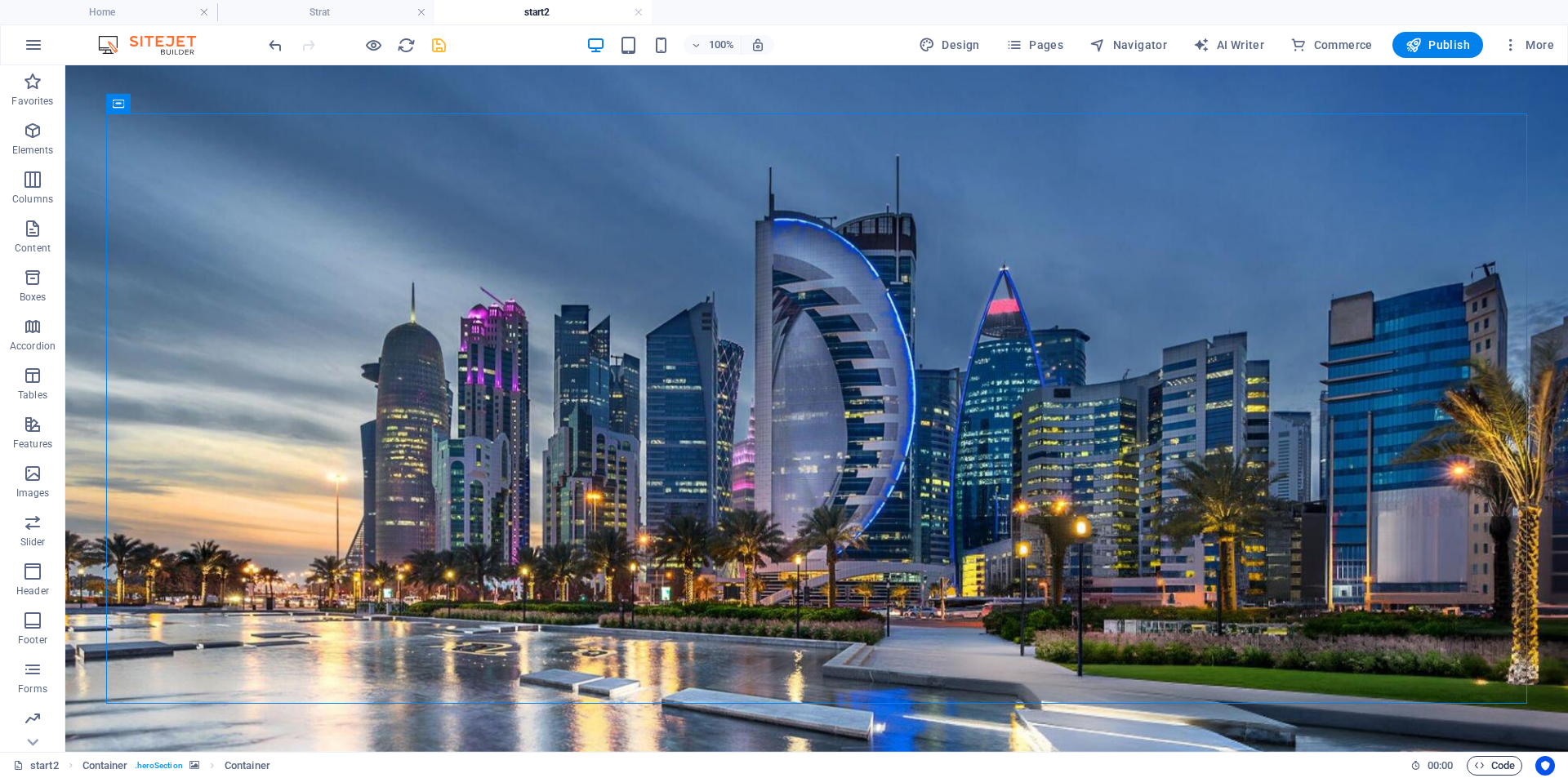
click at [1487, 766] on span "Code" at bounding box center [1494, 766] width 41 height 20
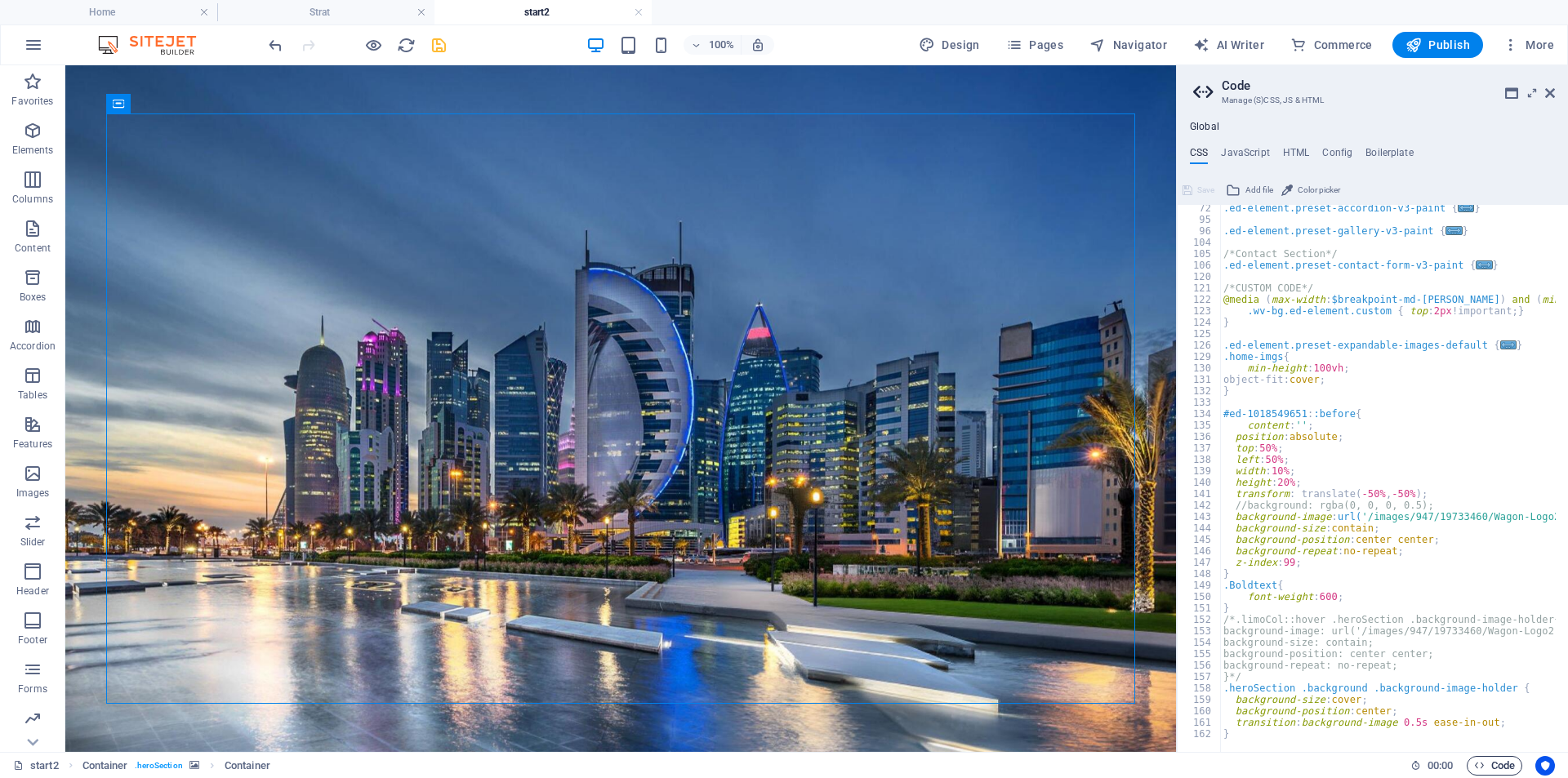
scroll to position [151, 0]
click at [1251, 148] on h4 "JavaScript" at bounding box center [1245, 156] width 48 height 18
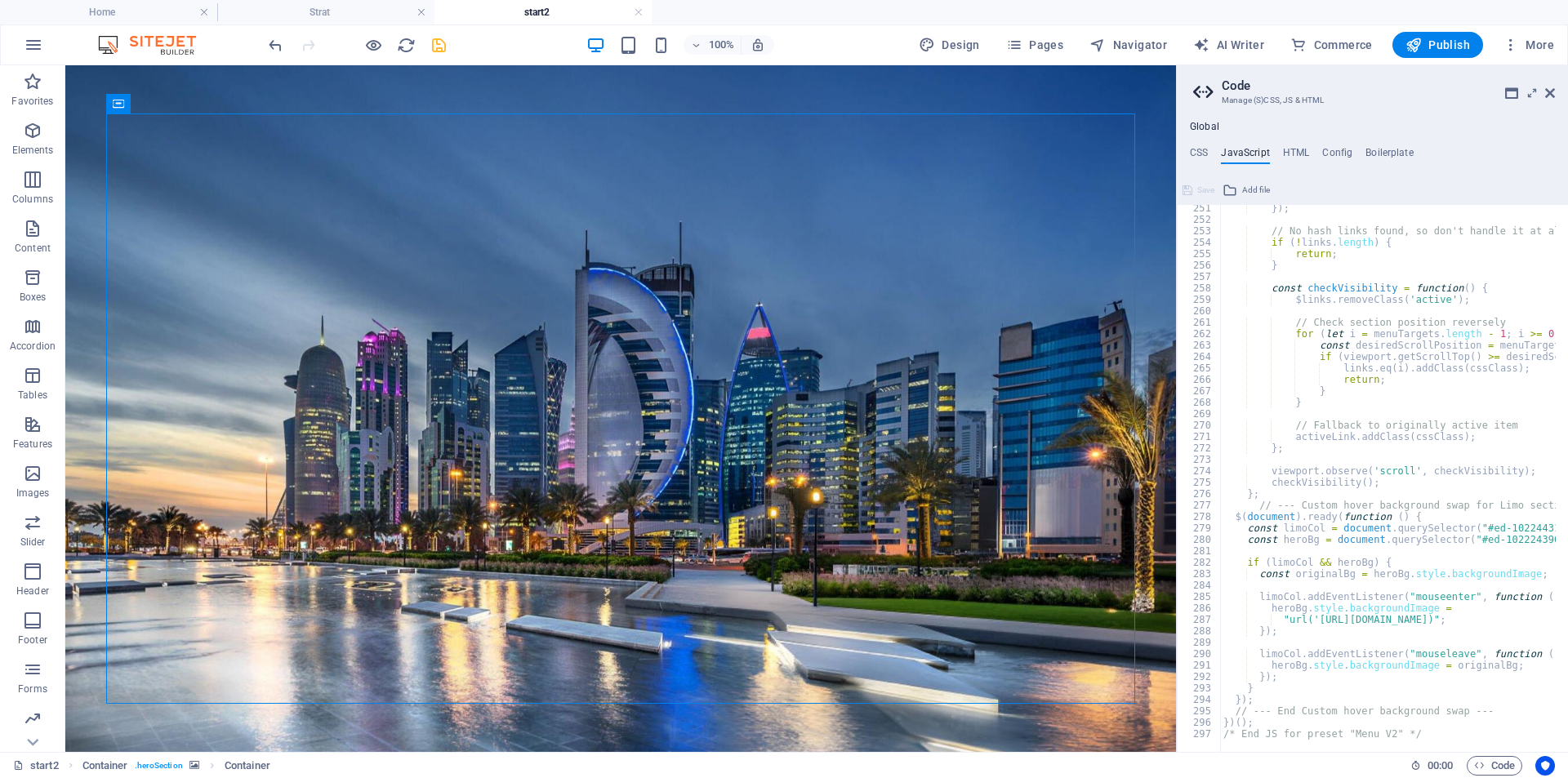
scroll to position [2859, 0]
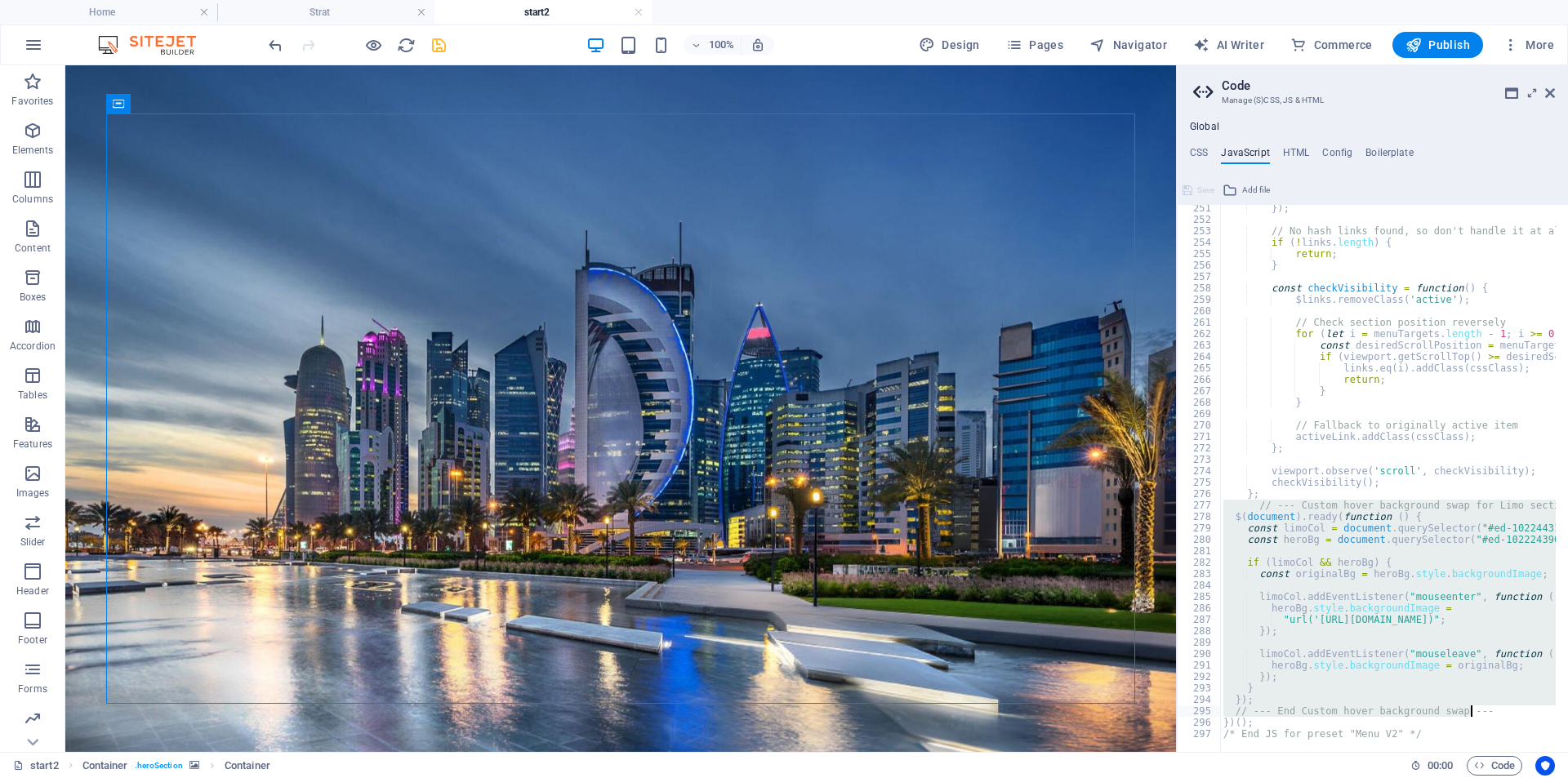
drag, startPoint x: 1227, startPoint y: 503, endPoint x: 1487, endPoint y: 712, distance: 333.6
click at [1487, 712] on div "}) ; // No hash links found, so don't handle it at all if ( ! links . length ) …" at bounding box center [1595, 481] width 750 height 558
paste textarea
type textarea "// --- End Custom hover background swap ---"
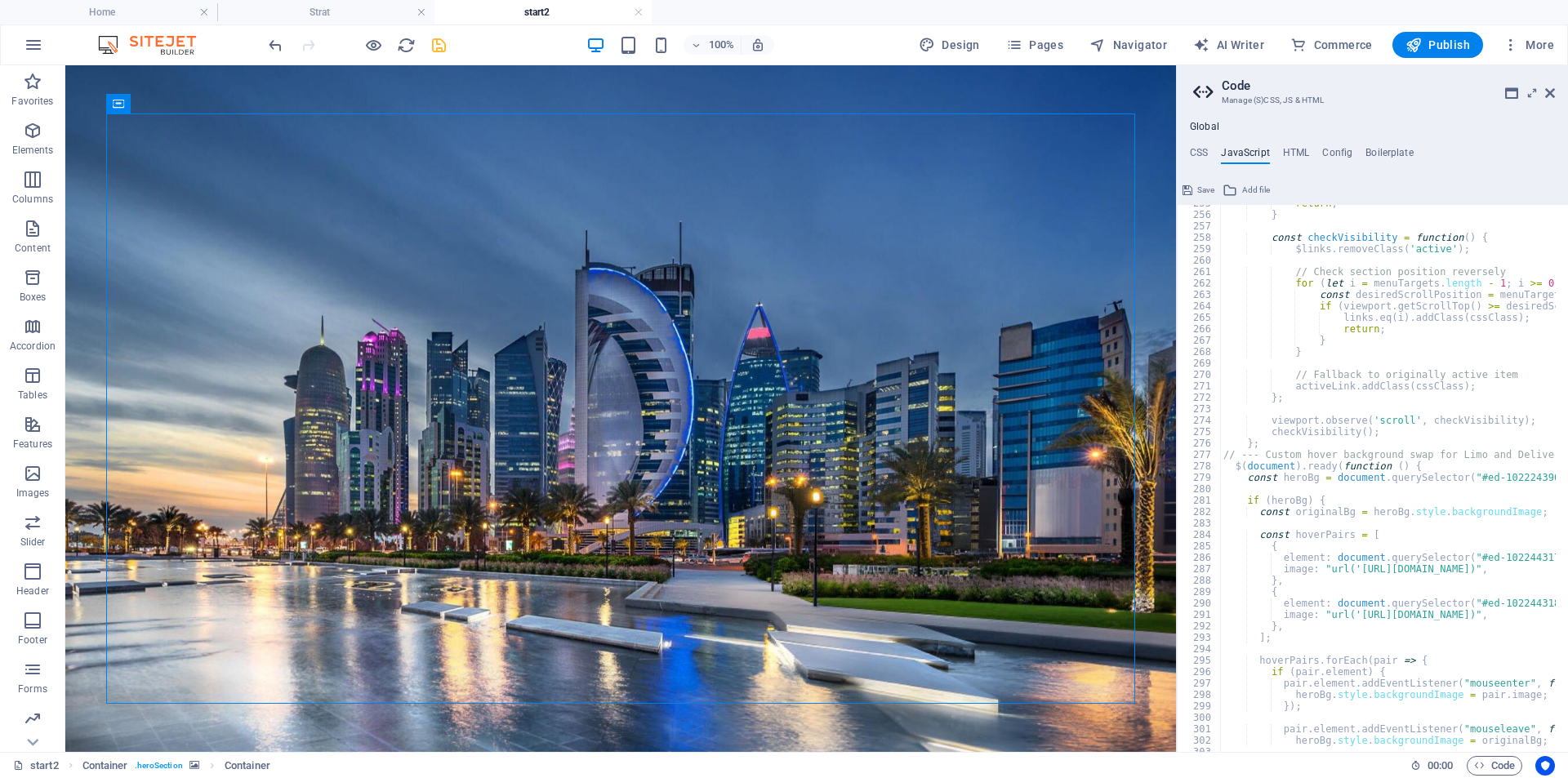
scroll to position [2861, 0]
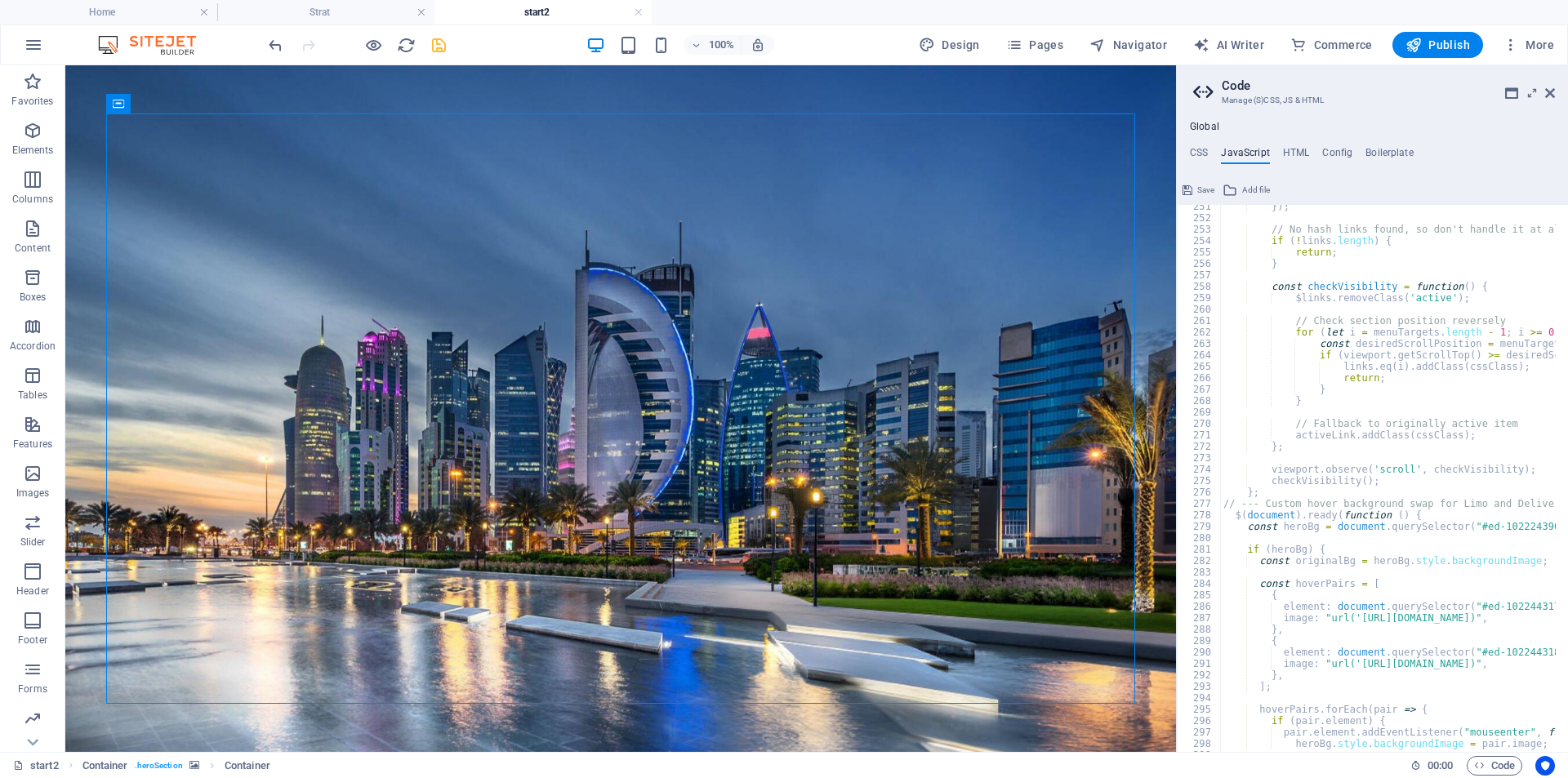
click at [443, 48] on icon "save" at bounding box center [439, 45] width 19 height 19
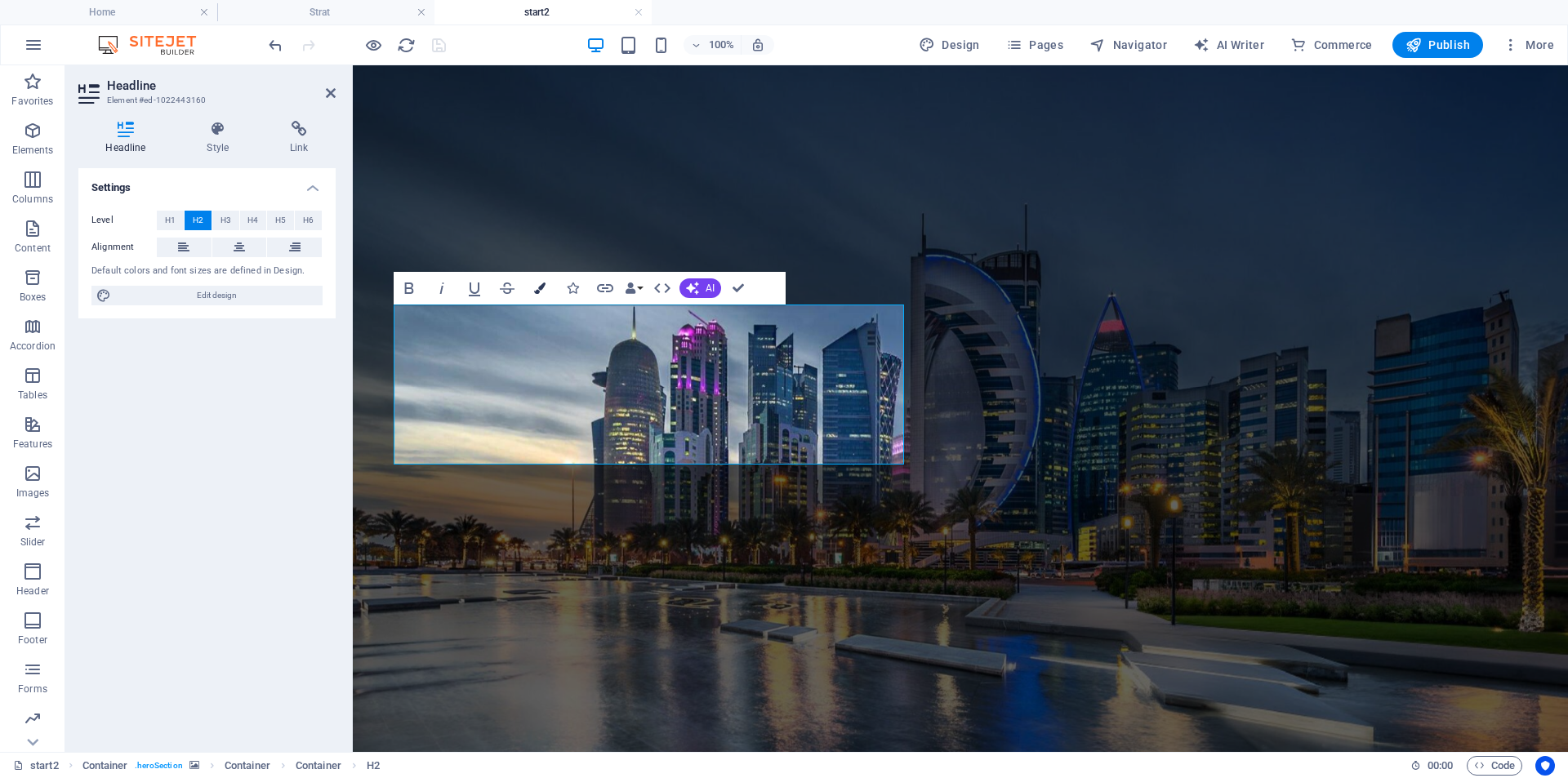
click at [547, 292] on button "Colors" at bounding box center [540, 288] width 31 height 33
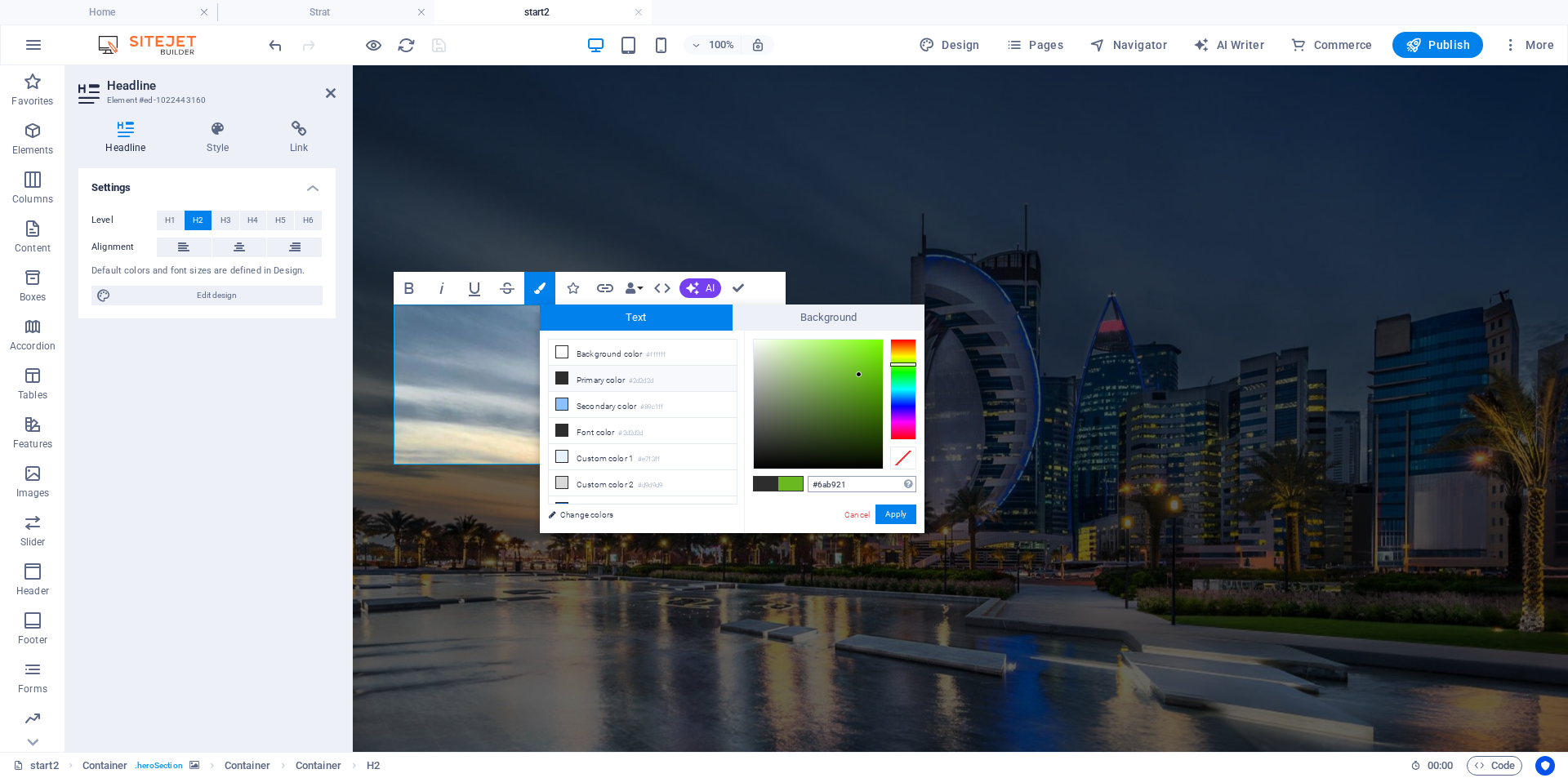
click at [832, 482] on input "#6ab921" at bounding box center [862, 484] width 109 height 16
click at [843, 487] on input "#6ab921" at bounding box center [862, 484] width 109 height 16
click at [665, 352] on small "#ffffff" at bounding box center [656, 355] width 20 height 11
type input "#ffffff"
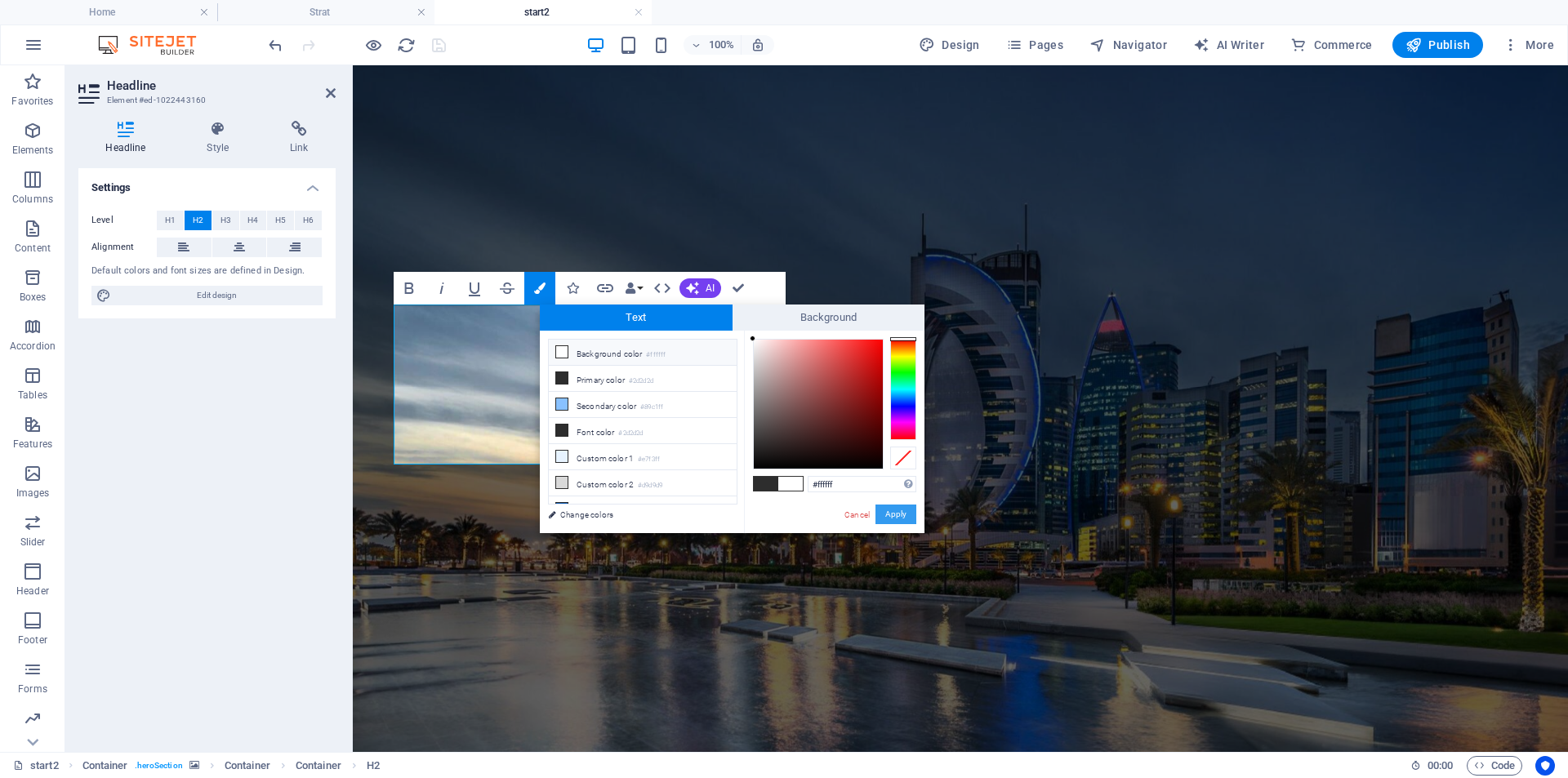
click at [898, 517] on button "Apply" at bounding box center [896, 514] width 41 height 20
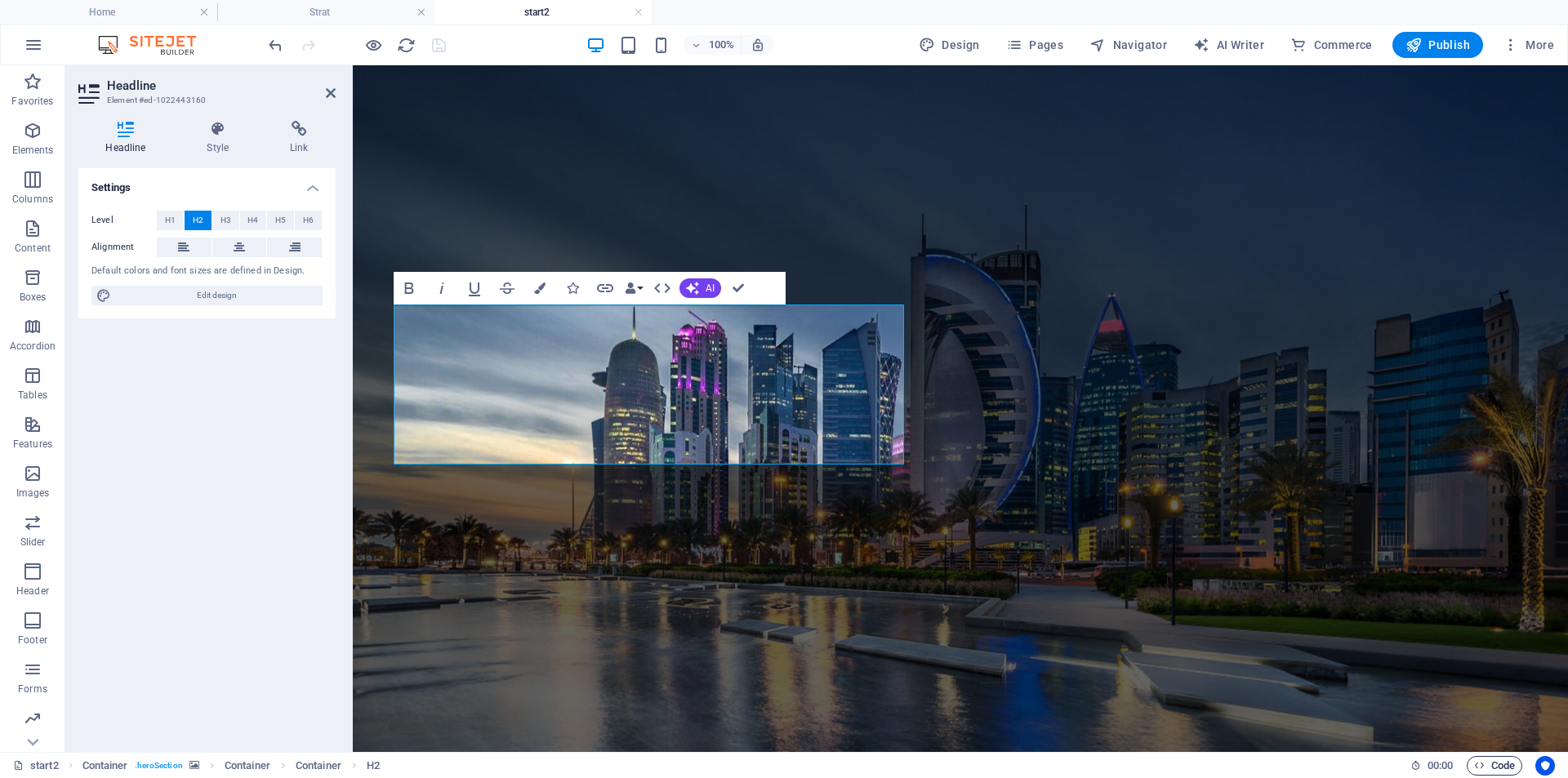
click at [1501, 763] on span "Code" at bounding box center [1494, 766] width 41 height 20
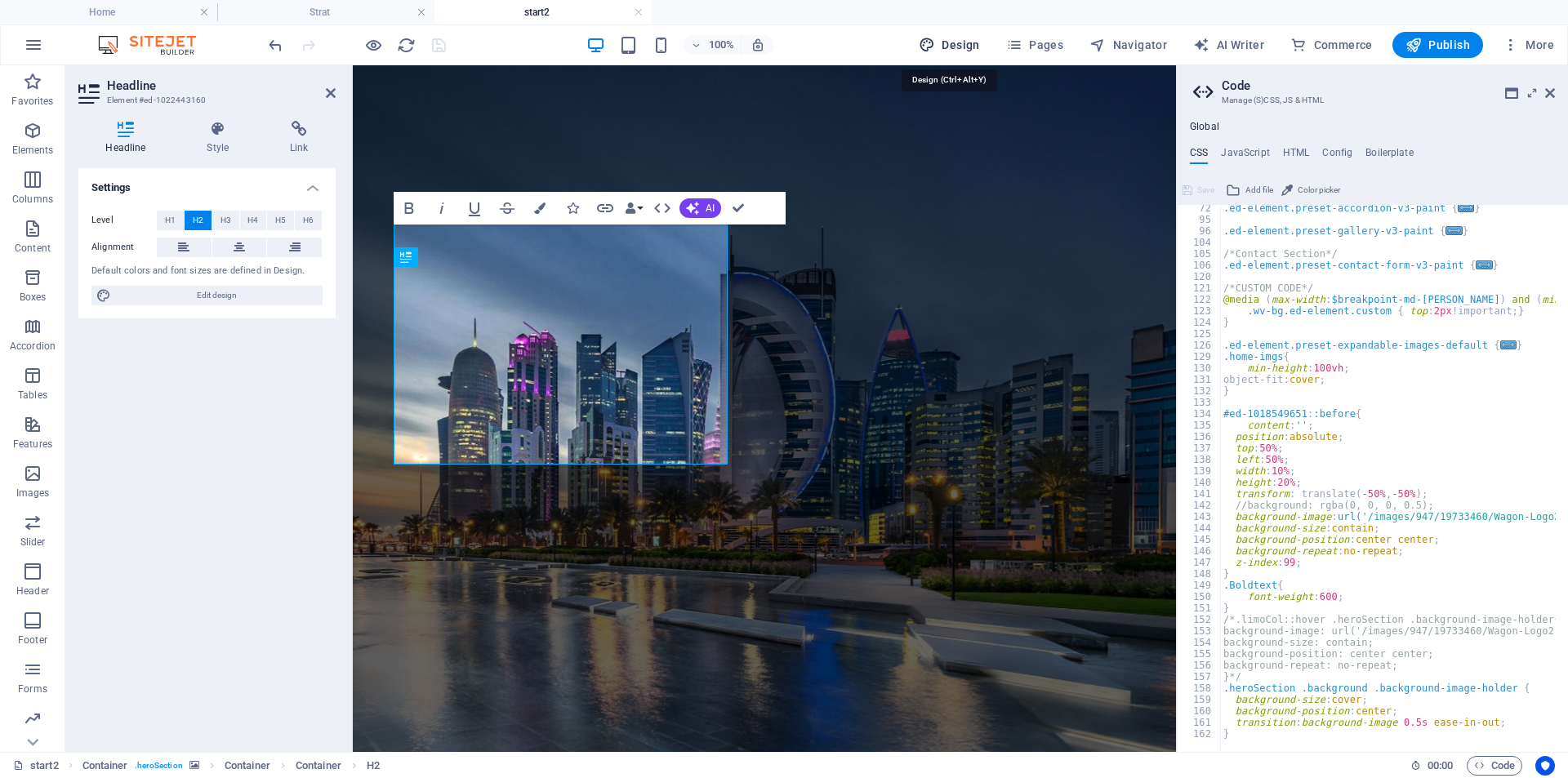
click at [973, 33] on button "Design" at bounding box center [949, 45] width 74 height 26
select select "px"
select select "400"
select select "px"
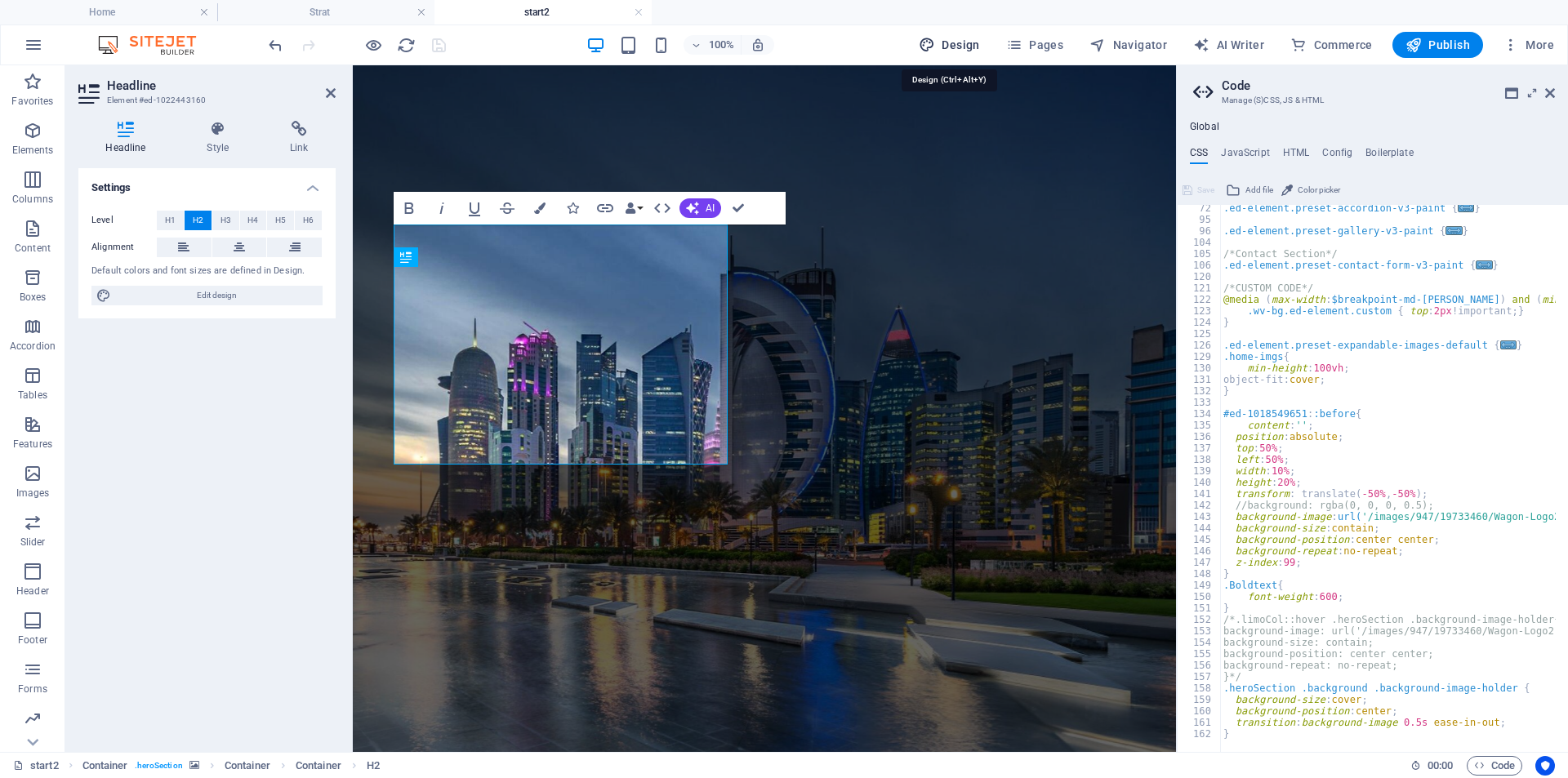
select select "400"
select select "px"
select select "rem"
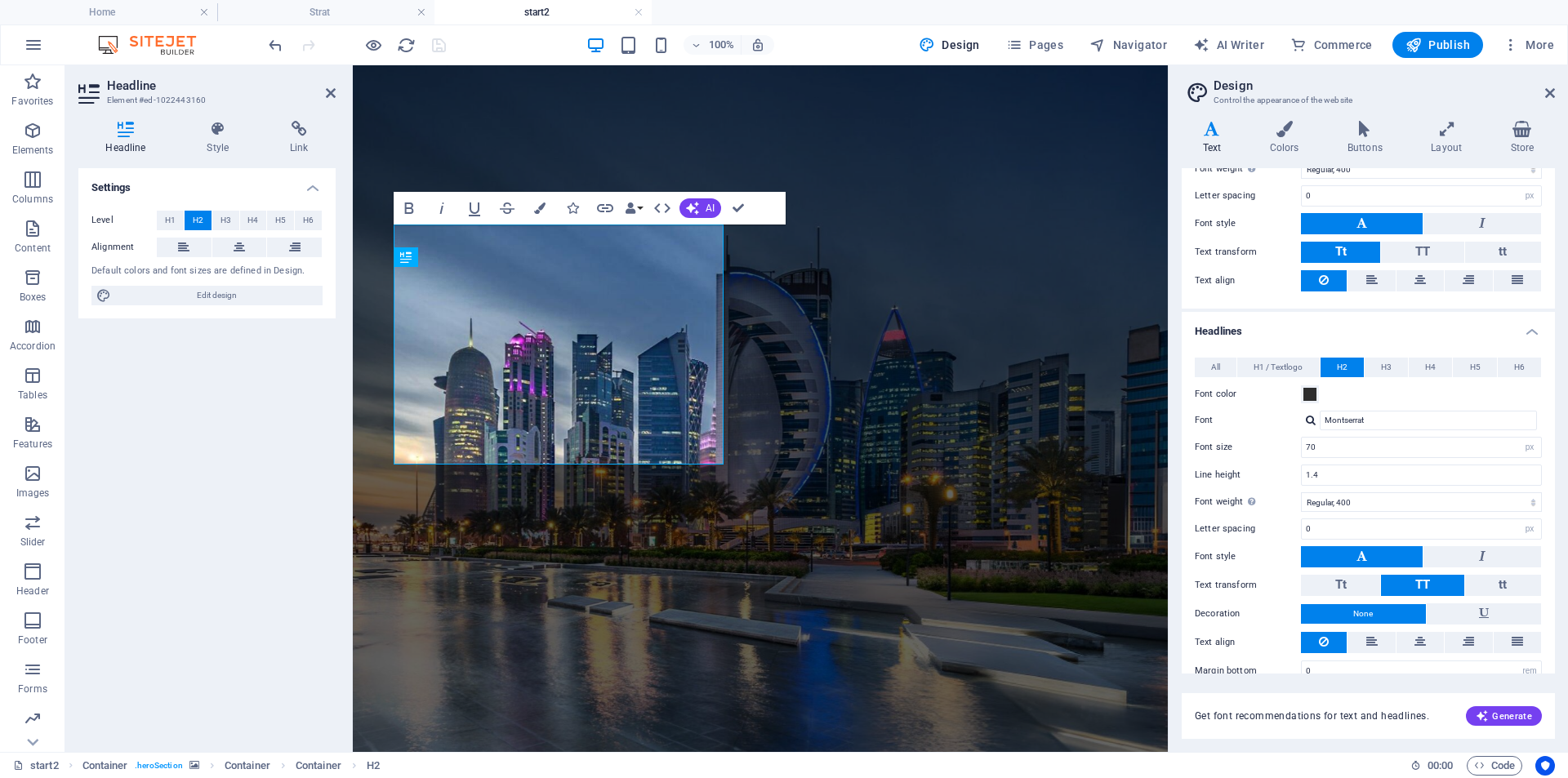
scroll to position [214, 0]
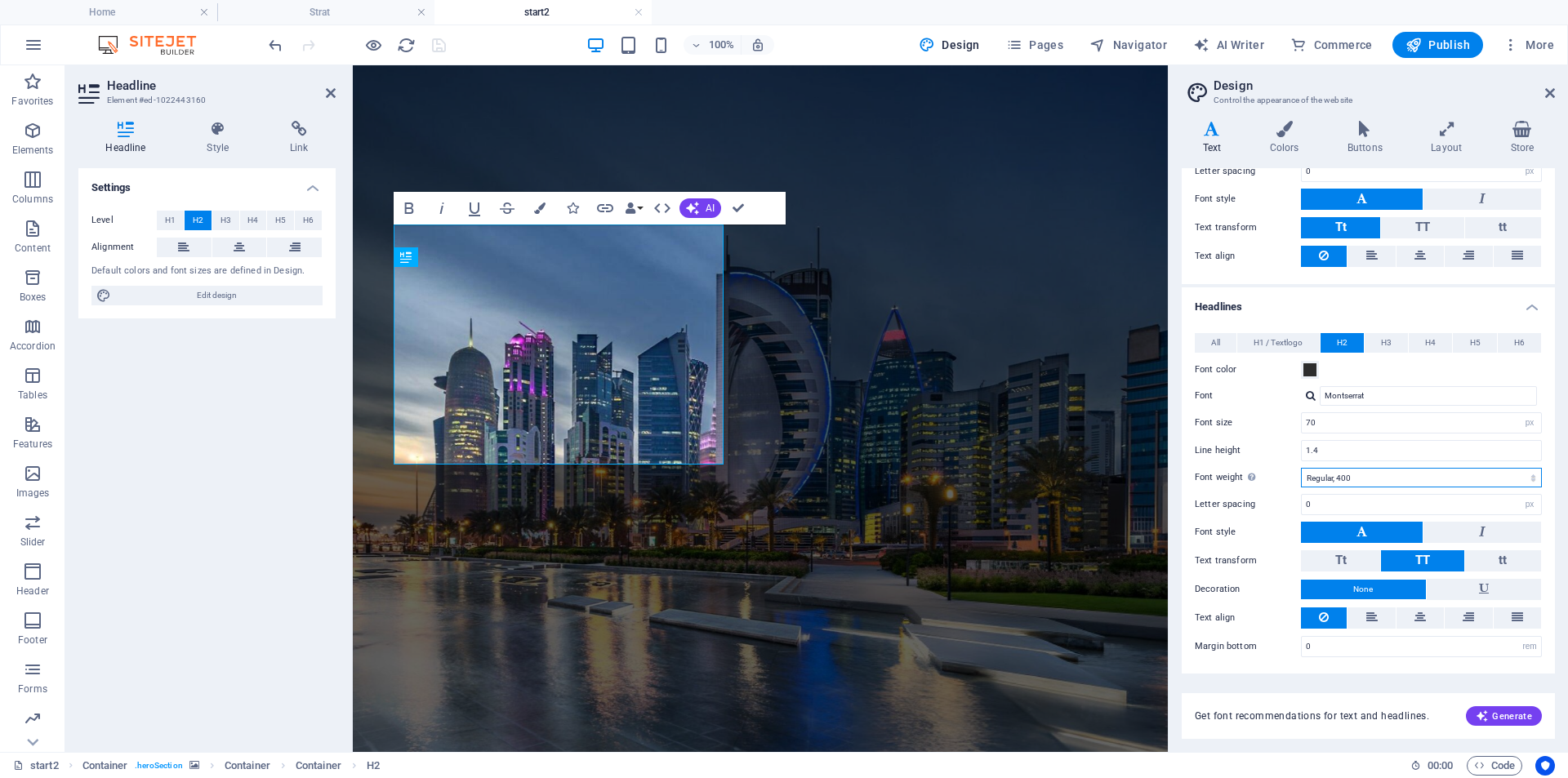
click at [1380, 483] on select "Thin, 100 Extra-light, 200 Light, 300 Regular, 400 Medium, 500 Semi-bold, 600 B…" at bounding box center [1421, 478] width 241 height 20
select select "600"
click at [1301, 468] on select "Thin, 100 Extra-light, 200 Light, 300 Regular, 400 Medium, 500 Semi-bold, 600 B…" at bounding box center [1421, 478] width 241 height 20
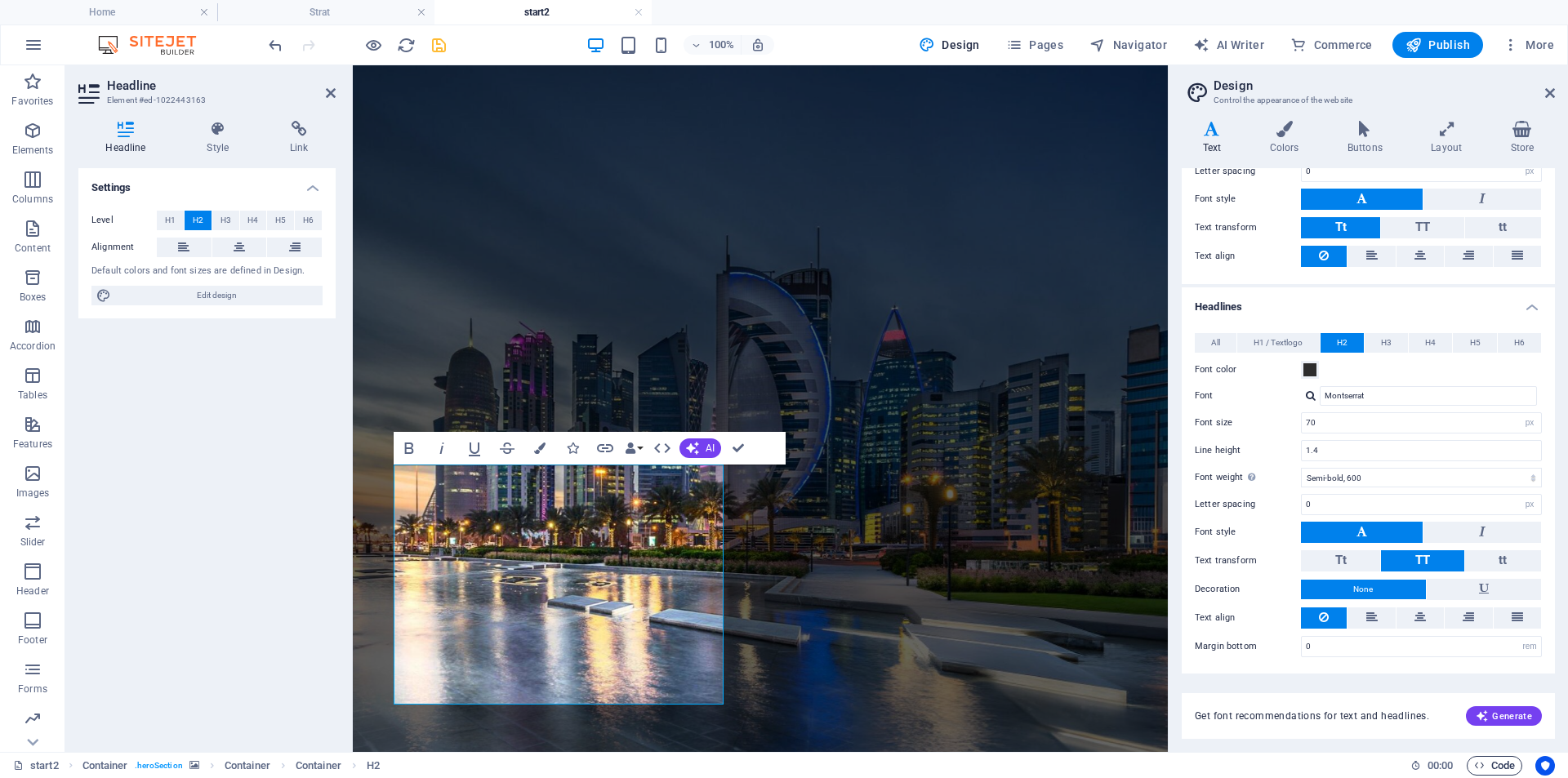
click at [1484, 761] on icon "button" at bounding box center [1479, 765] width 11 height 11
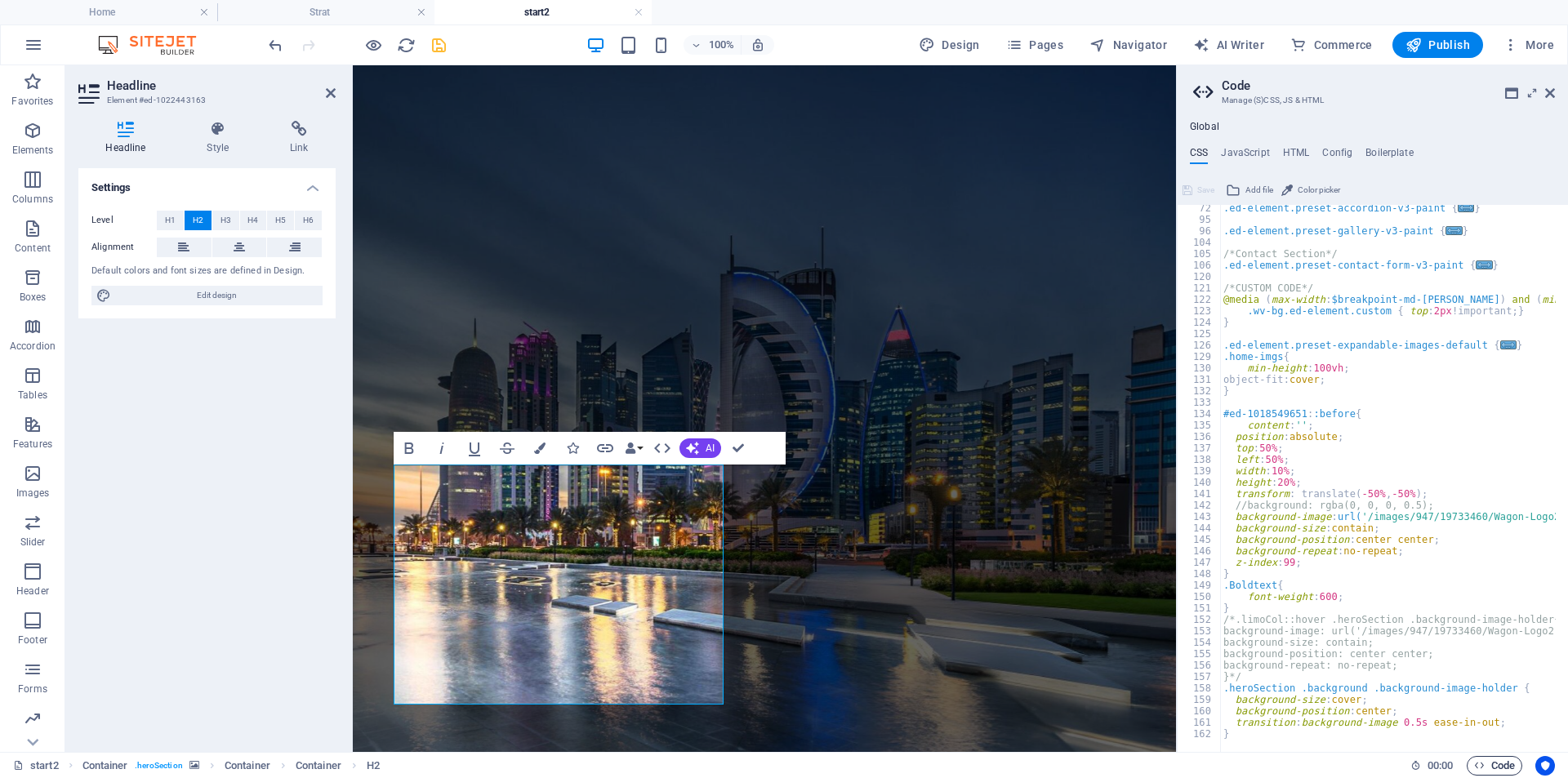
scroll to position [151, 0]
click at [1317, 600] on div ".ed-element.preset-accordion-v3-paint { ... } .ed-element.preset-gallery-v3-pai…" at bounding box center [1468, 481] width 497 height 558
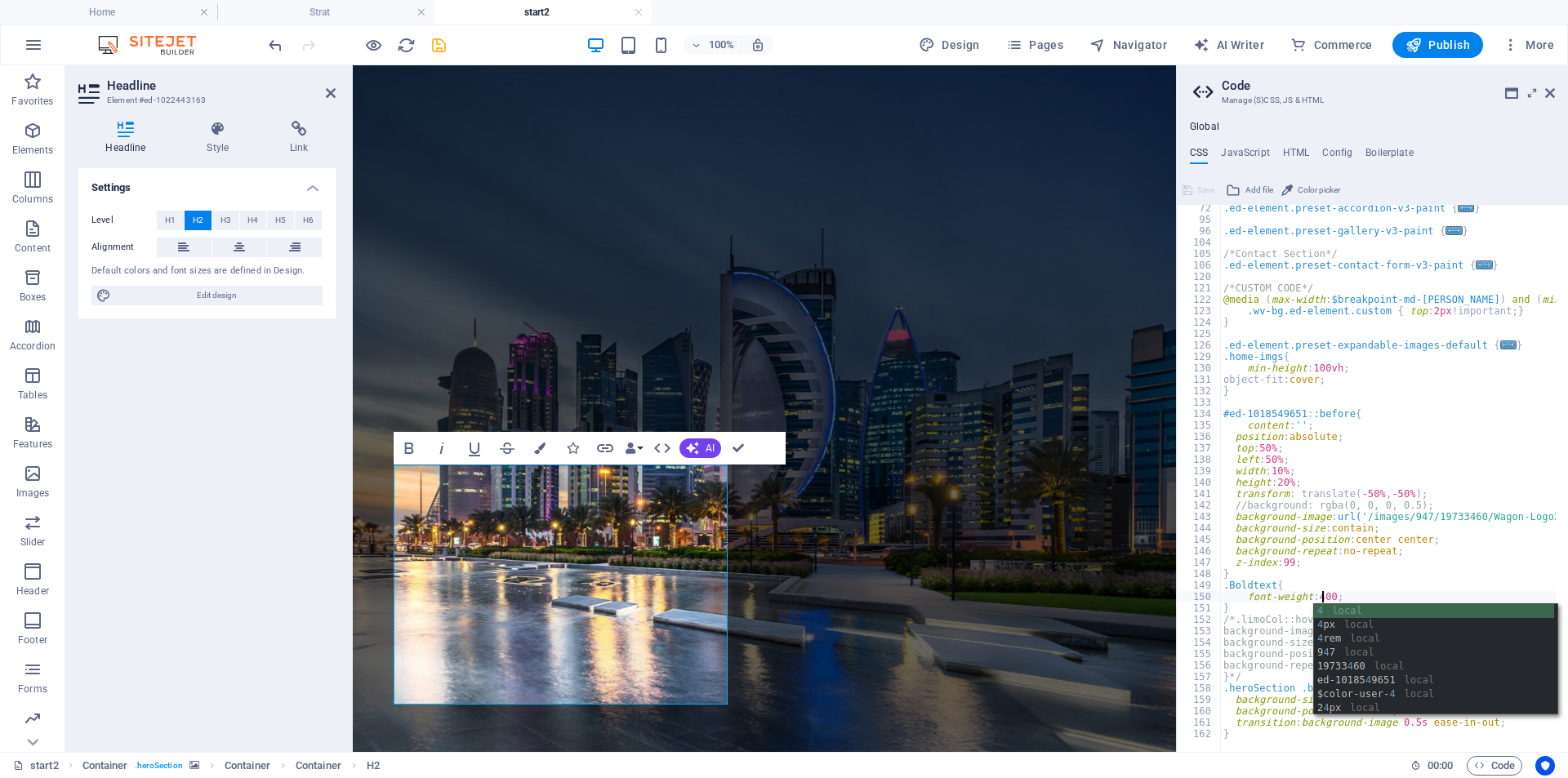
scroll to position [0, 7]
click at [1353, 586] on div ".ed-element.preset-accordion-v3-paint { ... } .ed-element.preset-gallery-v3-pai…" at bounding box center [1468, 481] width 497 height 558
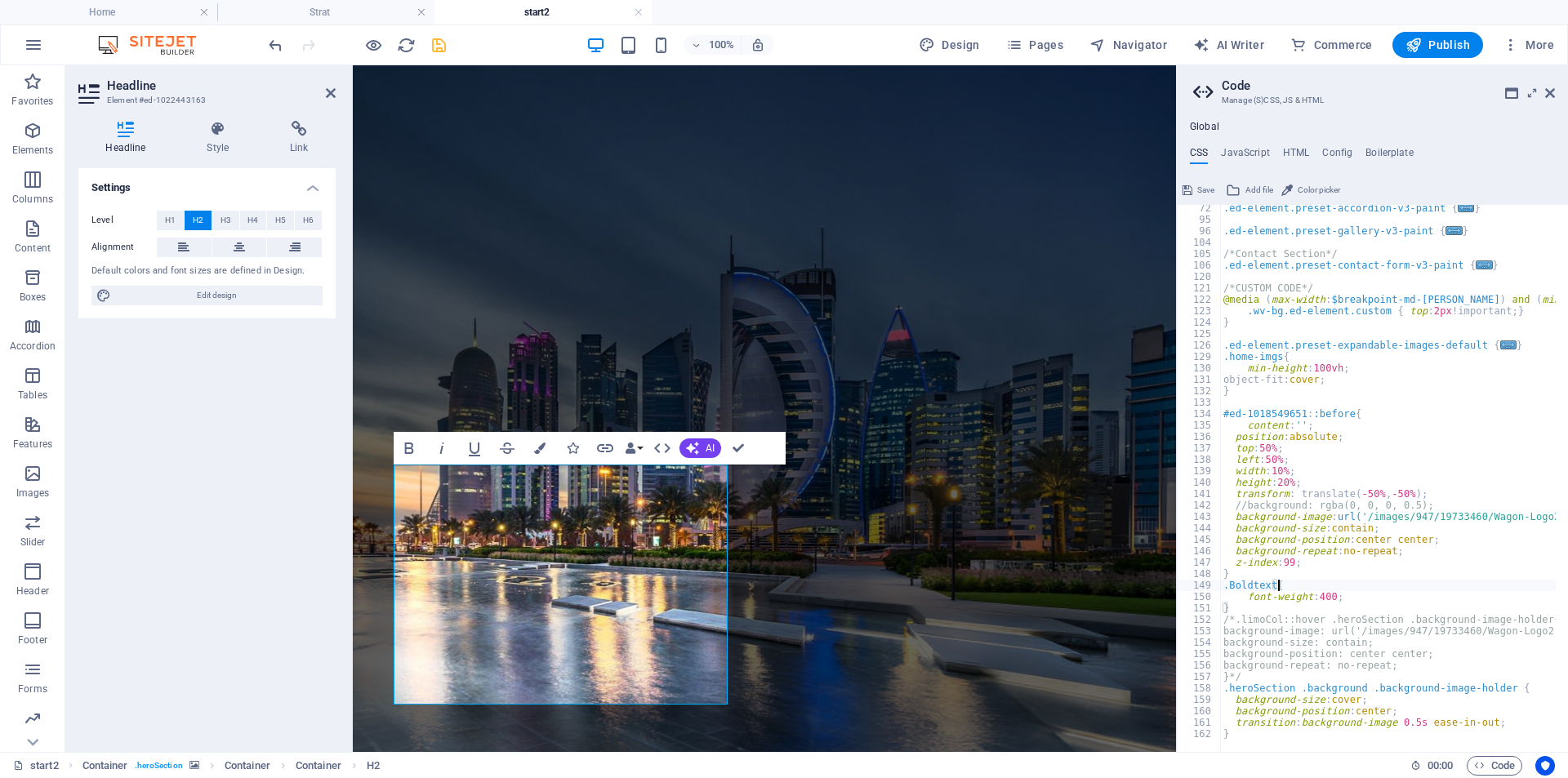
scroll to position [0, 4]
type textarea ".Boldtext{"
click at [542, 452] on icon "button" at bounding box center [540, 448] width 11 height 11
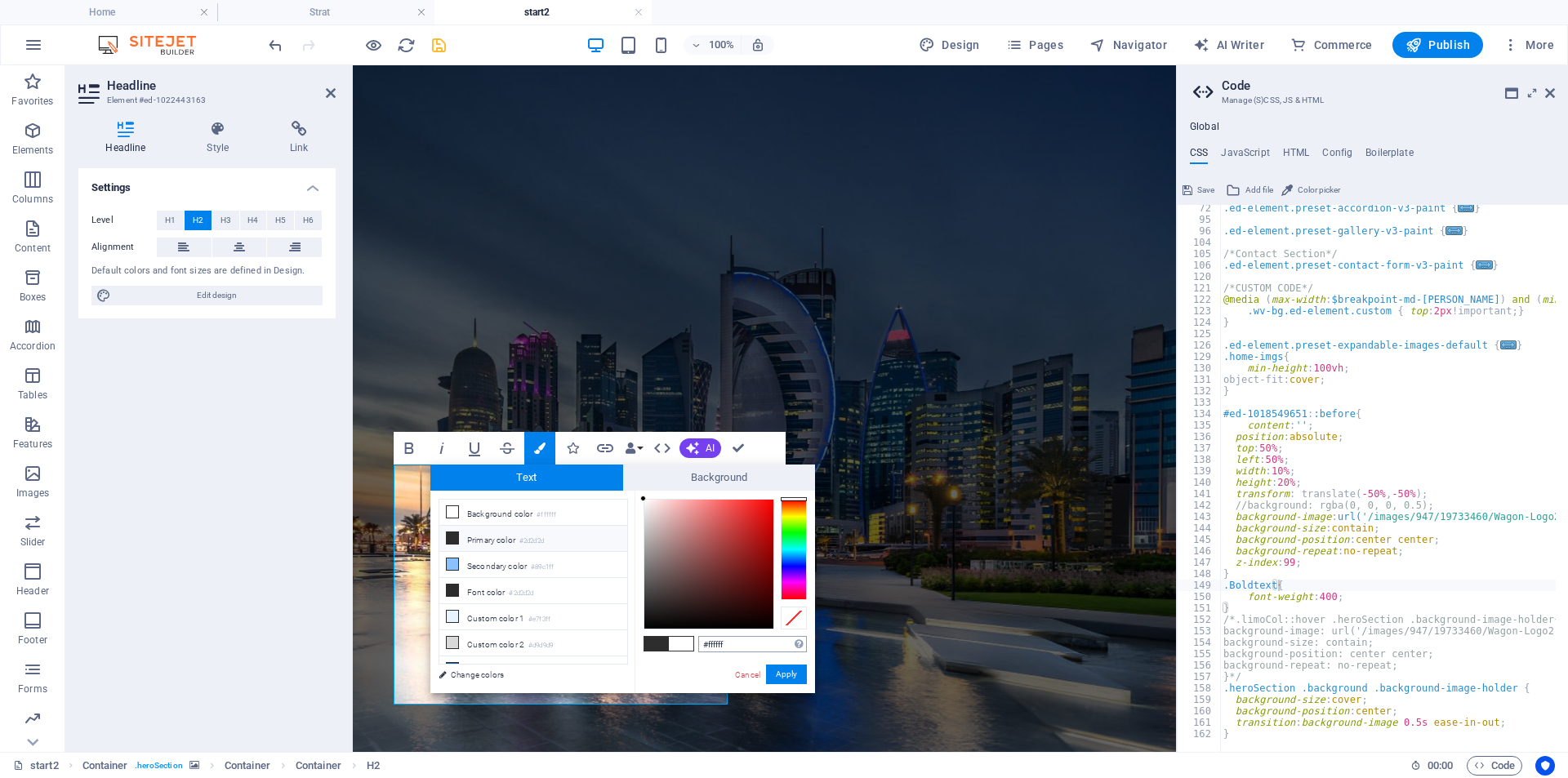
click at [710, 642] on input "#ffffff" at bounding box center [752, 644] width 109 height 16
type input "#6ab921"
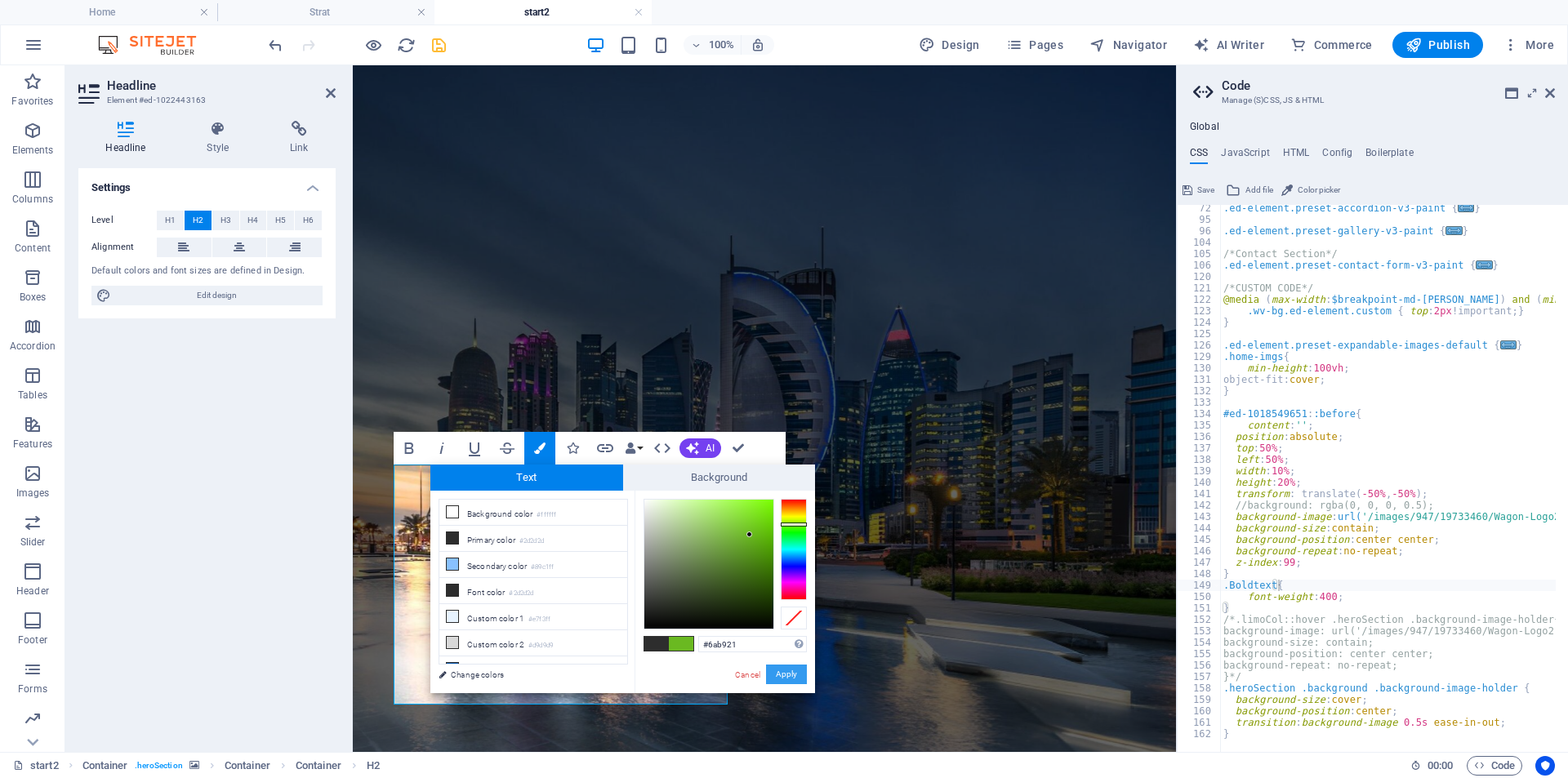
click at [795, 672] on button "Apply" at bounding box center [786, 674] width 41 height 20
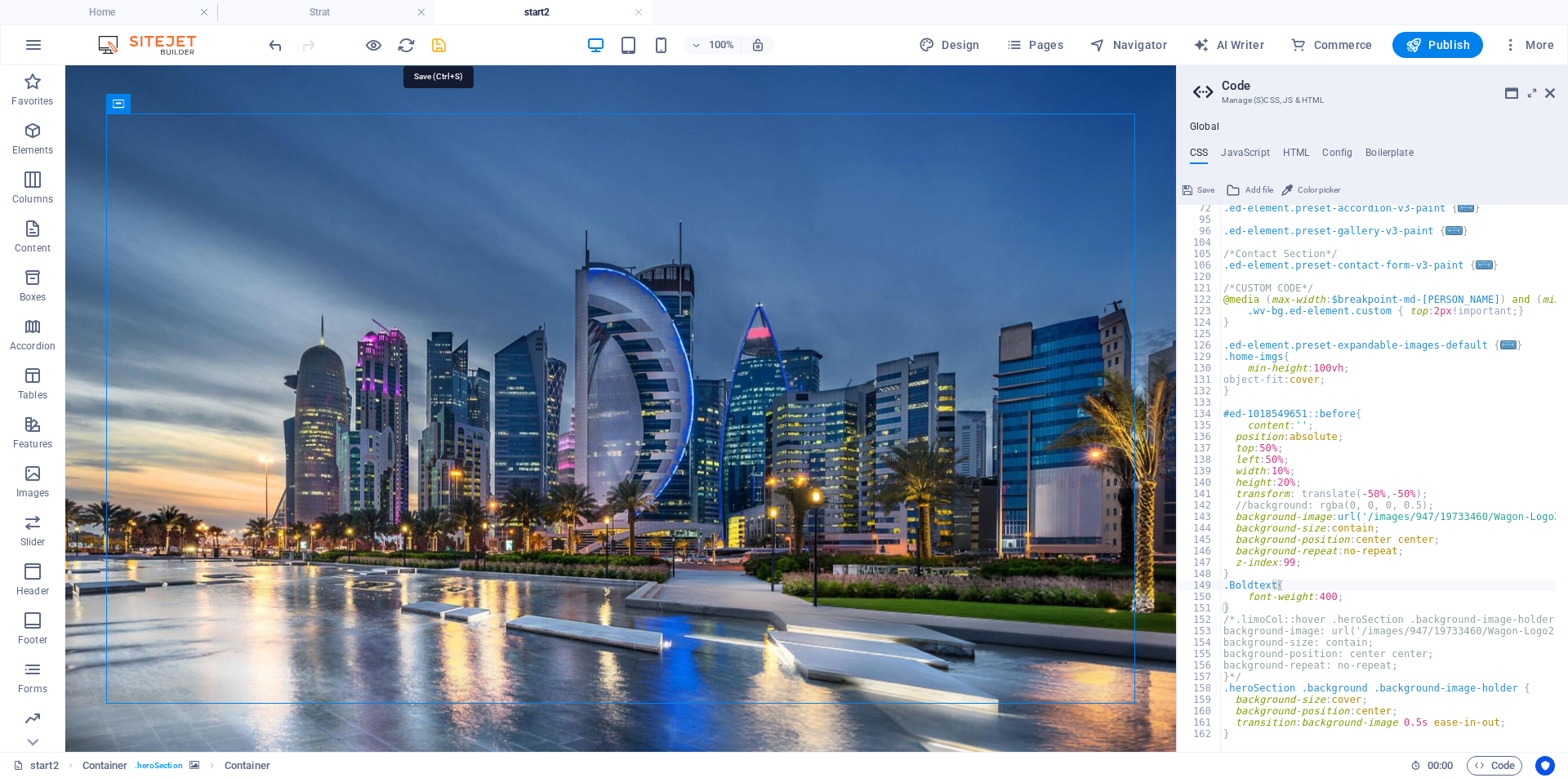
click at [436, 44] on icon "save" at bounding box center [439, 45] width 19 height 19
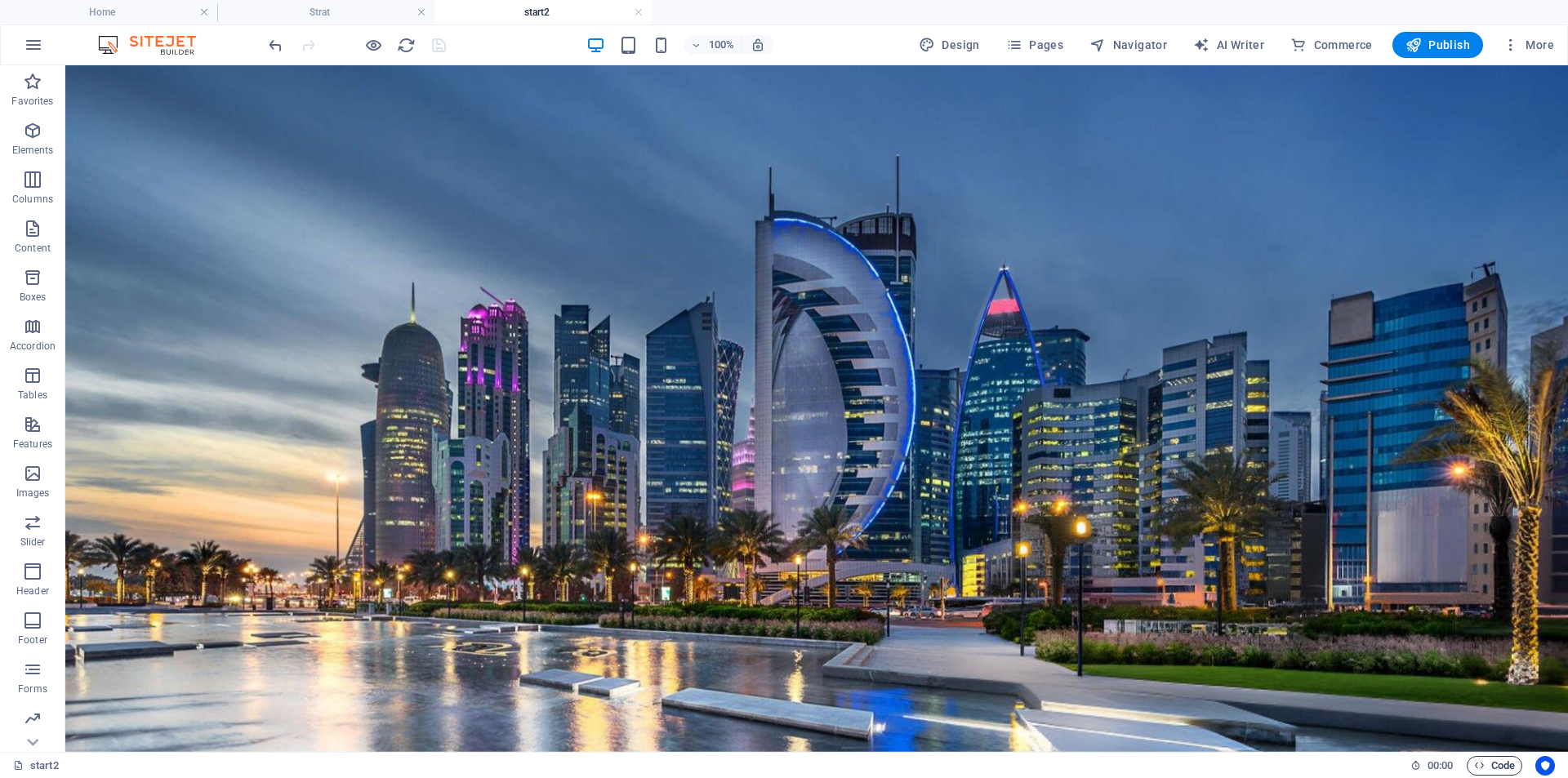
click at [1490, 767] on span "Code" at bounding box center [1494, 766] width 41 height 20
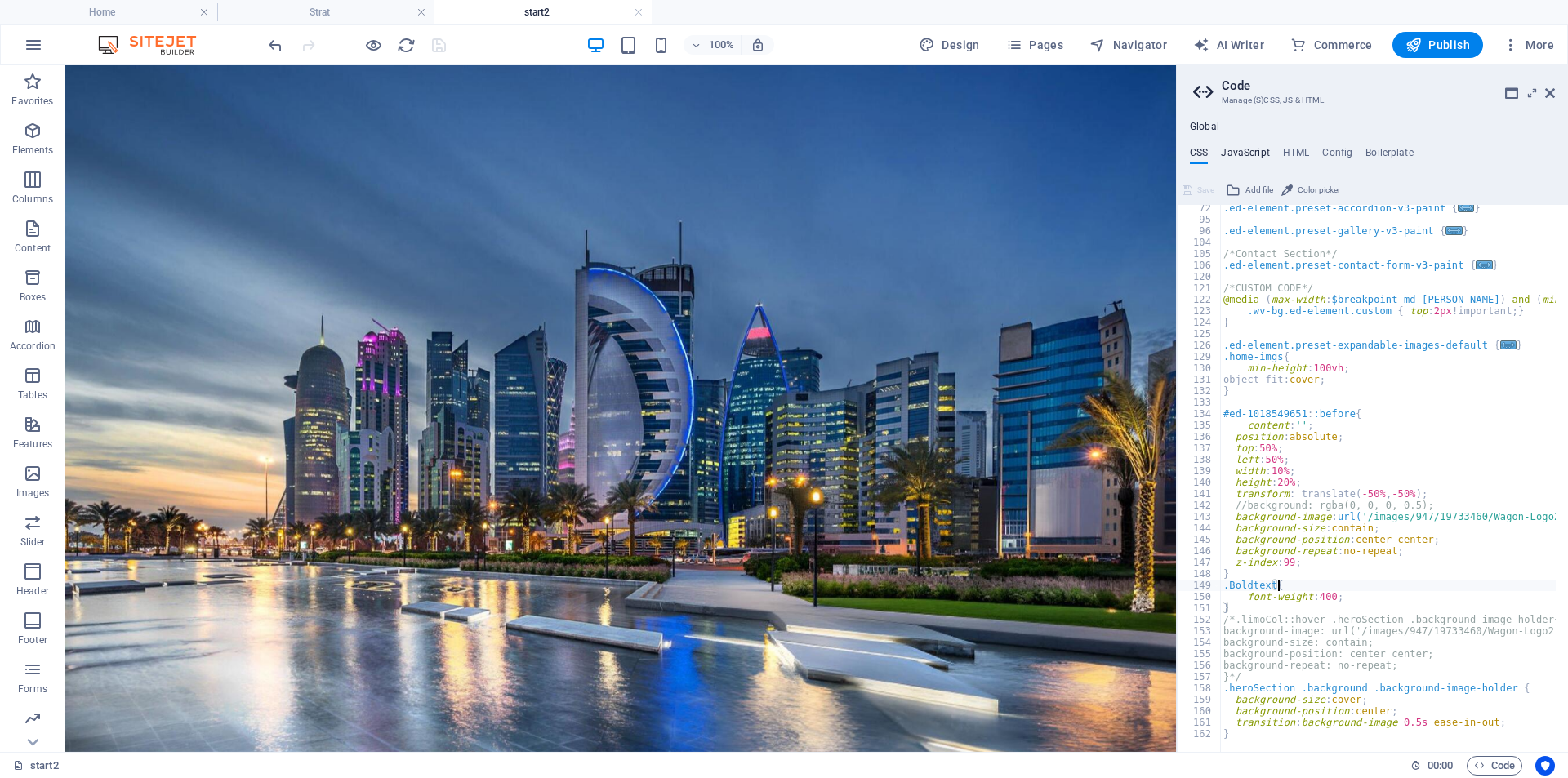
click at [1261, 150] on h4 "JavaScript" at bounding box center [1245, 156] width 48 height 18
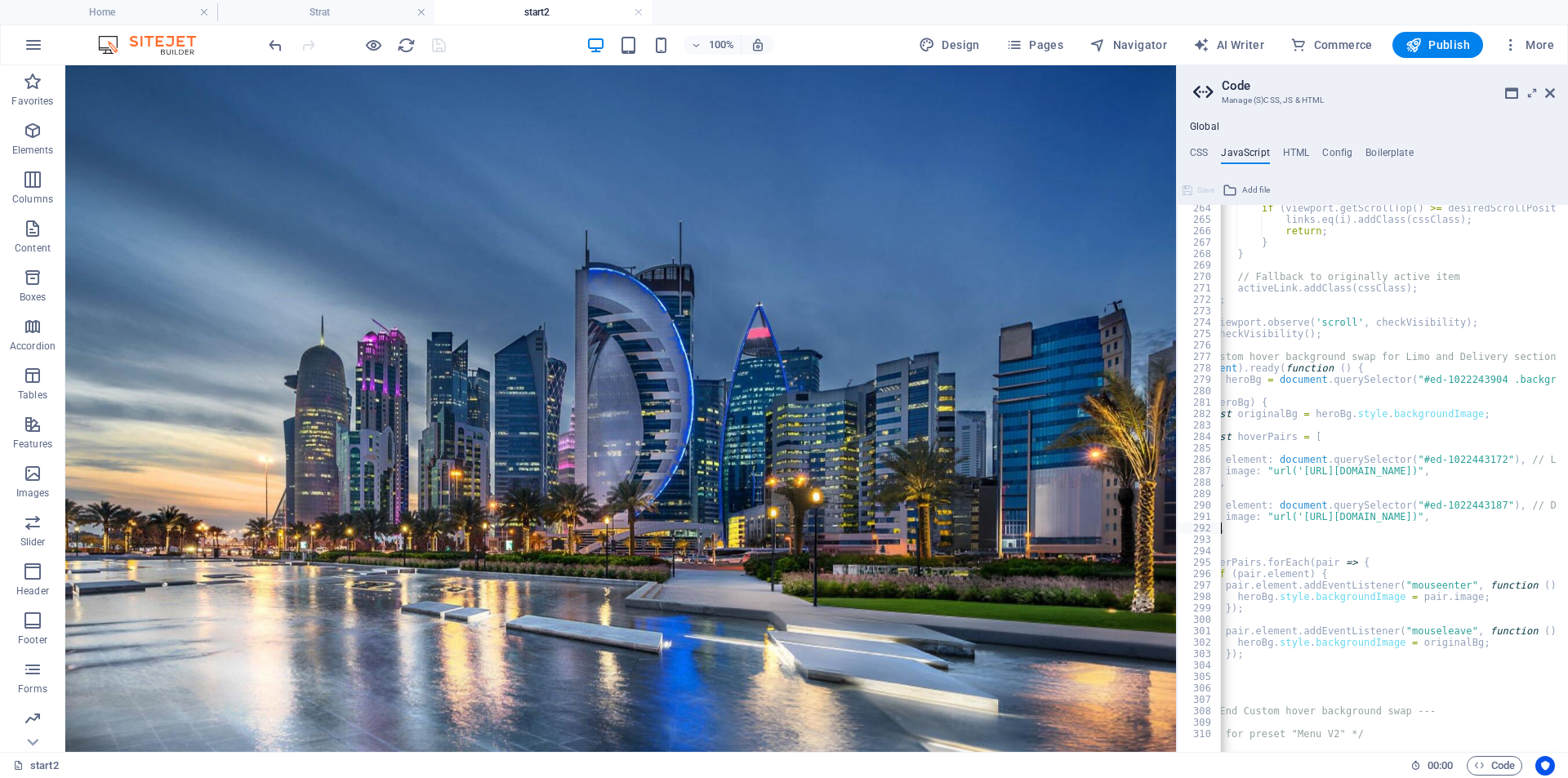
scroll to position [0, 58]
drag, startPoint x: 1498, startPoint y: 514, endPoint x: 1294, endPoint y: 518, distance: 204.0
click at [1294, 518] on div "if ( viewport . getScrollTop ( ) >= desiredScrollPosition && menuTargets [ i ] …" at bounding box center [1537, 481] width 750 height 558
paste textarea "/images/1536/19762071/hero-delivery-h-fvkQZiuuSiCoJdqj3eRw"
type textarea "image: "url('/images/1536/19762071/hero-delivery-h-fvkQZiuuSiCoJdqj3eRw.jpg')","
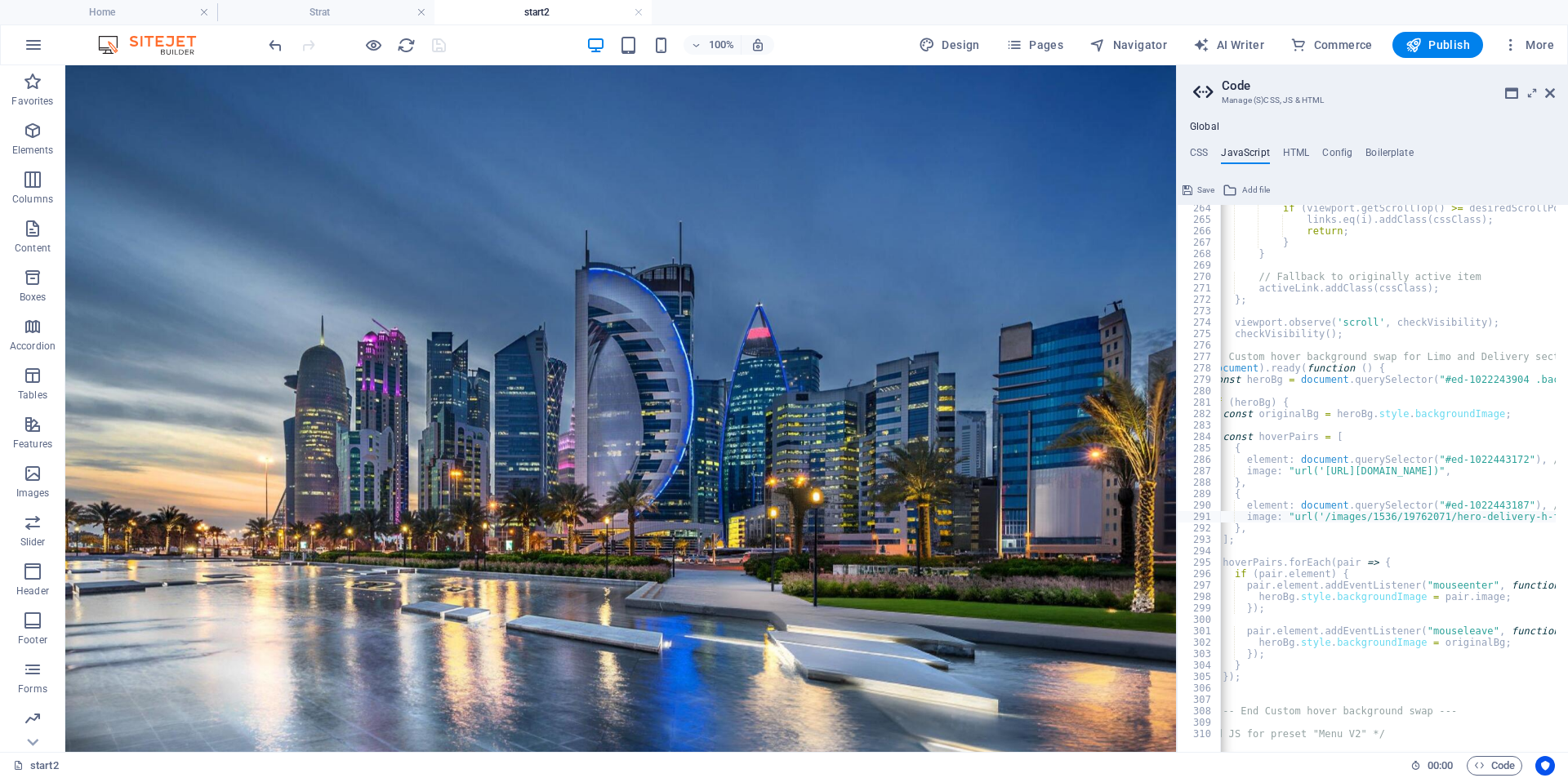
scroll to position [0, 0]
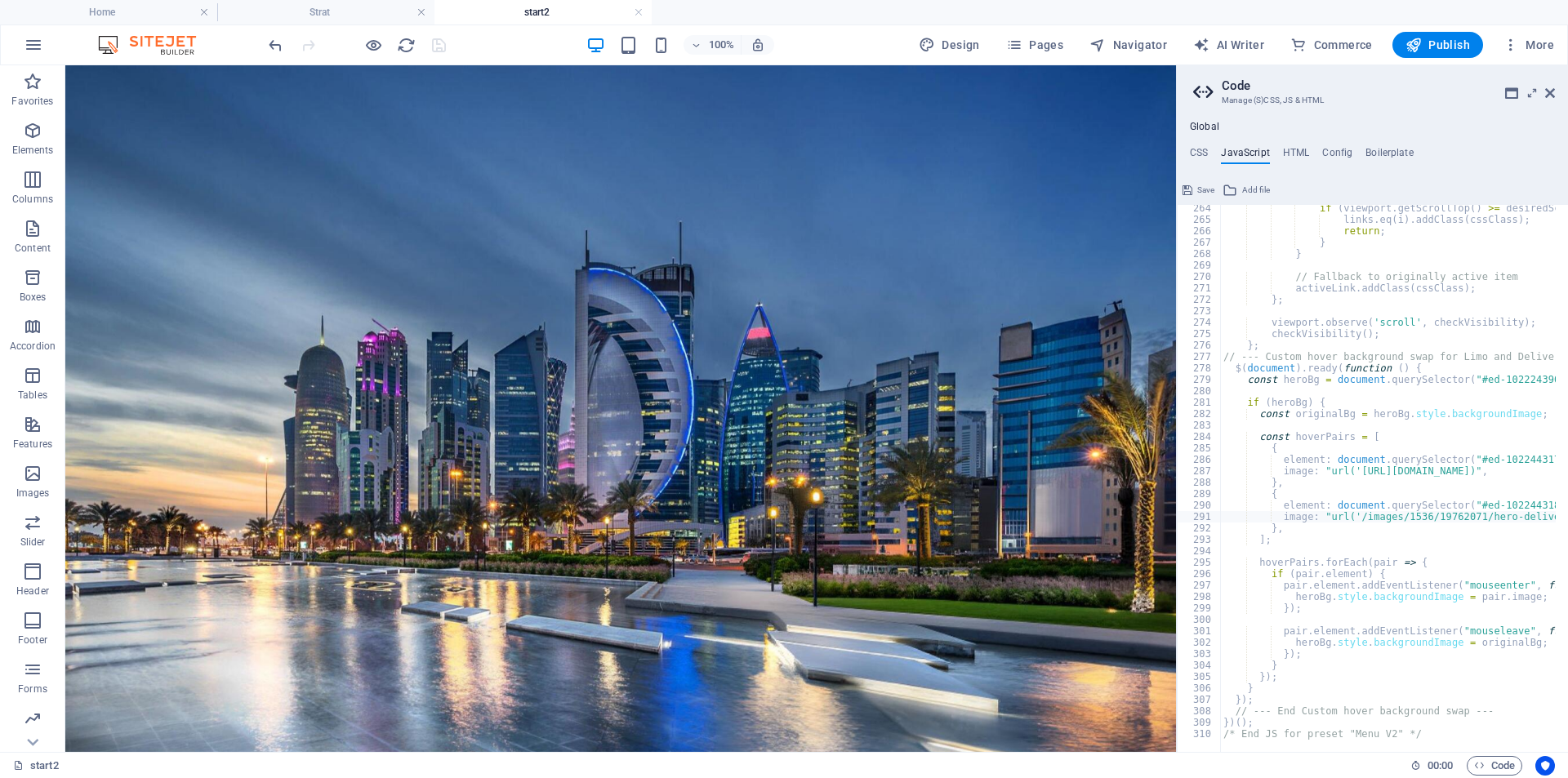
click at [468, 47] on div "100% Design Pages Navigator AI Writer Commerce Publish More" at bounding box center [913, 45] width 1295 height 26
click at [442, 46] on icon "save" at bounding box center [439, 45] width 19 height 19
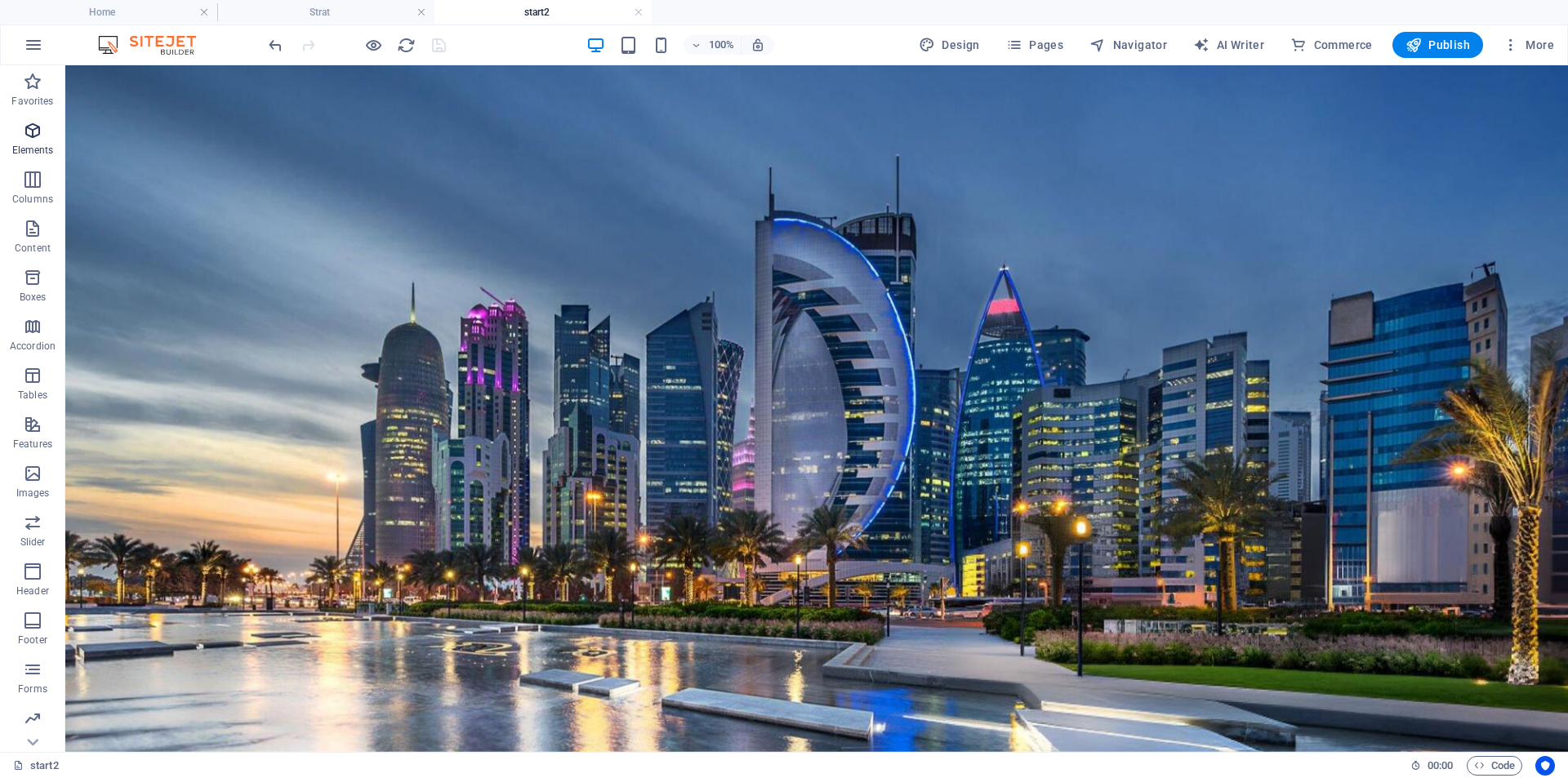
click at [36, 146] on p "Elements" at bounding box center [33, 150] width 42 height 13
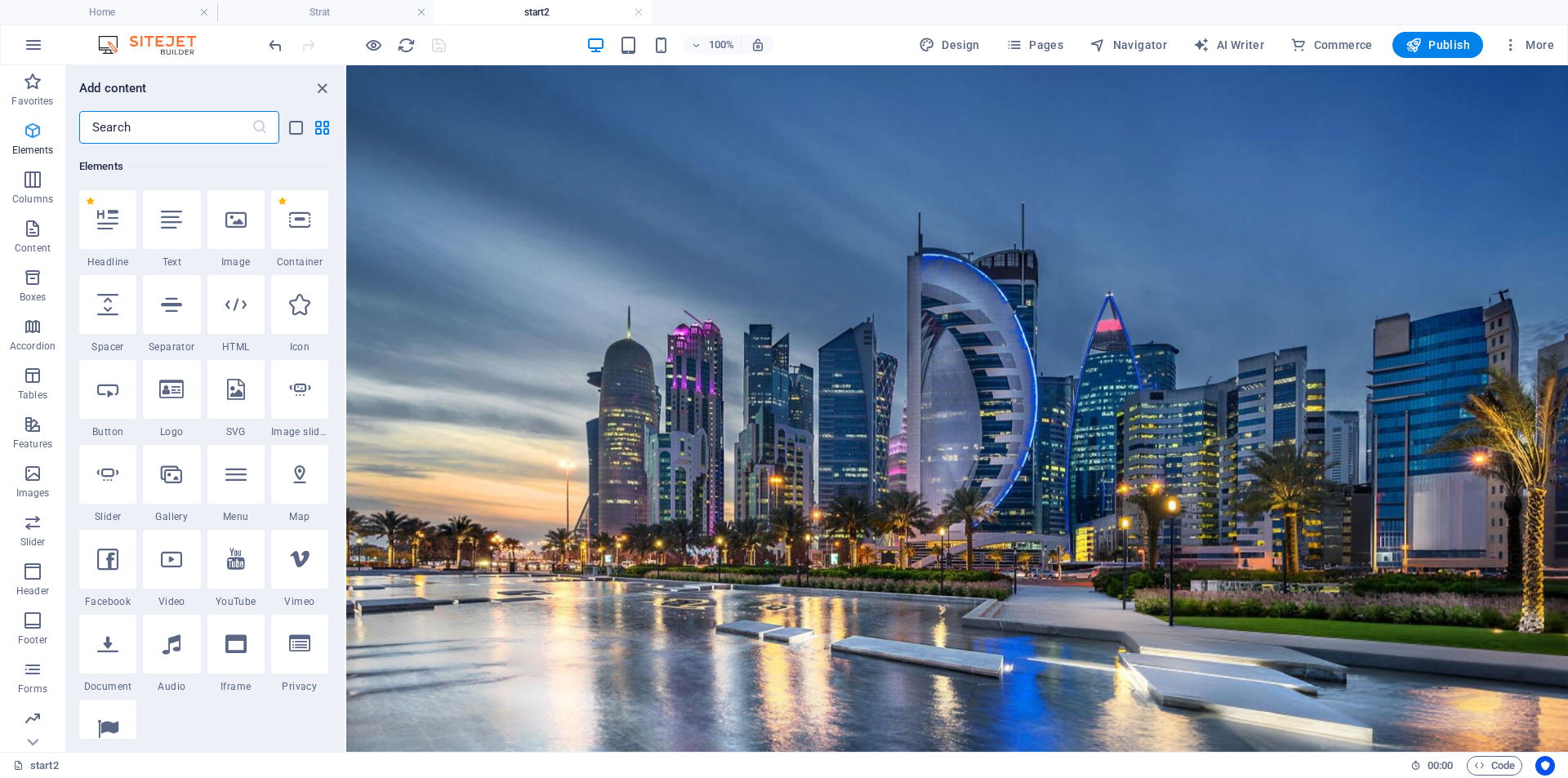
scroll to position [174, 0]
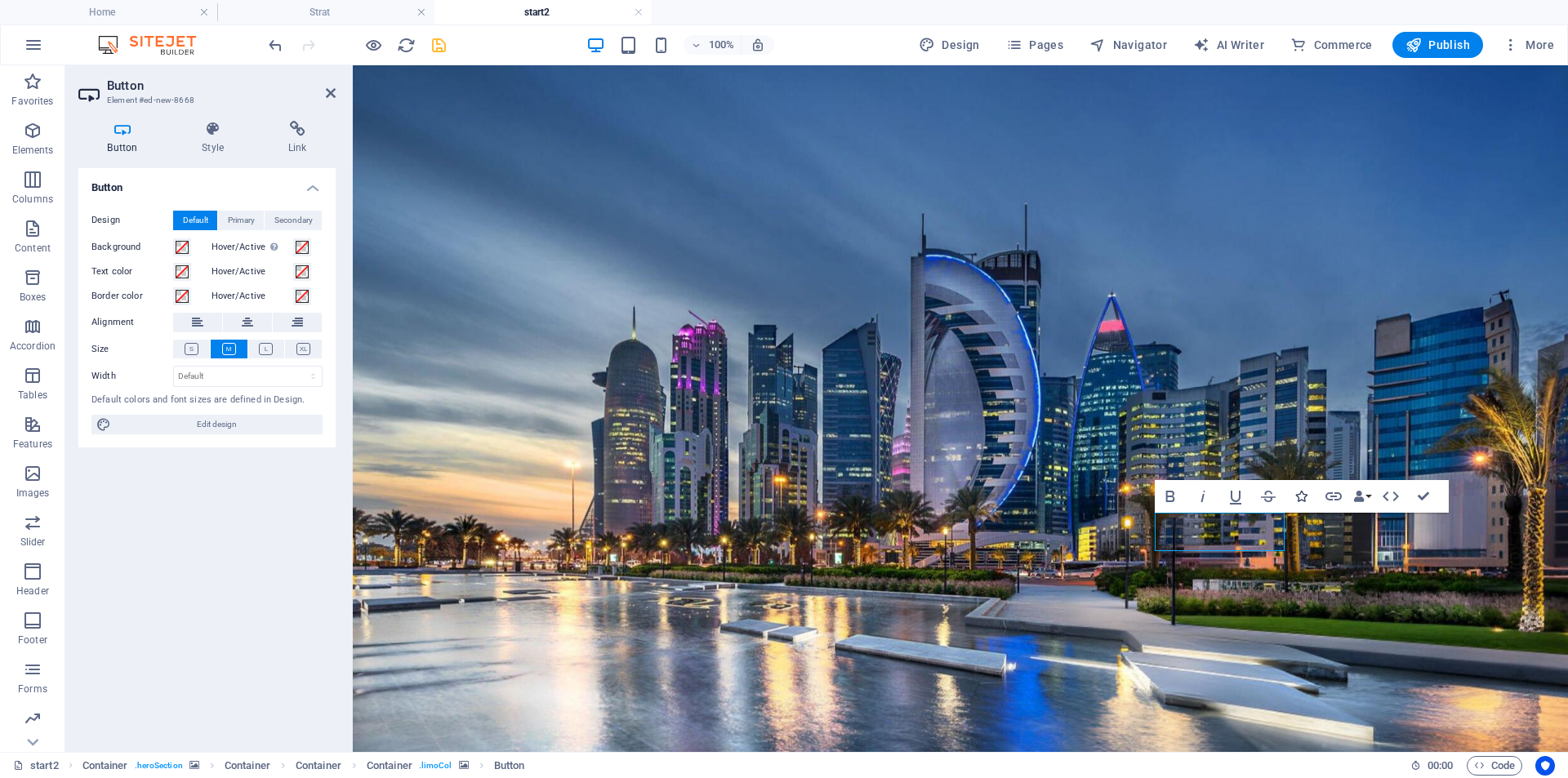
click at [1300, 501] on icon "button" at bounding box center [1301, 496] width 11 height 11
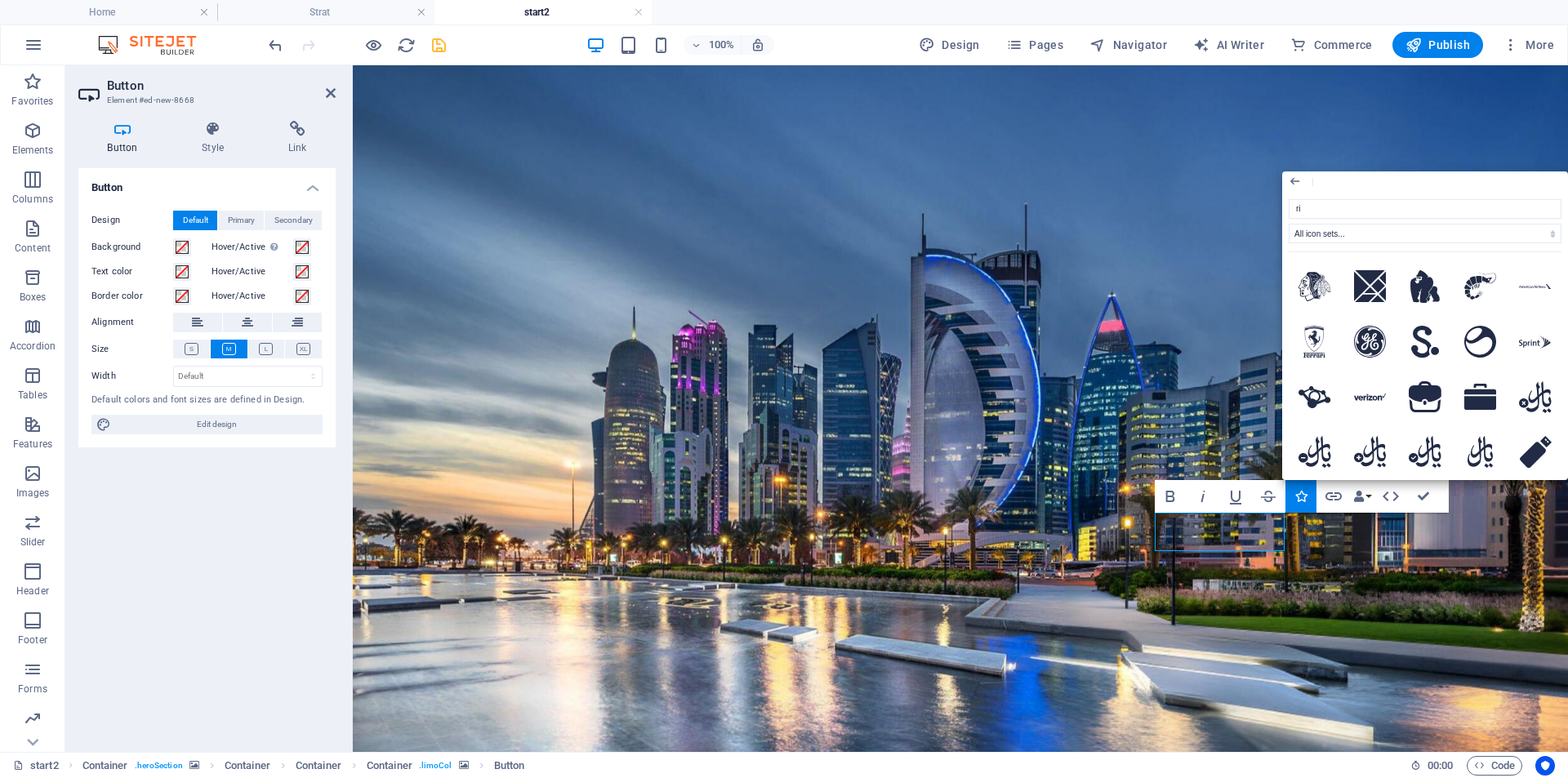
type input "rig"
